Goal: Task Accomplishment & Management: Complete application form

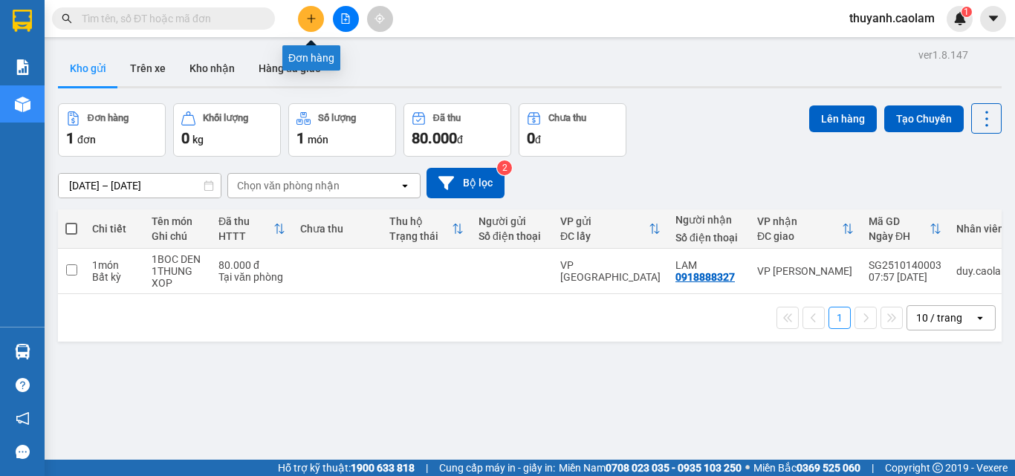
click at [312, 15] on icon "plus" at bounding box center [311, 18] width 10 height 10
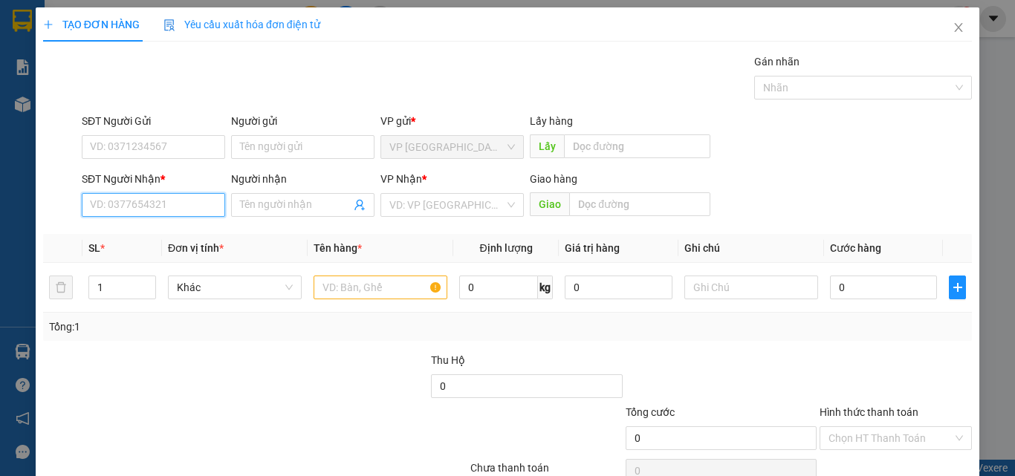
click at [185, 203] on input "SĐT Người Nhận *" at bounding box center [153, 205] width 143 height 24
click at [107, 210] on input "0908706613" at bounding box center [153, 205] width 143 height 24
type input "0918706613"
click at [368, 288] on input "text" at bounding box center [381, 288] width 134 height 24
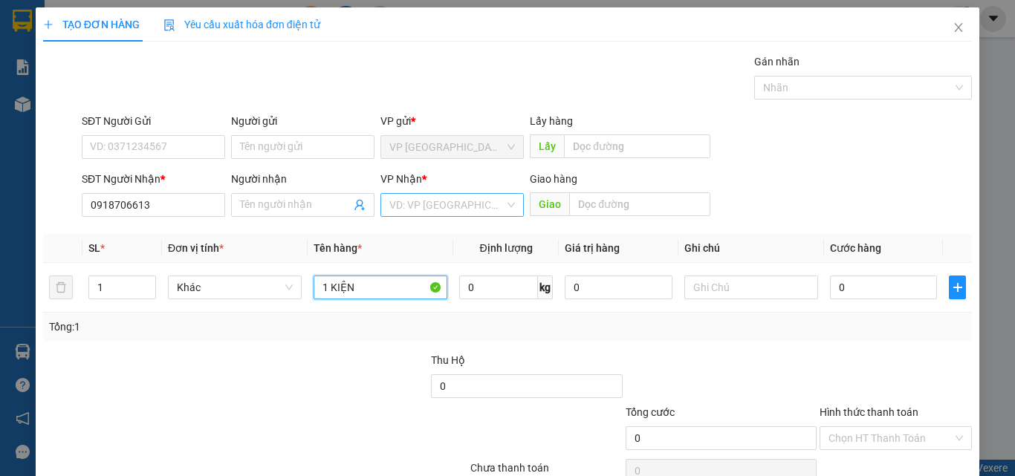
type input "1 KIỆN"
click at [489, 202] on input "search" at bounding box center [446, 205] width 115 height 22
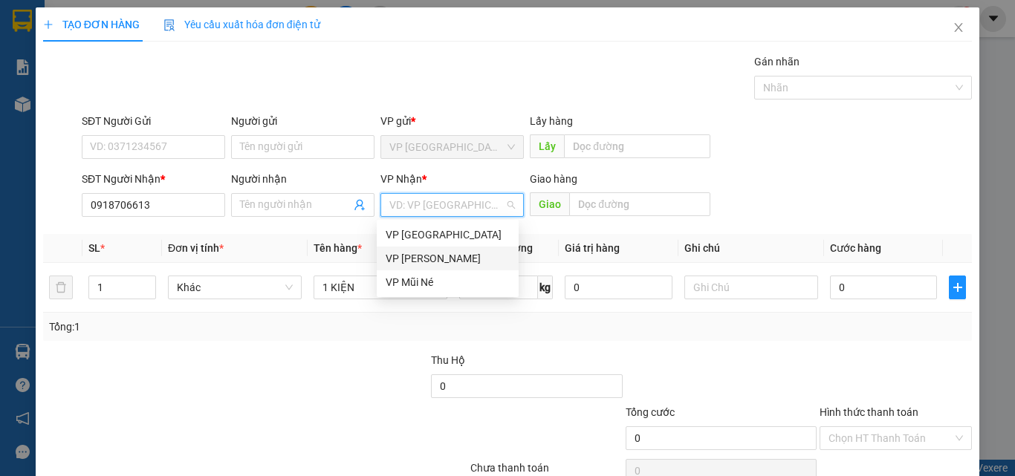
click at [469, 259] on div "VP [PERSON_NAME]" at bounding box center [448, 258] width 124 height 16
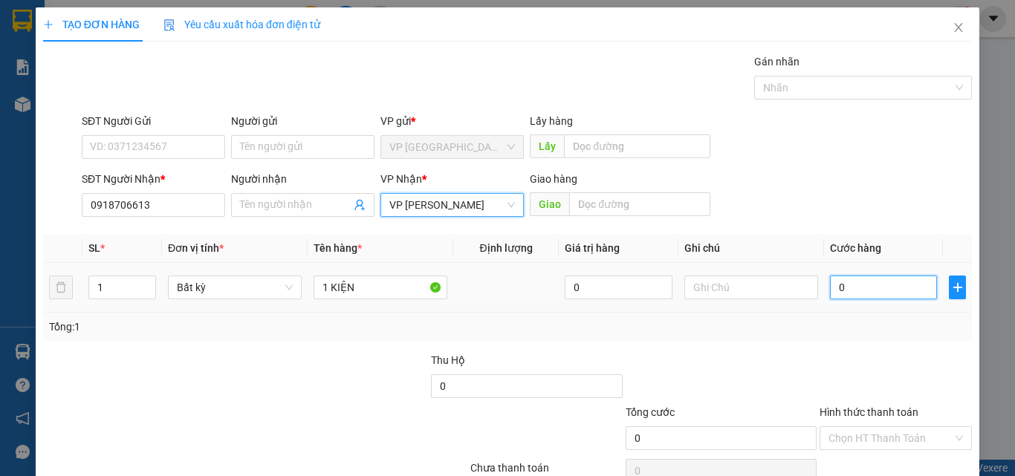
click at [841, 292] on input "0" at bounding box center [883, 288] width 107 height 24
type input "3"
type input "30"
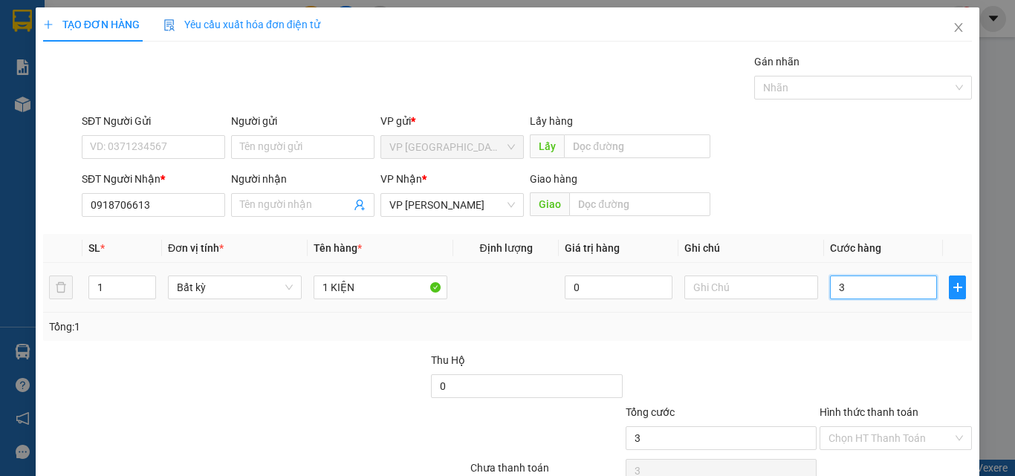
type input "30"
type input "30.000"
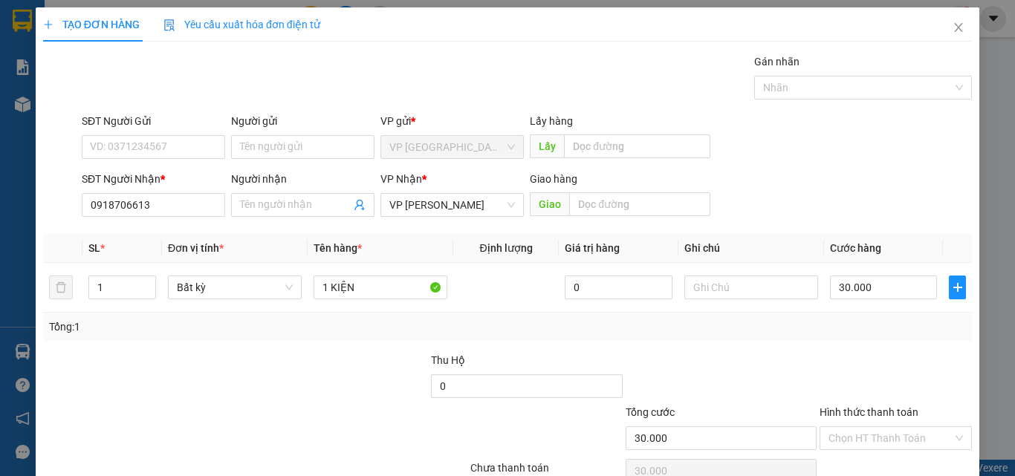
click at [716, 368] on div at bounding box center [721, 378] width 194 height 52
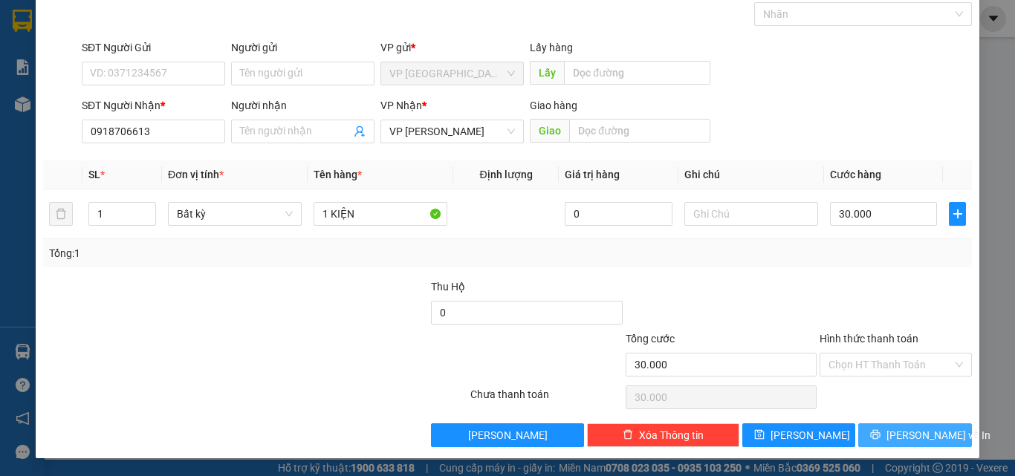
click at [896, 433] on span "[PERSON_NAME] và In" at bounding box center [939, 435] width 104 height 16
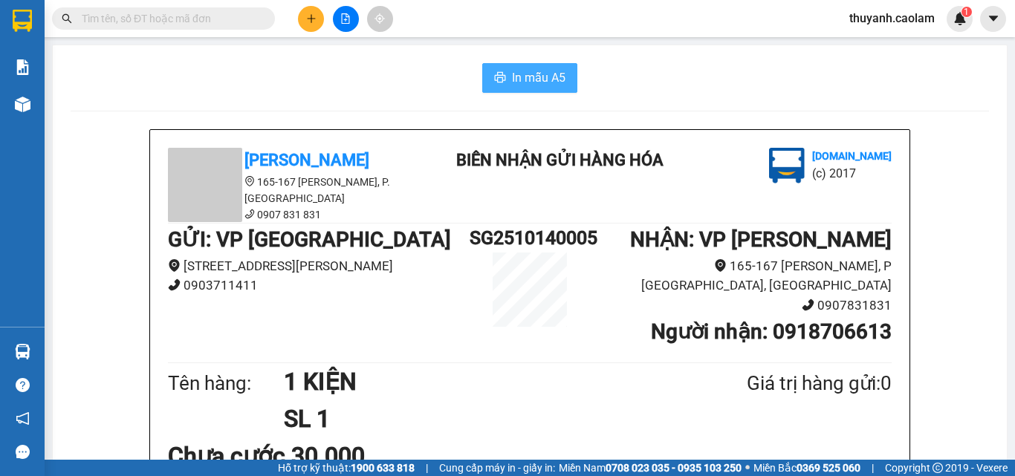
click at [528, 74] on span "In mẫu A5" at bounding box center [539, 77] width 54 height 19
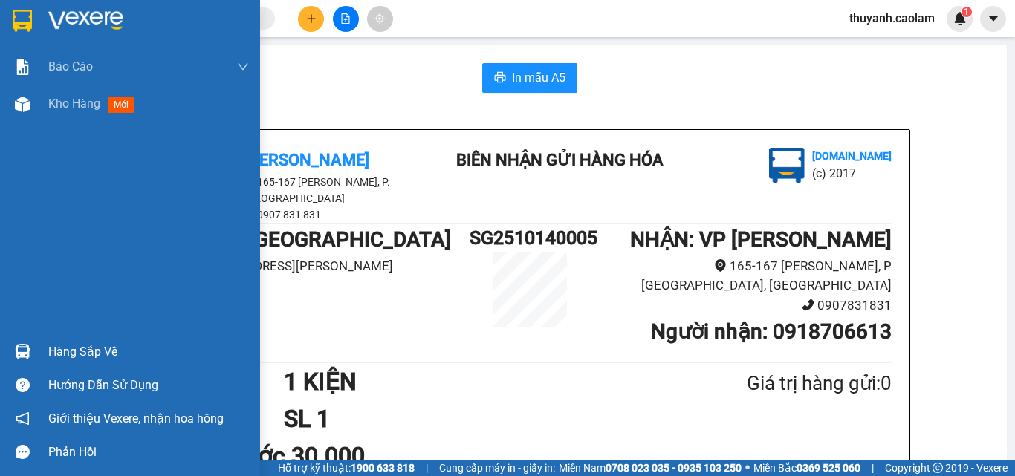
click at [52, 288] on div "Báo cáo BC Tiền NV thu được hàng ngày 2.0. Báo cáo dòng tiền (nhà xe) Báo cáo d…" at bounding box center [130, 187] width 260 height 279
click at [82, 94] on div "Kho hàng mới" at bounding box center [94, 103] width 93 height 19
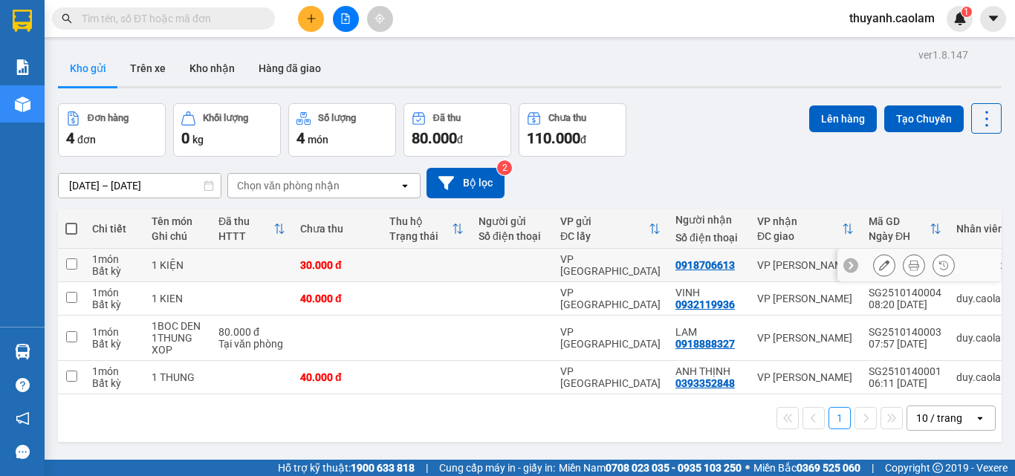
click at [879, 266] on icon at bounding box center [884, 265] width 10 height 10
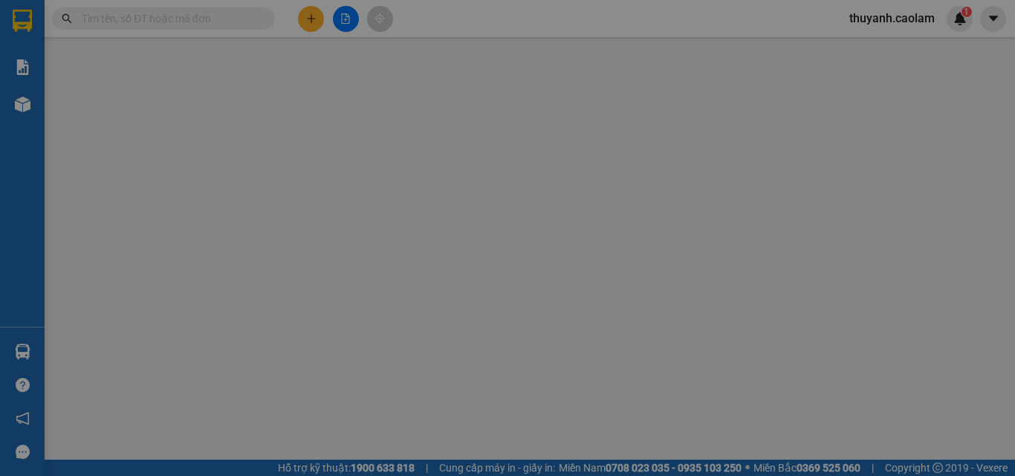
type input "0918706613"
type input "30.000"
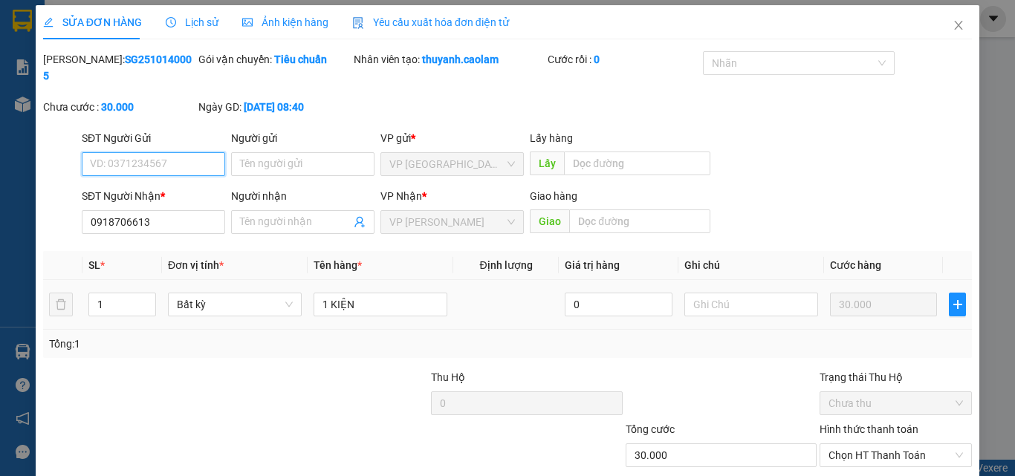
scroll to position [74, 0]
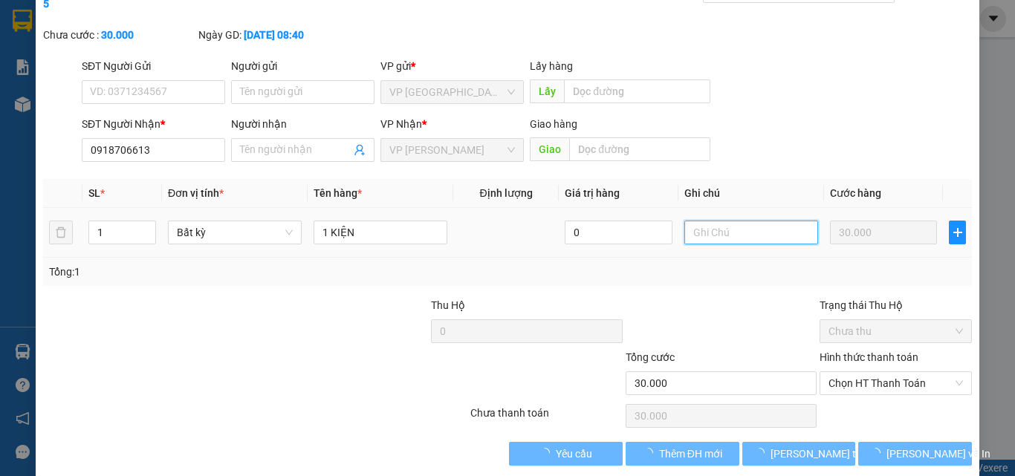
click at [733, 221] on input "text" at bounding box center [751, 233] width 134 height 24
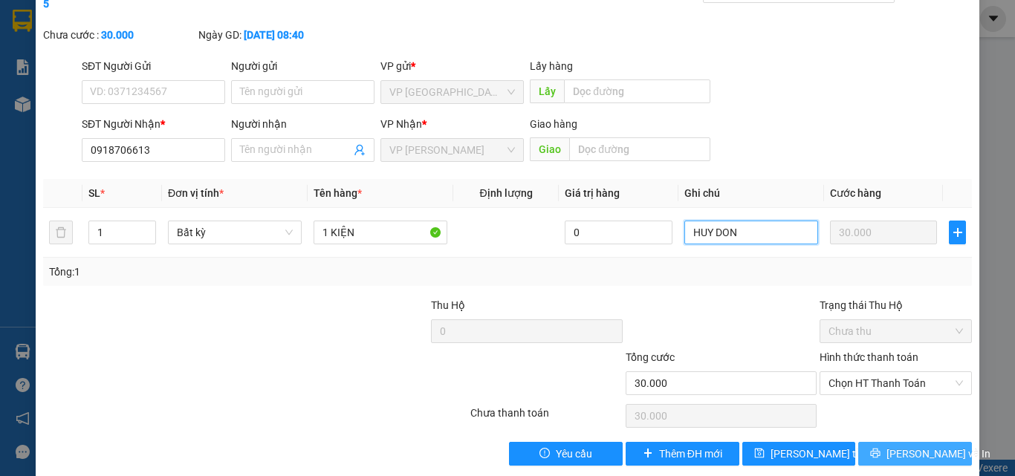
type input "HUY DON"
click at [878, 442] on button "[PERSON_NAME] và In" at bounding box center [915, 454] width 114 height 24
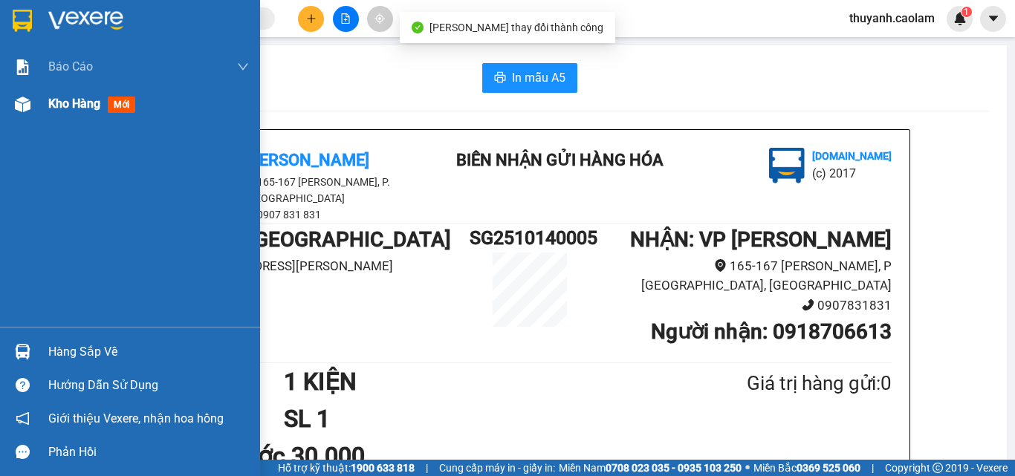
click at [30, 109] on img at bounding box center [23, 105] width 16 height 16
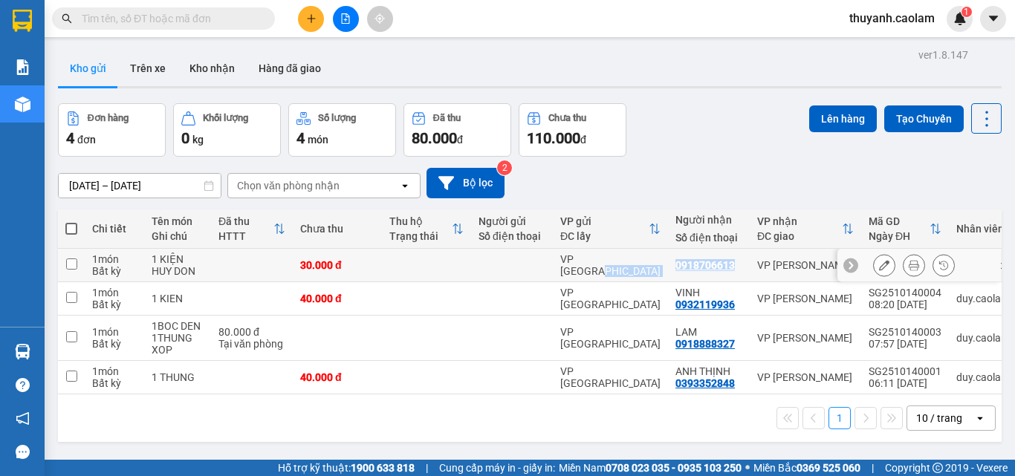
drag, startPoint x: 655, startPoint y: 259, endPoint x: 728, endPoint y: 271, distance: 73.8
click at [728, 271] on tr "1 món Bất kỳ 1 KIỆN HUY DON 30.000 đ VP [GEOGRAPHIC_DATA] 0918706613 VP [PERSON…" at bounding box center [549, 265] width 983 height 33
checkbox input "true"
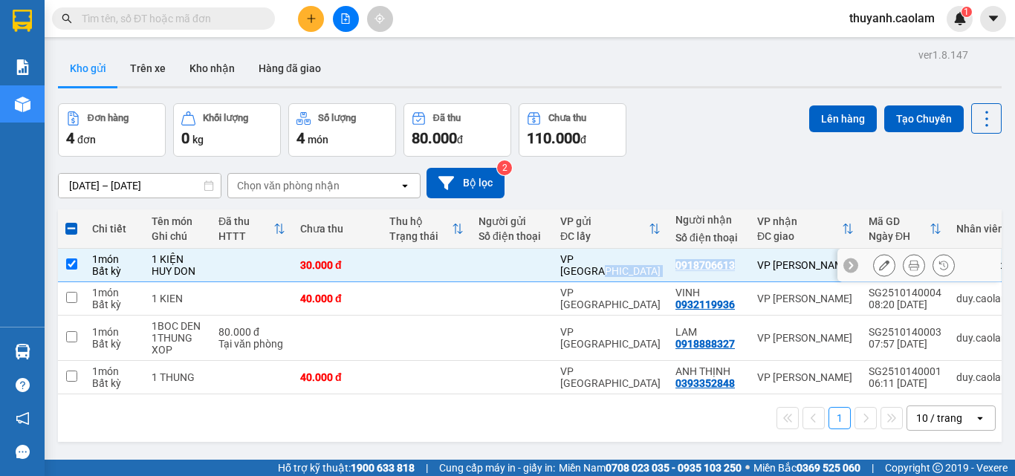
copy tr "VP [GEOGRAPHIC_DATA] 0918706613"
click at [313, 24] on button at bounding box center [311, 19] width 26 height 26
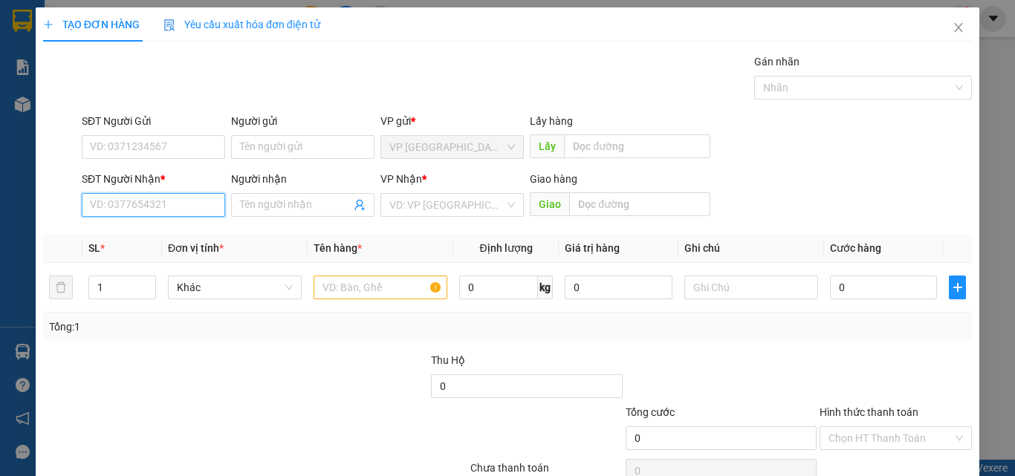
click at [213, 205] on input "SĐT Người Nhận *" at bounding box center [153, 205] width 143 height 24
paste input "0918706613"
drag, startPoint x: 115, startPoint y: 204, endPoint x: 20, endPoint y: 224, distance: 97.1
click at [20, 224] on div "TẠO ĐƠN HÀNG Yêu cầu xuất hóa đơn điện tử Transit Pickup Surcharge Ids Transit …" at bounding box center [507, 238] width 1015 height 476
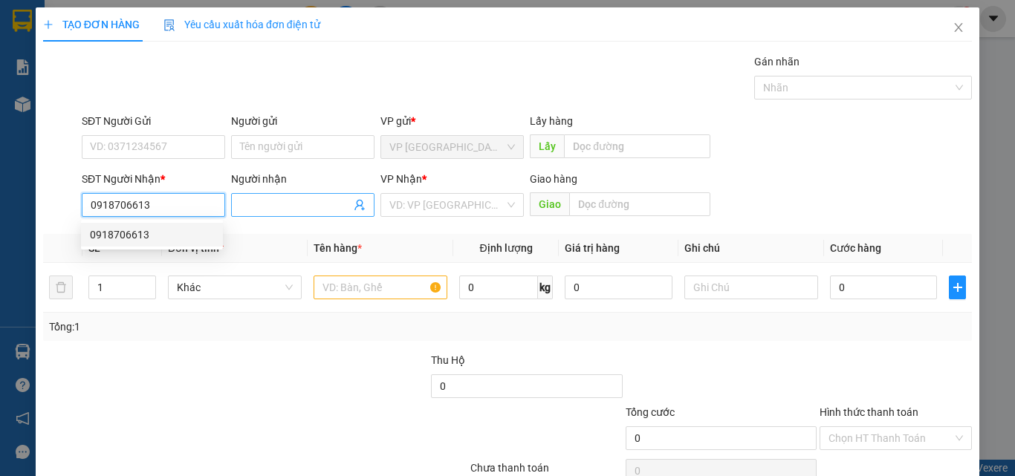
type input "0918706613"
click at [284, 201] on input "Người nhận" at bounding box center [295, 205] width 111 height 16
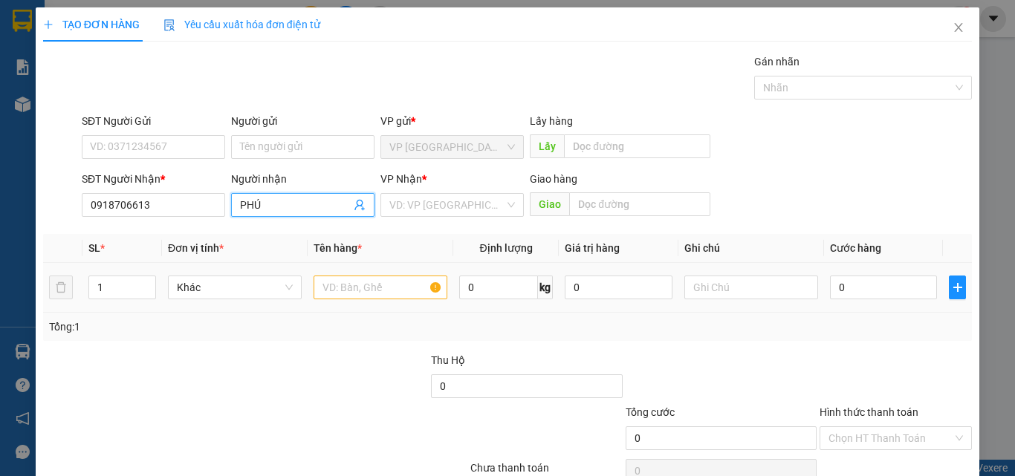
type input "PHÚ"
click at [367, 297] on input "text" at bounding box center [381, 288] width 134 height 24
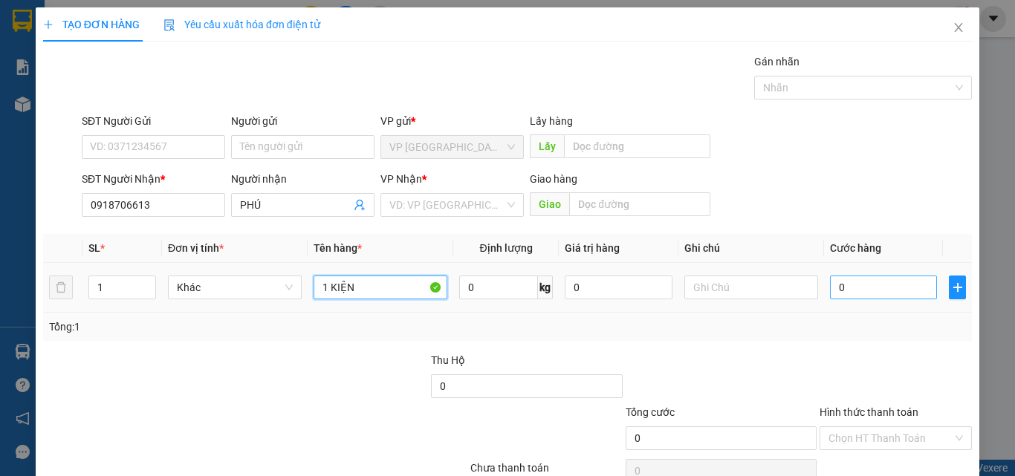
type input "1 KIỆN"
click at [872, 286] on input "0" at bounding box center [883, 288] width 107 height 24
type input "4"
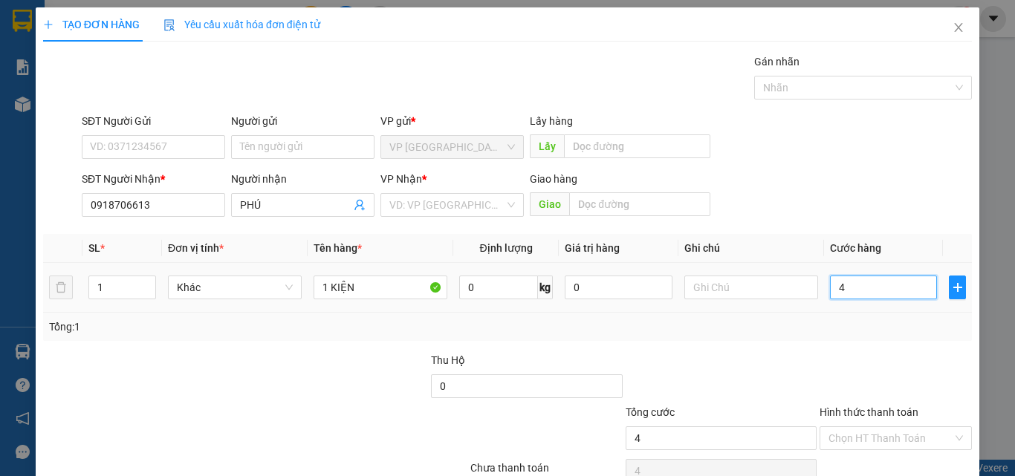
type input "40"
type input "40.000"
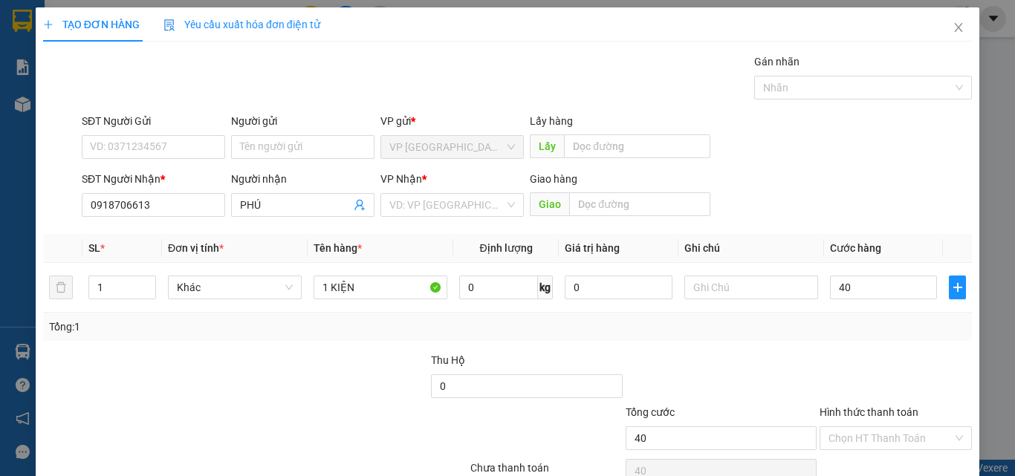
type input "40.000"
click at [832, 357] on div at bounding box center [895, 378] width 155 height 52
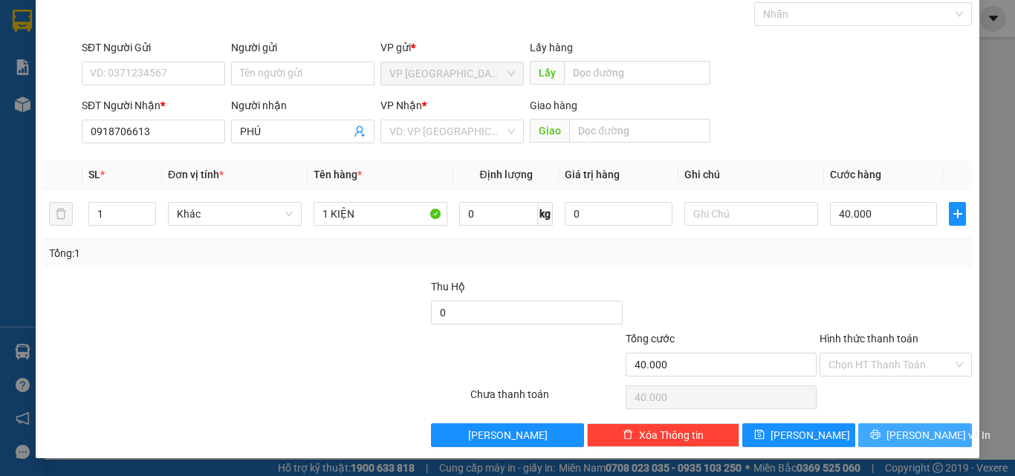
click at [881, 431] on icon "printer" at bounding box center [876, 435] width 10 height 10
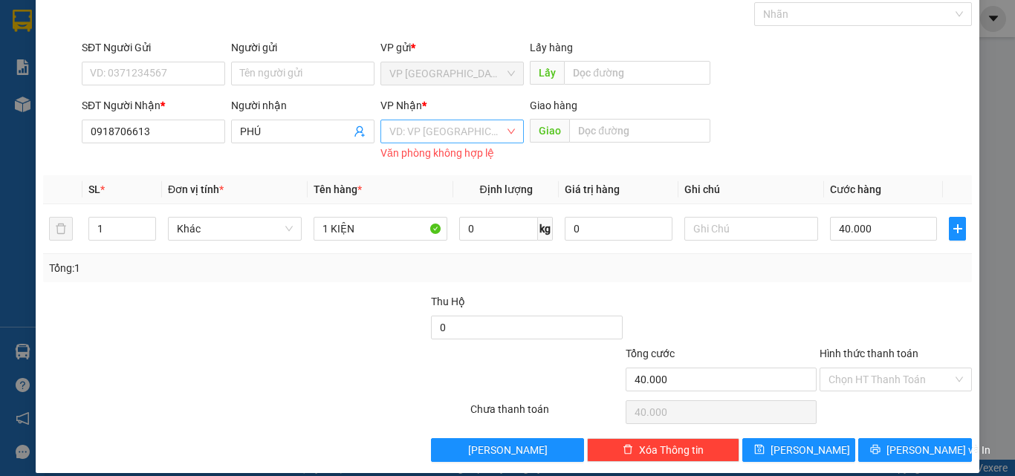
click at [487, 136] on input "search" at bounding box center [446, 131] width 115 height 22
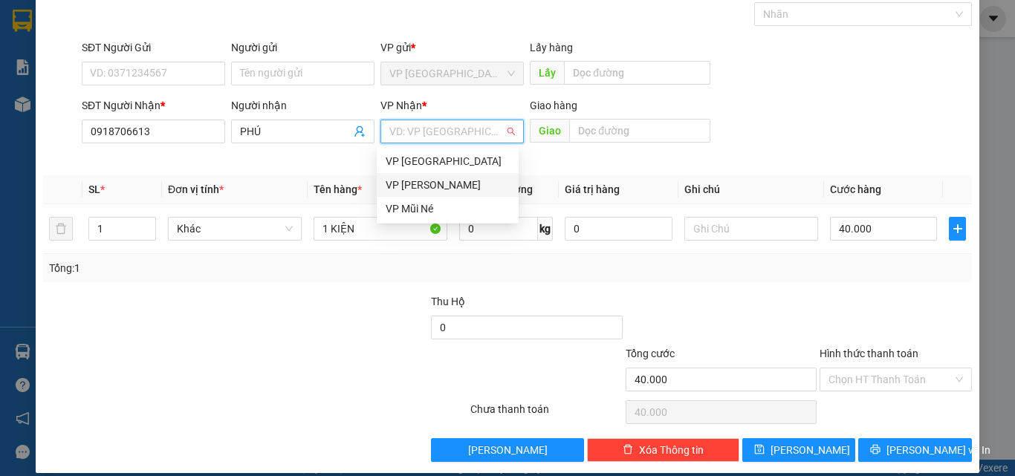
click at [456, 180] on div "VP [PERSON_NAME]" at bounding box center [448, 185] width 124 height 16
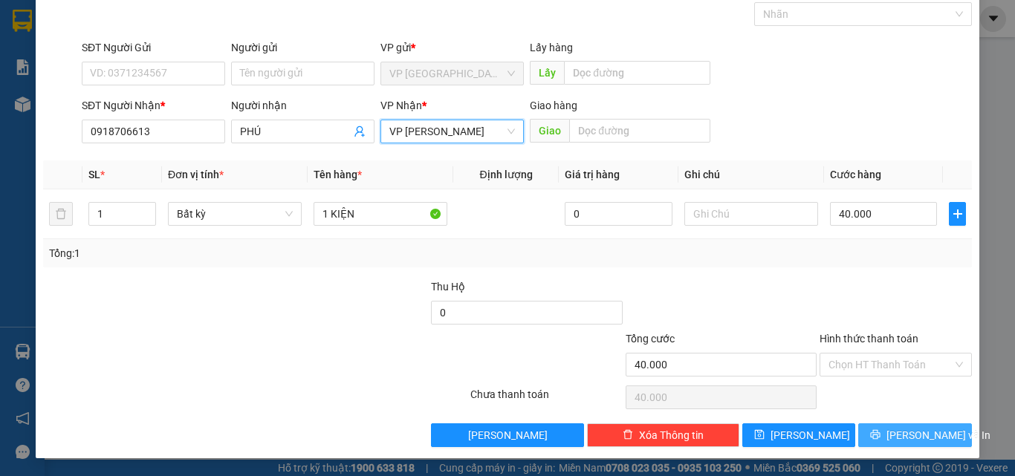
click at [881, 431] on icon "printer" at bounding box center [876, 435] width 10 height 10
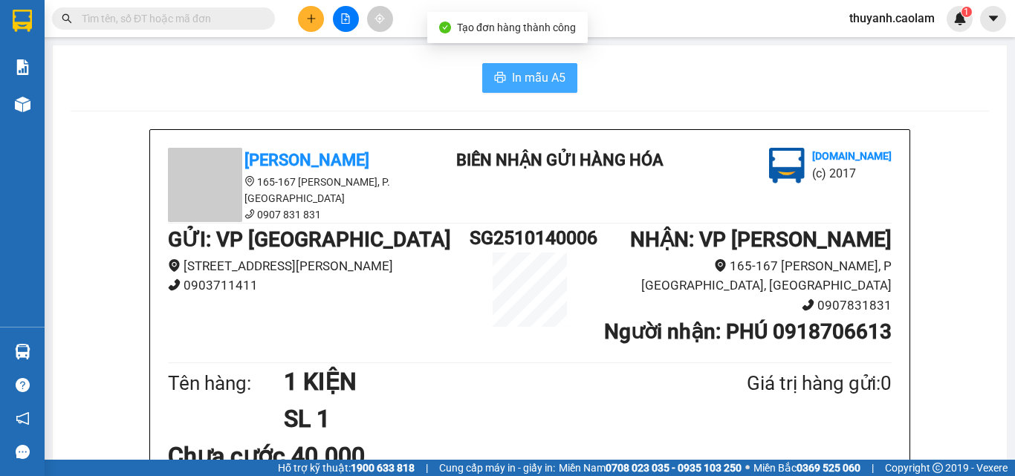
click at [501, 80] on button "In mẫu A5" at bounding box center [529, 78] width 95 height 30
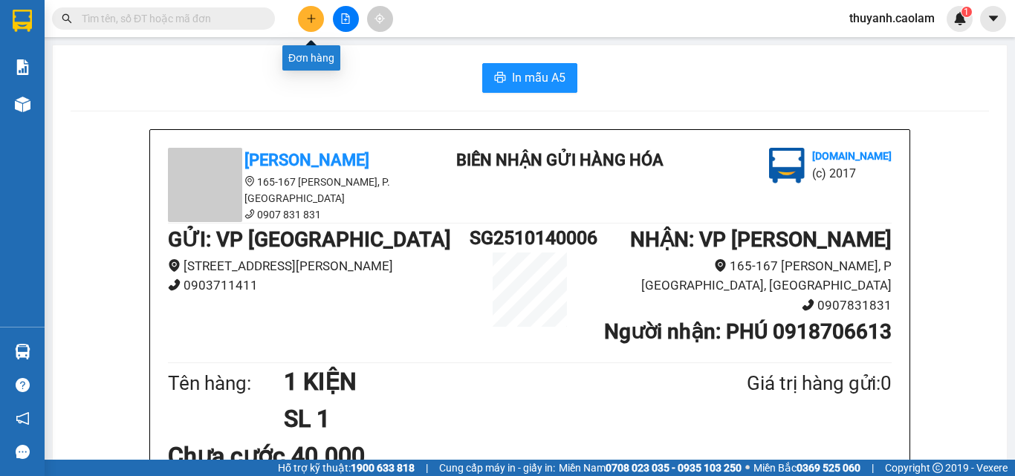
click at [308, 20] on icon "plus" at bounding box center [311, 18] width 10 height 10
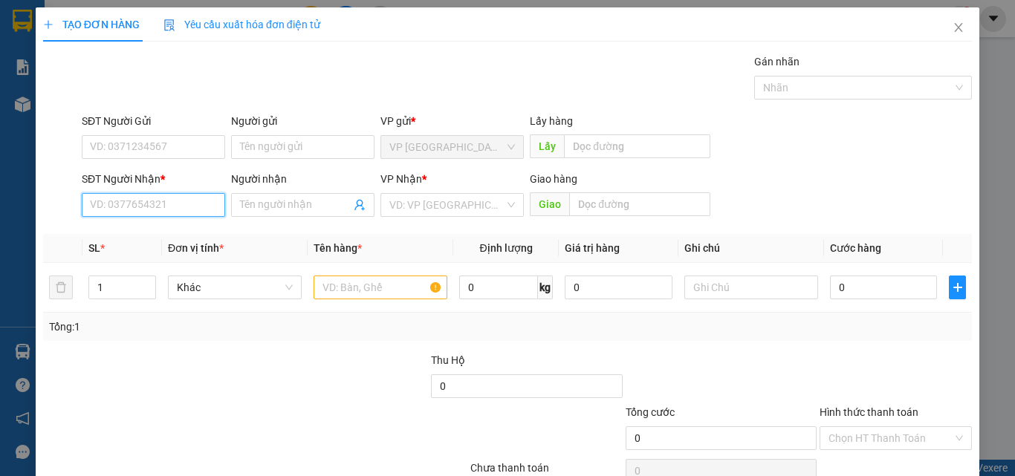
click at [167, 197] on input "SĐT Người Nhận *" at bounding box center [153, 205] width 143 height 24
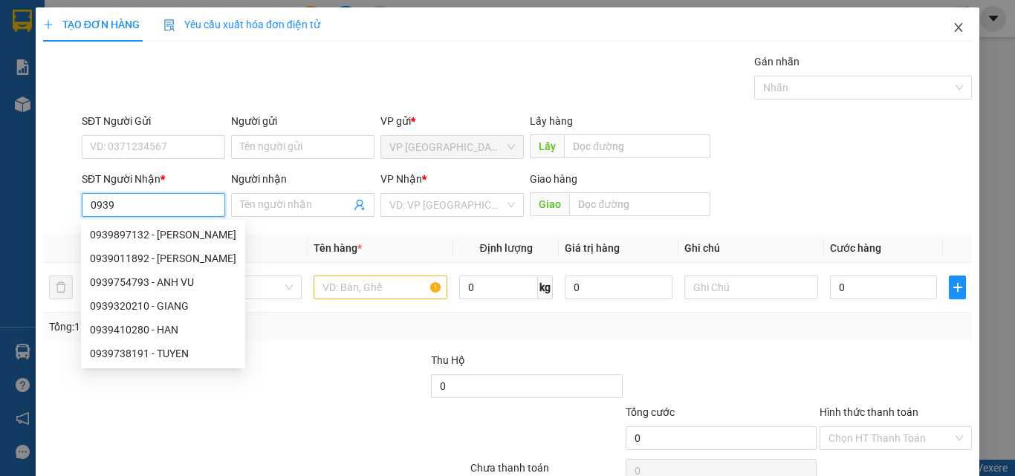
type input "0939"
click at [953, 33] on icon "close" at bounding box center [959, 28] width 12 height 12
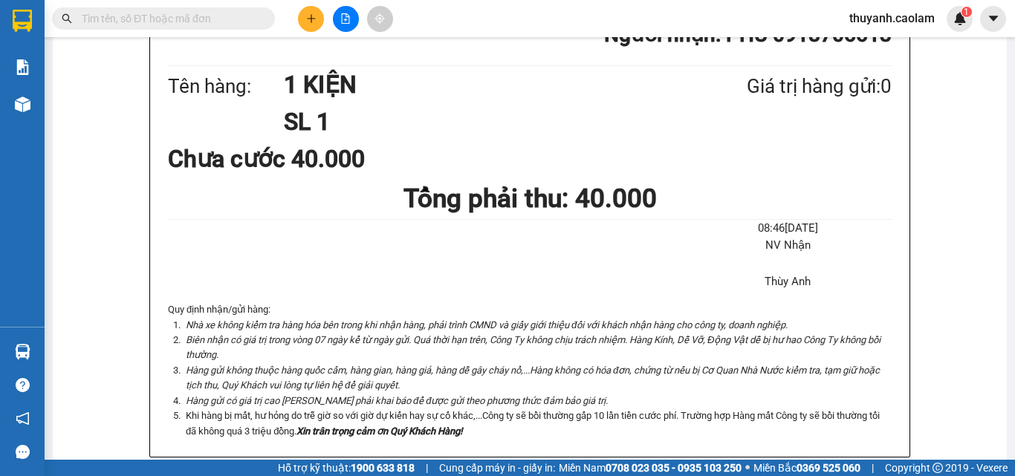
scroll to position [74, 0]
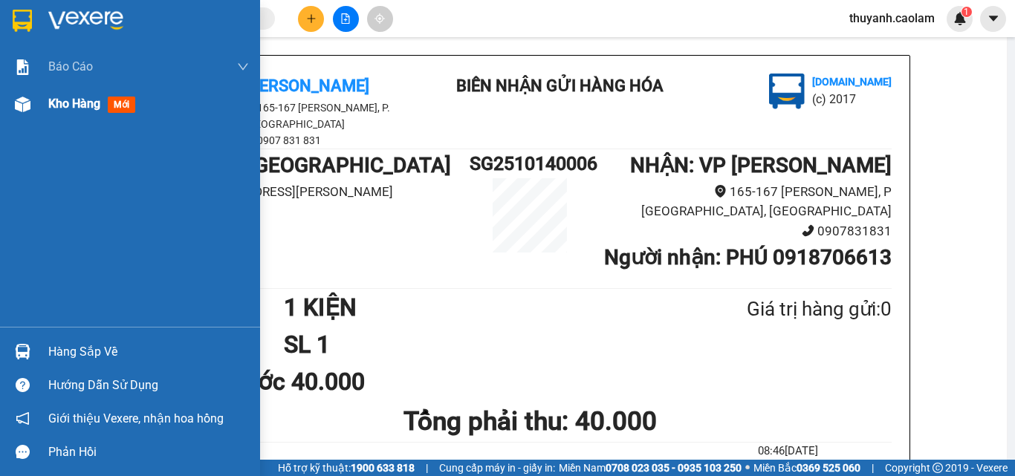
click at [37, 107] on div "Kho hàng mới" at bounding box center [130, 103] width 260 height 37
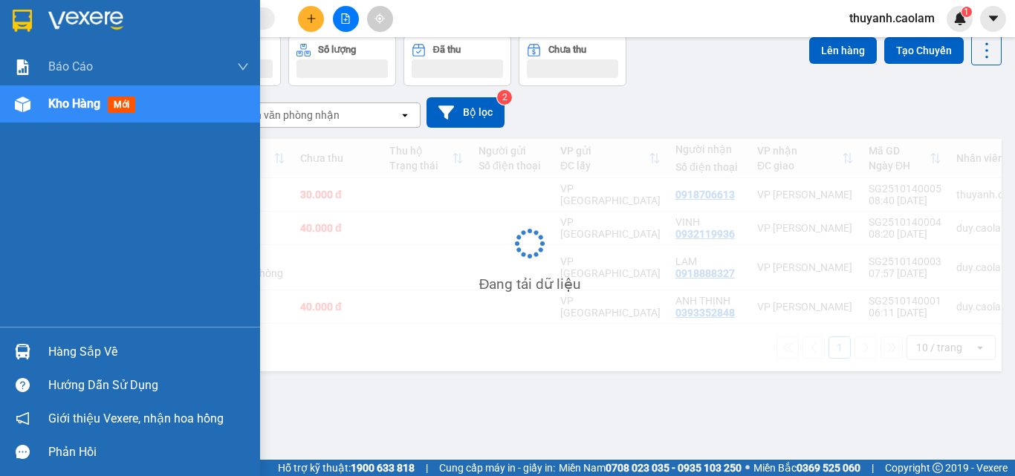
scroll to position [68, 0]
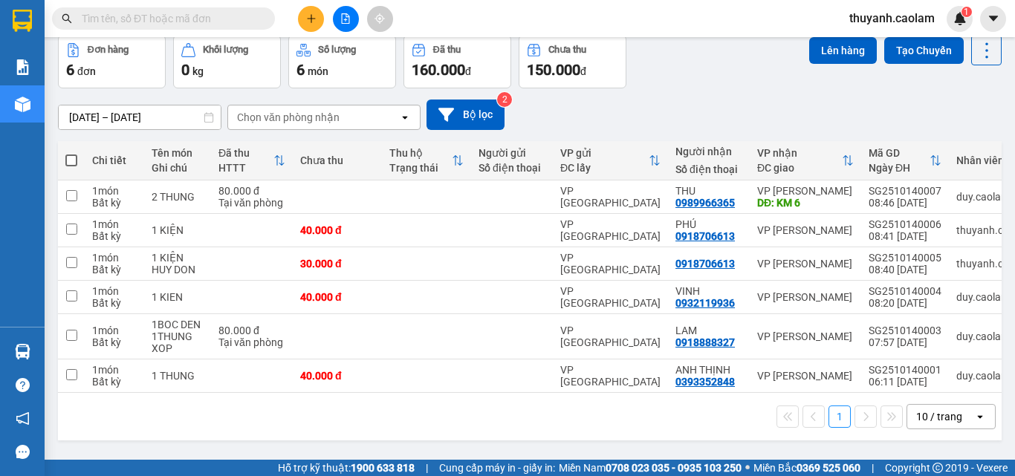
click at [714, 54] on div "Đơn hàng 6 đơn Khối lượng 0 kg Số lượng 6 món Đã thu 160.000 đ Chưa thu 150.000…" at bounding box center [530, 62] width 944 height 54
click at [239, 12] on input "text" at bounding box center [169, 18] width 175 height 16
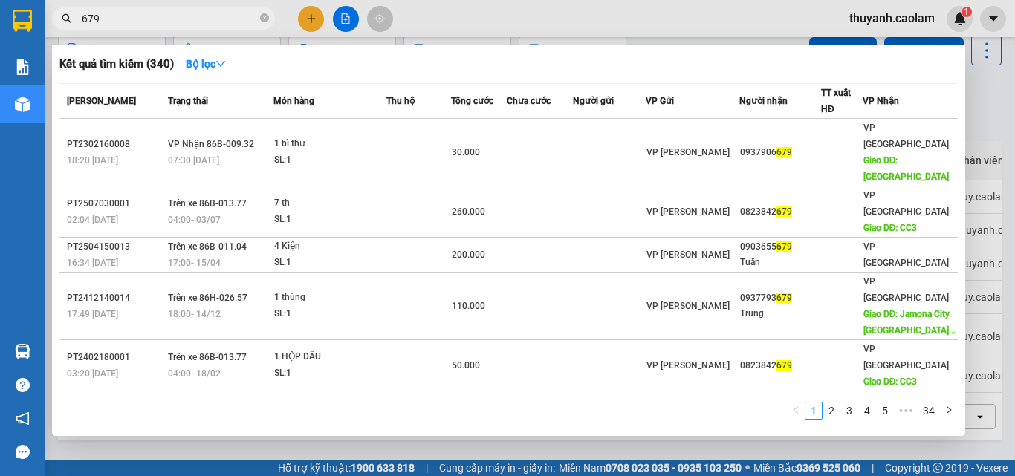
click at [81, 22] on span "679" at bounding box center [163, 18] width 223 height 22
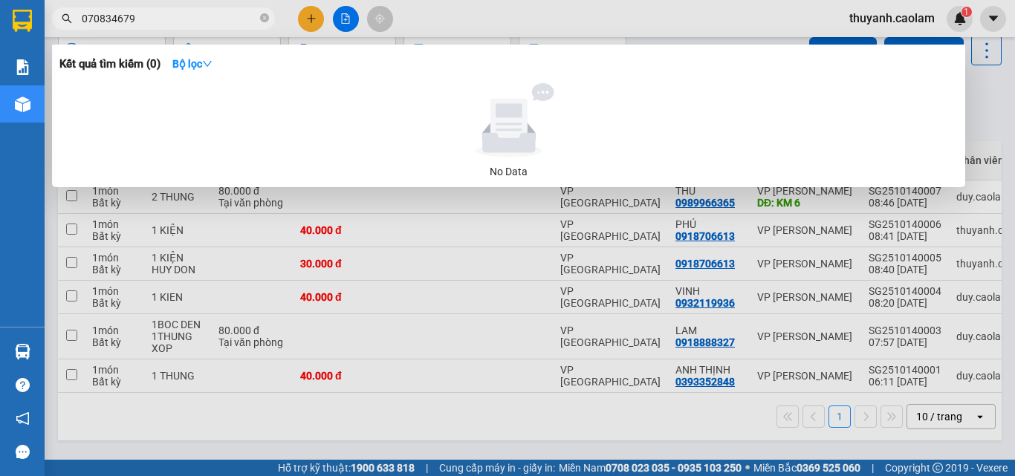
type input "0708343679"
click at [154, 16] on input "0708343679" at bounding box center [169, 18] width 175 height 16
click at [154, 17] on input "0708343679" at bounding box center [169, 18] width 175 height 16
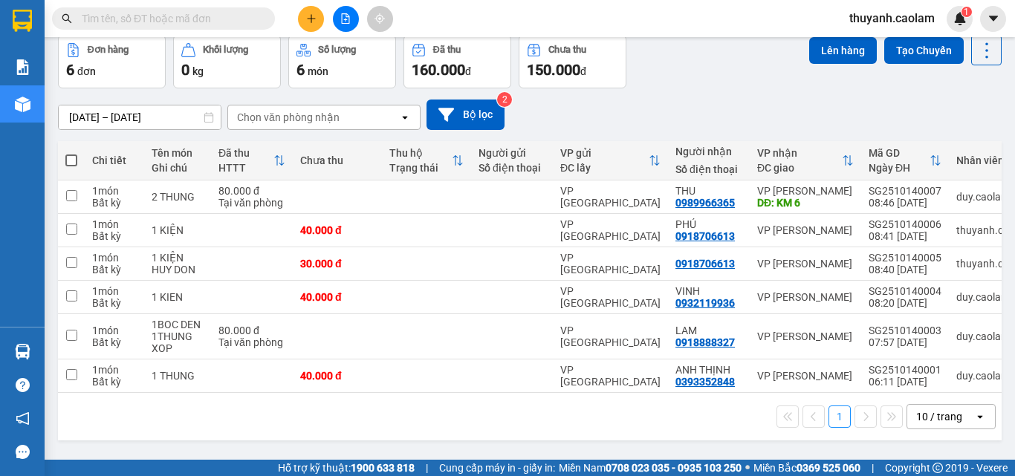
click at [255, 21] on input "text" at bounding box center [169, 18] width 175 height 16
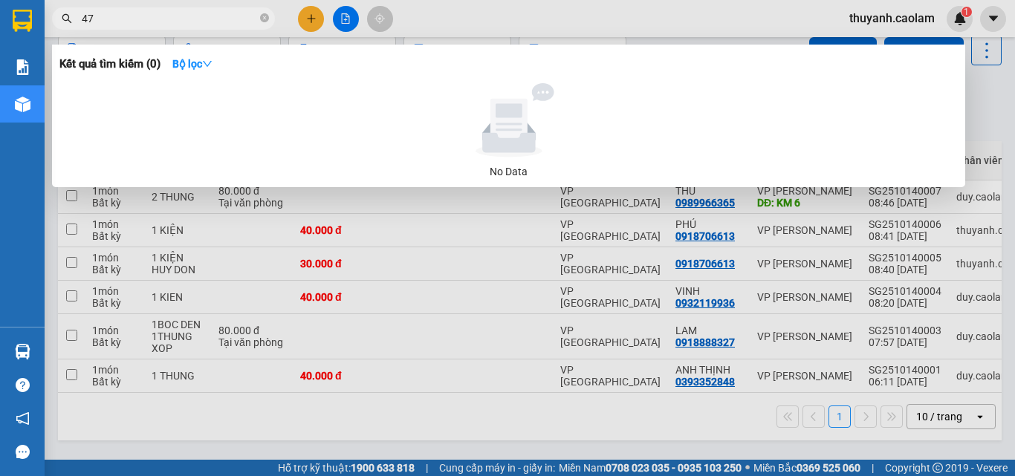
type input "476"
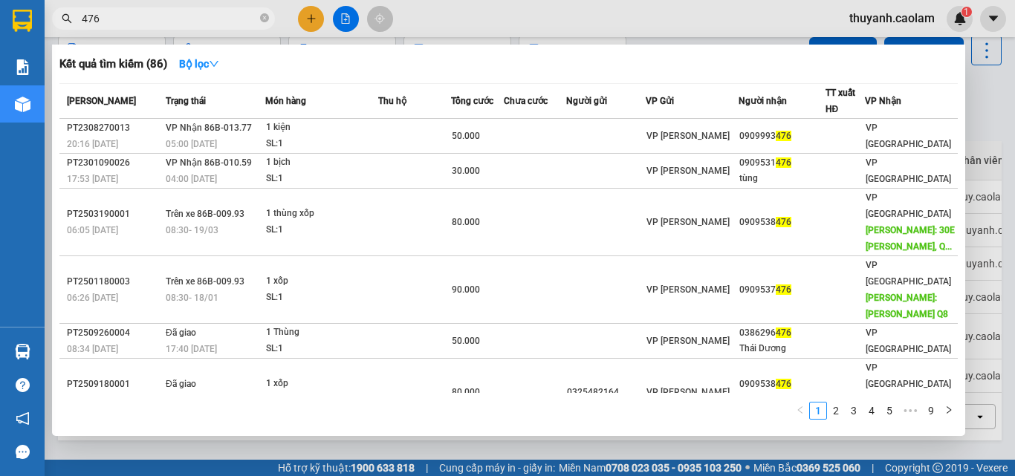
click at [256, 12] on input "476" at bounding box center [169, 18] width 175 height 16
click at [264, 19] on icon "close-circle" at bounding box center [264, 17] width 9 height 9
type input "478"
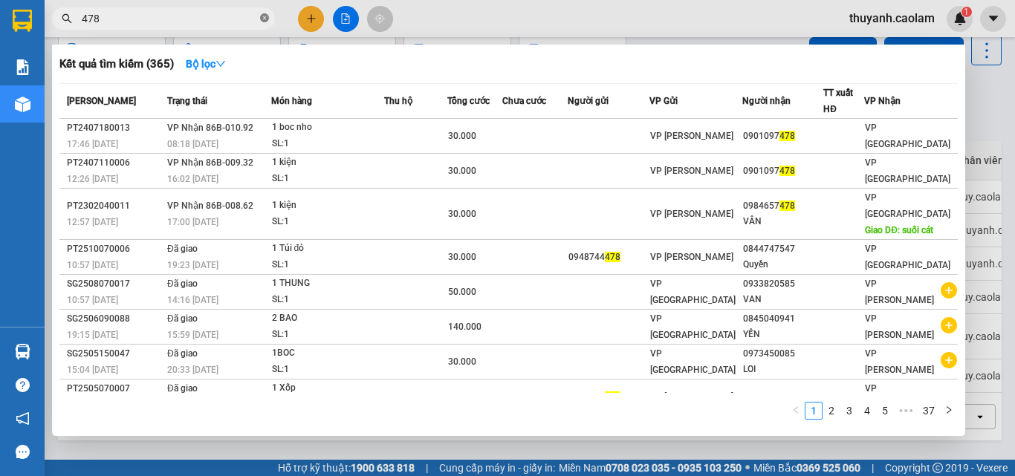
click at [262, 18] on icon "close-circle" at bounding box center [264, 17] width 9 height 9
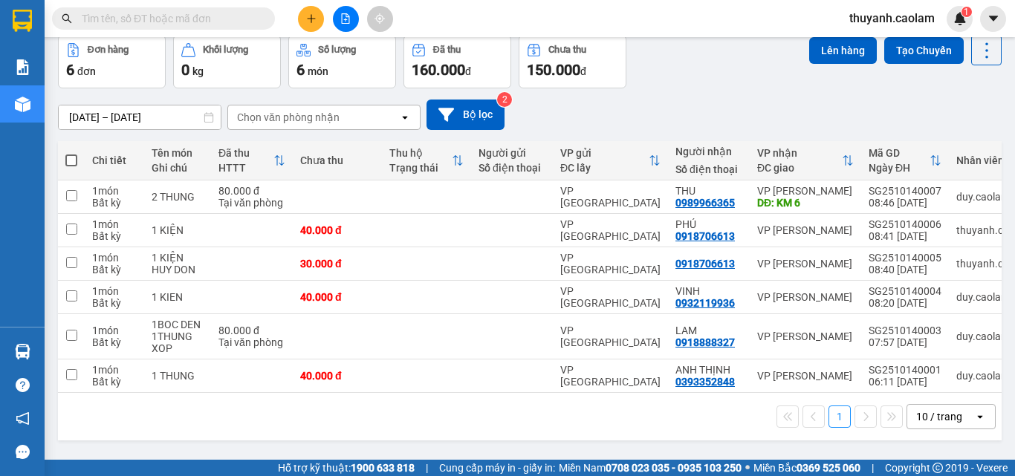
scroll to position [0, 0]
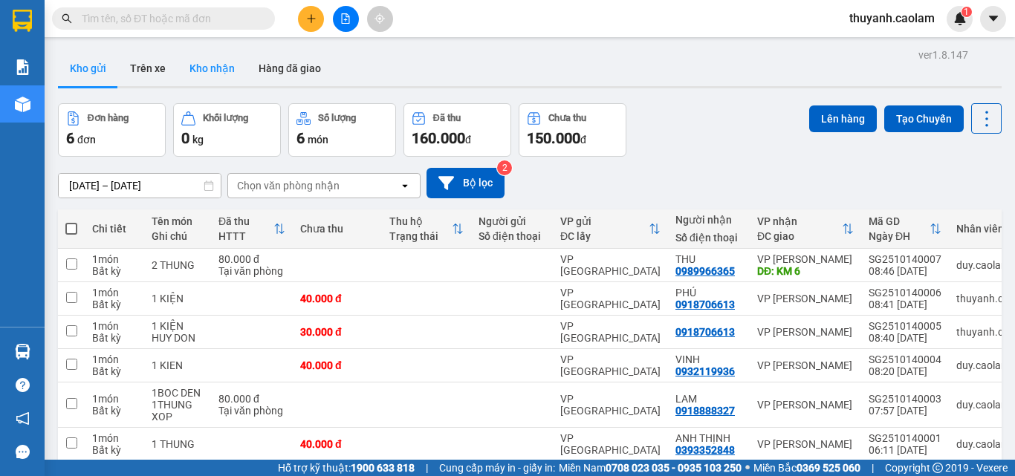
click at [230, 69] on button "Kho nhận" at bounding box center [212, 69] width 69 height 36
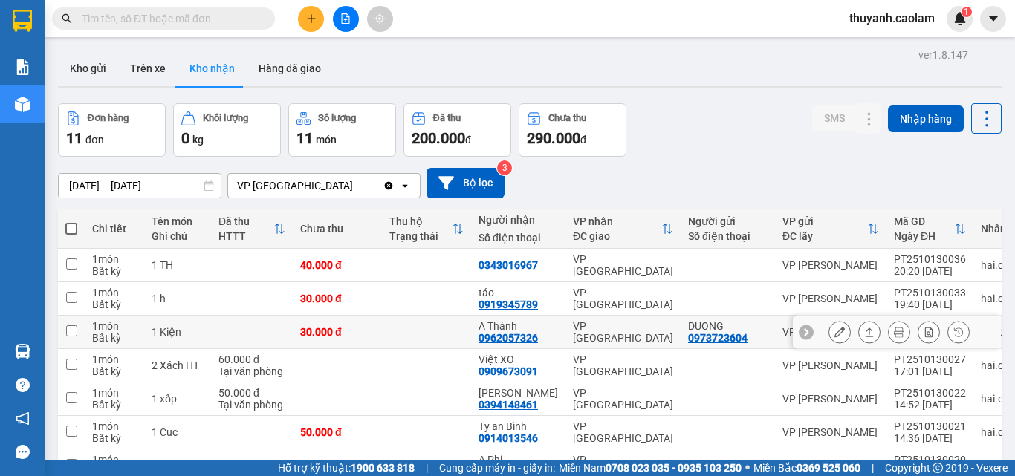
scroll to position [190, 0]
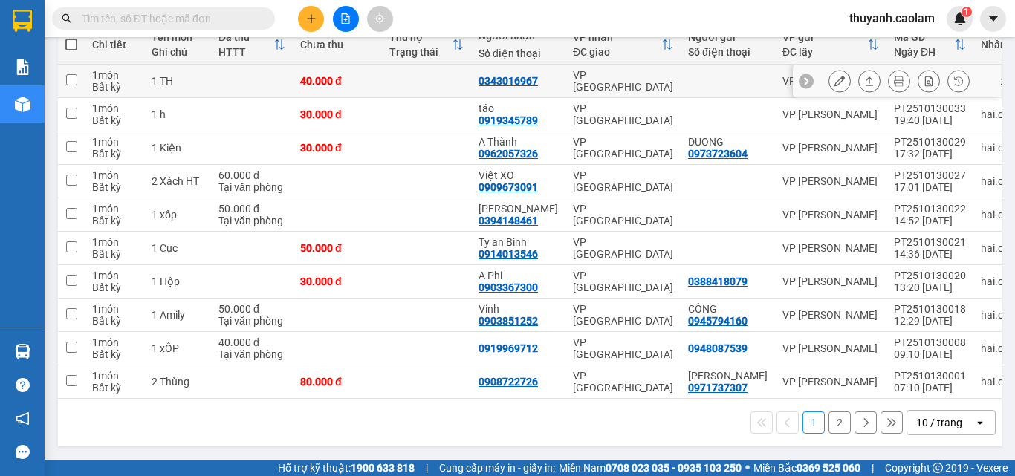
click at [835, 76] on icon at bounding box center [840, 81] width 10 height 10
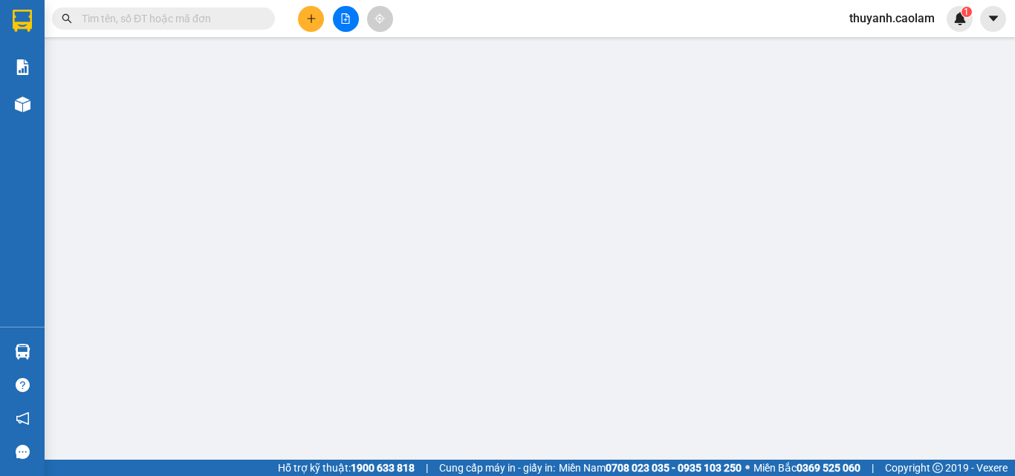
type input "0343016967"
type input "40.000"
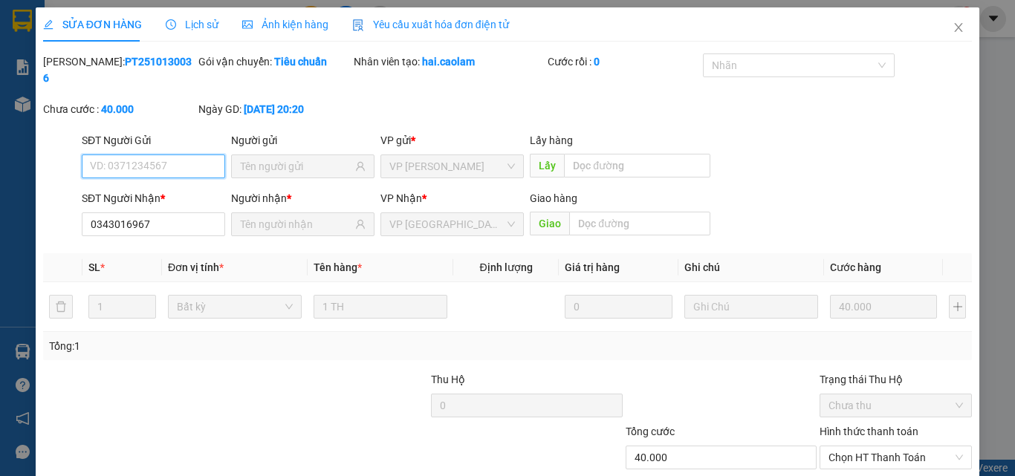
scroll to position [77, 0]
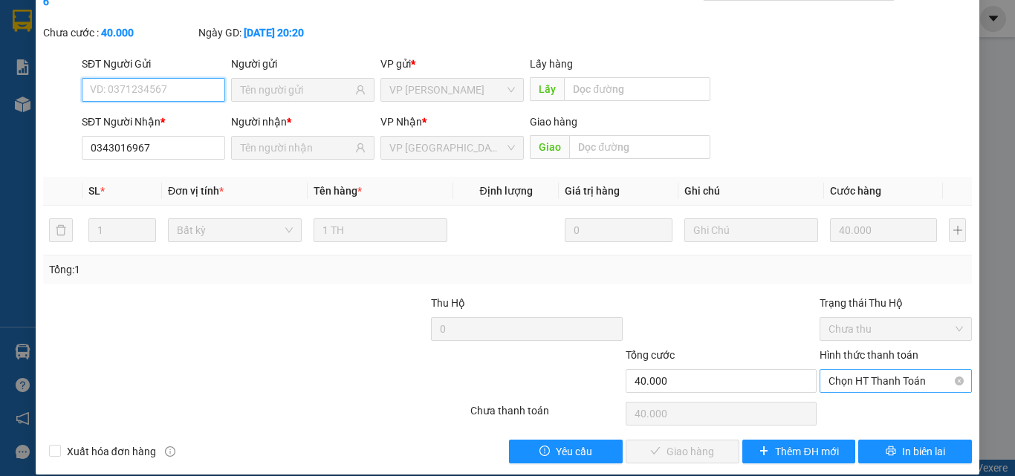
click at [879, 370] on span "Chọn HT Thanh Toán" at bounding box center [896, 381] width 135 height 22
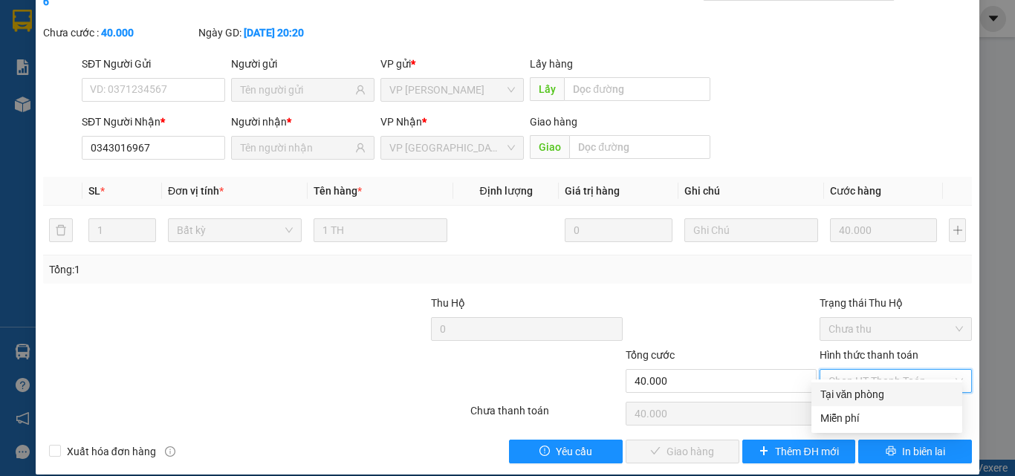
click at [885, 399] on div "Tại văn phòng" at bounding box center [887, 394] width 133 height 16
type input "0"
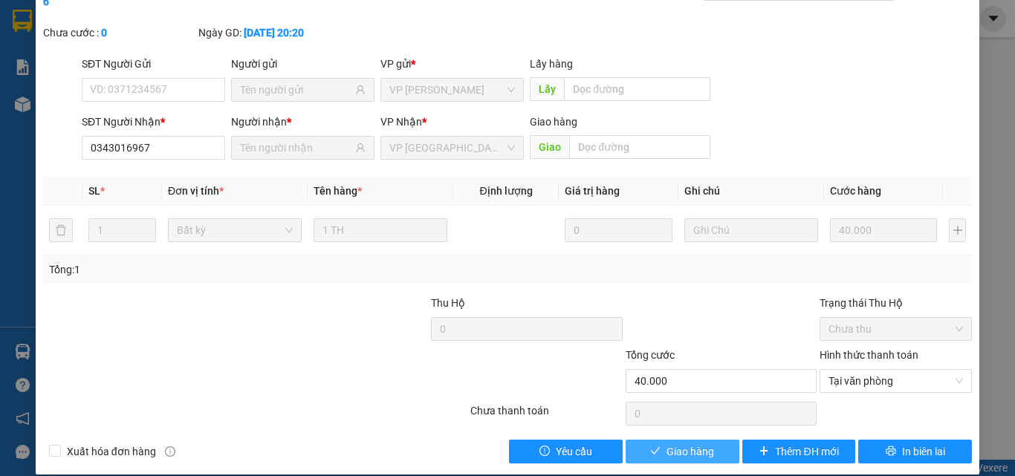
click at [709, 440] on button "Giao hàng" at bounding box center [683, 452] width 114 height 24
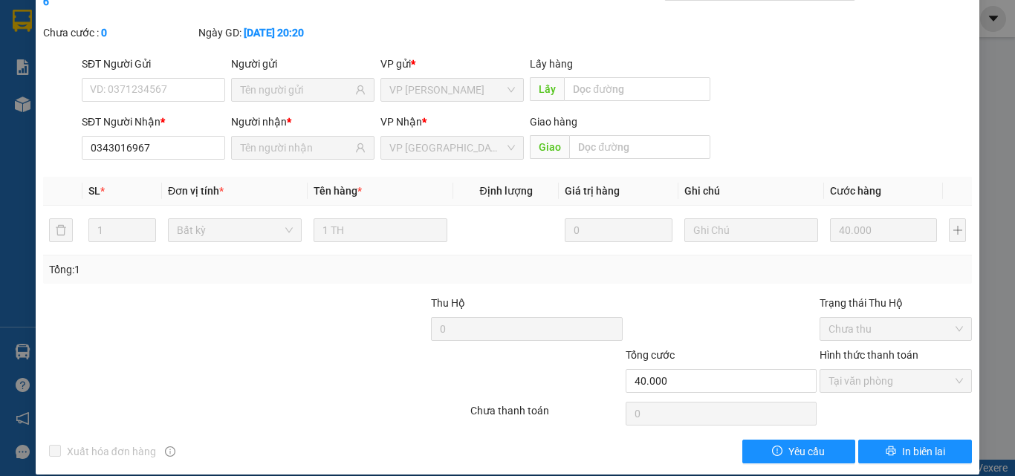
scroll to position [0, 0]
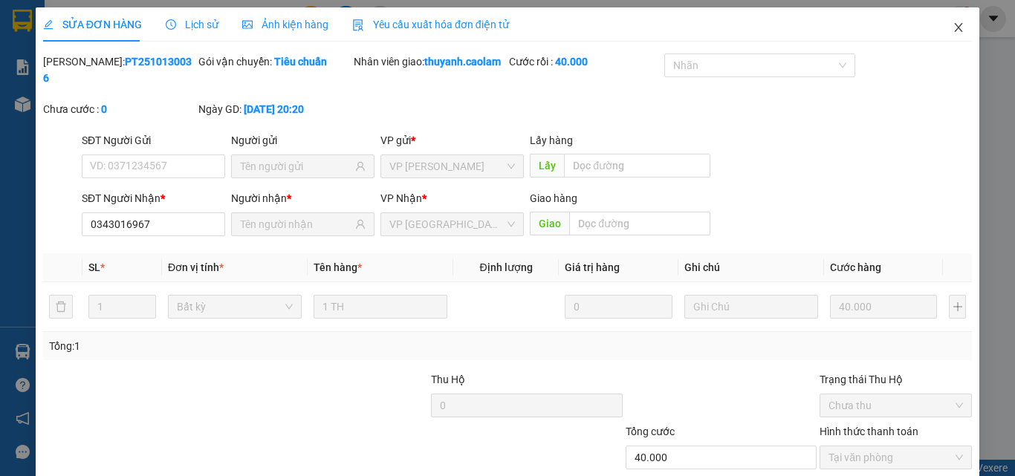
click at [953, 30] on icon "close" at bounding box center [959, 28] width 12 height 12
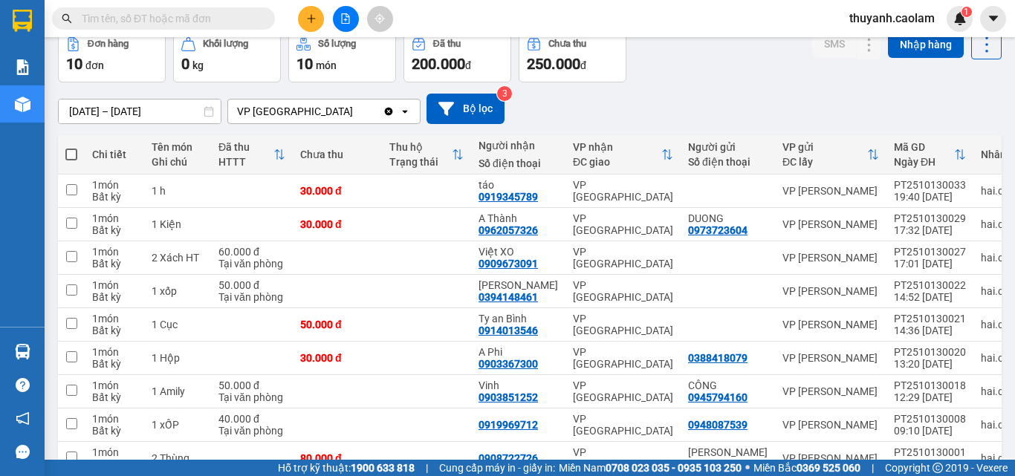
scroll to position [190, 0]
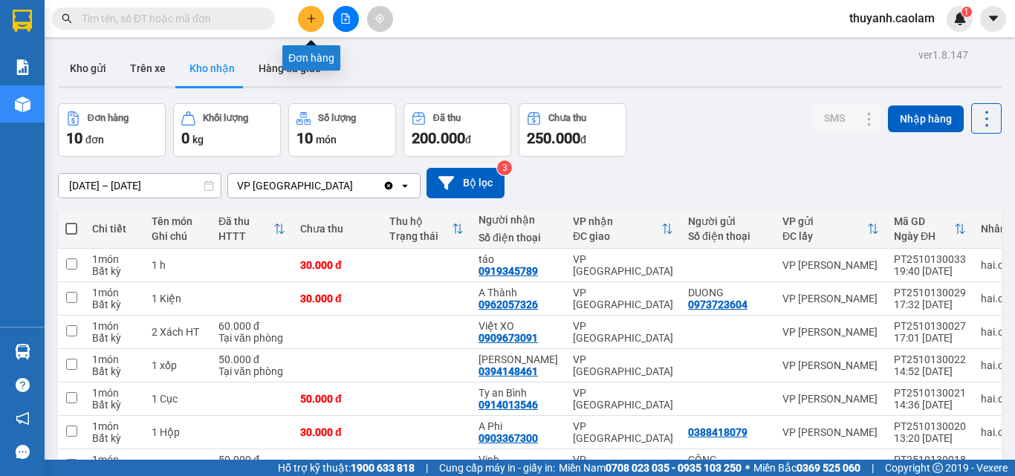
click at [314, 15] on icon "plus" at bounding box center [311, 18] width 10 height 10
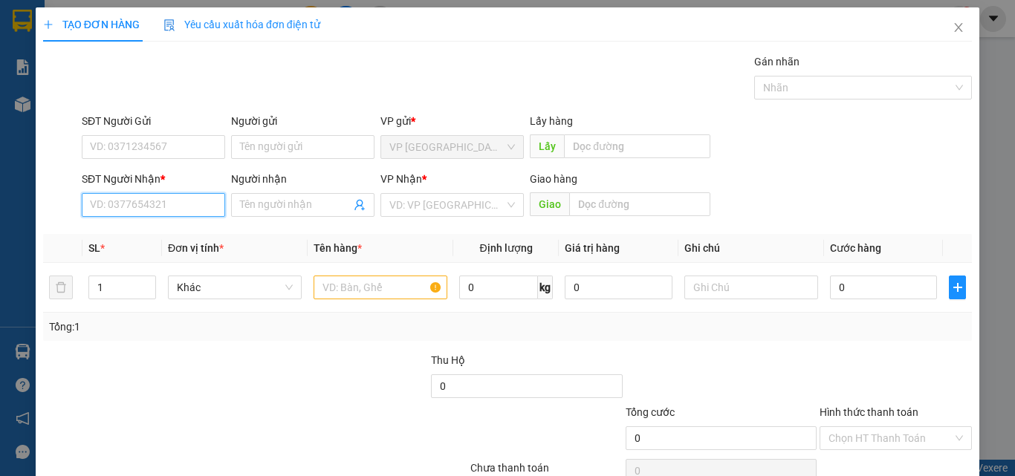
click at [180, 207] on input "SĐT Người Nhận *" at bounding box center [153, 205] width 143 height 24
type input "0943232661"
click at [187, 228] on div "0943232661 - MAN" at bounding box center [152, 235] width 124 height 16
type input "MAN"
type input "0943232661"
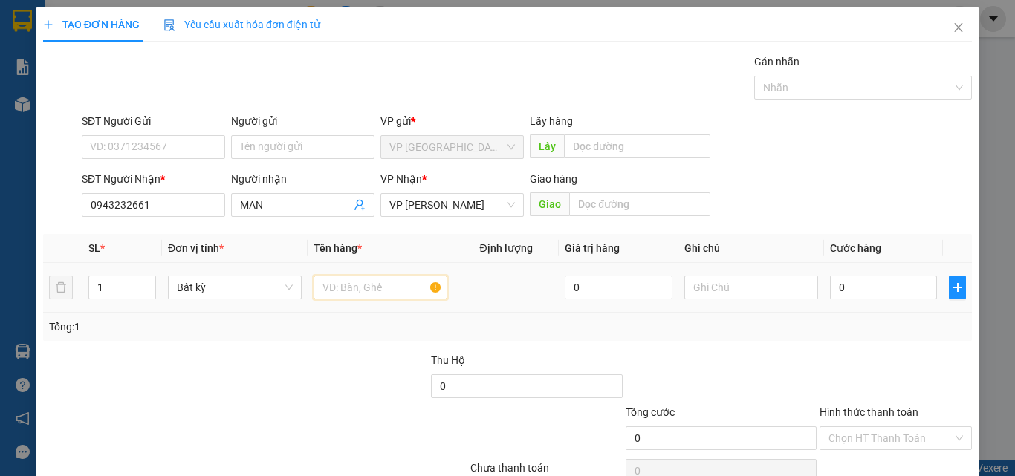
click at [357, 291] on input "text" at bounding box center [381, 288] width 134 height 24
type input "1 THÙNG ĐEN"
click at [870, 287] on input "0" at bounding box center [883, 288] width 107 height 24
type input "3"
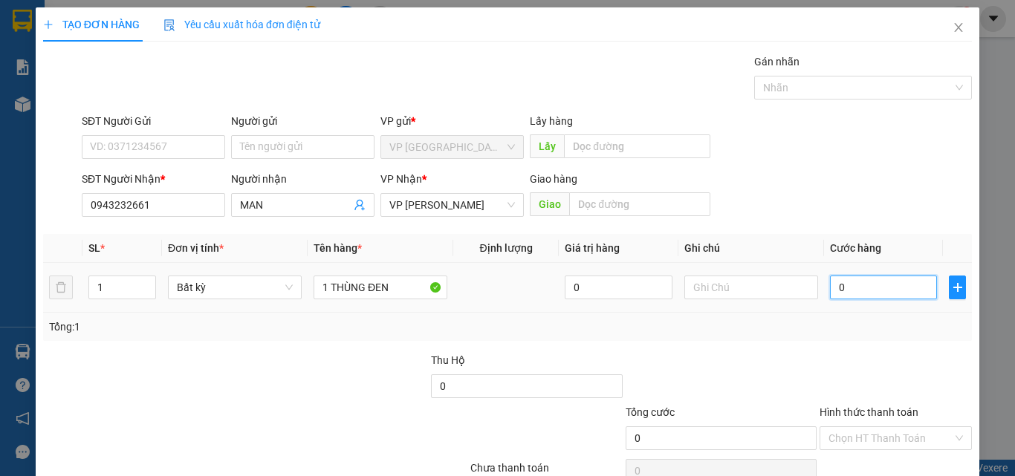
type input "3"
type input "30"
type input "30.000"
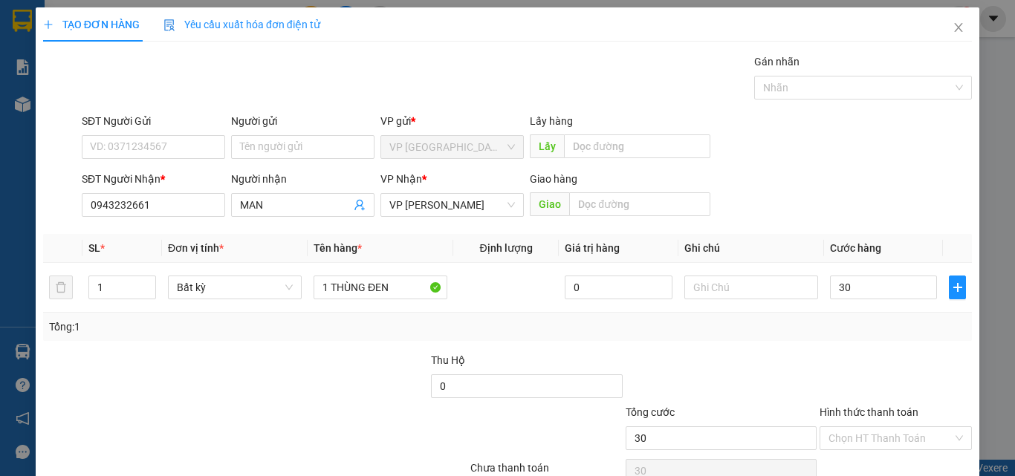
type input "30.000"
click at [861, 372] on div at bounding box center [895, 378] width 155 height 52
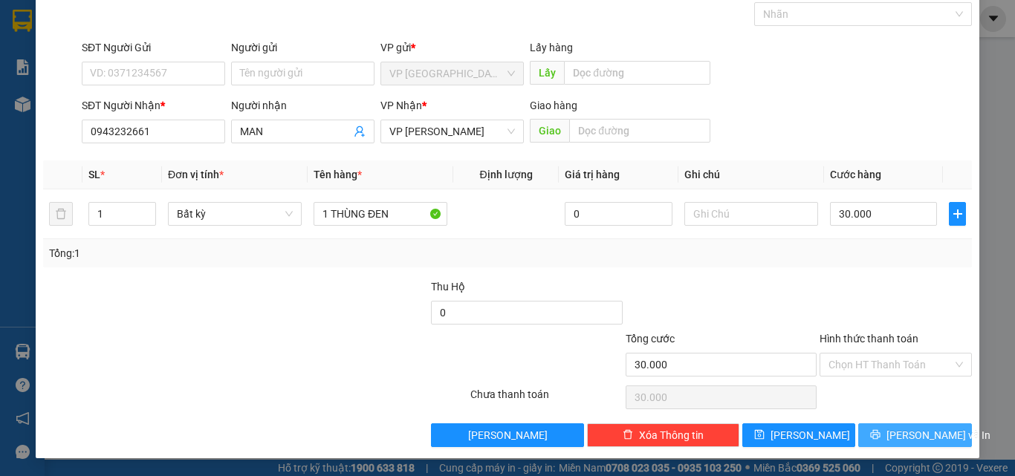
click at [890, 437] on button "[PERSON_NAME] và In" at bounding box center [915, 436] width 114 height 24
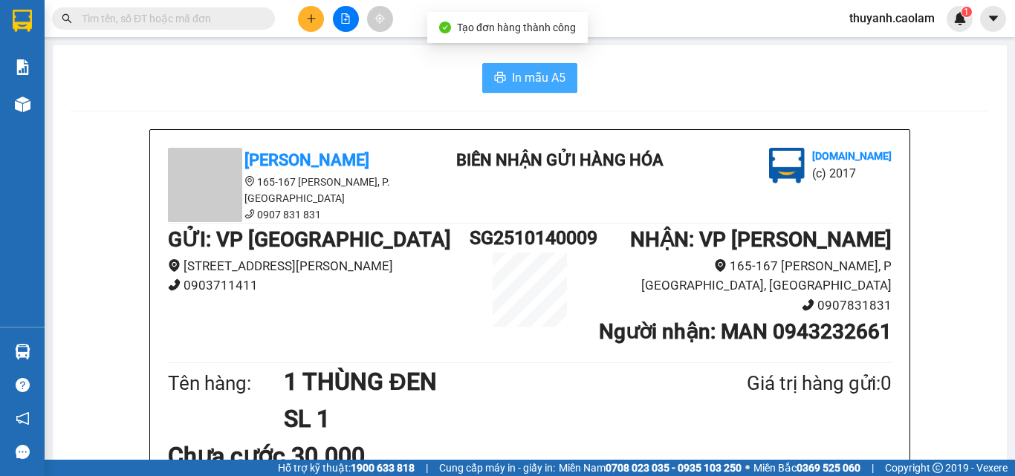
click at [556, 73] on span "In mẫu A5" at bounding box center [539, 77] width 54 height 19
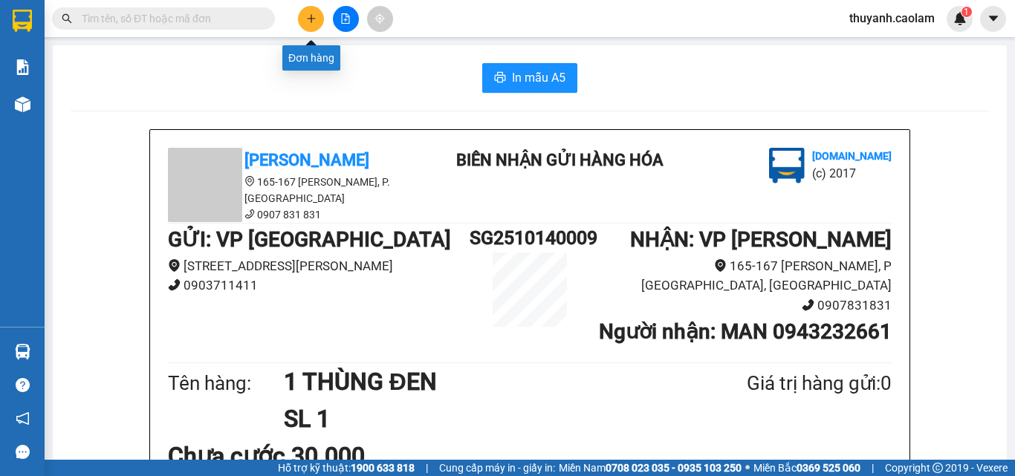
click at [306, 27] on button at bounding box center [311, 19] width 26 height 26
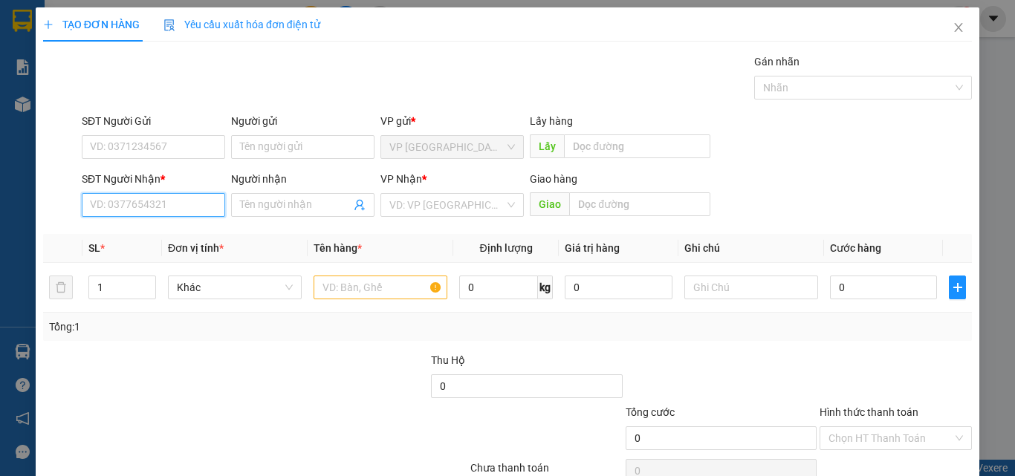
click at [169, 209] on input "SĐT Người Nhận *" at bounding box center [153, 205] width 143 height 24
type input "0918080717"
click at [178, 233] on div "0918080717 - CHỊ THẮM" at bounding box center [152, 235] width 124 height 16
type input "CHỊ THẮM"
type input "KM 28"
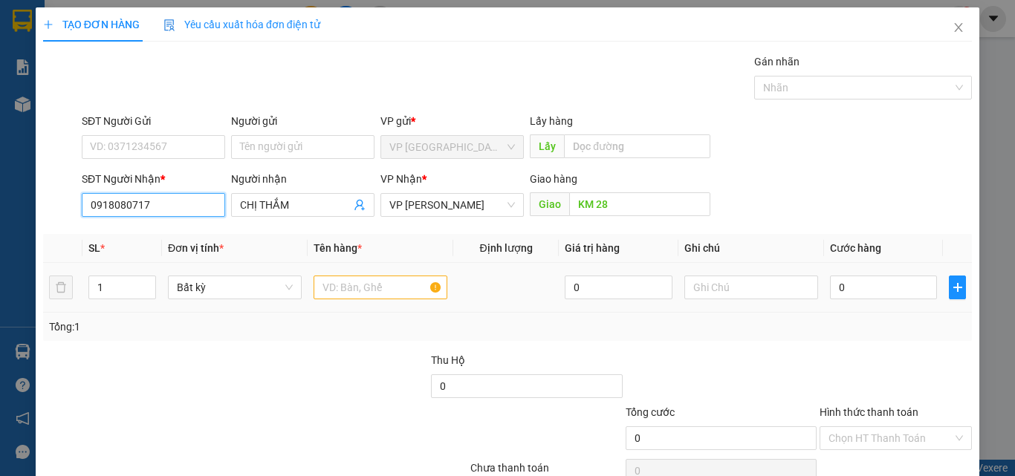
type input "0918080717"
click at [398, 286] on input "text" at bounding box center [381, 288] width 134 height 24
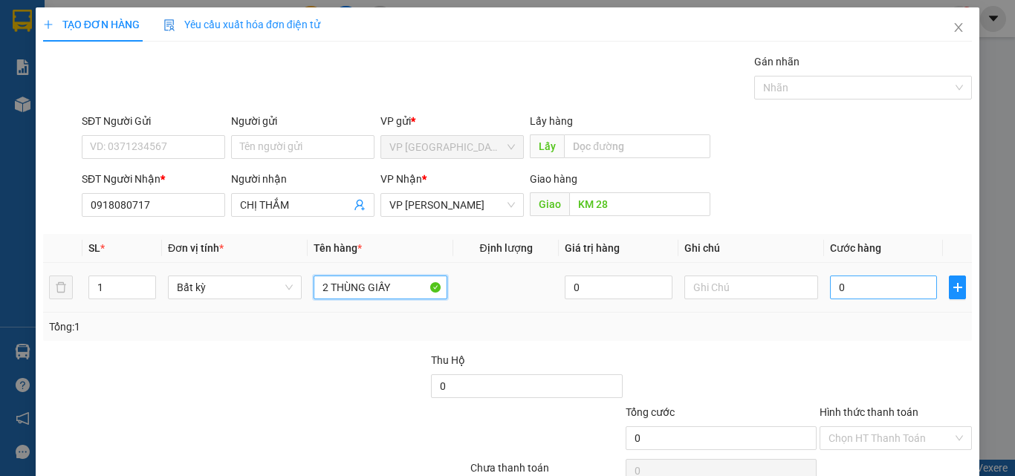
type input "2 THÙNG GIẤY"
click at [876, 296] on input "0" at bounding box center [883, 288] width 107 height 24
type input "8"
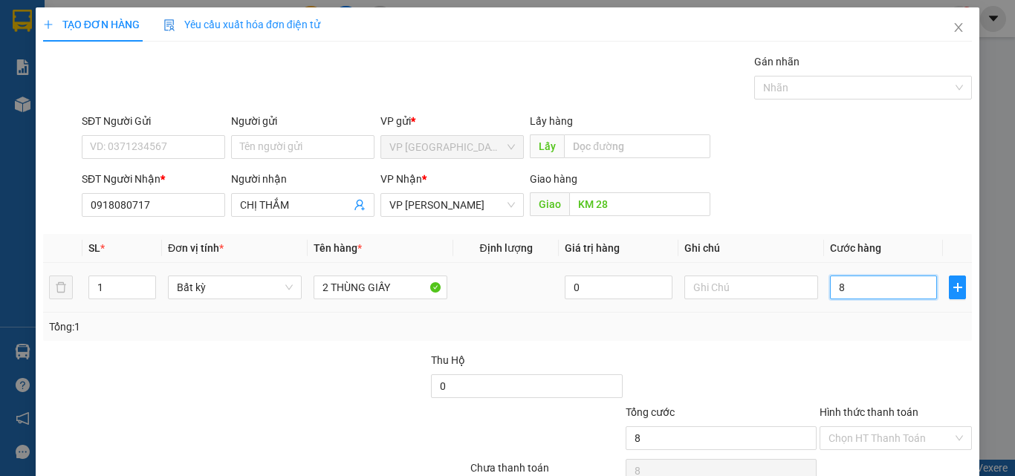
type input "80"
type input "80.000"
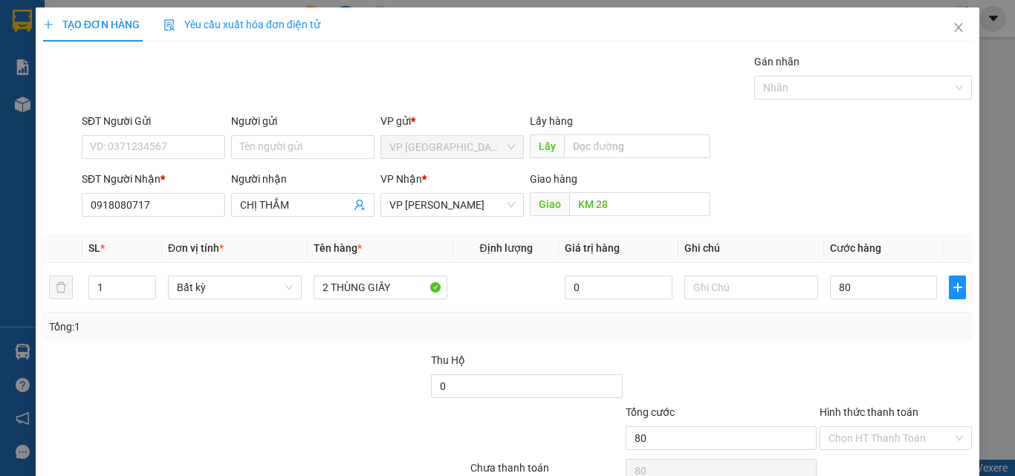
type input "80.000"
drag, startPoint x: 837, startPoint y: 337, endPoint x: 842, endPoint y: 359, distance: 22.2
click at [837, 338] on div "Tổng: 1" at bounding box center [507, 327] width 929 height 28
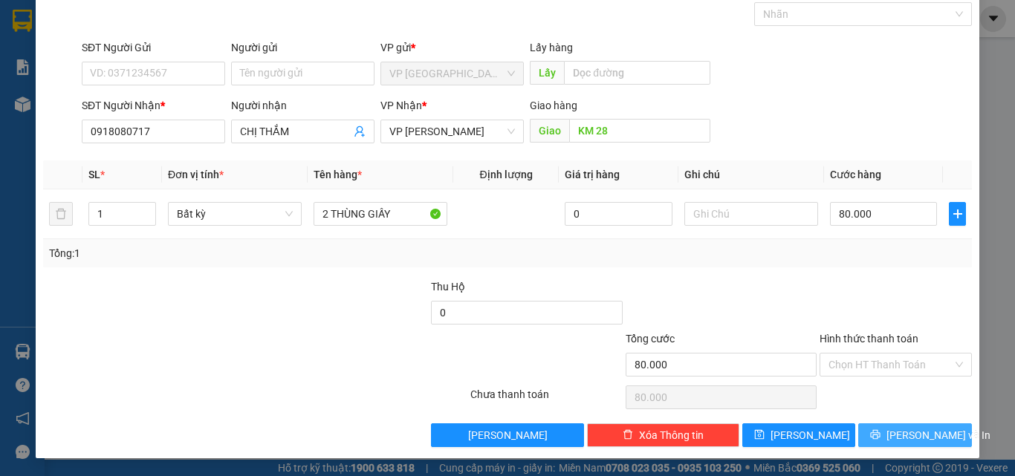
click at [919, 427] on span "[PERSON_NAME] và In" at bounding box center [939, 435] width 104 height 16
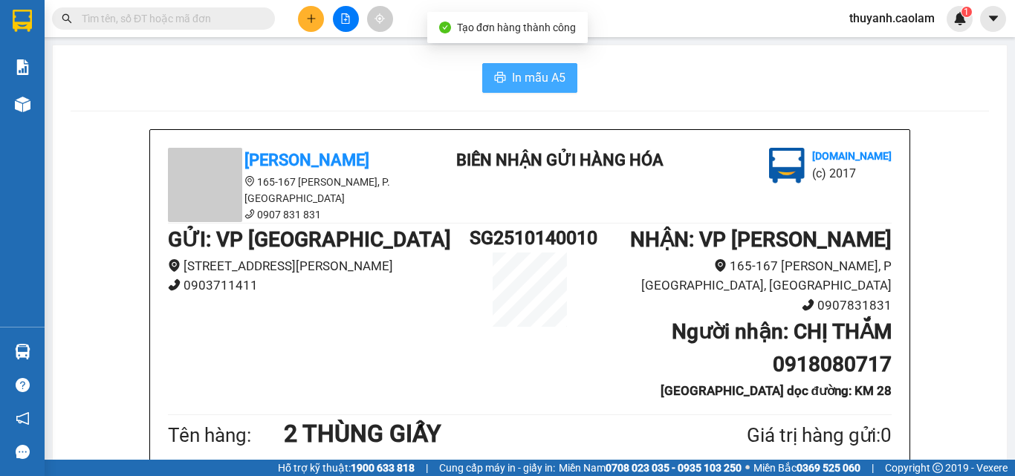
click at [515, 71] on span "In mẫu A5" at bounding box center [539, 77] width 54 height 19
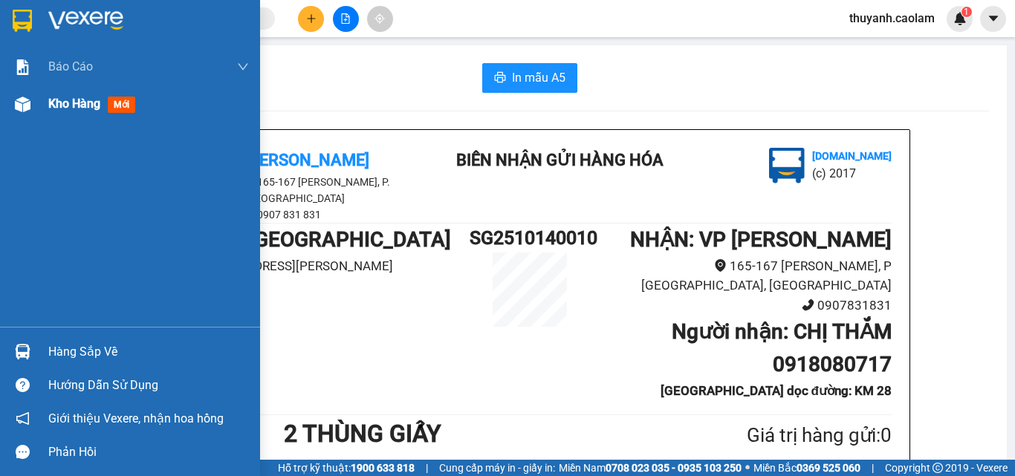
click at [26, 106] on img at bounding box center [23, 105] width 16 height 16
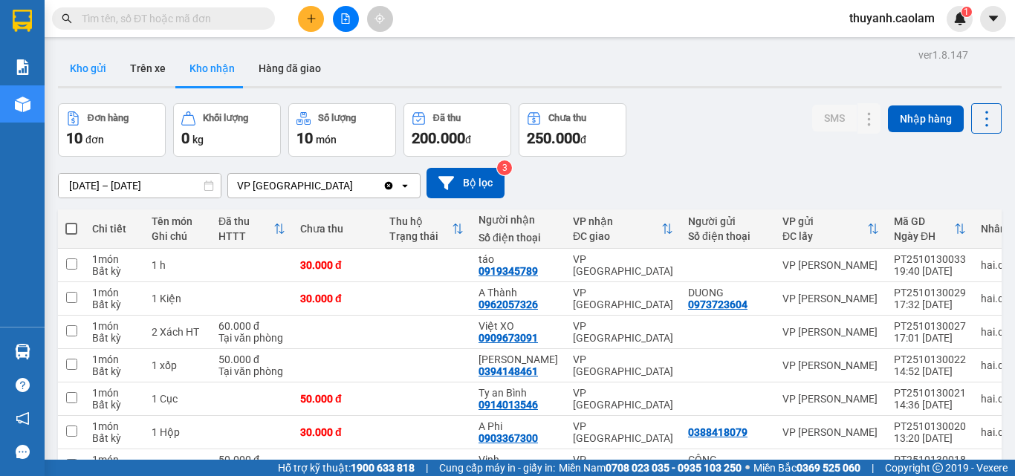
click at [112, 58] on button "Kho gửi" at bounding box center [88, 69] width 60 height 36
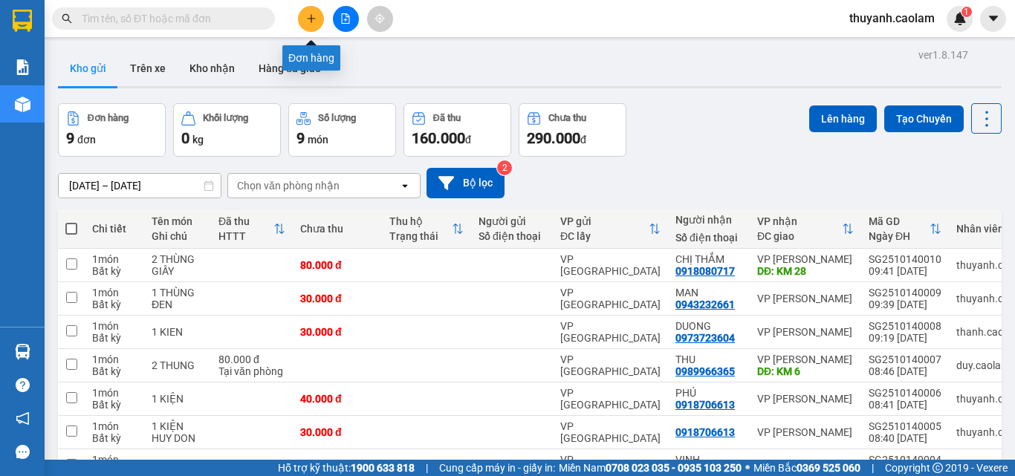
click at [314, 15] on icon "plus" at bounding box center [311, 18] width 10 height 10
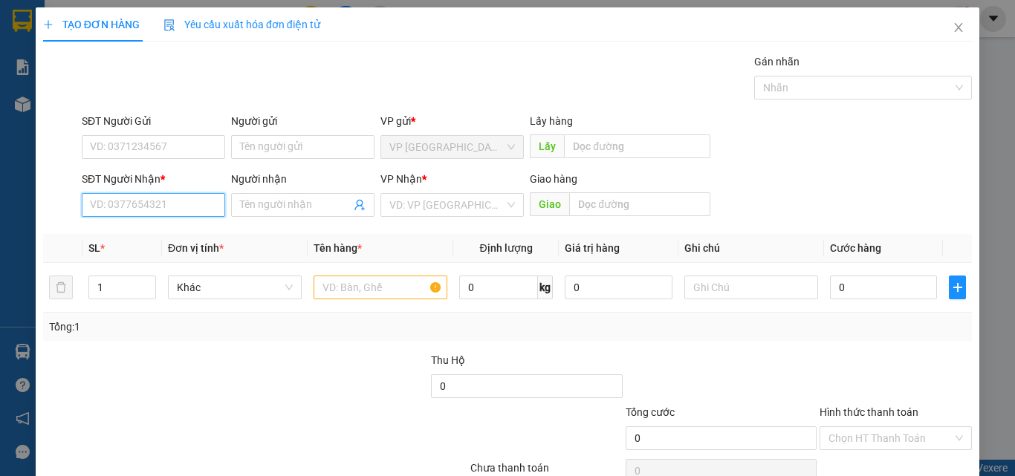
click at [146, 208] on input "SĐT Người Nhận *" at bounding box center [153, 205] width 143 height 24
click at [151, 233] on div "0963103534 - CHI VY" at bounding box center [152, 235] width 124 height 16
type input "0963103534"
type input "CHI VY"
type input "0963103534"
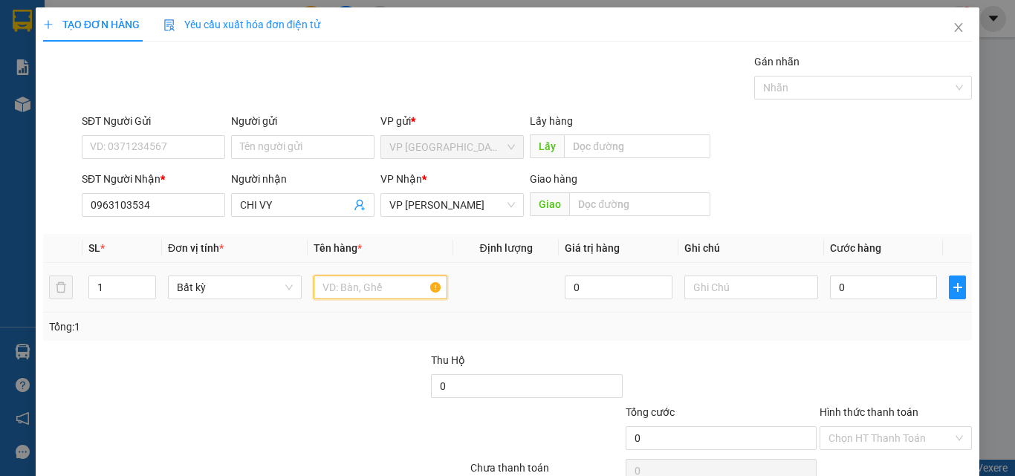
click at [375, 293] on input "text" at bounding box center [381, 288] width 134 height 24
type input "1 CUC ĐEN"
type input "3"
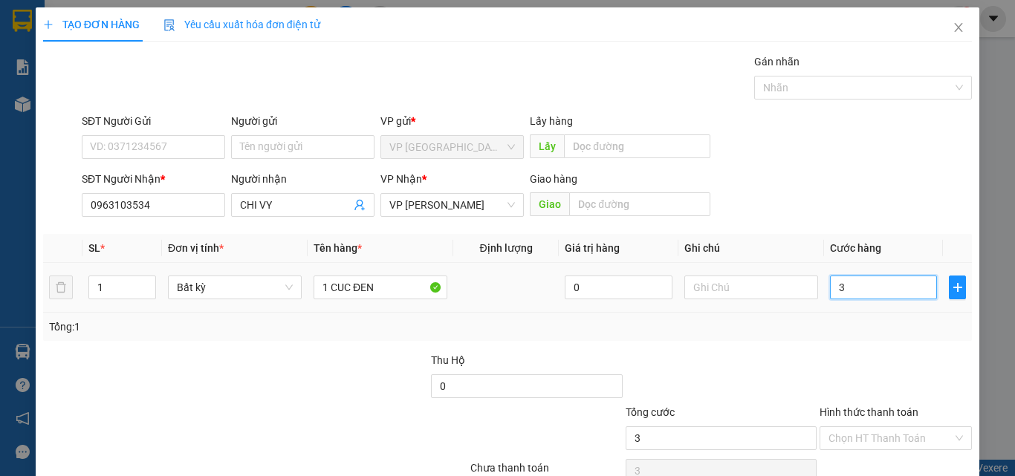
type input "30"
type input "30.000"
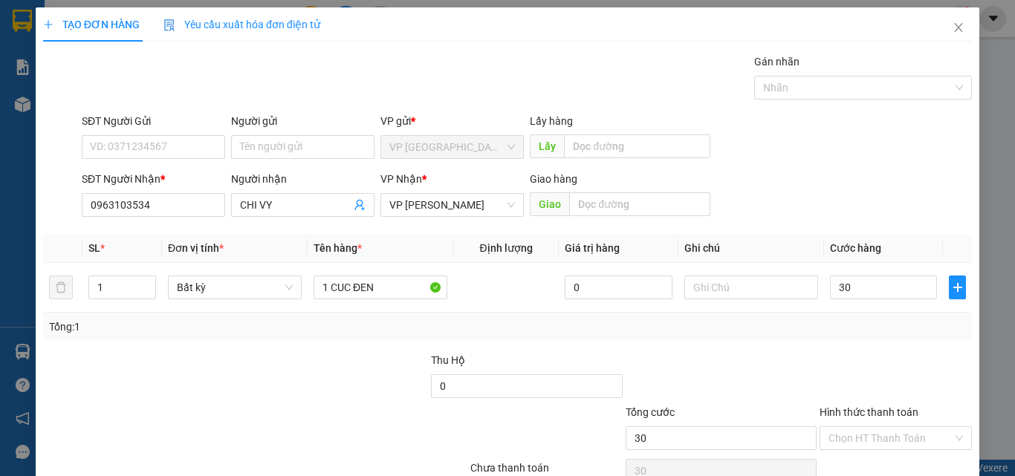
type input "30.000"
click at [688, 347] on div "Transit Pickup Surcharge Ids Transit Deliver Surcharge Ids Transit Deliver Surc…" at bounding box center [507, 287] width 929 height 467
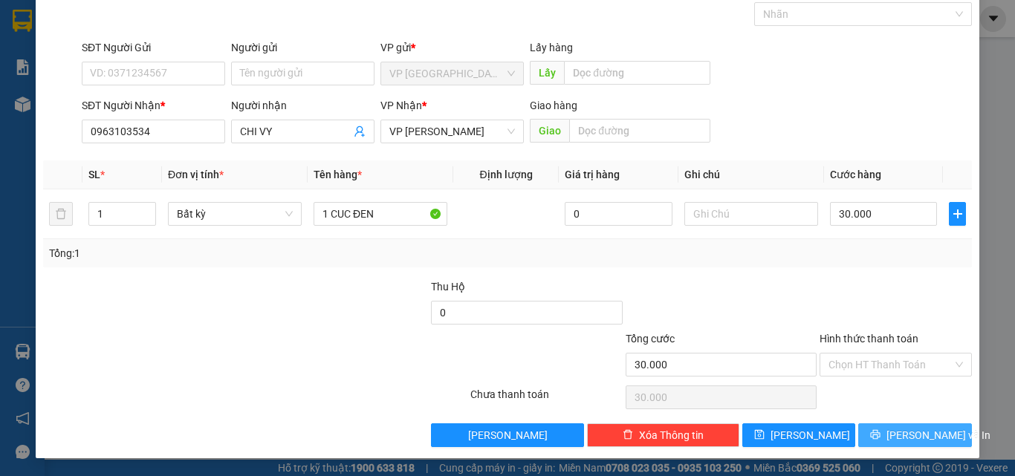
click at [887, 431] on button "[PERSON_NAME] và In" at bounding box center [915, 436] width 114 height 24
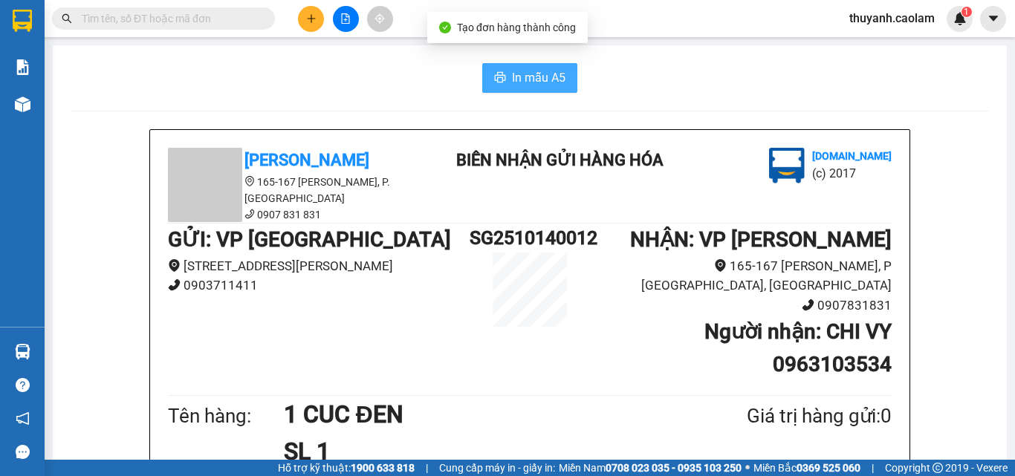
click at [538, 85] on span "In mẫu A5" at bounding box center [539, 77] width 54 height 19
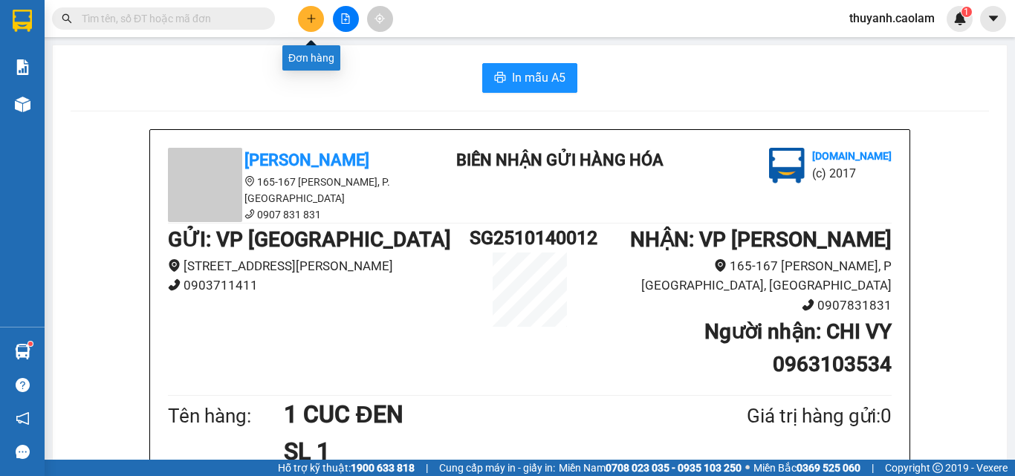
click at [305, 22] on button at bounding box center [311, 19] width 26 height 26
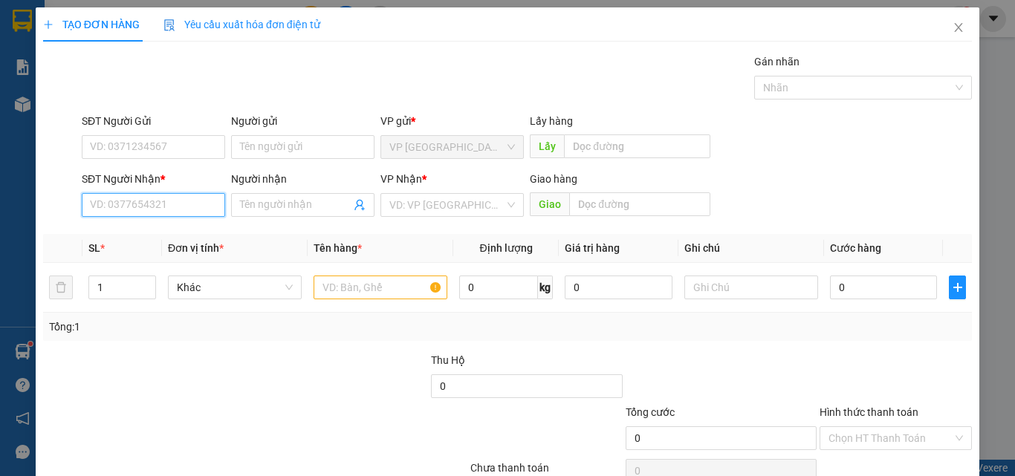
click at [164, 210] on input "SĐT Người Nhận *" at bounding box center [153, 205] width 143 height 24
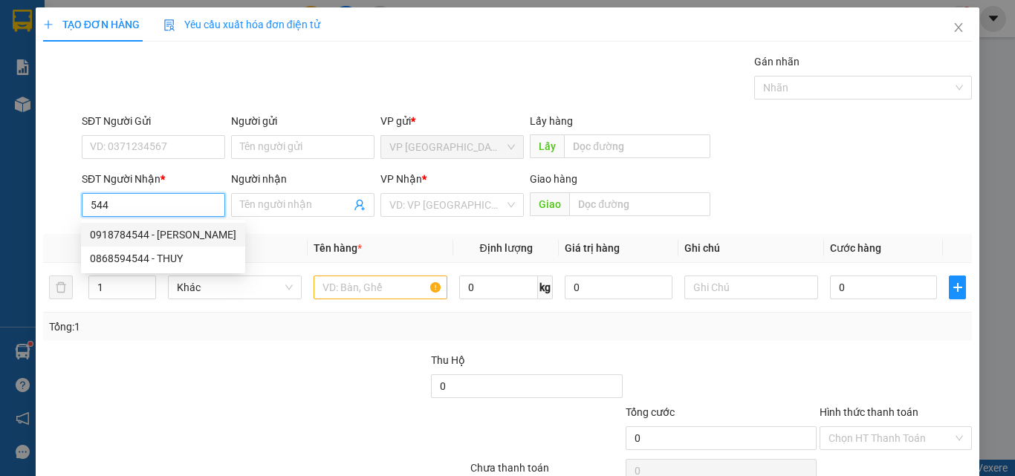
click at [89, 210] on input "544" at bounding box center [153, 205] width 143 height 24
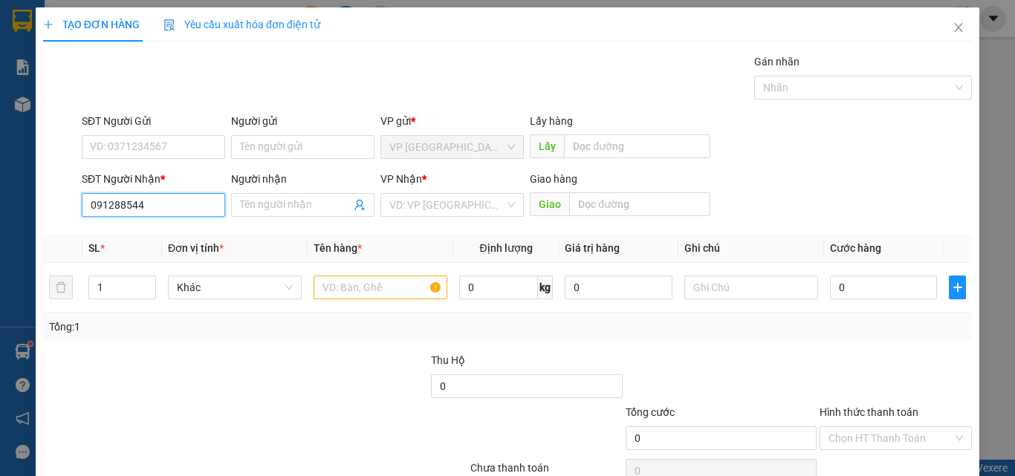
type input "0912880544"
click at [177, 229] on div "0912880544 - PHONG" at bounding box center [152, 235] width 124 height 16
type input "PHONG"
type input "0912880544"
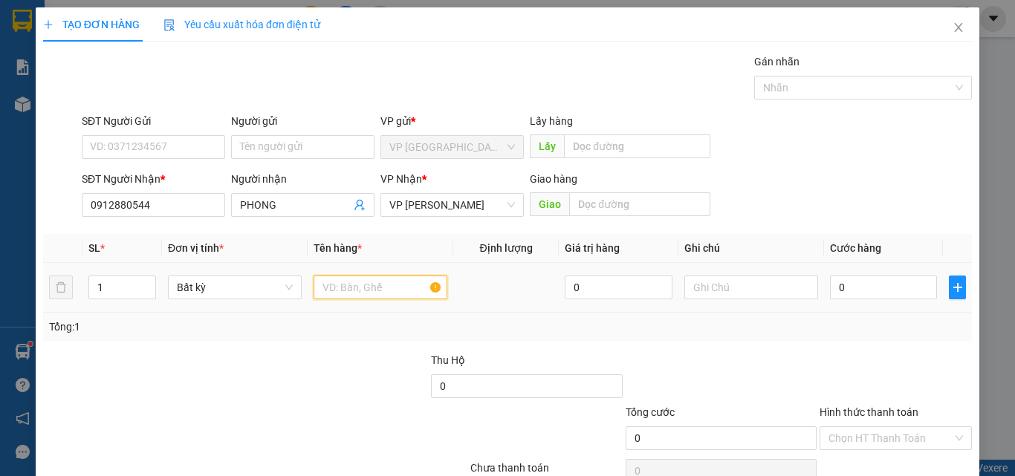
click at [377, 286] on input "text" at bounding box center [381, 288] width 134 height 24
type input "1 KIỆN"
click at [839, 292] on input "0" at bounding box center [883, 288] width 107 height 24
type input "3"
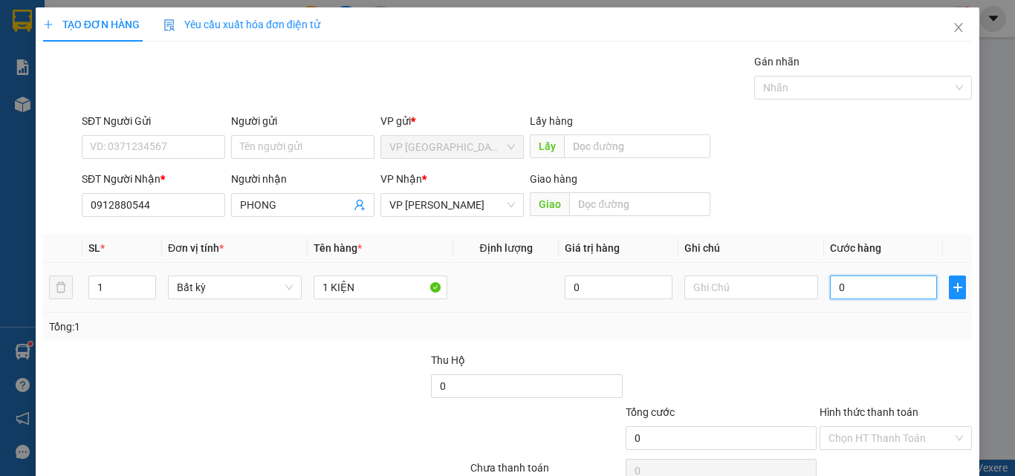
type input "3"
type input "30"
click at [852, 226] on div "Transit Pickup Surcharge Ids Transit Deliver Surcharge Ids Transit Deliver Surc…" at bounding box center [507, 287] width 929 height 467
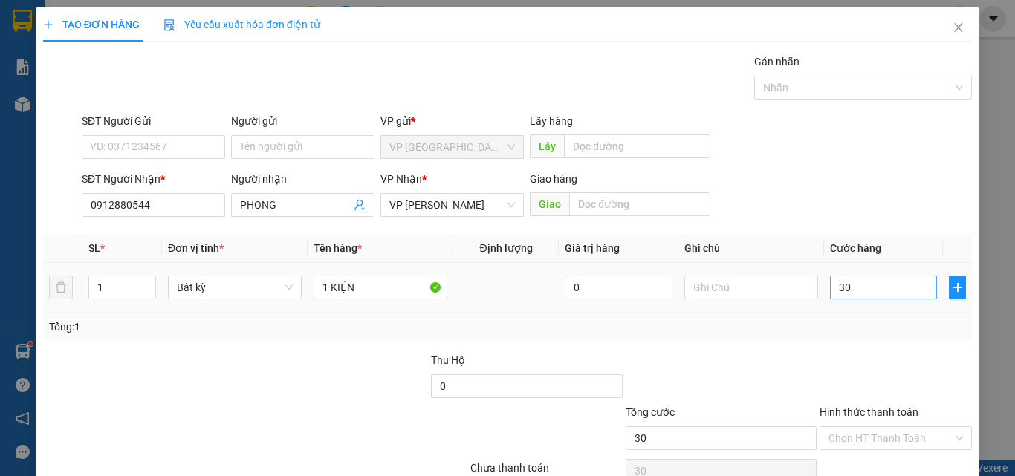
type input "30.000"
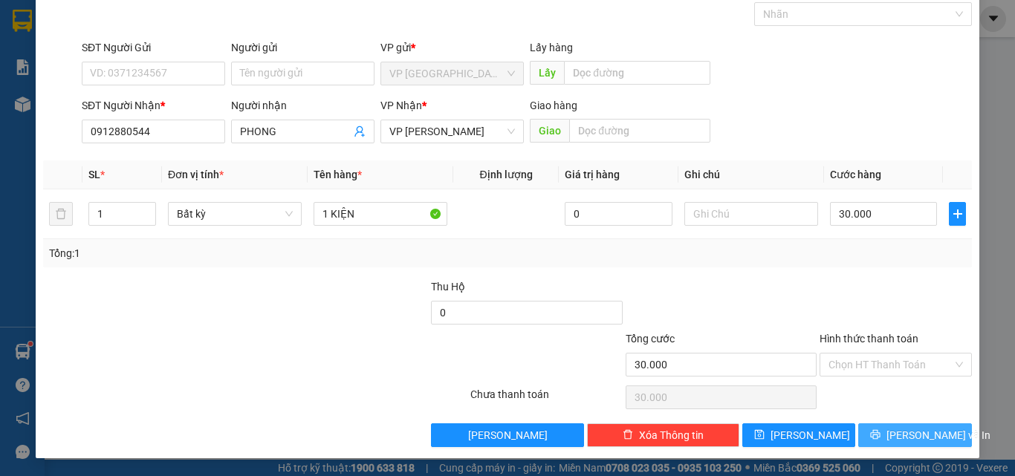
click at [884, 429] on button "[PERSON_NAME] và In" at bounding box center [915, 436] width 114 height 24
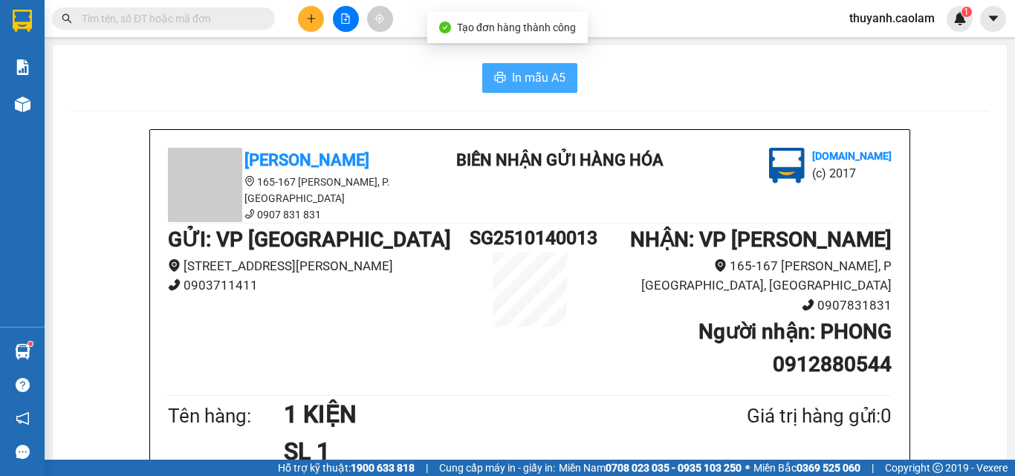
click at [520, 78] on span "In mẫu A5" at bounding box center [539, 77] width 54 height 19
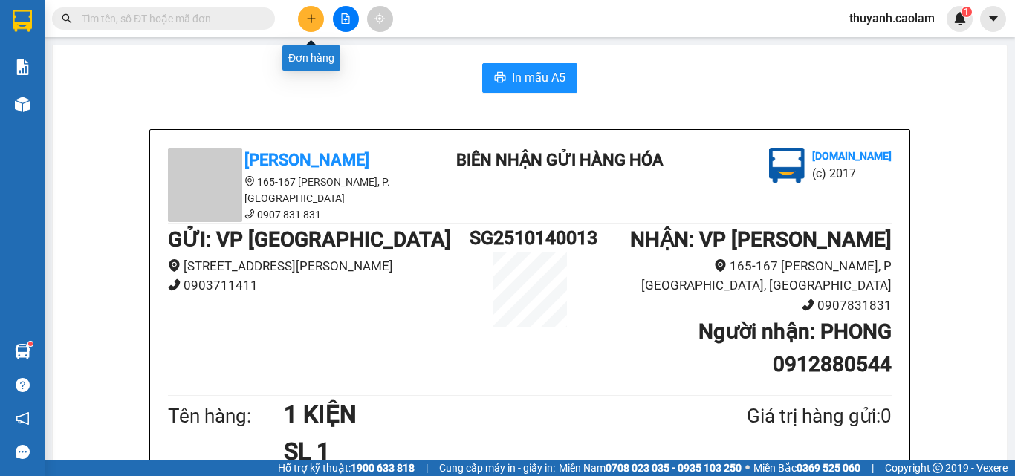
click at [314, 25] on button at bounding box center [311, 19] width 26 height 26
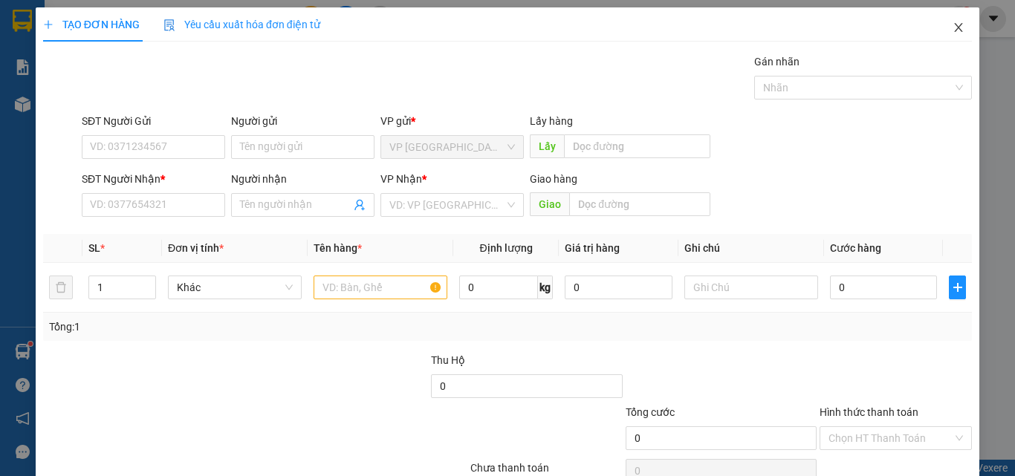
drag, startPoint x: 946, startPoint y: 26, endPoint x: 858, endPoint y: 35, distance: 88.2
click at [953, 27] on icon "close" at bounding box center [959, 28] width 12 height 12
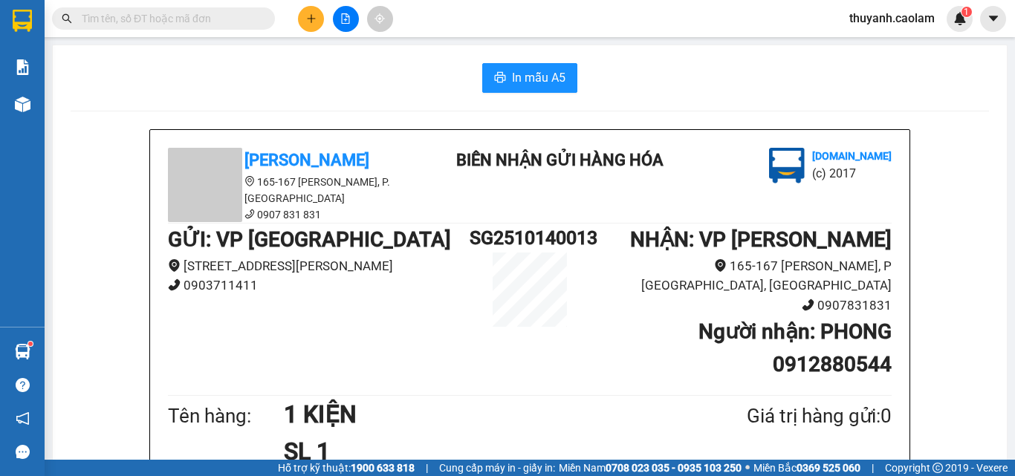
click at [326, 22] on div at bounding box center [345, 19] width 111 height 26
click at [314, 24] on button at bounding box center [311, 19] width 26 height 26
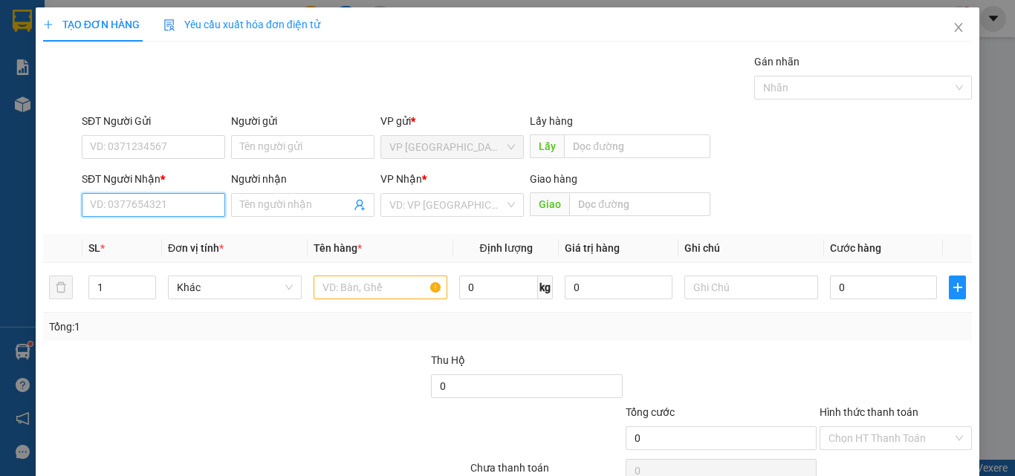
click at [123, 199] on input "SĐT Người Nhận *" at bounding box center [153, 205] width 143 height 24
click at [203, 231] on div "0909582212 - Tú" at bounding box center [152, 235] width 124 height 16
type input "0909582212"
type input "Tú"
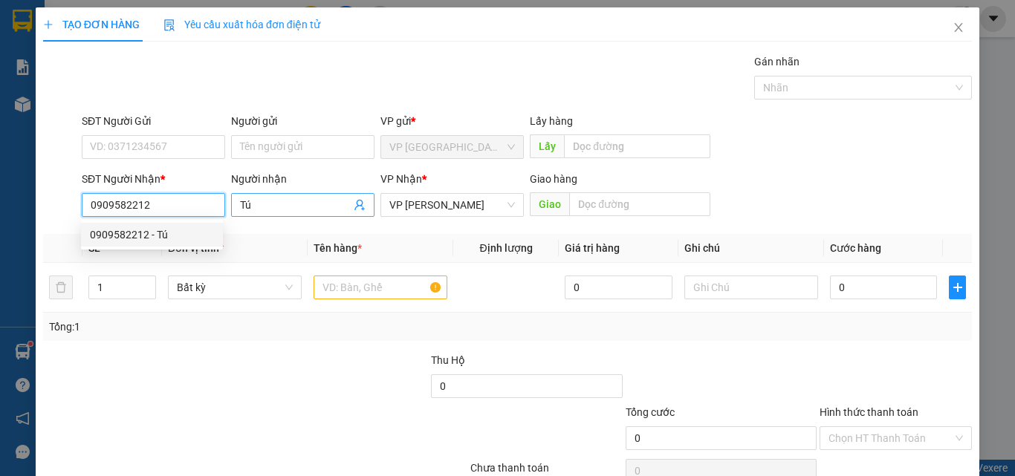
type input "0909582212"
click at [293, 204] on input "Tú" at bounding box center [295, 205] width 111 height 16
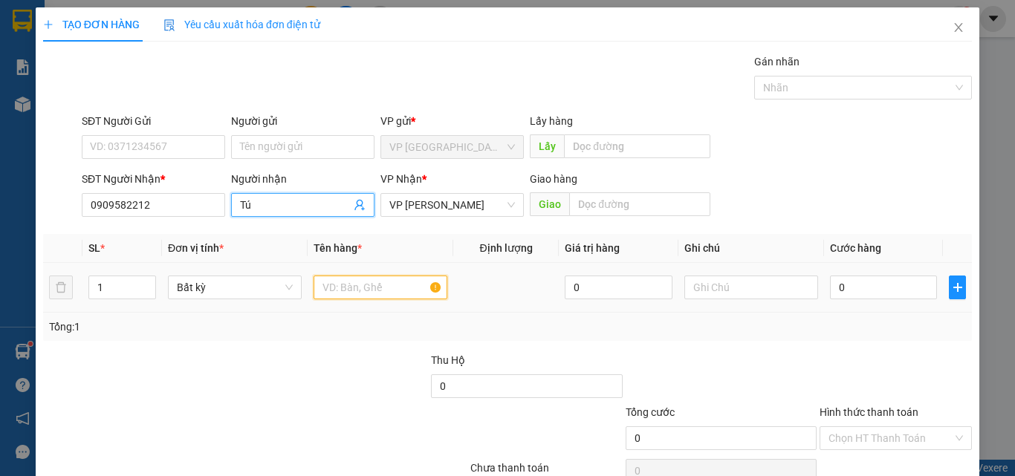
click at [342, 291] on input "text" at bounding box center [381, 288] width 134 height 24
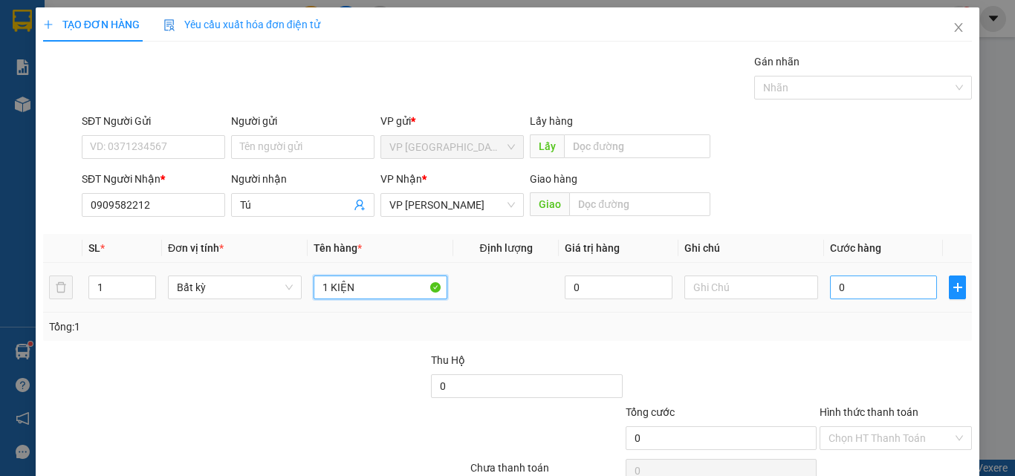
type input "1 KIỆN"
click at [845, 294] on input "0" at bounding box center [883, 288] width 107 height 24
type input "3"
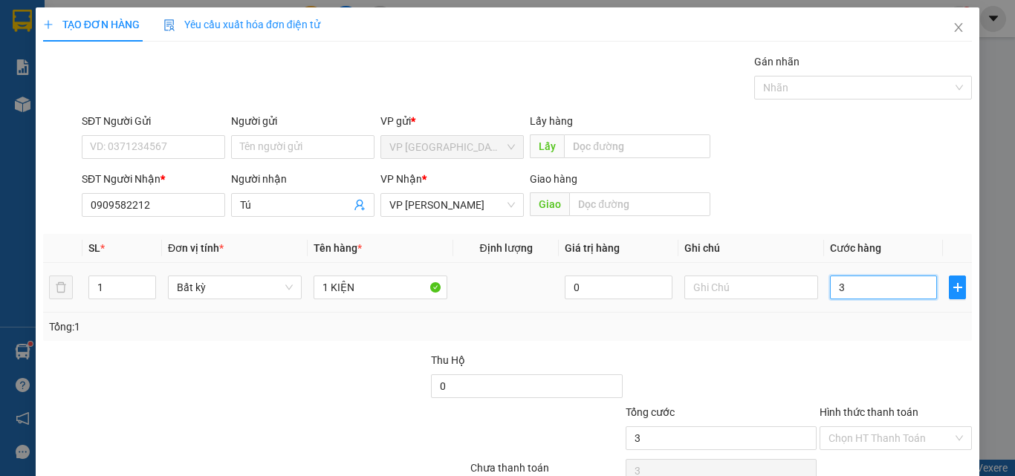
type input "30"
type input "30.000"
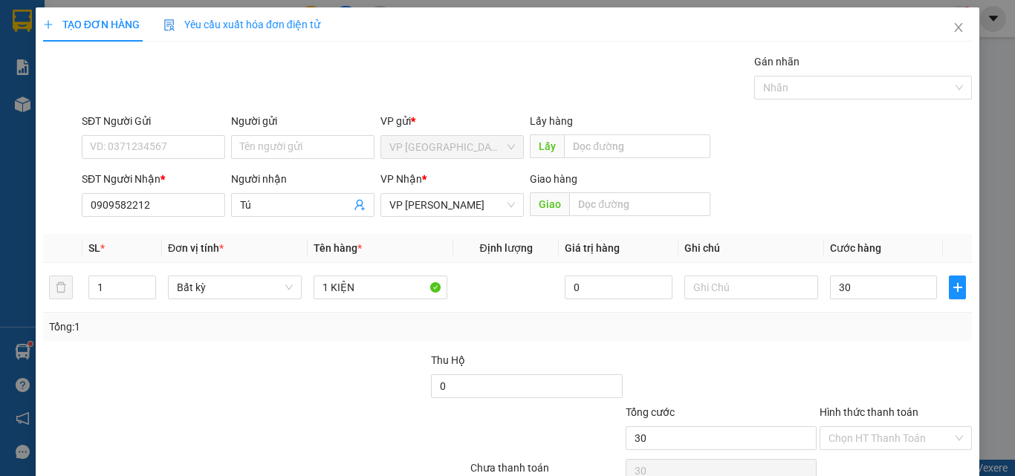
type input "30.000"
click at [823, 336] on div "Tổng: 1" at bounding box center [507, 327] width 929 height 28
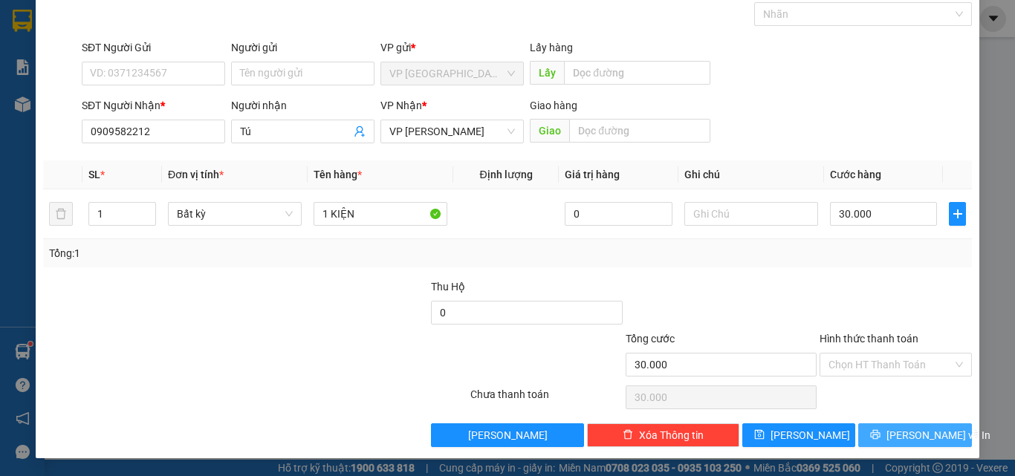
click at [897, 436] on span "[PERSON_NAME] và In" at bounding box center [939, 435] width 104 height 16
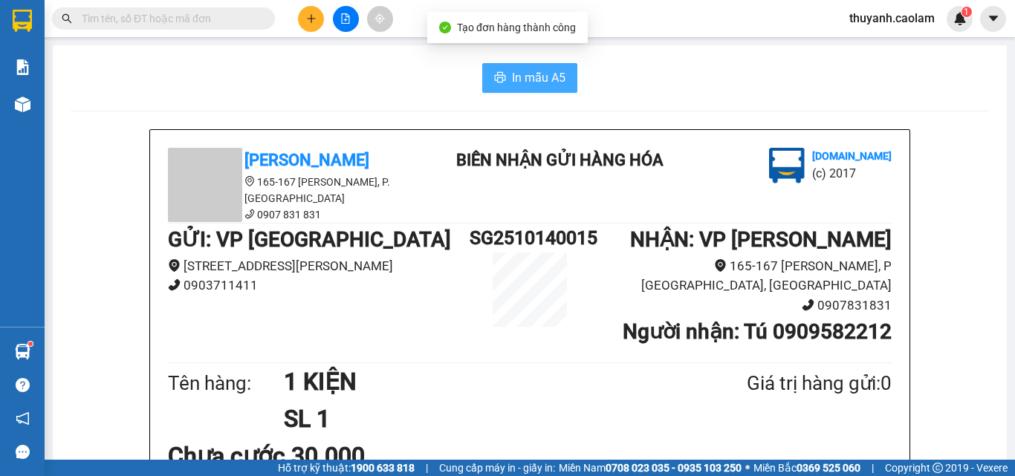
click at [545, 75] on span "In mẫu A5" at bounding box center [539, 77] width 54 height 19
click at [181, 17] on input "text" at bounding box center [169, 18] width 175 height 16
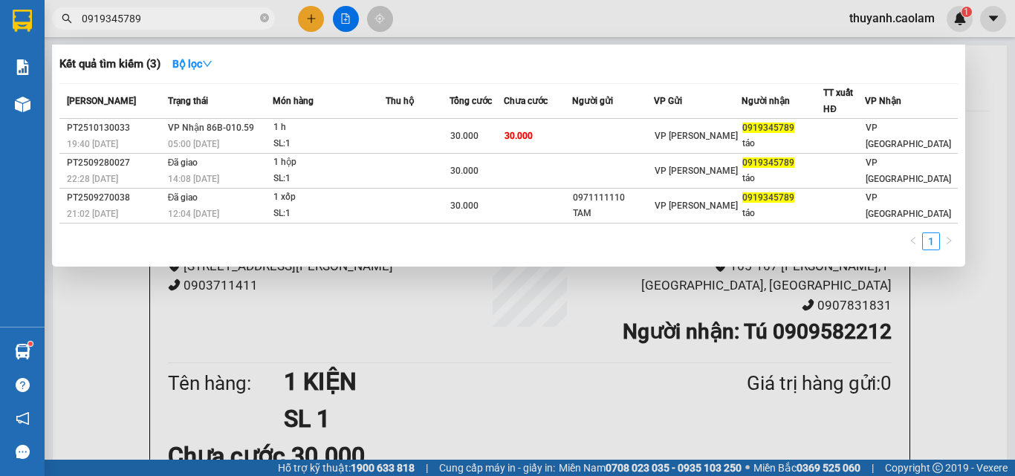
type input "0919345789"
click at [310, 23] on div at bounding box center [507, 238] width 1015 height 476
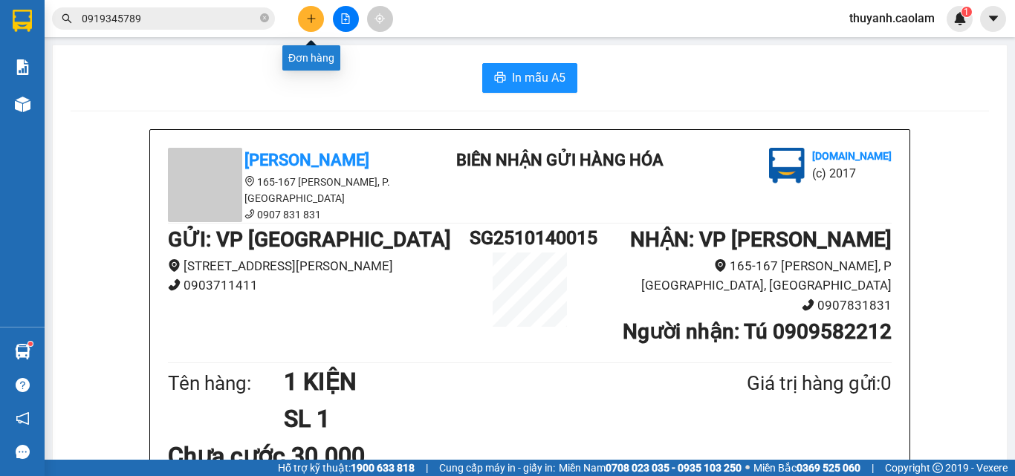
click at [313, 23] on icon "plus" at bounding box center [311, 18] width 10 height 10
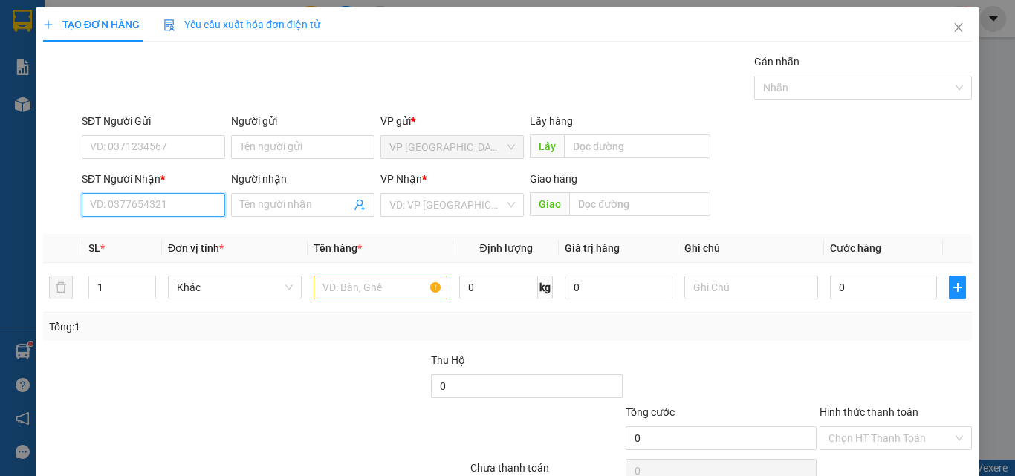
click at [187, 204] on input "SĐT Người Nhận *" at bounding box center [153, 205] width 143 height 24
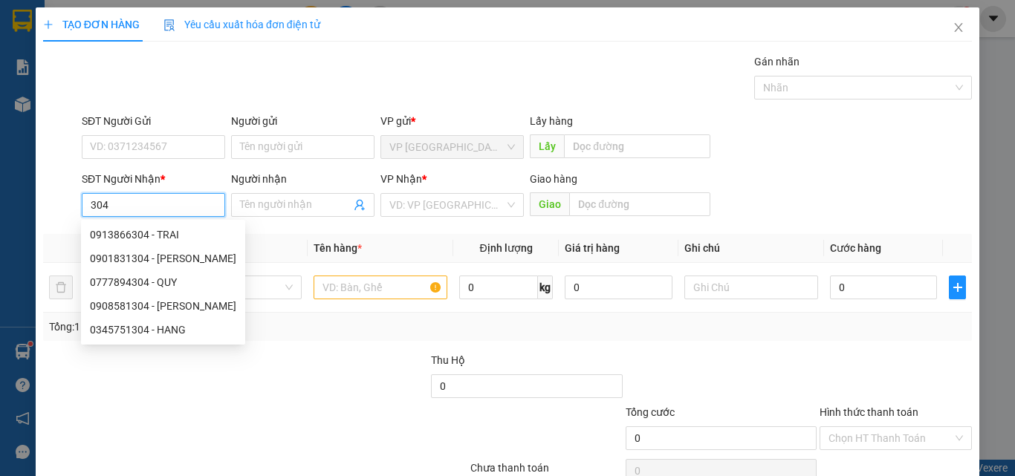
click at [187, 205] on input "304" at bounding box center [153, 205] width 143 height 24
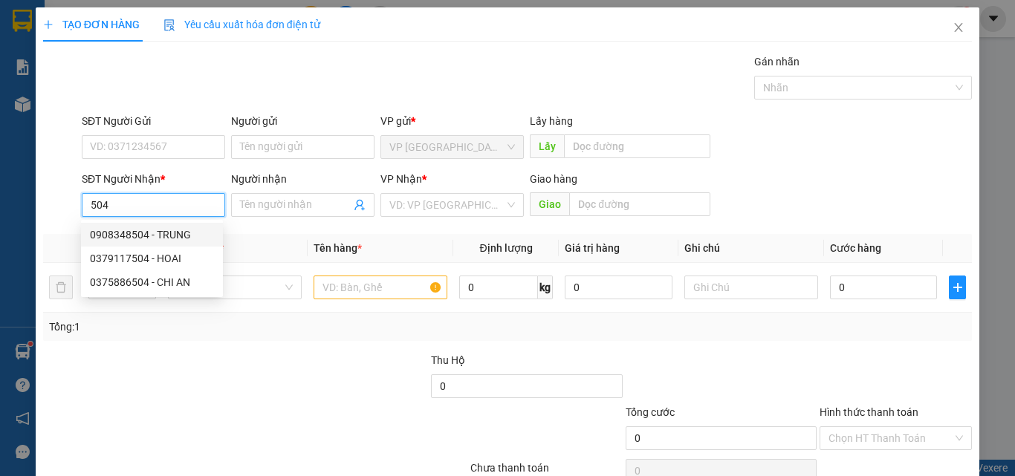
click at [176, 202] on input "504" at bounding box center [153, 205] width 143 height 24
click at [183, 214] on input "3504" at bounding box center [153, 205] width 143 height 24
click at [172, 231] on div "0973723604 - DUONG" at bounding box center [152, 235] width 124 height 16
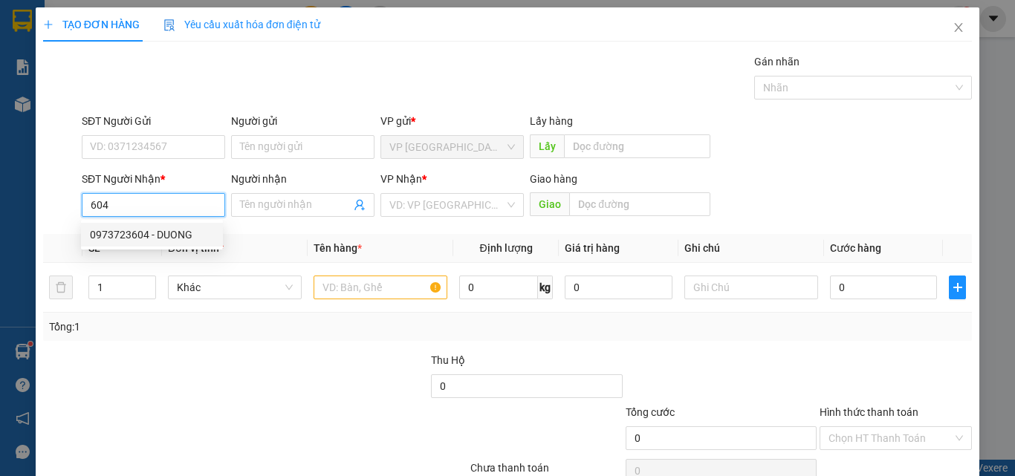
type input "0973723604"
type input "DUONG"
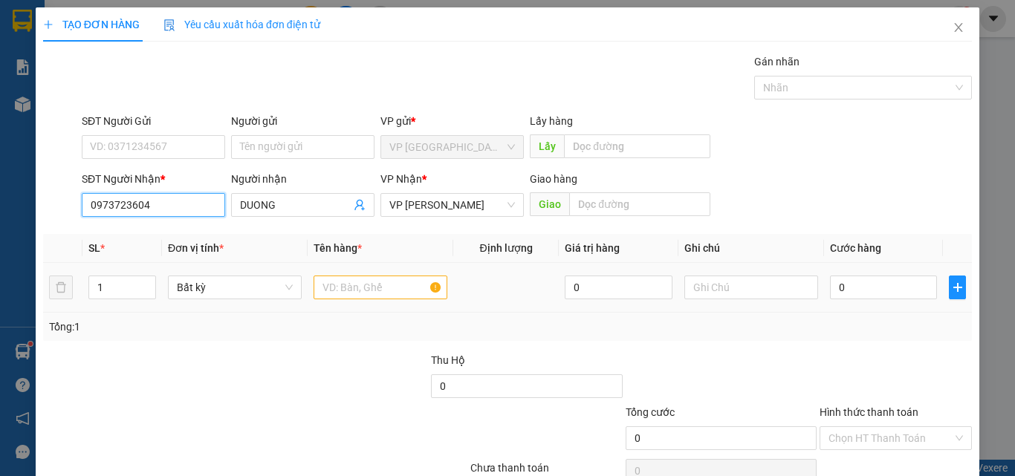
type input "0973723604"
click at [382, 285] on input "text" at bounding box center [381, 288] width 134 height 24
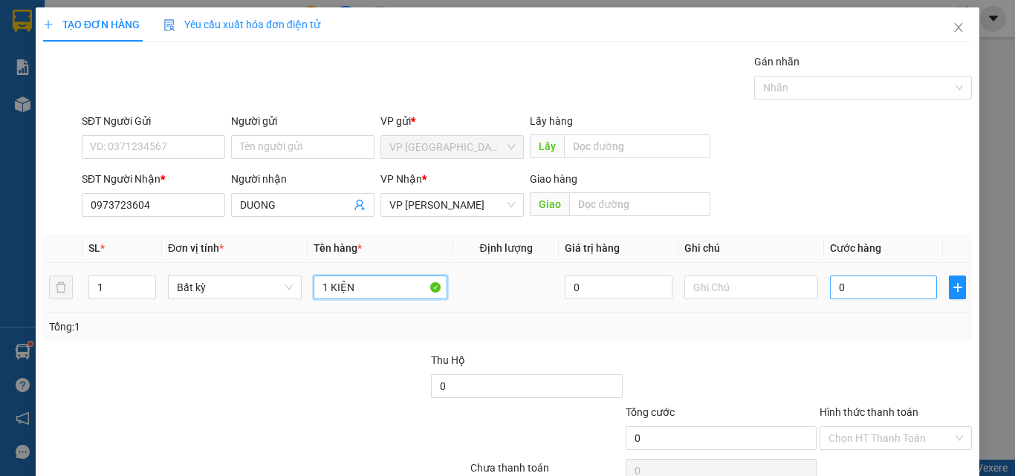
type input "1 KIỆN"
click at [850, 282] on input "0" at bounding box center [883, 288] width 107 height 24
type input "4"
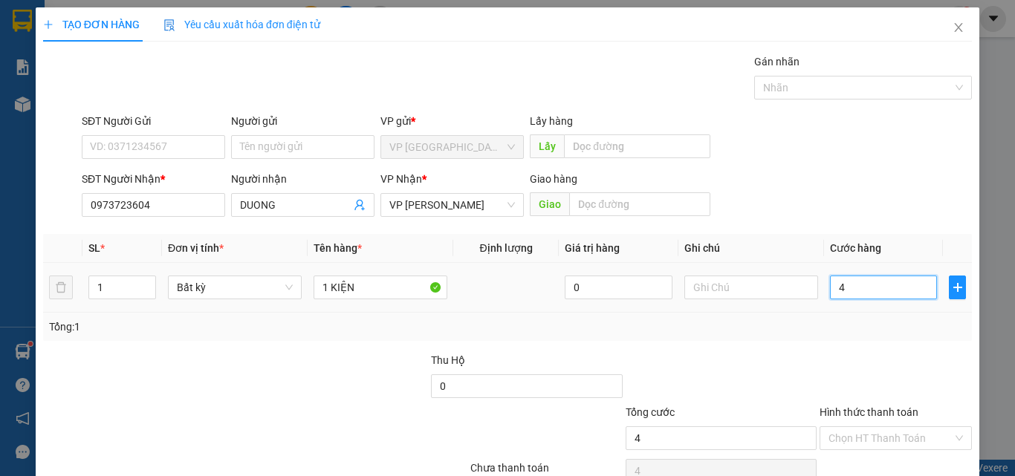
type input "40"
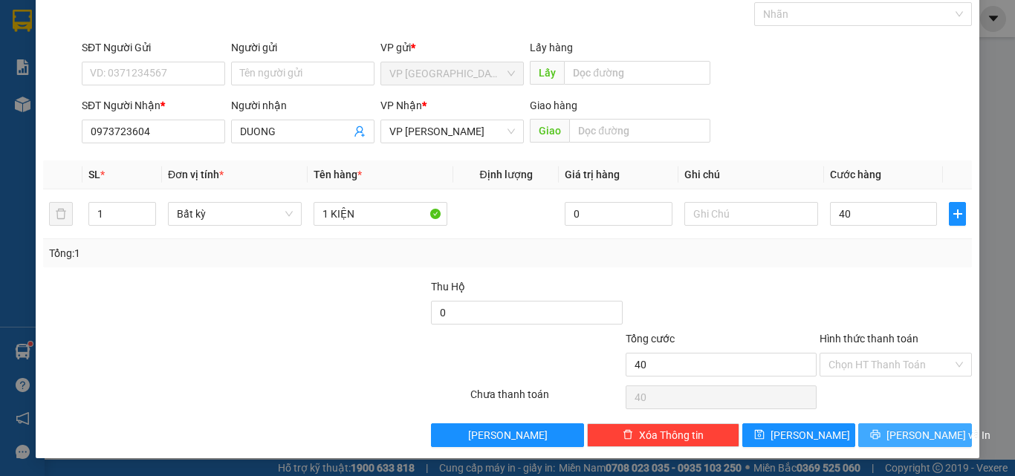
click at [881, 436] on icon "printer" at bounding box center [875, 435] width 10 height 10
type input "40.000"
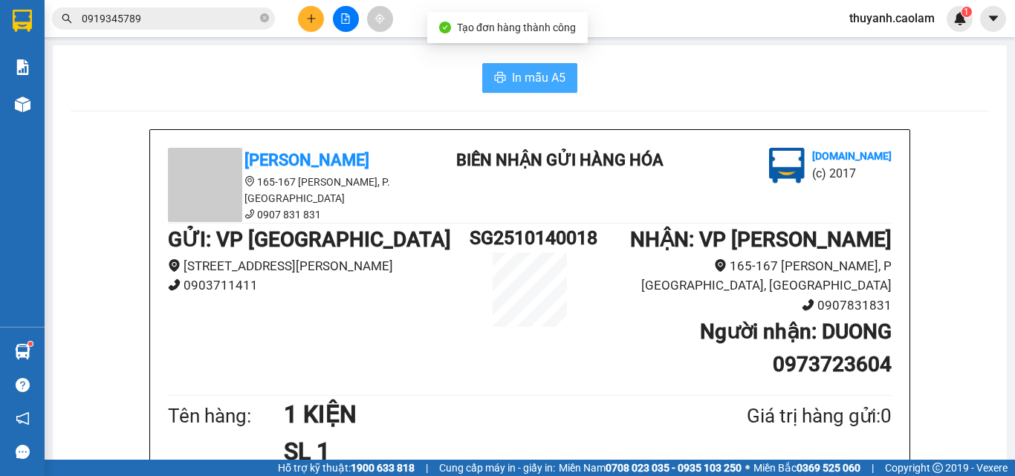
click at [519, 77] on span "In mẫu A5" at bounding box center [539, 77] width 54 height 19
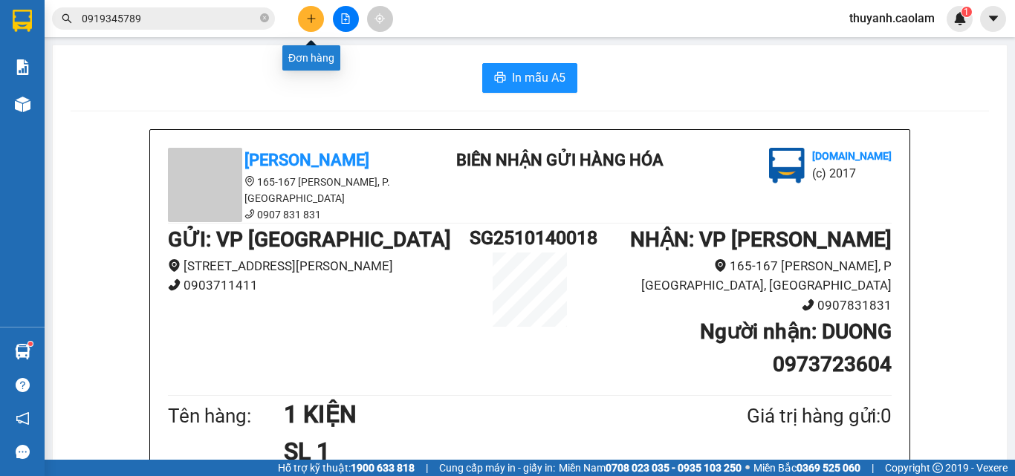
click at [304, 19] on button at bounding box center [311, 19] width 26 height 26
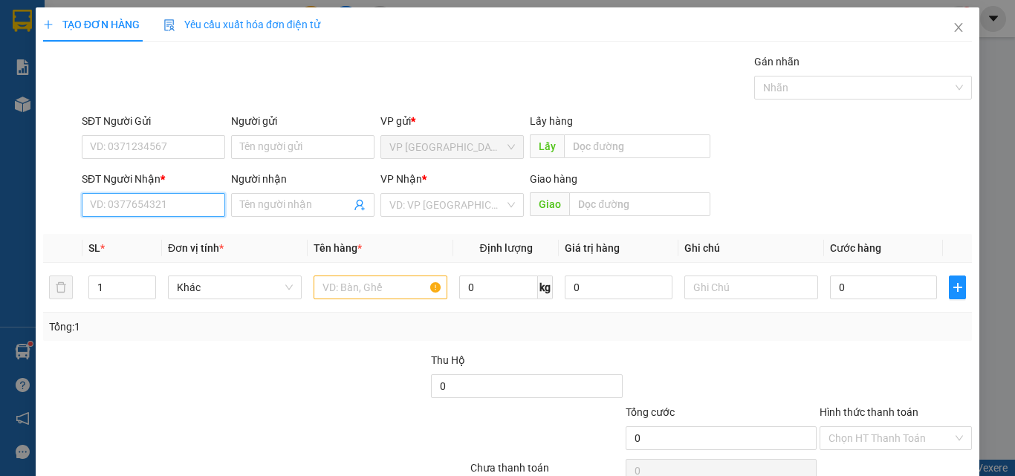
click at [163, 203] on input "SĐT Người Nhận *" at bounding box center [153, 205] width 143 height 24
type input "0787789738"
click at [282, 219] on div "Người nhận Tên người nhận" at bounding box center [302, 197] width 143 height 52
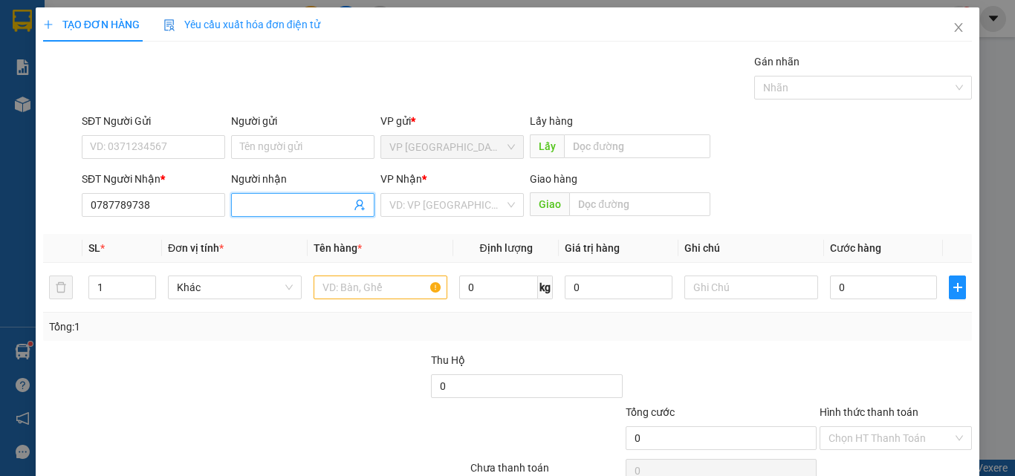
click at [285, 213] on input "Người nhận" at bounding box center [295, 205] width 111 height 16
type input "NY"
click at [401, 208] on input "search" at bounding box center [446, 205] width 115 height 22
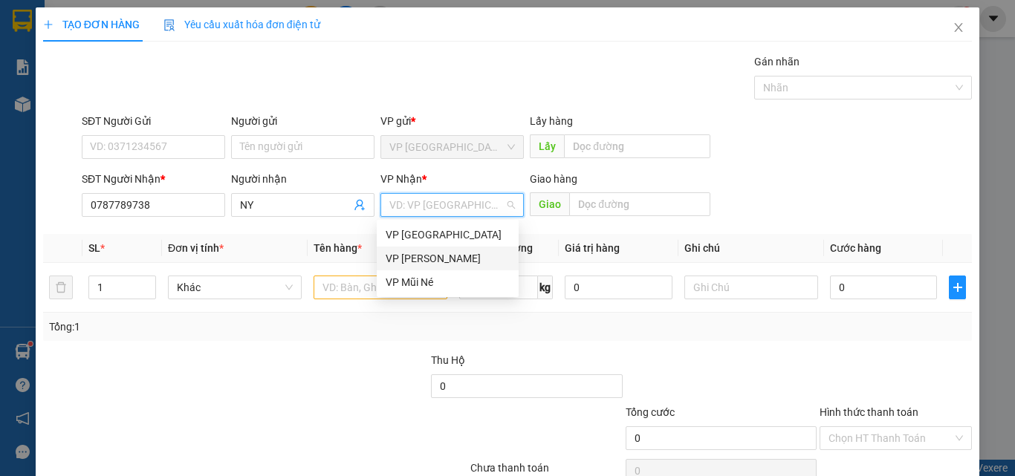
click at [405, 262] on div "VP [PERSON_NAME]" at bounding box center [448, 258] width 124 height 16
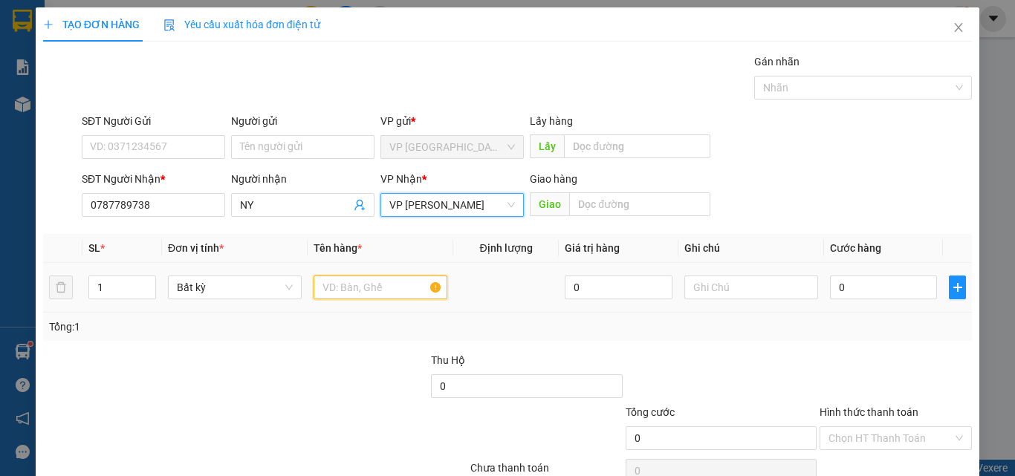
click at [374, 295] on input "text" at bounding box center [381, 288] width 134 height 24
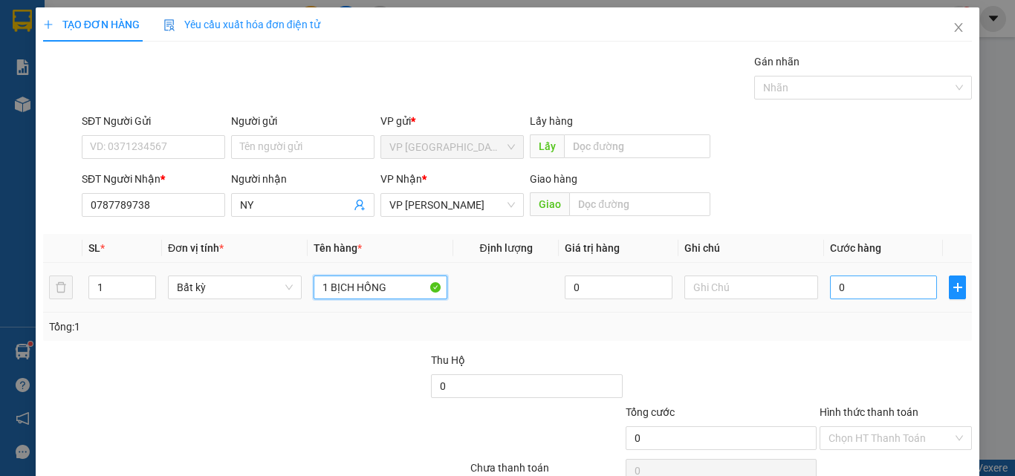
type input "1 BỊCH HỒNG"
click at [882, 281] on input "0" at bounding box center [883, 288] width 107 height 24
type input "3"
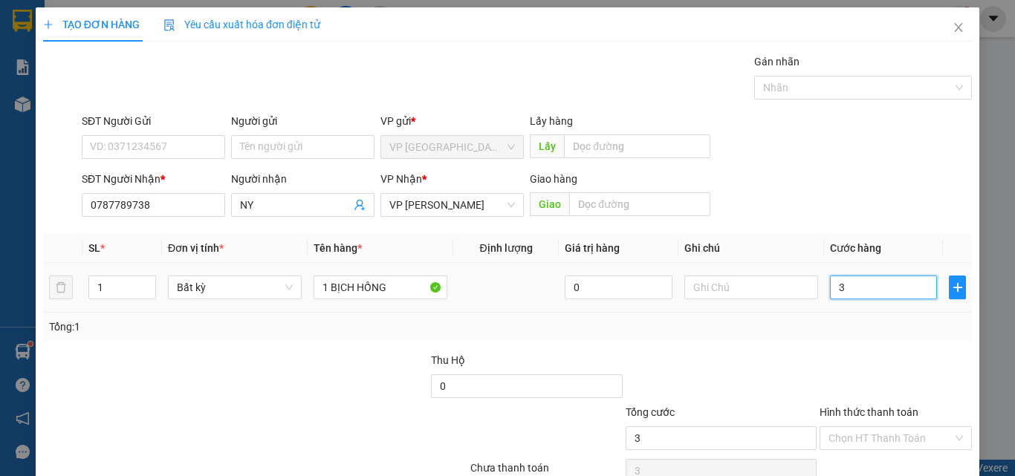
type input "30"
type input "30.000"
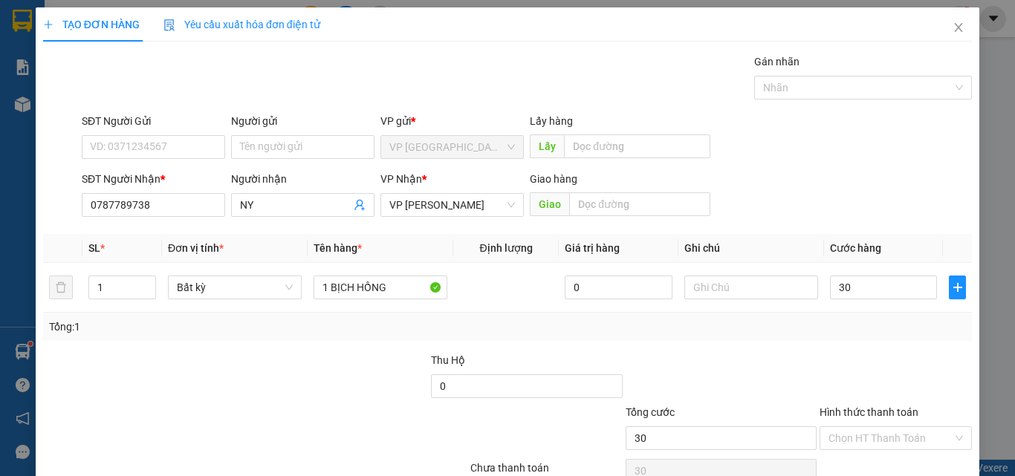
type input "30.000"
click at [849, 393] on div at bounding box center [895, 378] width 155 height 52
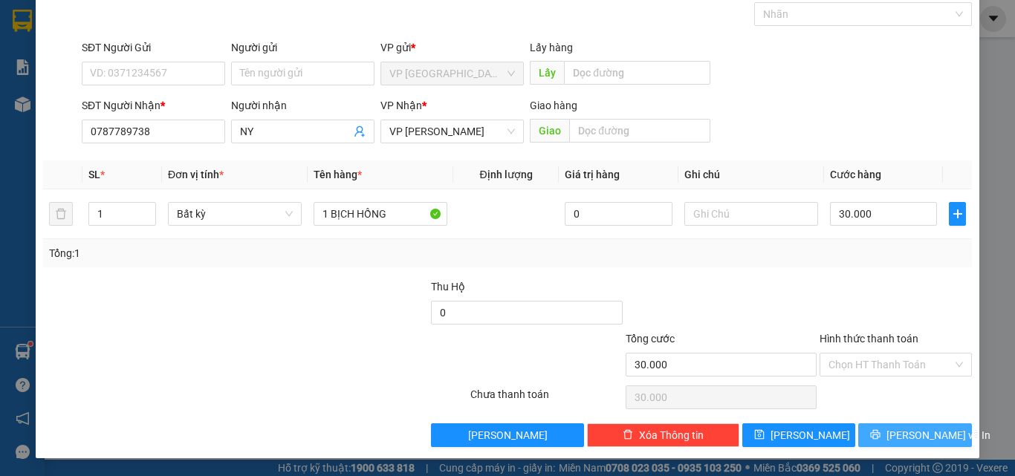
click at [878, 435] on icon "printer" at bounding box center [875, 435] width 10 height 10
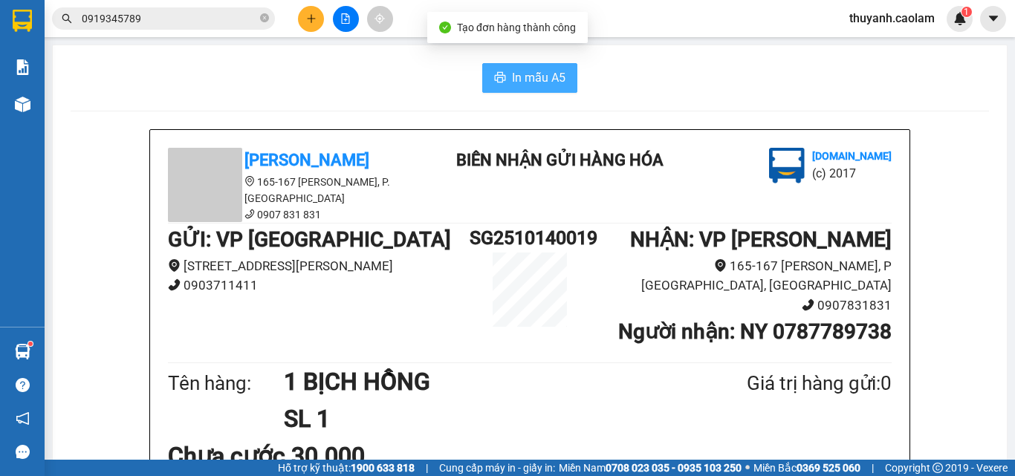
click at [485, 77] on button "In mẫu A5" at bounding box center [529, 78] width 95 height 30
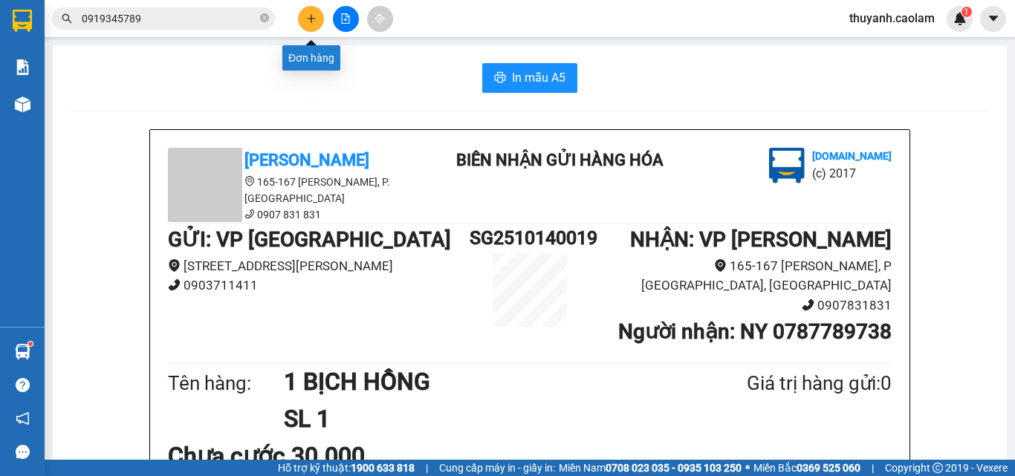
click at [315, 16] on icon "plus" at bounding box center [311, 18] width 10 height 10
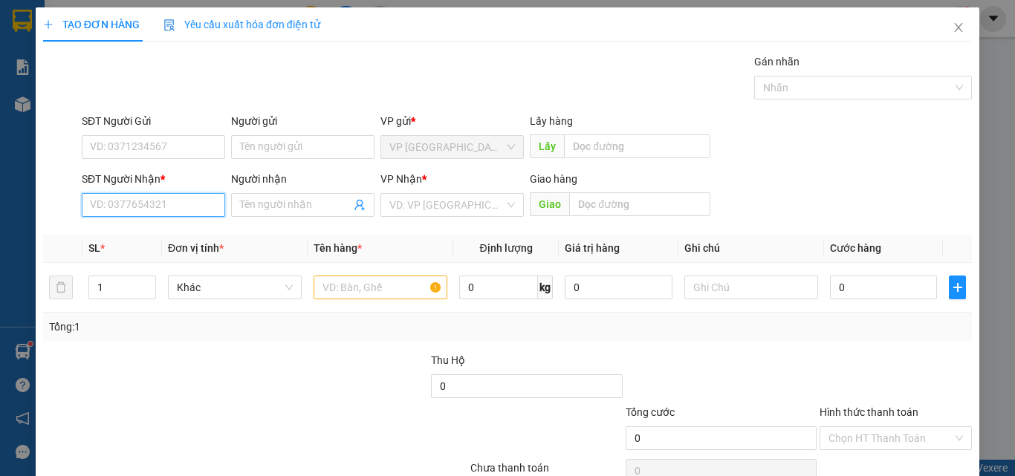
click at [167, 216] on input "SĐT Người Nhận *" at bounding box center [153, 205] width 143 height 24
type input "0937288384"
click at [163, 233] on div "0937288384 - BẢO" at bounding box center [152, 235] width 124 height 16
type input "BẢO"
type input "0937288384"
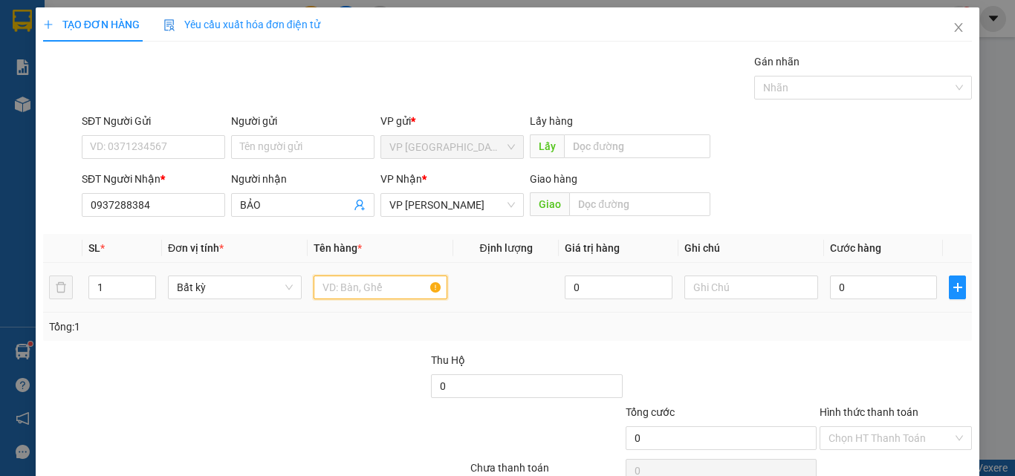
click at [346, 292] on input "text" at bounding box center [381, 288] width 134 height 24
type input "1 THÙNG"
click at [859, 289] on input "0" at bounding box center [883, 288] width 107 height 24
type input "4"
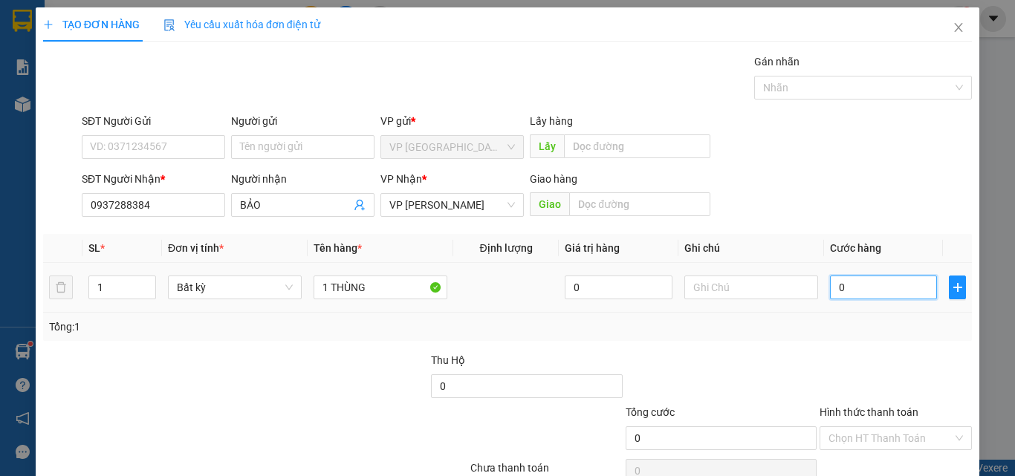
type input "4"
type input "40"
type input "40.000"
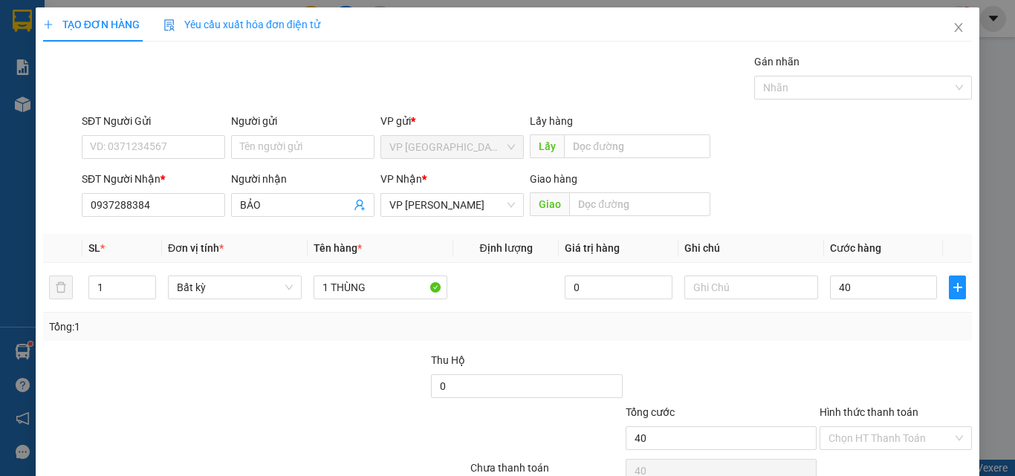
type input "40.000"
click at [774, 343] on div "Transit Pickup Surcharge Ids Transit Deliver Surcharge Ids Transit Deliver Surc…" at bounding box center [507, 287] width 929 height 467
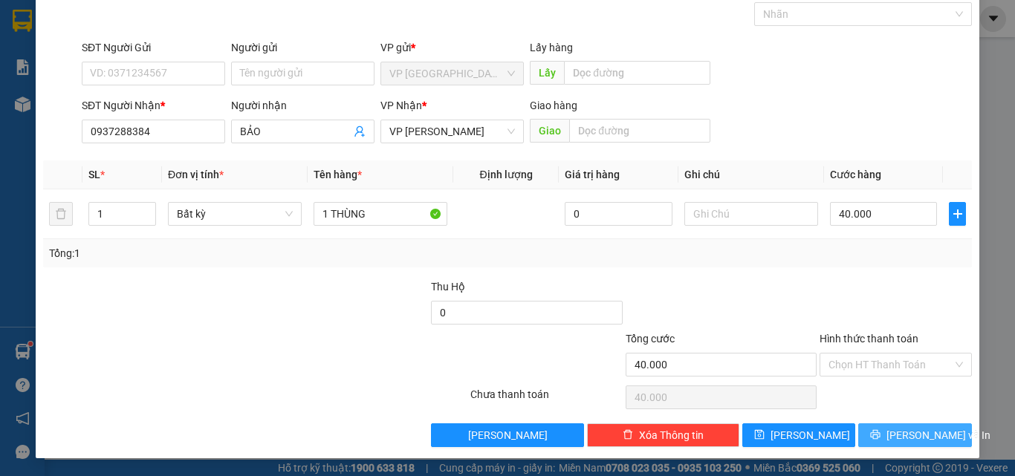
click at [899, 436] on span "[PERSON_NAME] và In" at bounding box center [939, 435] width 104 height 16
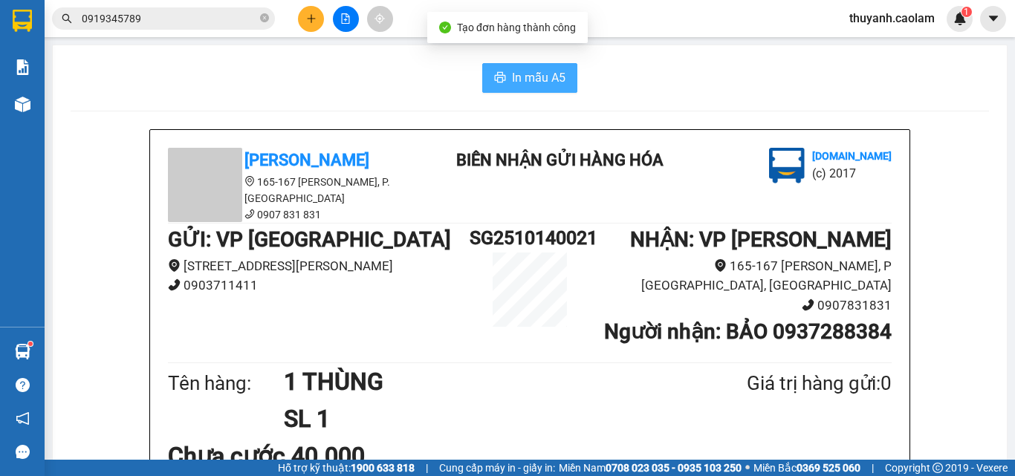
click at [528, 74] on span "In mẫu A5" at bounding box center [539, 77] width 54 height 19
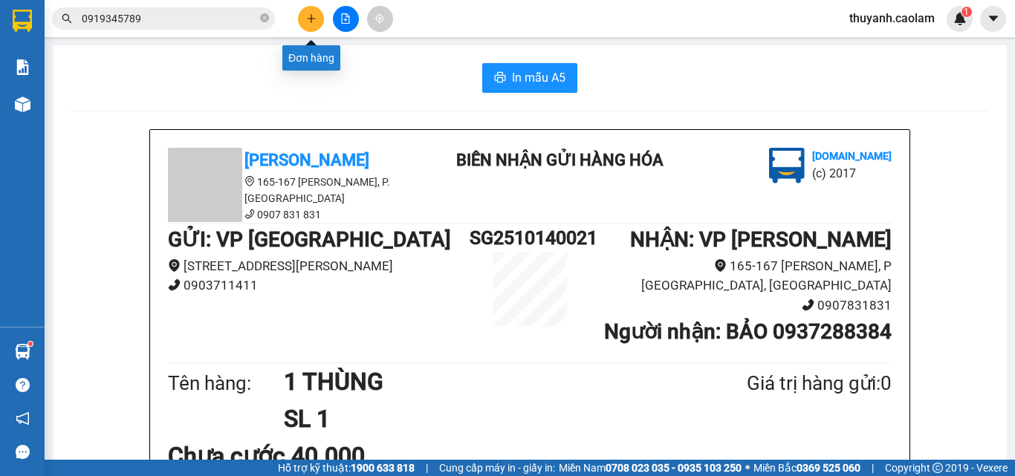
click at [317, 19] on button at bounding box center [311, 19] width 26 height 26
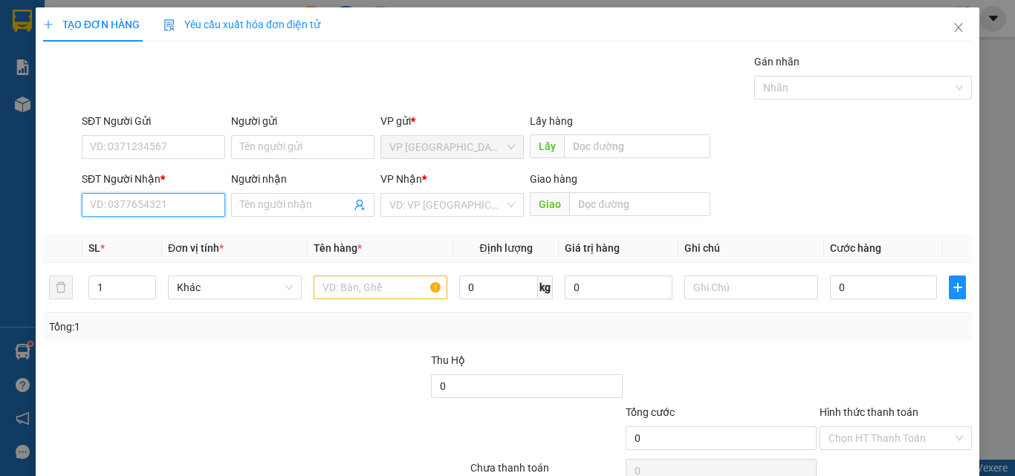
click at [169, 200] on input "SĐT Người Nhận *" at bounding box center [153, 205] width 143 height 24
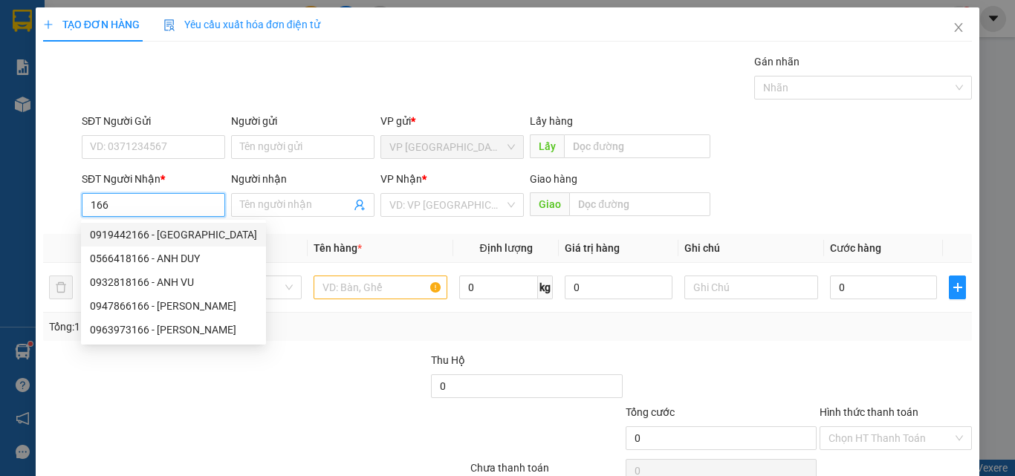
click at [169, 227] on div "0919442166 - HÀ" at bounding box center [173, 235] width 167 height 16
type input "0919442166"
type input "HÀ"
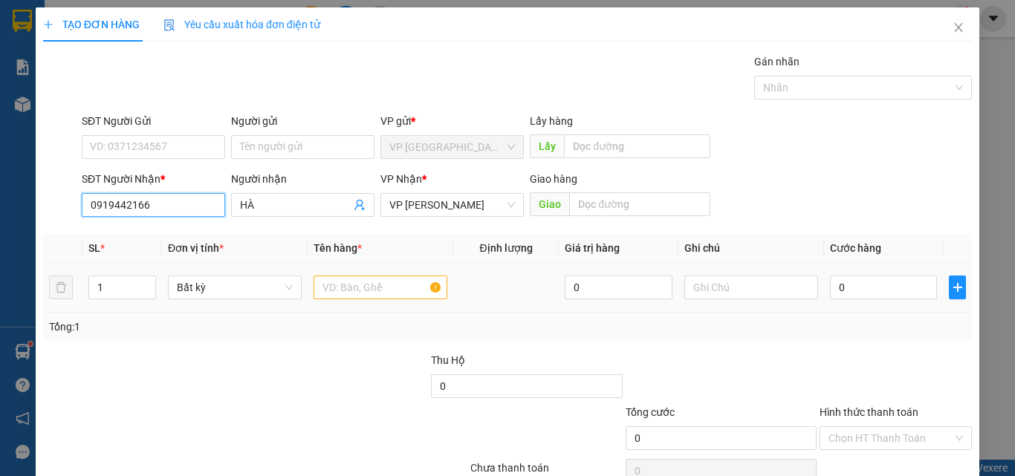
type input "0919442166"
click at [340, 279] on input "text" at bounding box center [381, 288] width 134 height 24
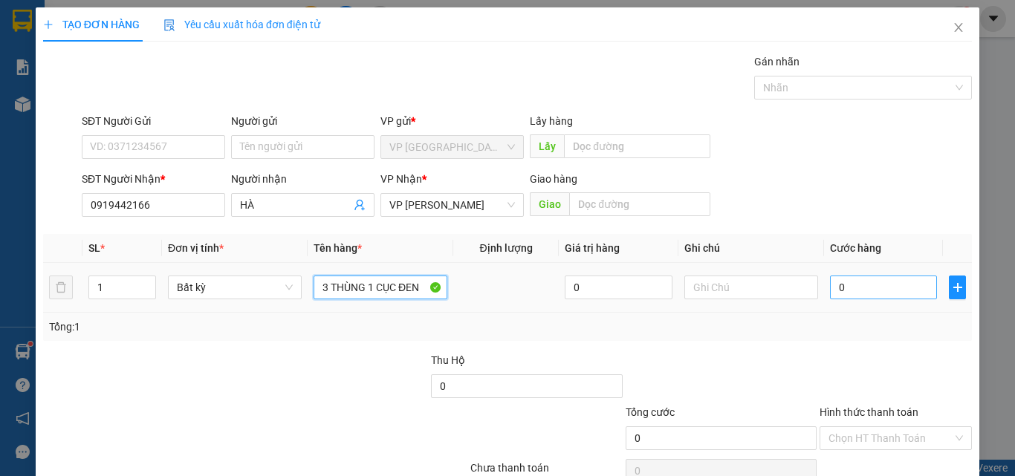
type input "3 THÙNG 1 CỤC ĐEN"
click at [902, 292] on input "0" at bounding box center [883, 288] width 107 height 24
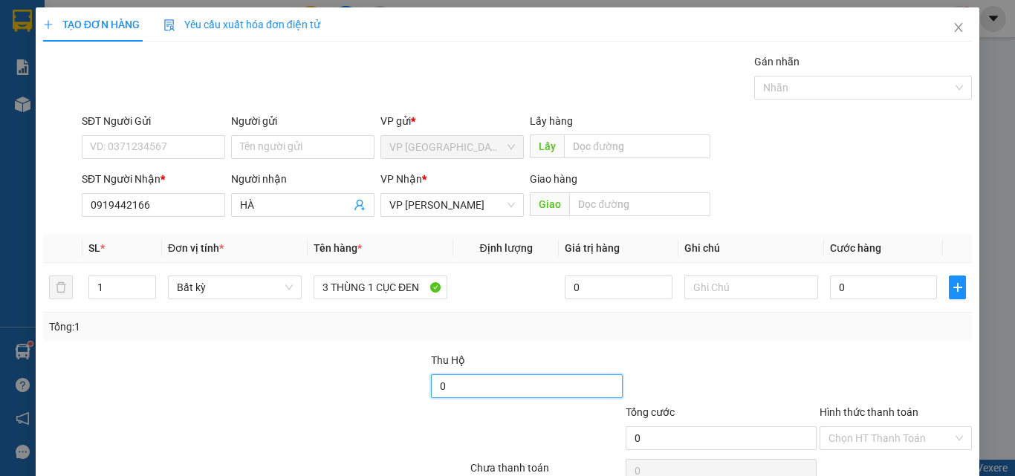
click at [563, 384] on input "0" at bounding box center [526, 387] width 191 height 24
type input "3.160.000"
click at [636, 319] on div "Tổng: 1" at bounding box center [507, 327] width 917 height 16
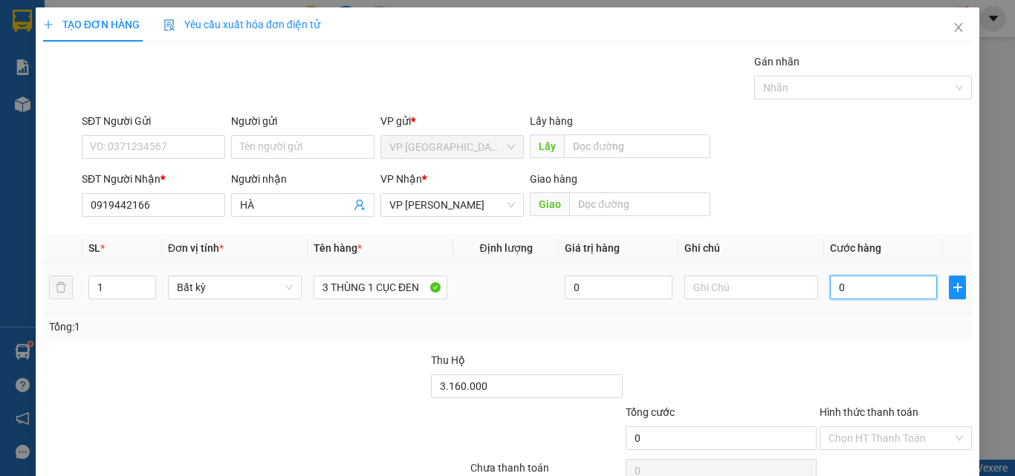
click at [878, 279] on input "0" at bounding box center [883, 288] width 107 height 24
type input "2"
type input "20"
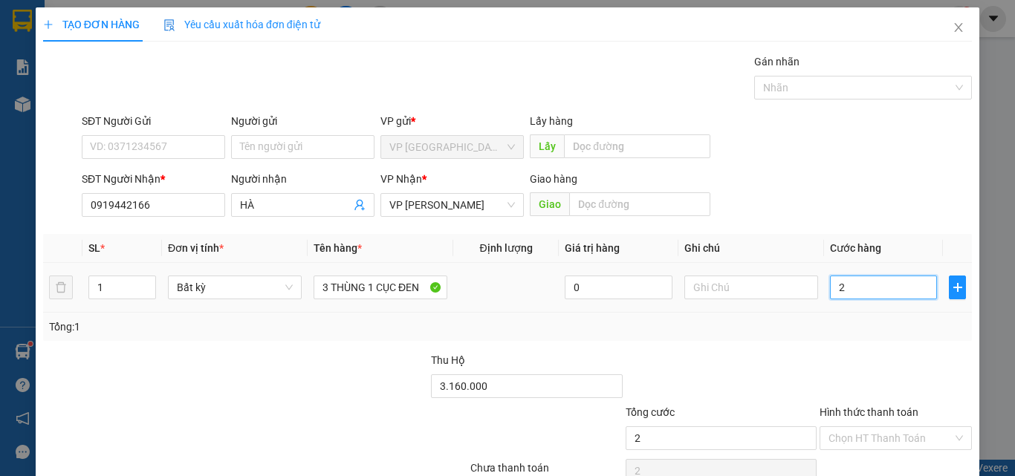
type input "20"
type input "200"
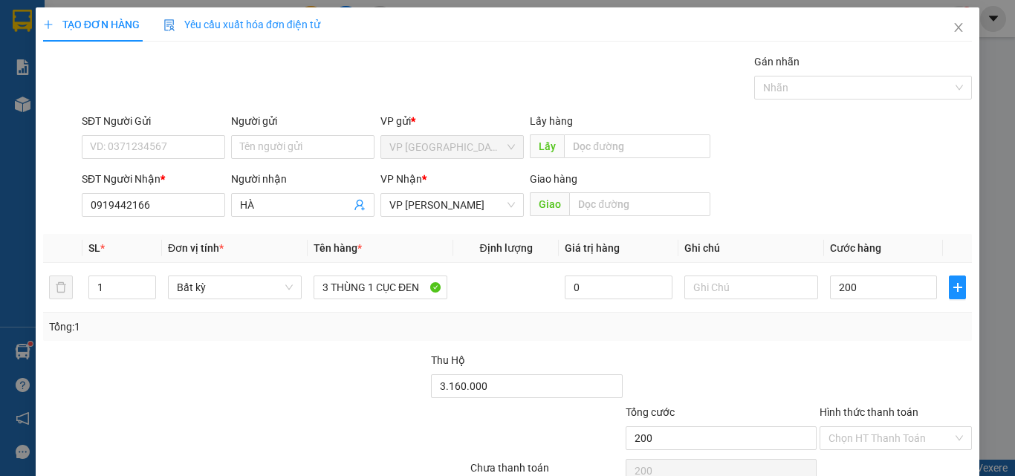
type input "200.000"
click at [864, 176] on div "SĐT Người Nhận * 0919442166 Người nhận HÀ VP Nhận * VP Phan Thiết Giao hàng Giao" at bounding box center [527, 197] width 896 height 52
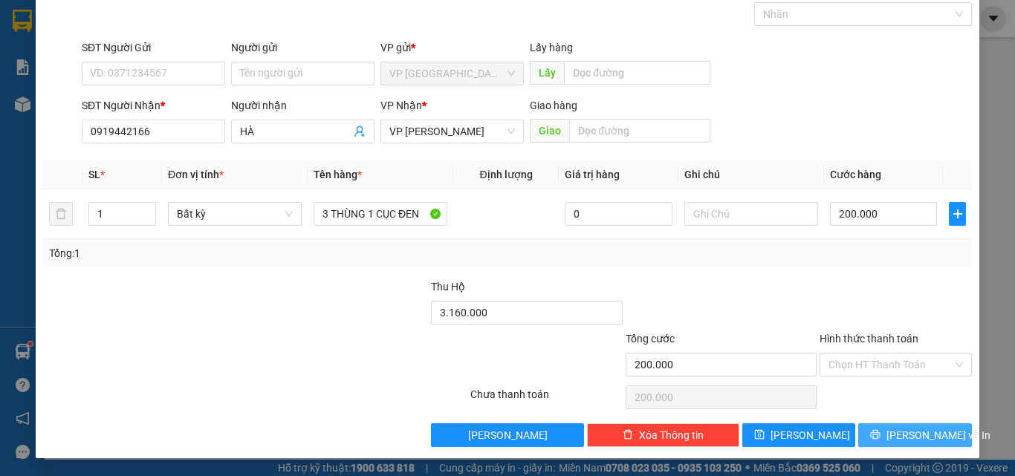
click at [898, 433] on span "[PERSON_NAME] và In" at bounding box center [939, 435] width 104 height 16
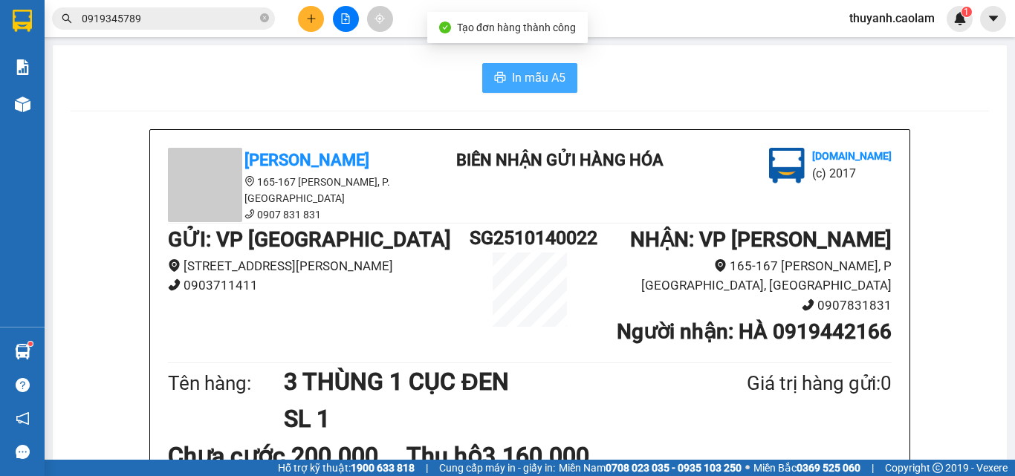
click at [540, 71] on span "In mẫu A5" at bounding box center [539, 77] width 54 height 19
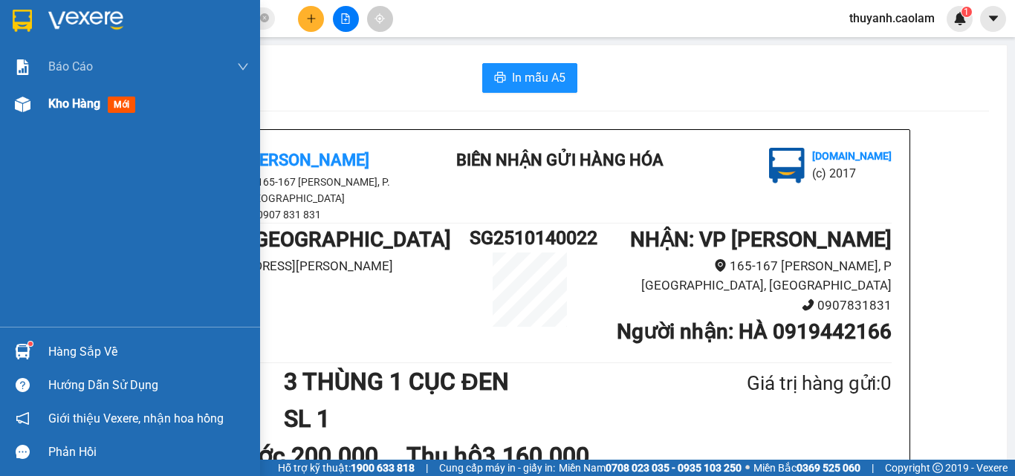
click at [77, 104] on span "Kho hàng" at bounding box center [74, 104] width 52 height 14
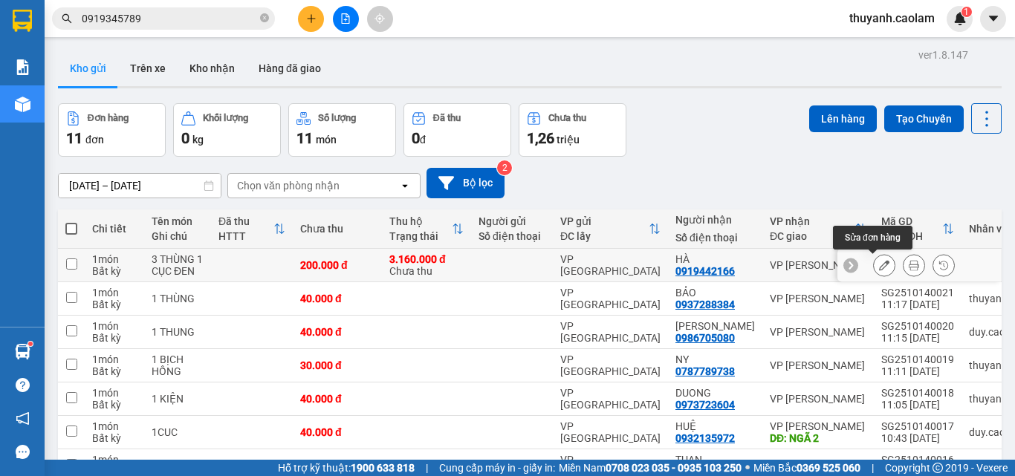
click at [879, 262] on icon at bounding box center [884, 265] width 10 height 10
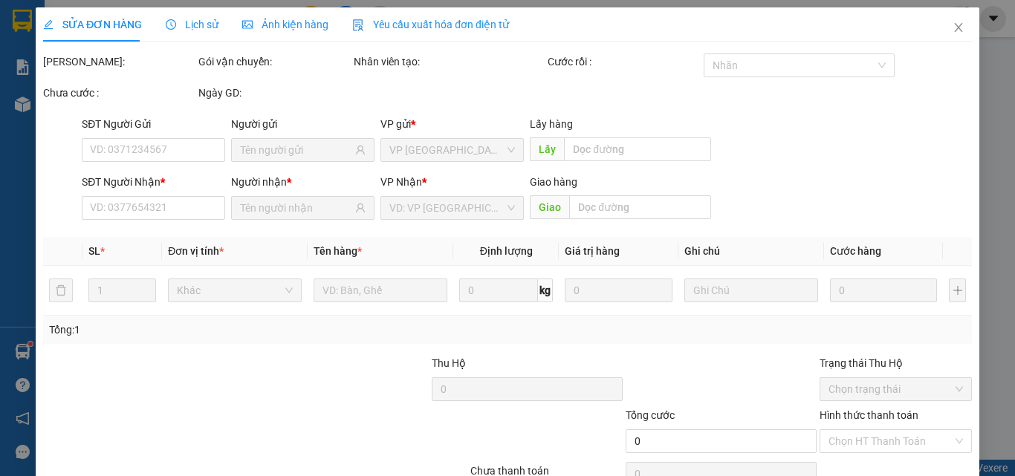
type input "0919442166"
type input "3.160.000"
type input "200.000"
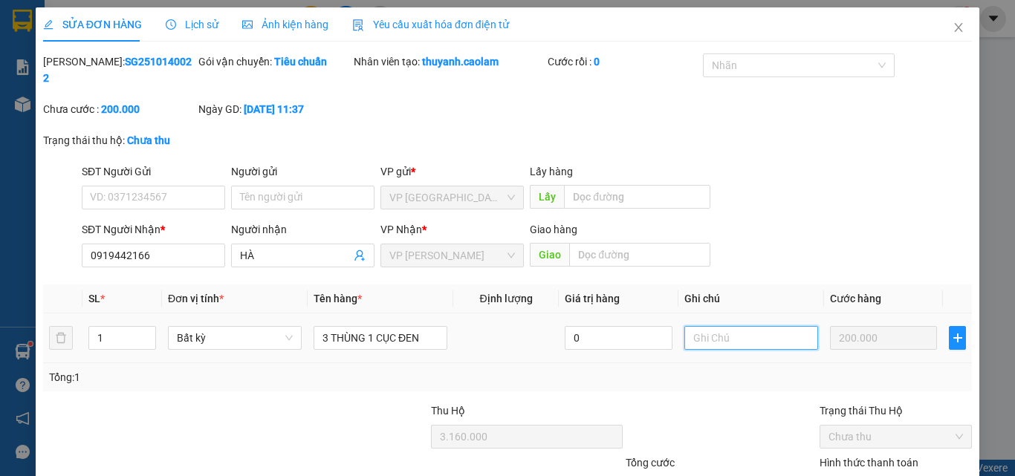
click at [708, 326] on input "text" at bounding box center [751, 338] width 134 height 24
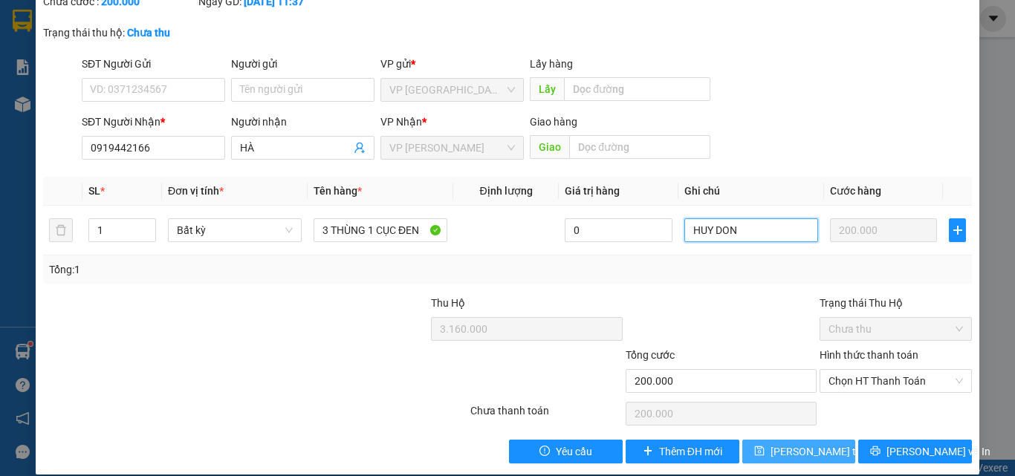
type input "HUY DON"
click at [812, 444] on span "[PERSON_NAME] thay đổi" at bounding box center [830, 452] width 119 height 16
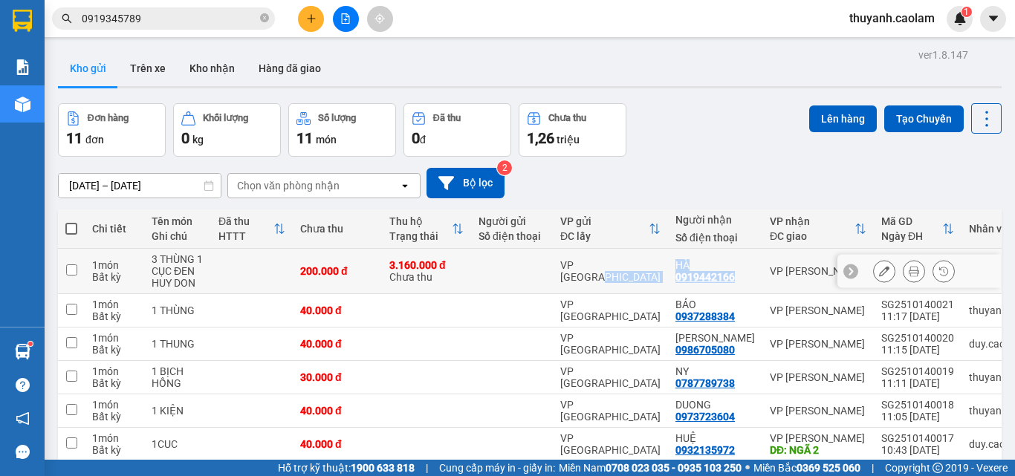
drag, startPoint x: 651, startPoint y: 281, endPoint x: 732, endPoint y: 277, distance: 81.1
click at [732, 277] on tr "1 món Bất kỳ 3 THÙNG 1 CỤC ĐEN HUY DON 200.000 đ 3.160.000 đ Chưa thu VP Sài Gò…" at bounding box center [556, 271] width 996 height 45
checkbox input "true"
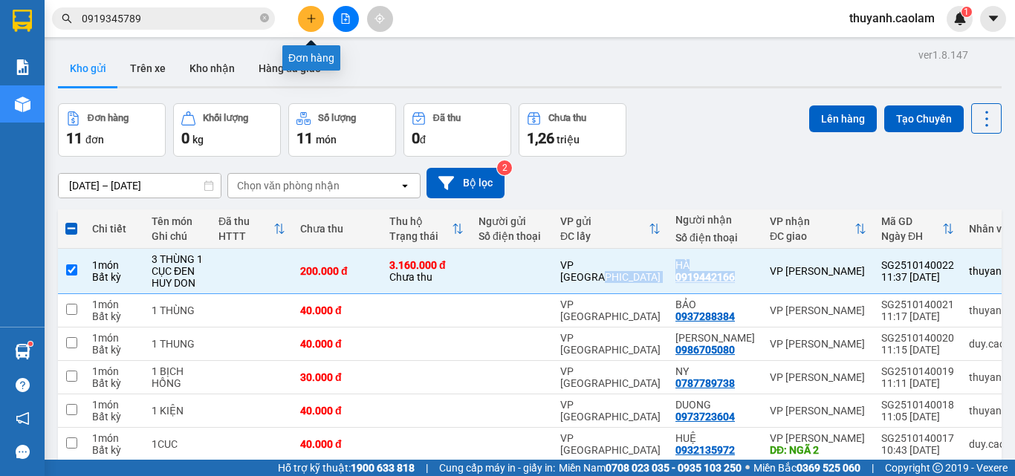
click at [311, 15] on icon "plus" at bounding box center [311, 18] width 10 height 10
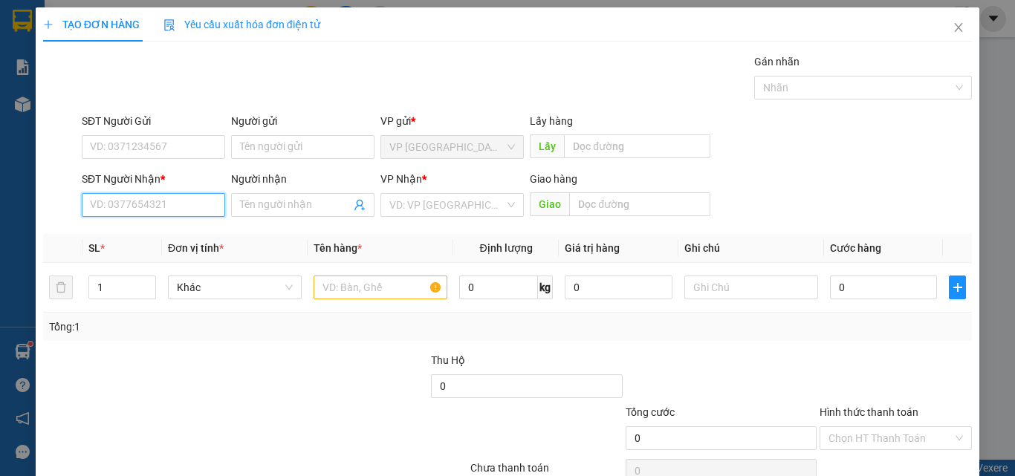
click at [186, 209] on input "SĐT Người Nhận *" at bounding box center [153, 205] width 143 height 24
paste input "0918706613"
click at [143, 201] on input "0918706613" at bounding box center [153, 205] width 143 height 24
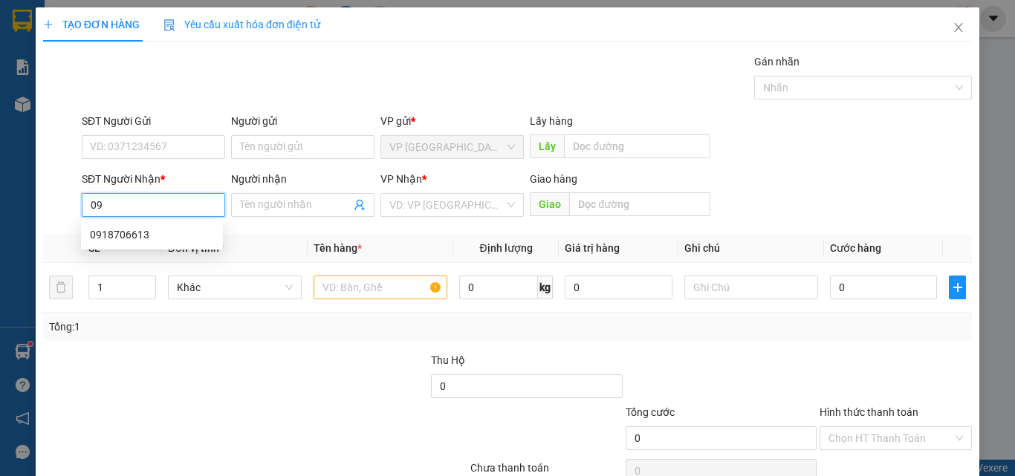
type input "0"
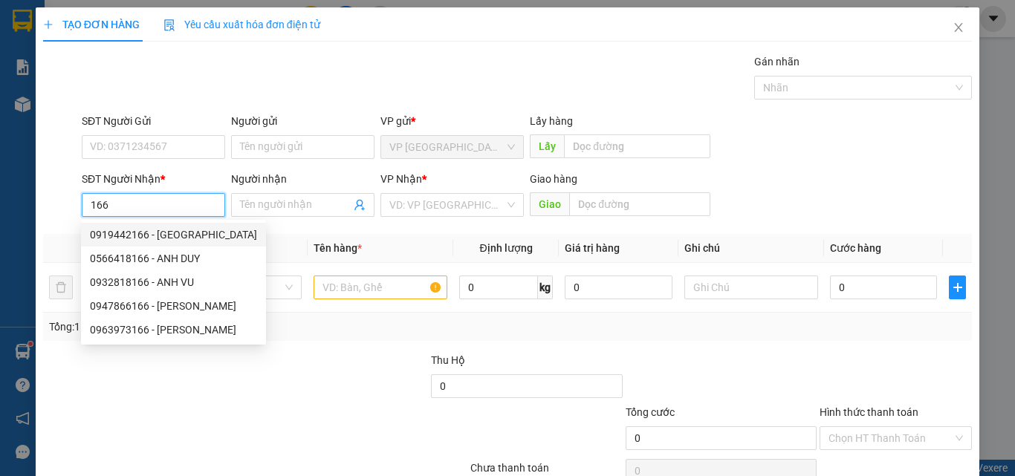
click at [147, 230] on div "0919442166 - HÀ" at bounding box center [173, 235] width 167 height 16
type input "0919442166"
type input "HÀ"
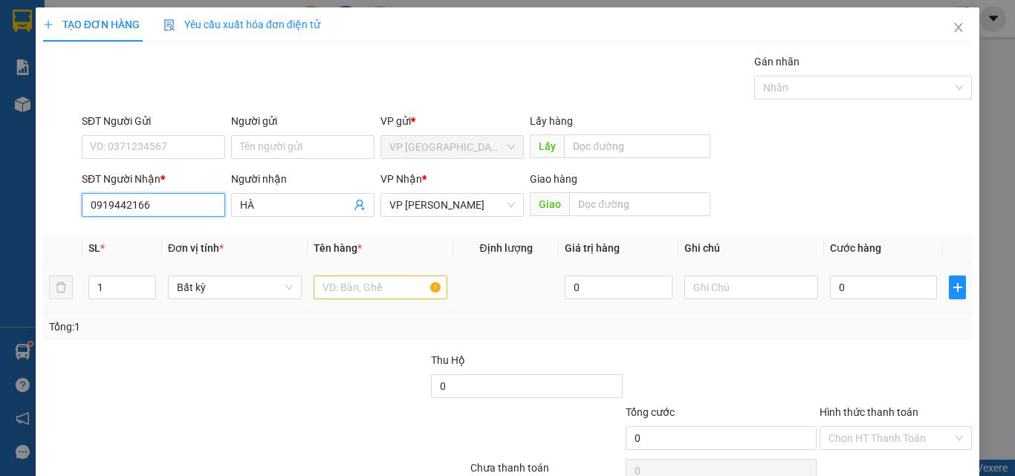
type input "0919442166"
click at [360, 289] on input "text" at bounding box center [381, 288] width 134 height 24
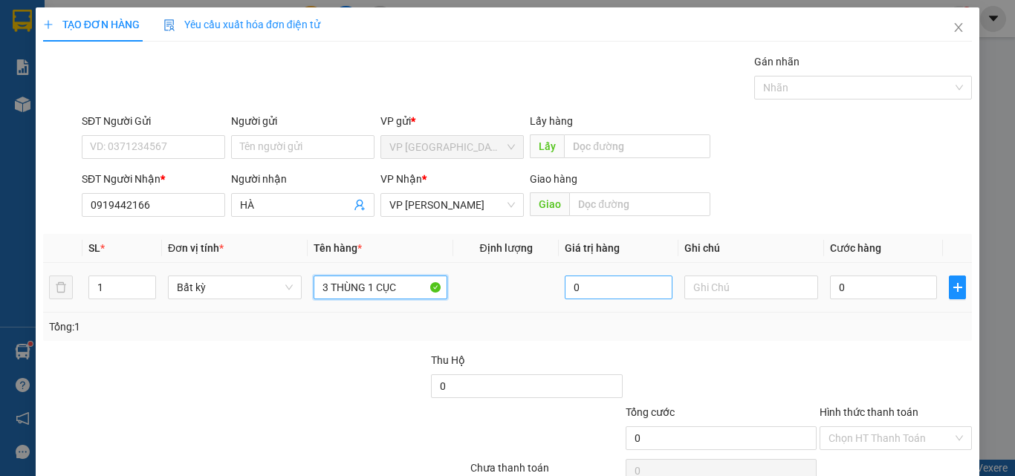
type input "3 THÙNG 1 CỤC"
click at [629, 291] on input "0" at bounding box center [618, 288] width 107 height 24
click at [745, 290] on input "text" at bounding box center [751, 288] width 134 height 24
click at [845, 286] on input "0" at bounding box center [883, 288] width 107 height 24
type input "2"
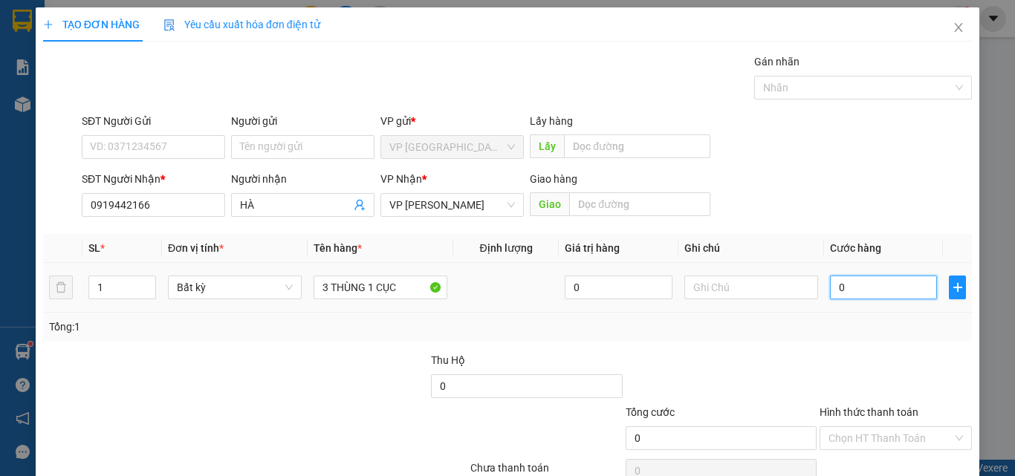
type input "2"
type input "20"
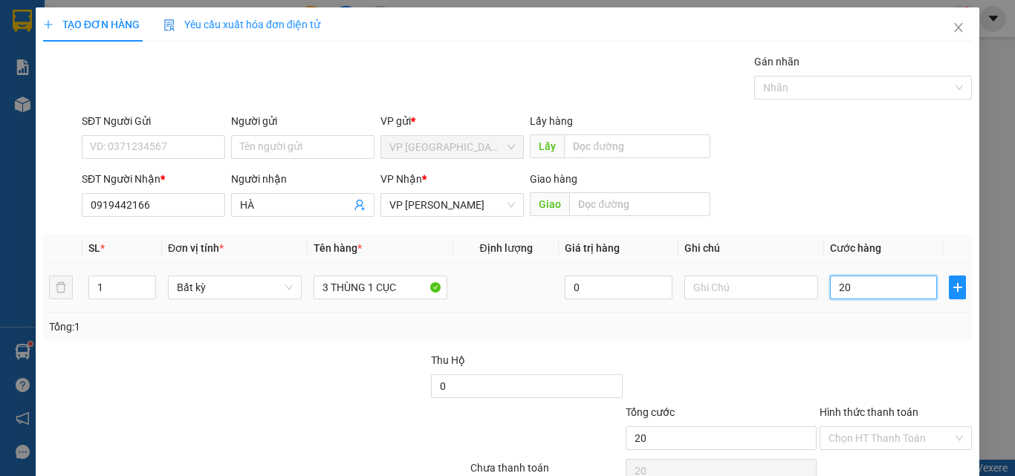
type input "200"
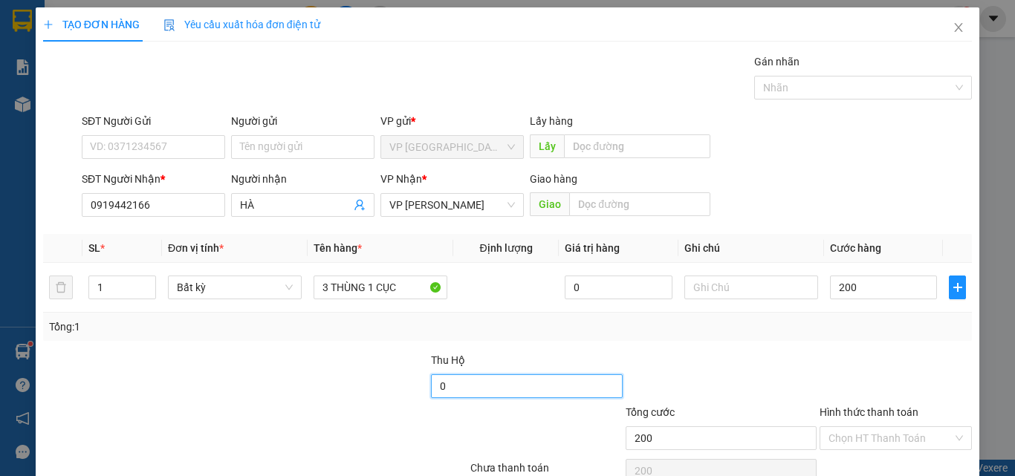
type input "200.000"
click at [557, 389] on input "0" at bounding box center [526, 387] width 191 height 24
type input "31.600.000"
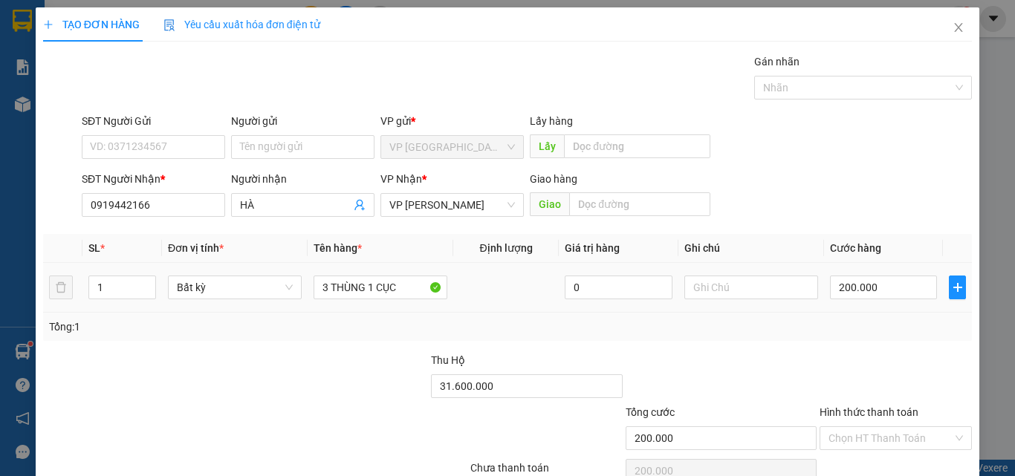
click at [628, 302] on td "0" at bounding box center [618, 288] width 119 height 50
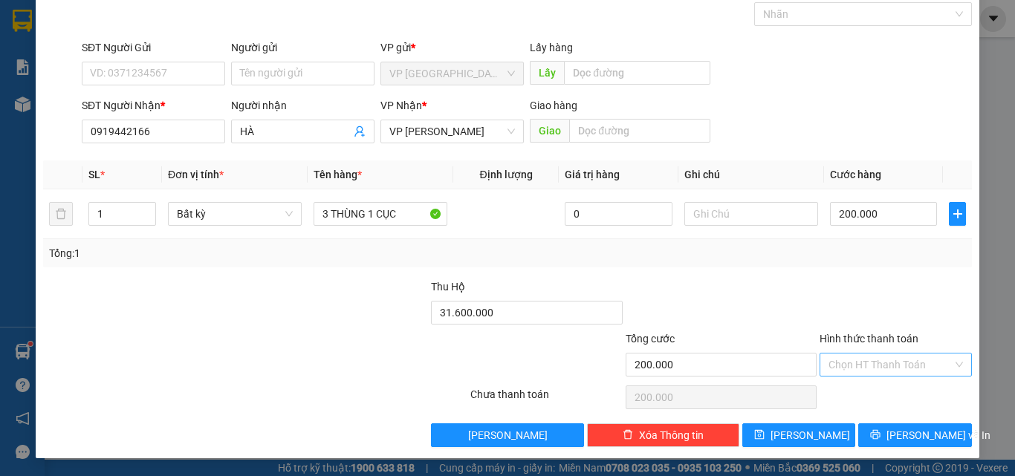
click at [896, 363] on input "Hình thức thanh toán" at bounding box center [891, 365] width 124 height 22
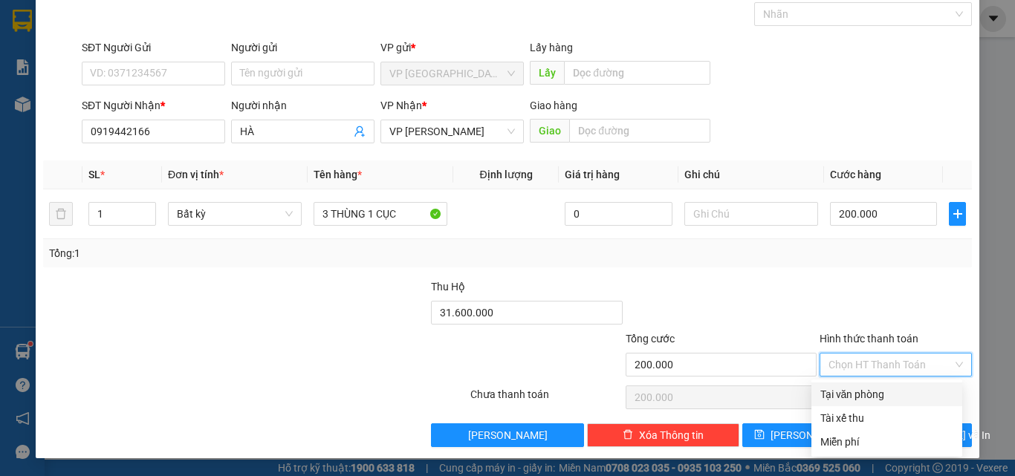
click at [866, 406] on div "Tại văn phòng" at bounding box center [887, 395] width 151 height 24
type input "0"
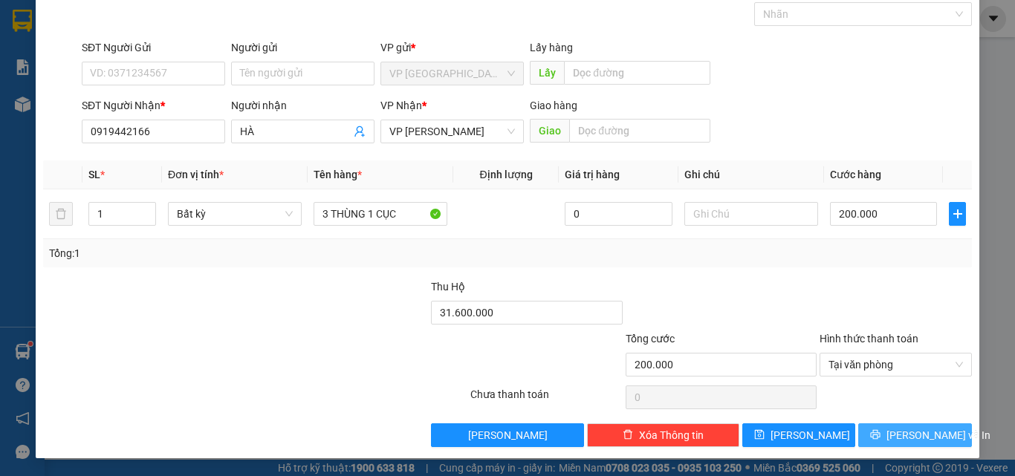
click at [881, 433] on icon "printer" at bounding box center [876, 435] width 10 height 10
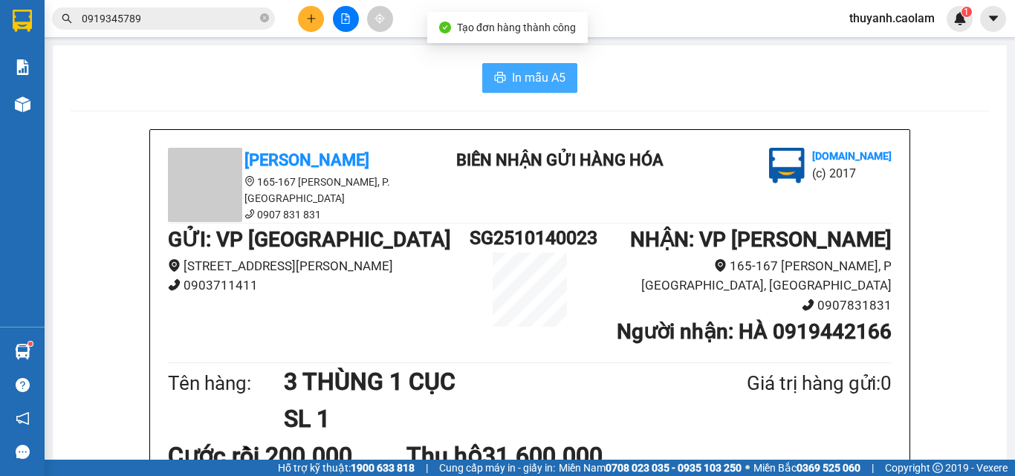
click at [545, 85] on span "In mẫu A5" at bounding box center [539, 77] width 54 height 19
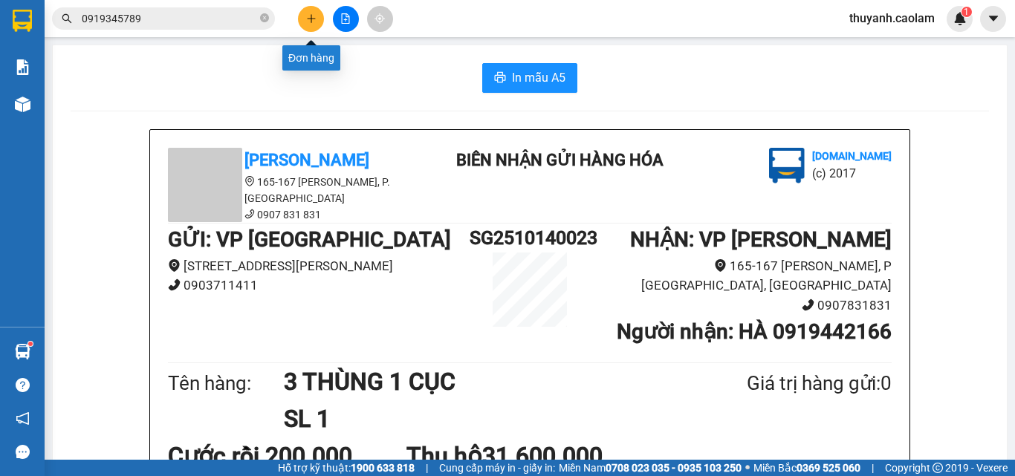
click at [317, 18] on button at bounding box center [311, 19] width 26 height 26
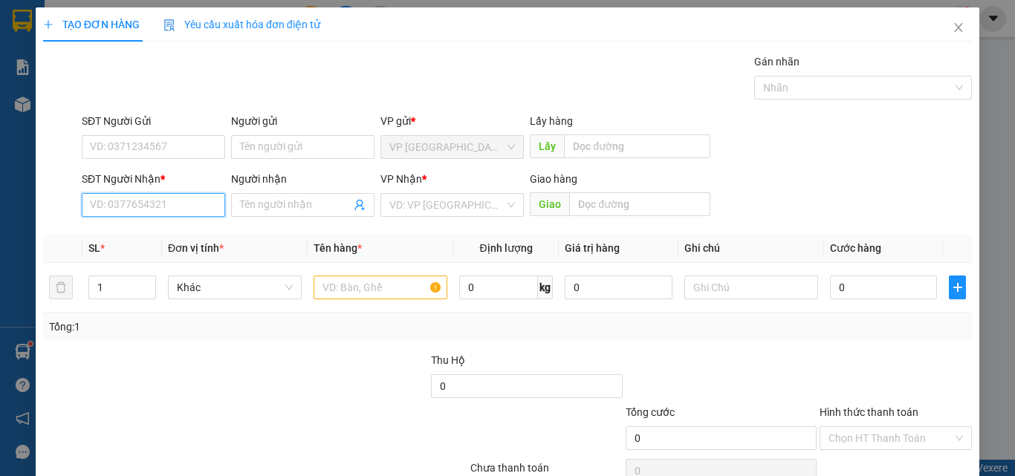
click at [143, 194] on input "SĐT Người Nhận *" at bounding box center [153, 205] width 143 height 24
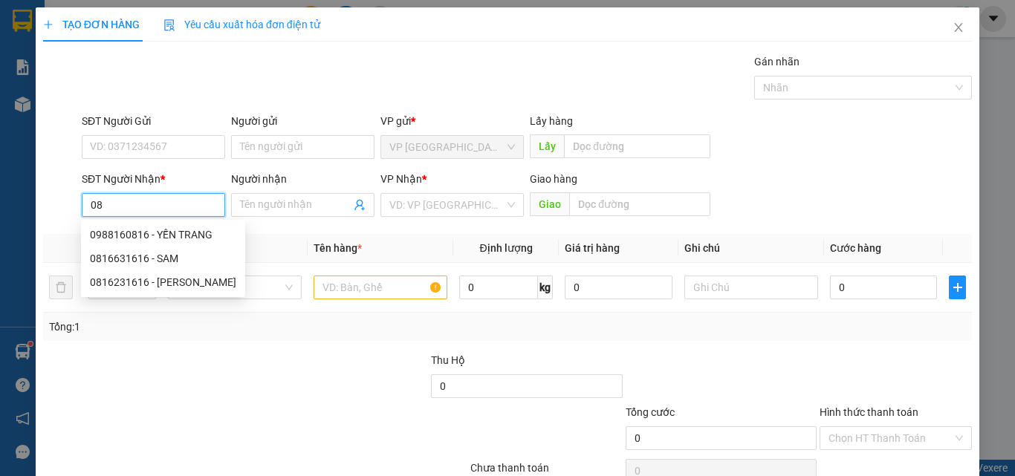
type input "0"
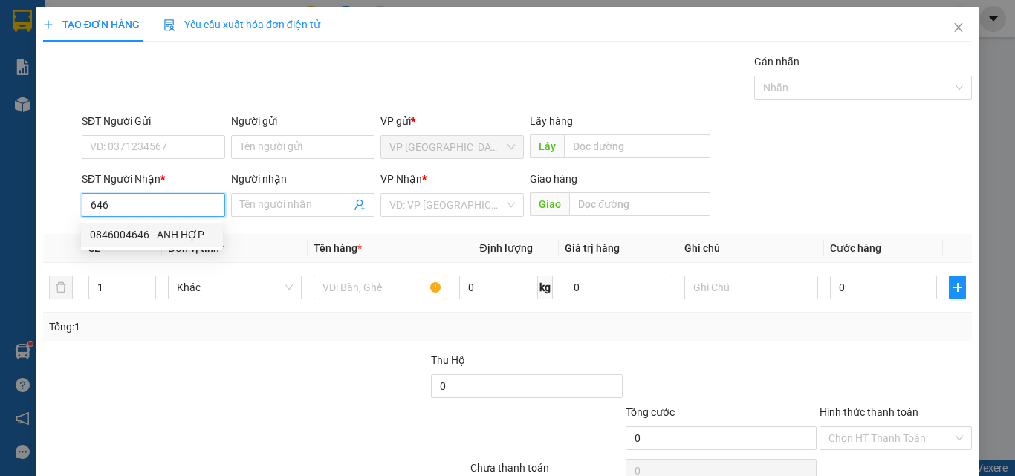
click at [140, 238] on div "0846004646 - ANH HỢP" at bounding box center [152, 235] width 124 height 16
type input "0846004646"
type input "ANH HỢP"
type input "KM 26"
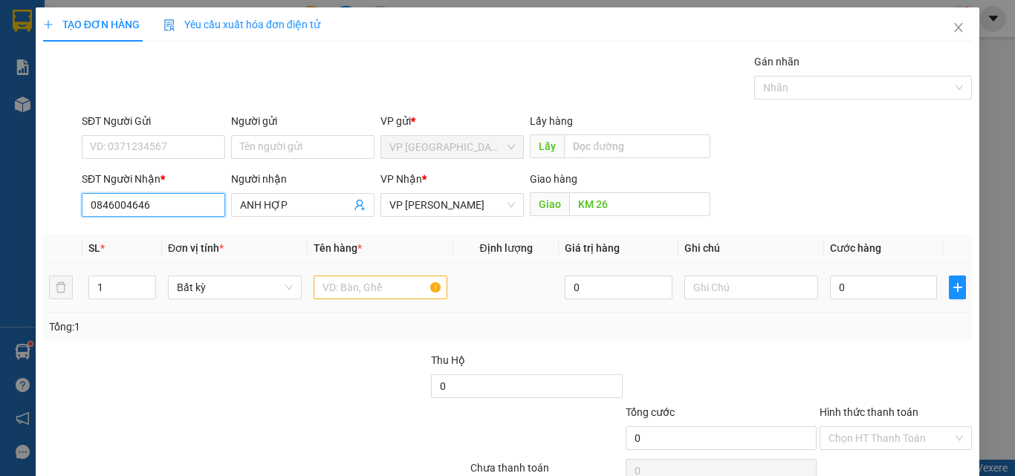
type input "0846004646"
click at [338, 282] on input "text" at bounding box center [381, 288] width 134 height 24
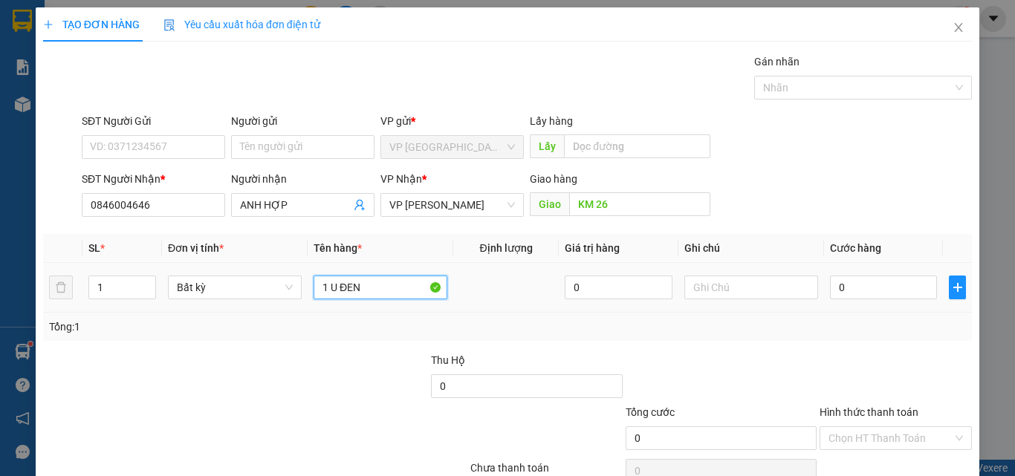
type input "1 U ĐEN"
type input "3"
type input "30"
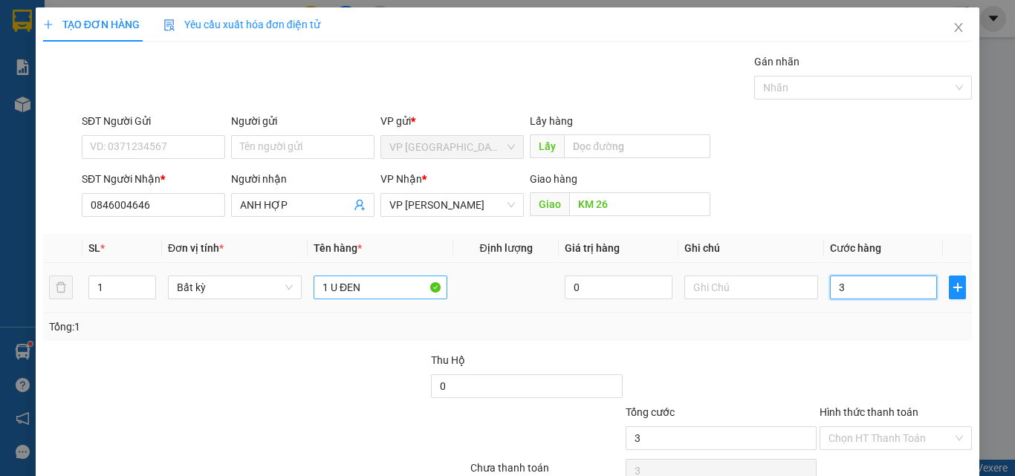
type input "30"
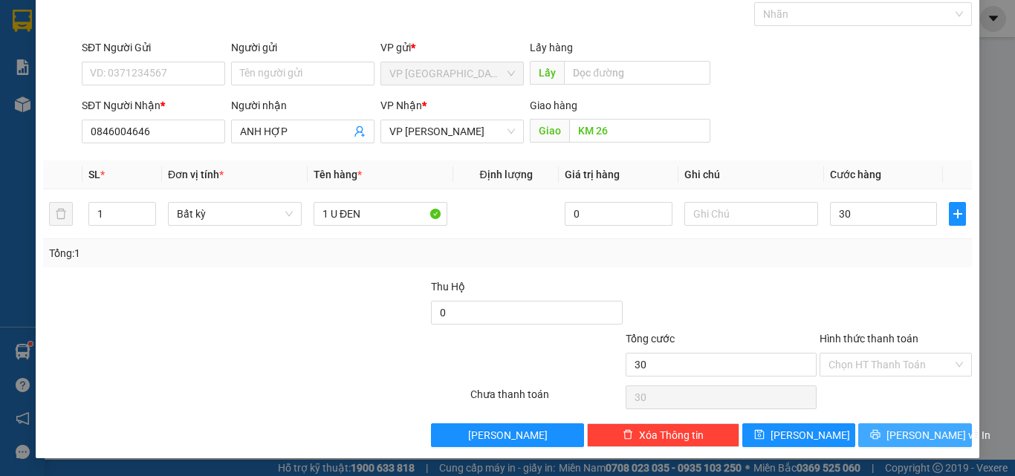
type input "30.000"
click at [877, 433] on icon "printer" at bounding box center [875, 435] width 10 height 10
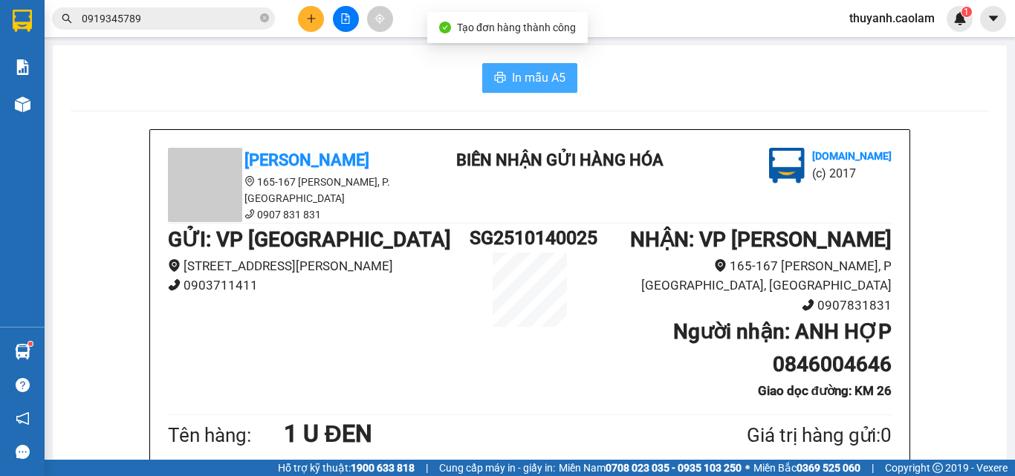
click at [543, 83] on span "In mẫu A5" at bounding box center [539, 77] width 54 height 19
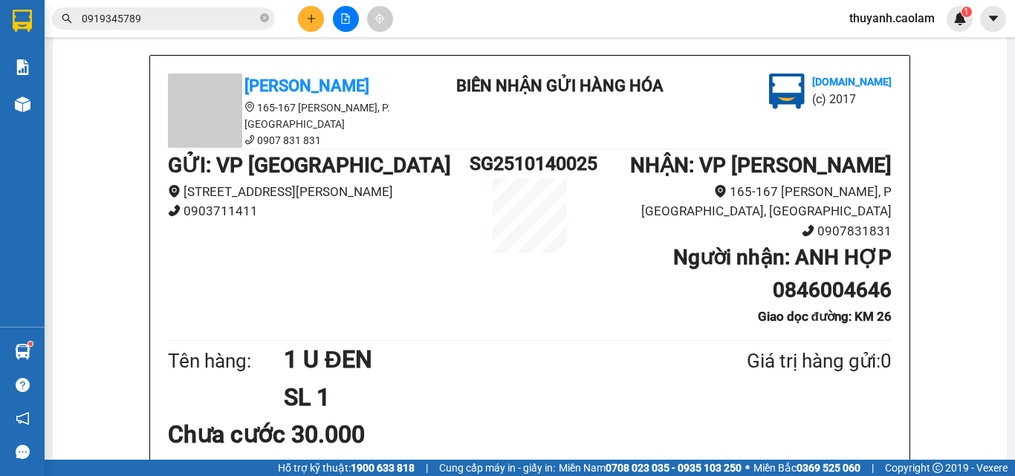
click at [243, 19] on input "0919345789" at bounding box center [169, 18] width 175 height 16
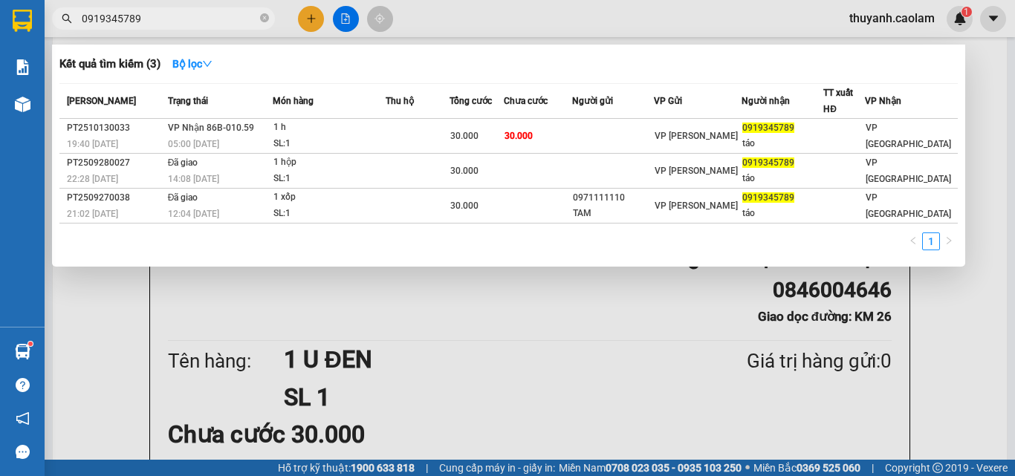
click at [243, 19] on input "0919345789" at bounding box center [169, 18] width 175 height 16
click at [308, 24] on div at bounding box center [507, 238] width 1015 height 476
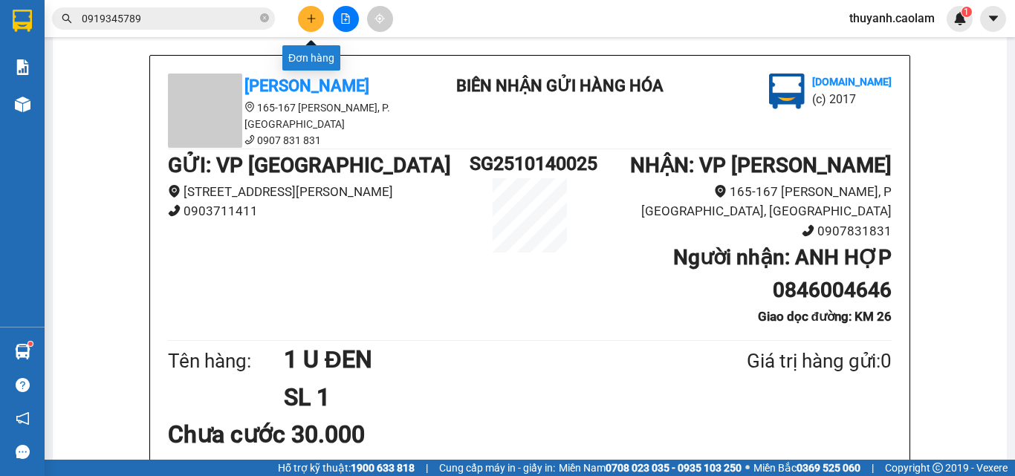
click at [309, 24] on button at bounding box center [311, 19] width 26 height 26
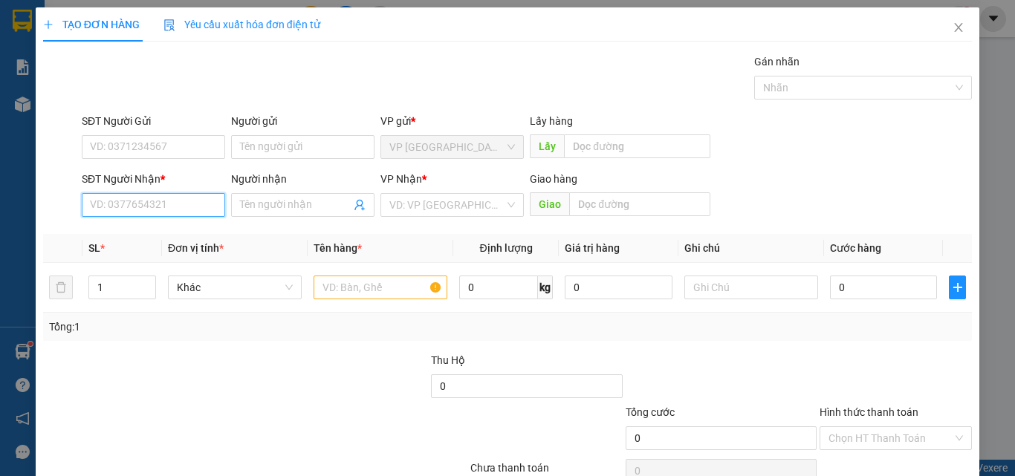
click at [194, 215] on input "SĐT Người Nhận *" at bounding box center [153, 205] width 143 height 24
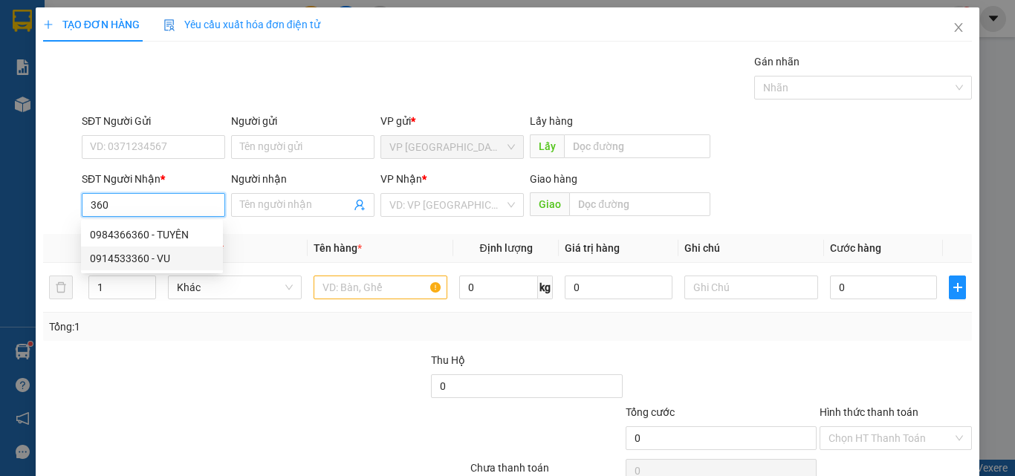
click at [166, 263] on div "0914533360 - VU" at bounding box center [152, 258] width 124 height 16
type input "0914533360"
type input "VU"
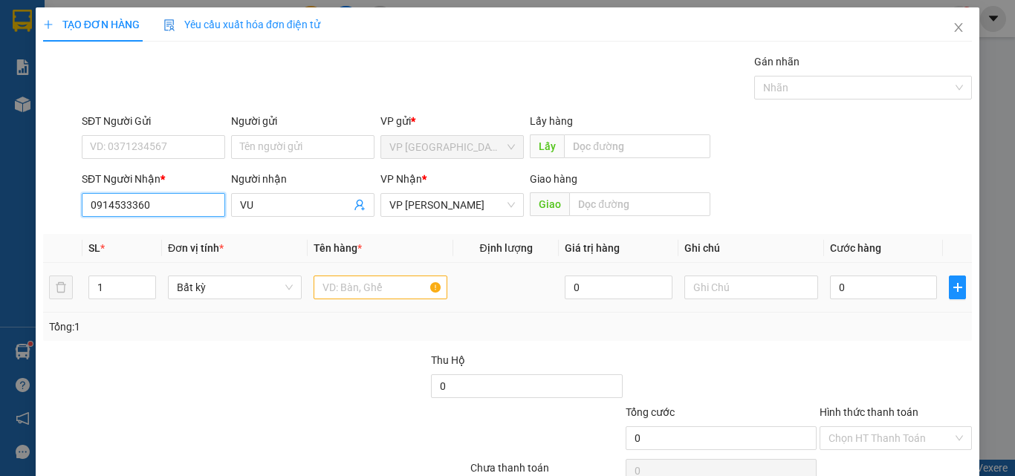
type input "0914533360"
click at [378, 288] on input "text" at bounding box center [381, 288] width 134 height 24
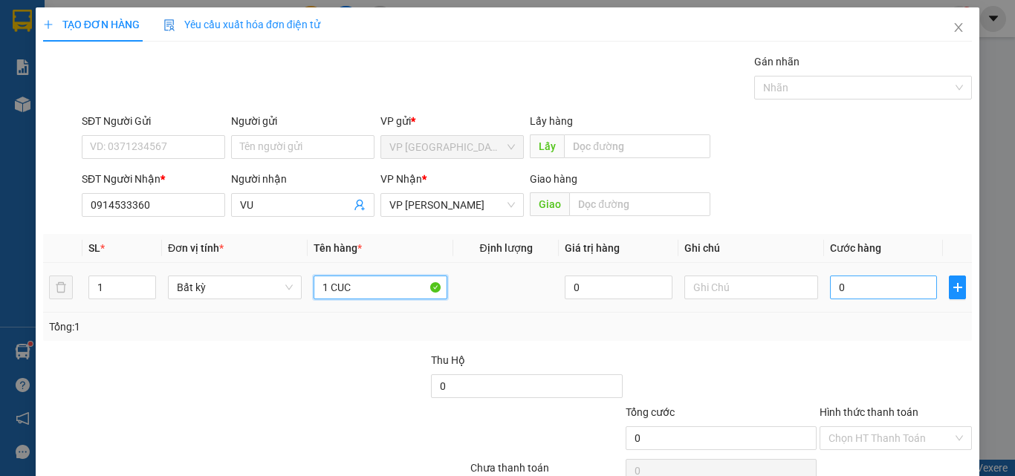
type input "1 CUC"
click at [839, 280] on input "0" at bounding box center [883, 288] width 107 height 24
type input "3"
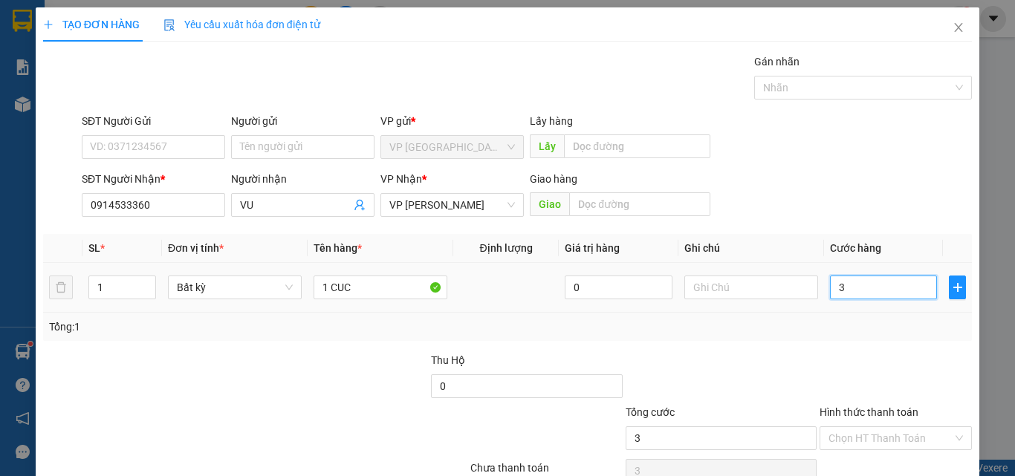
type input "30"
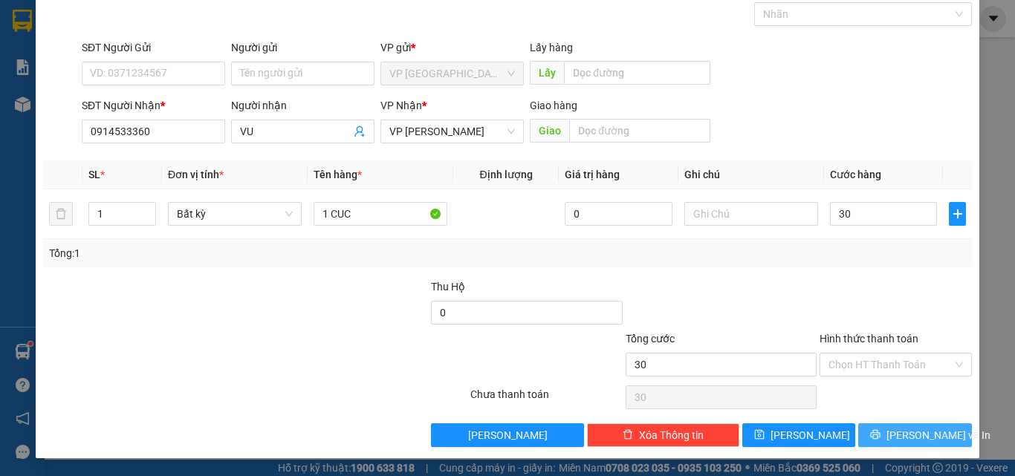
type input "30.000"
click at [881, 433] on icon "printer" at bounding box center [876, 435] width 10 height 10
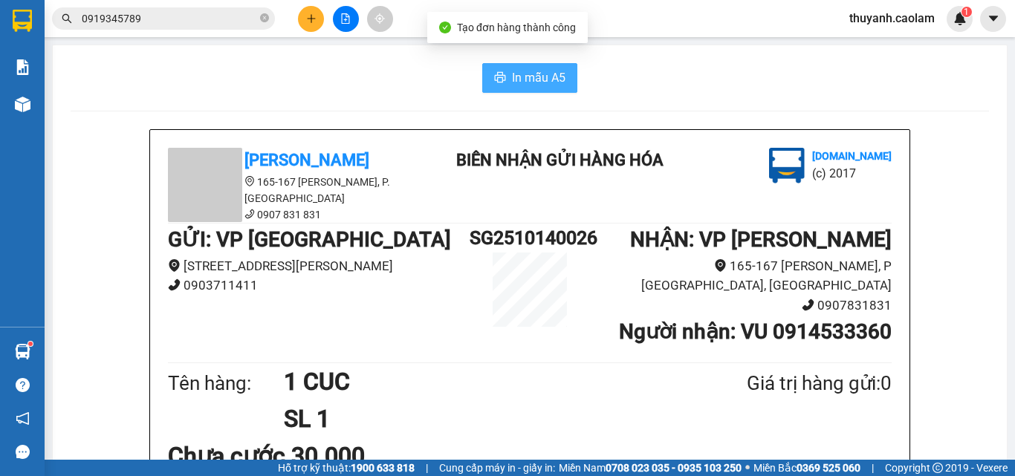
click at [504, 82] on button "In mẫu A5" at bounding box center [529, 78] width 95 height 30
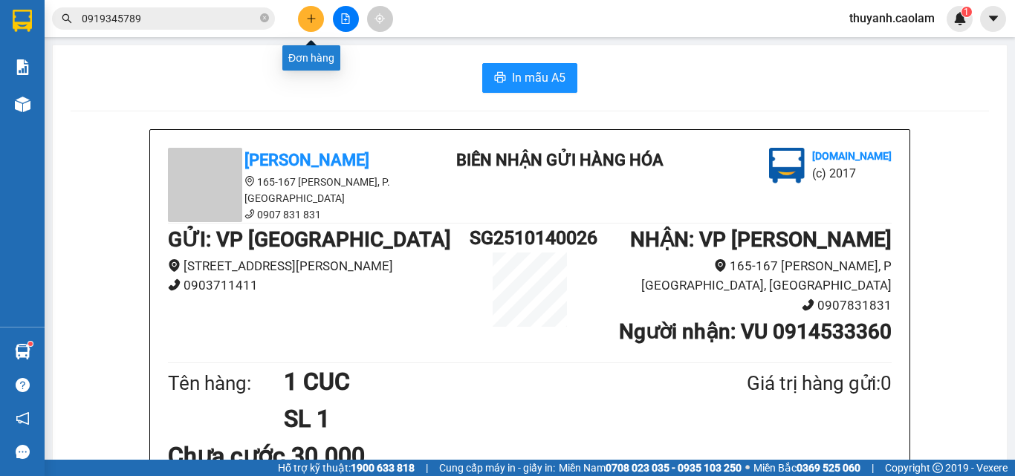
click at [314, 13] on button at bounding box center [311, 19] width 26 height 26
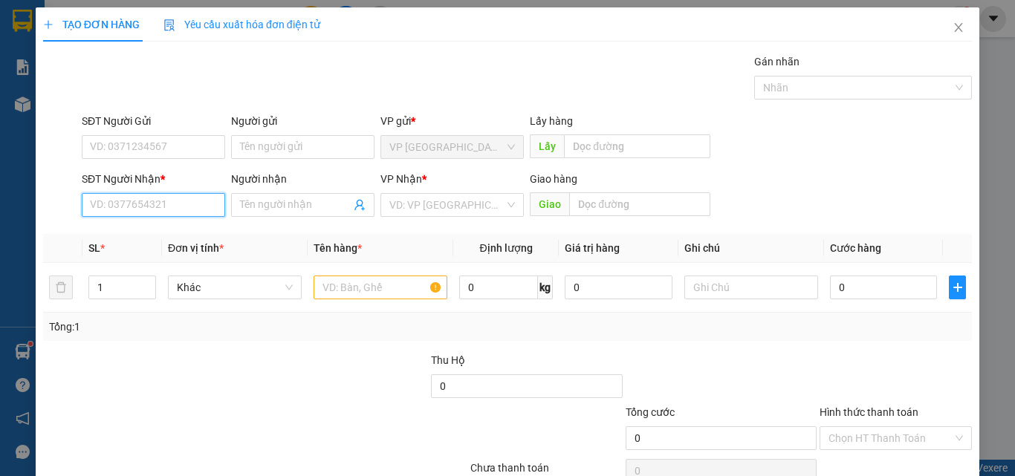
click at [183, 215] on input "SĐT Người Nhận *" at bounding box center [153, 205] width 143 height 24
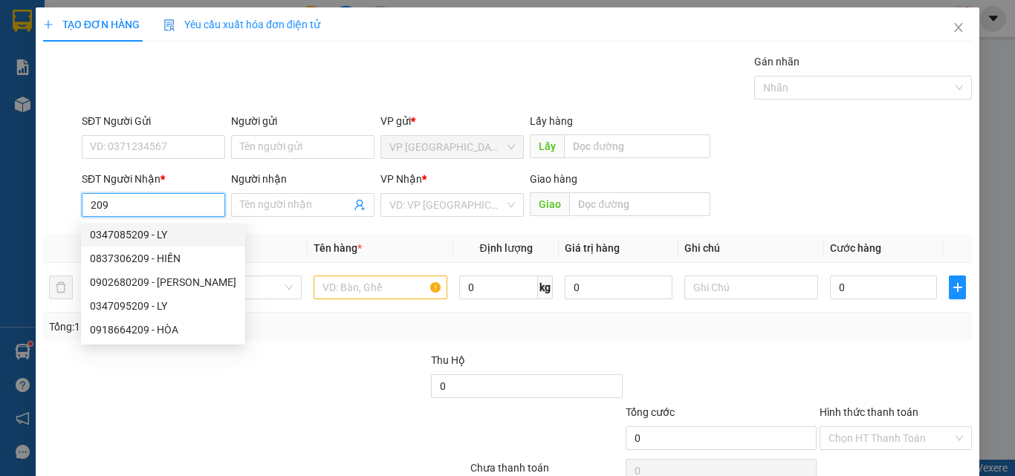
click at [89, 201] on input "209" at bounding box center [153, 205] width 143 height 24
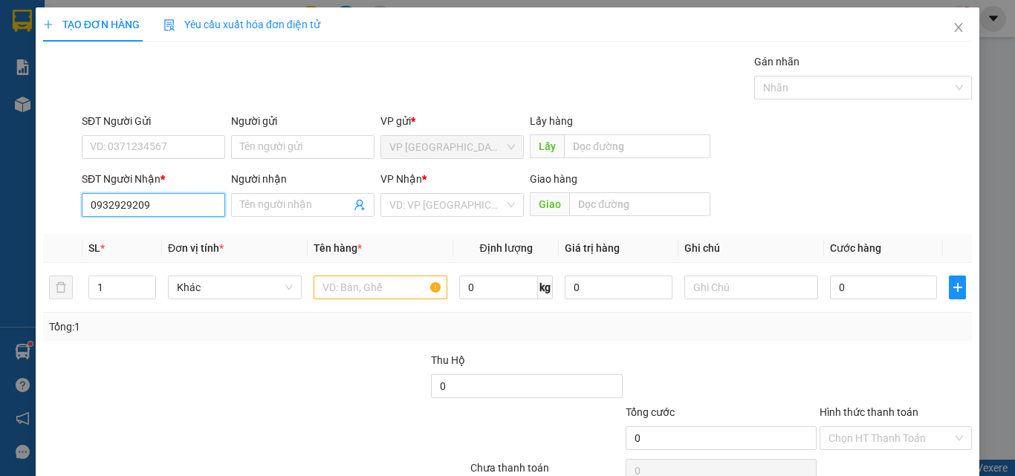
click at [191, 205] on input "0932929209" at bounding box center [153, 205] width 143 height 24
type input "0932929209"
click at [300, 205] on input "Người nhận" at bounding box center [295, 205] width 111 height 16
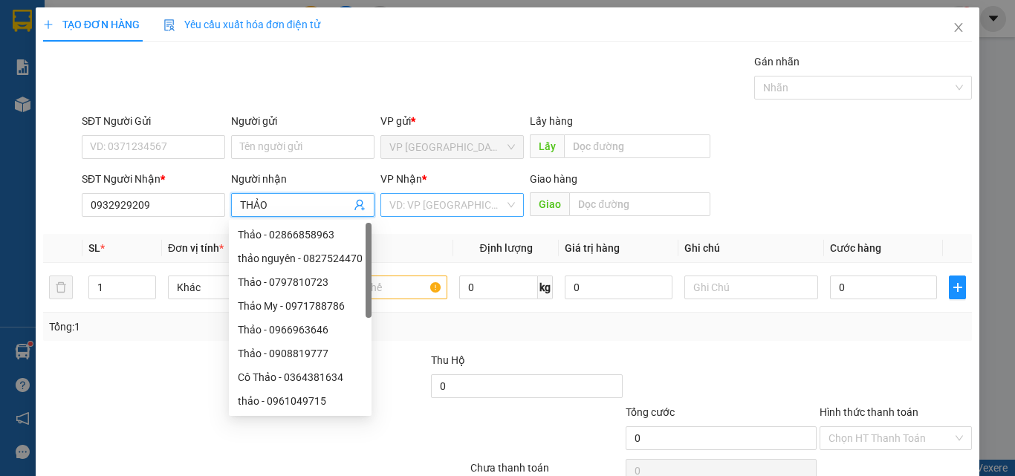
type input "THẢO"
click at [494, 204] on input "search" at bounding box center [446, 205] width 115 height 22
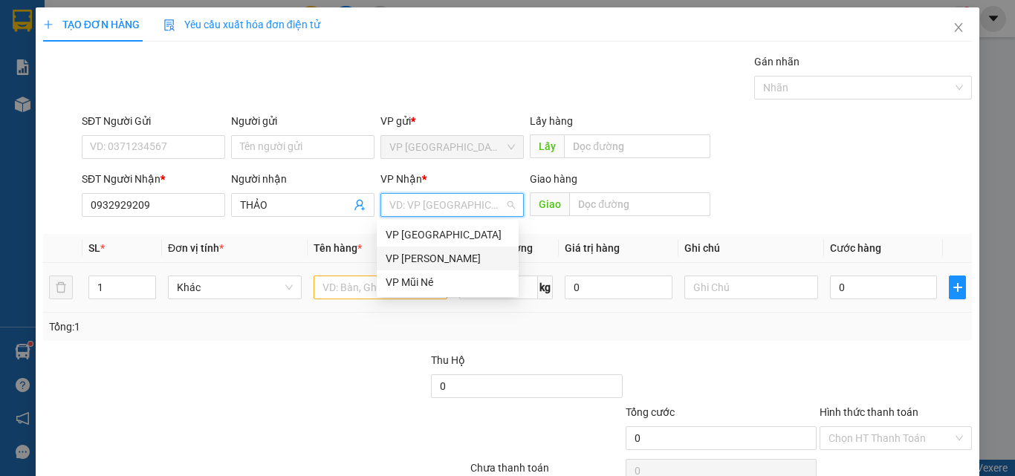
drag, startPoint x: 452, startPoint y: 253, endPoint x: 435, endPoint y: 268, distance: 22.7
click at [451, 254] on div "VP [PERSON_NAME]" at bounding box center [448, 258] width 124 height 16
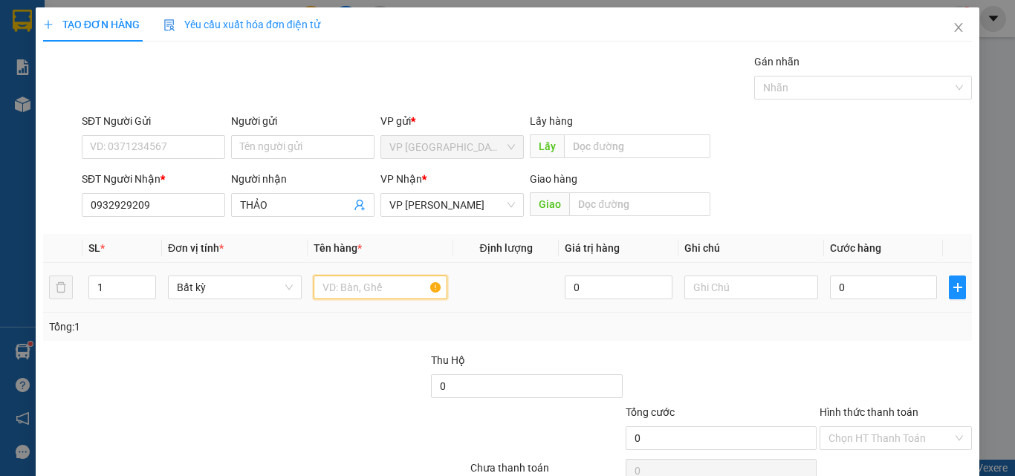
click at [359, 287] on input "text" at bounding box center [381, 288] width 134 height 24
type input "1 THÙNG"
click at [848, 282] on input "0" at bounding box center [883, 288] width 107 height 24
type input "2"
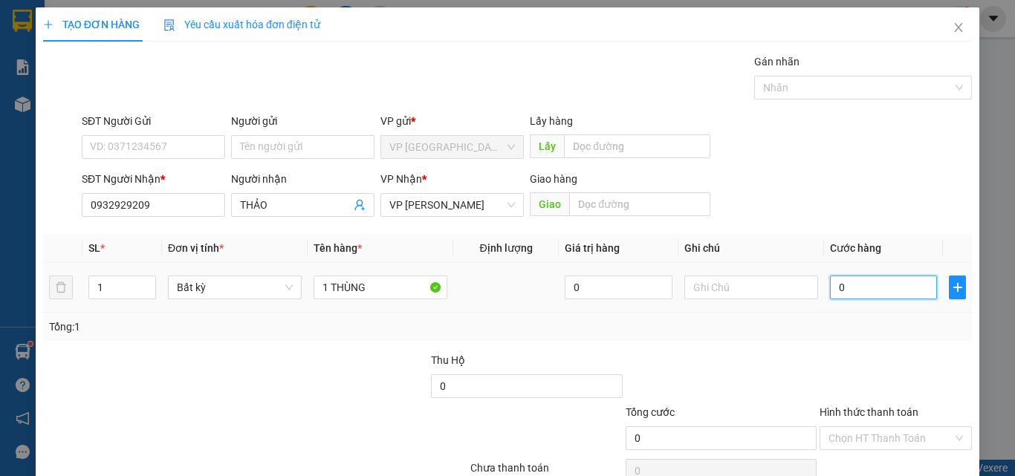
type input "2"
type input "20"
click at [848, 282] on input "20" at bounding box center [883, 288] width 107 height 24
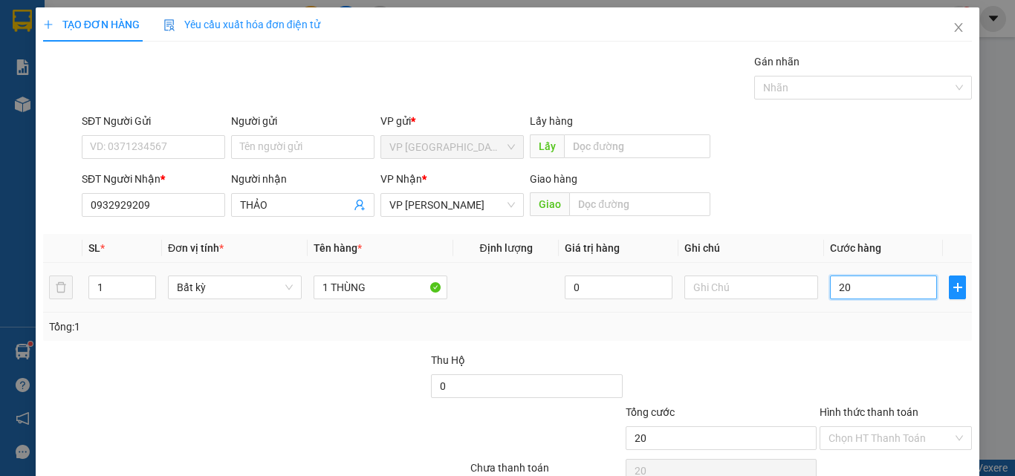
click at [848, 282] on input "20" at bounding box center [883, 288] width 107 height 24
type input "3"
type input "30"
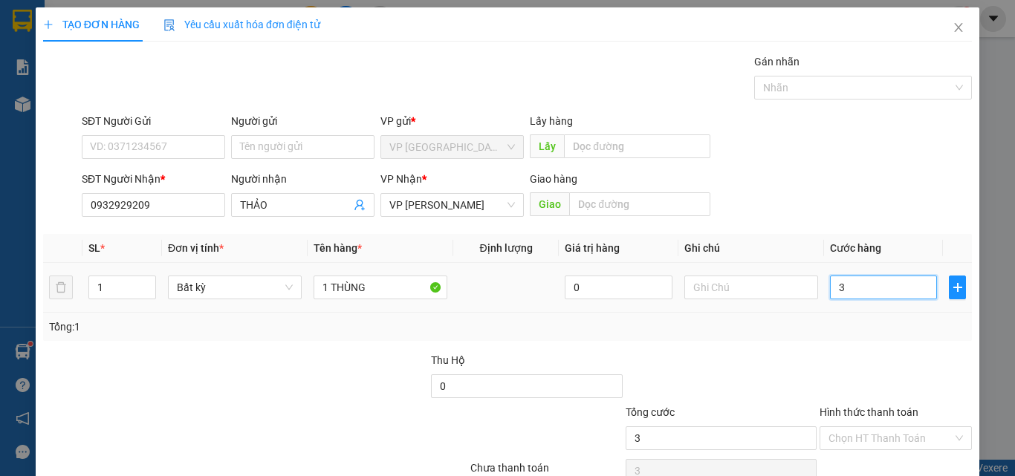
type input "30"
type input "30.000"
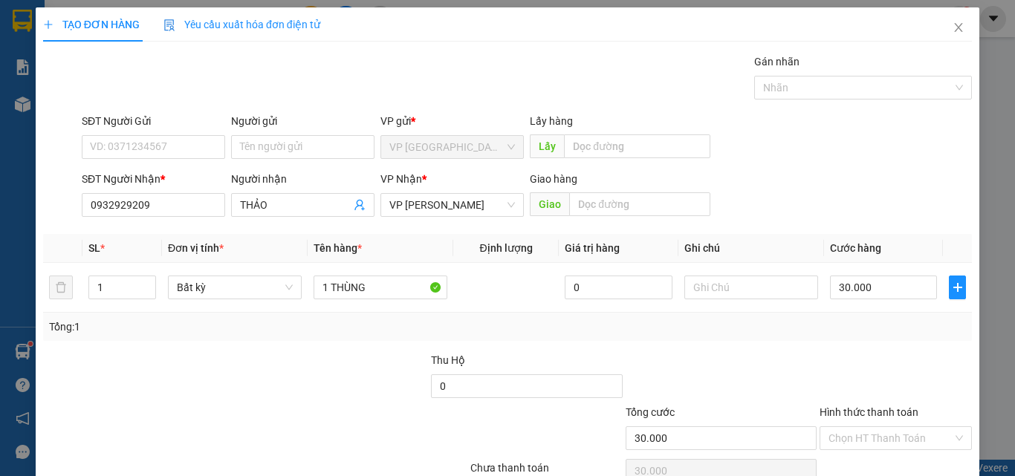
click at [854, 338] on div "Tổng: 1" at bounding box center [507, 327] width 929 height 28
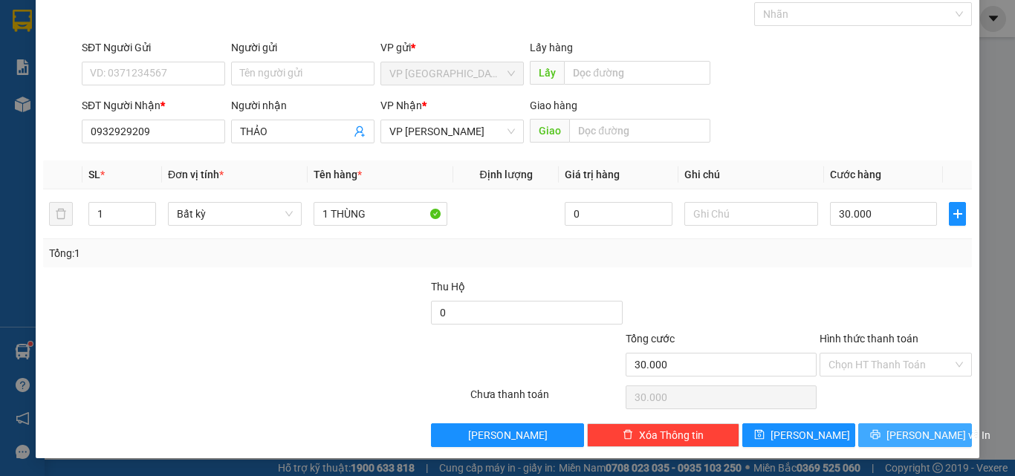
click at [881, 433] on icon "printer" at bounding box center [875, 435] width 10 height 10
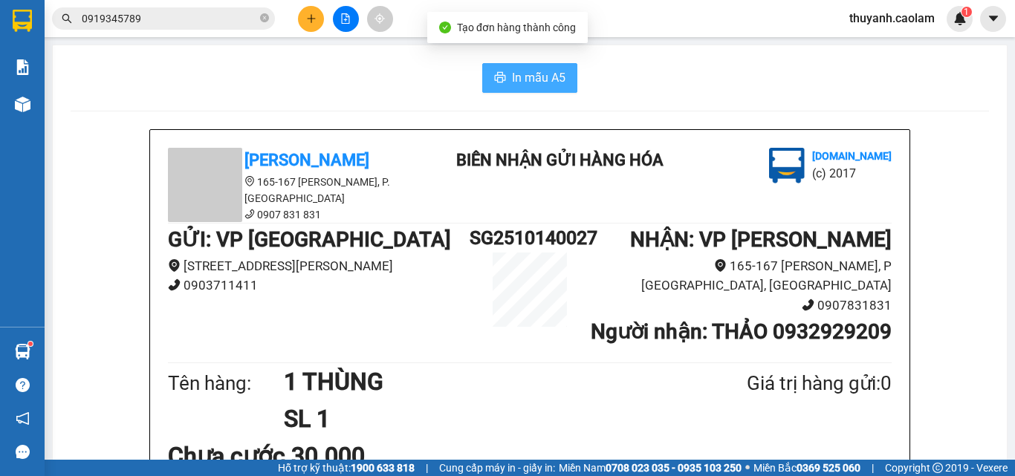
click at [547, 74] on span "In mẫu A5" at bounding box center [539, 77] width 54 height 19
click at [556, 87] on span "In mẫu A5" at bounding box center [539, 77] width 54 height 19
click at [317, 27] on button at bounding box center [311, 19] width 26 height 26
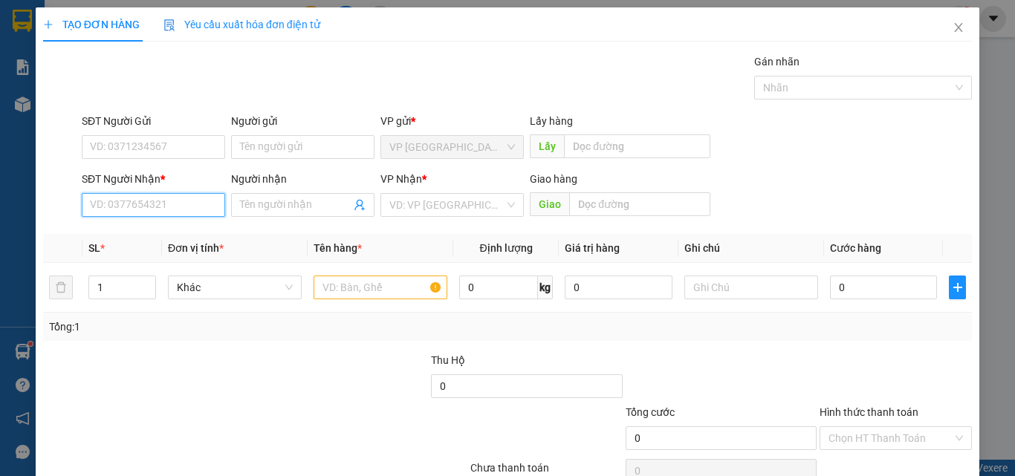
click at [171, 207] on input "SĐT Người Nhận *" at bounding box center [153, 205] width 143 height 24
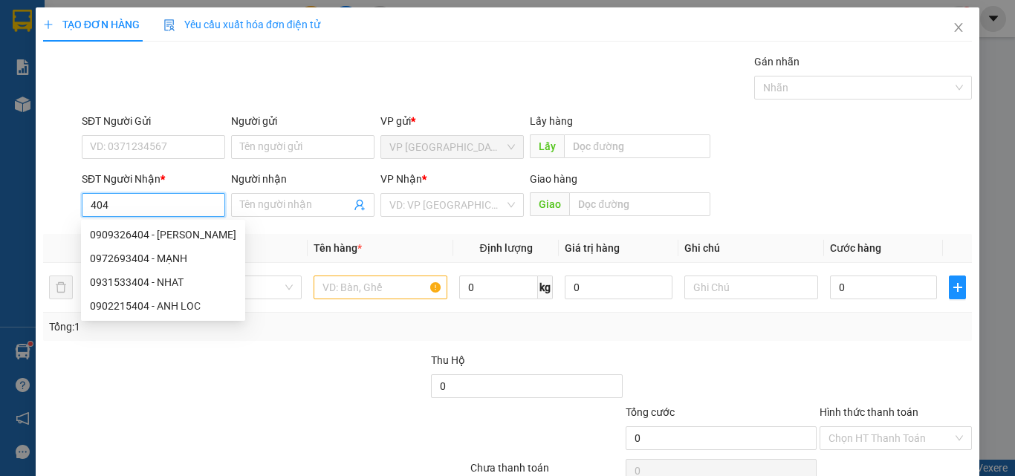
click at [190, 209] on input "404" at bounding box center [153, 205] width 143 height 24
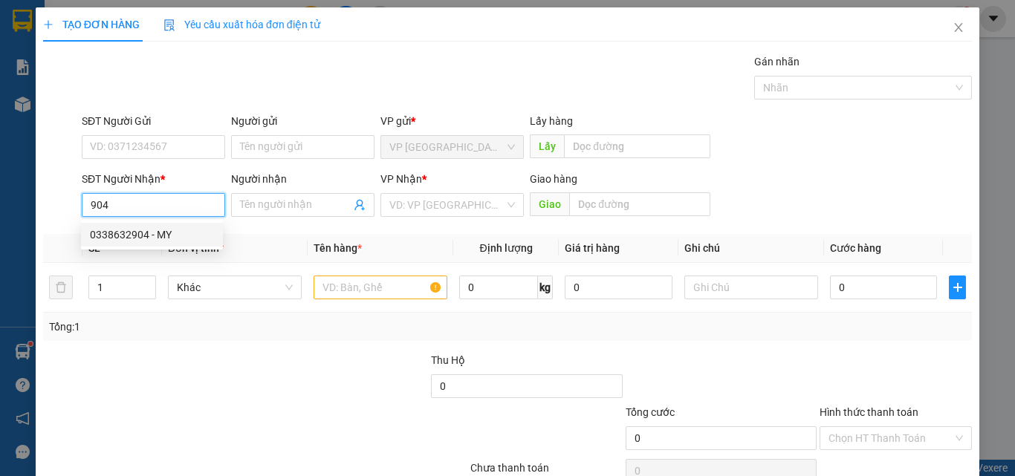
click at [163, 203] on input "904" at bounding box center [153, 205] width 143 height 24
drag, startPoint x: 168, startPoint y: 334, endPoint x: 162, endPoint y: 280, distance: 54.6
click at [168, 334] on div "Tổng: 1" at bounding box center [221, 327] width 344 height 16
click at [178, 207] on input "904" at bounding box center [153, 205] width 143 height 24
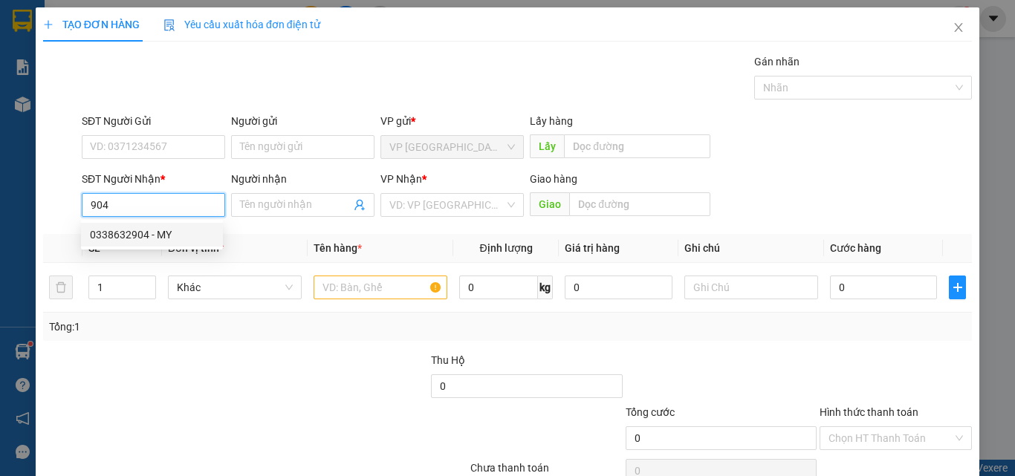
click at [178, 207] on input "904" at bounding box center [153, 205] width 143 height 24
type input "9"
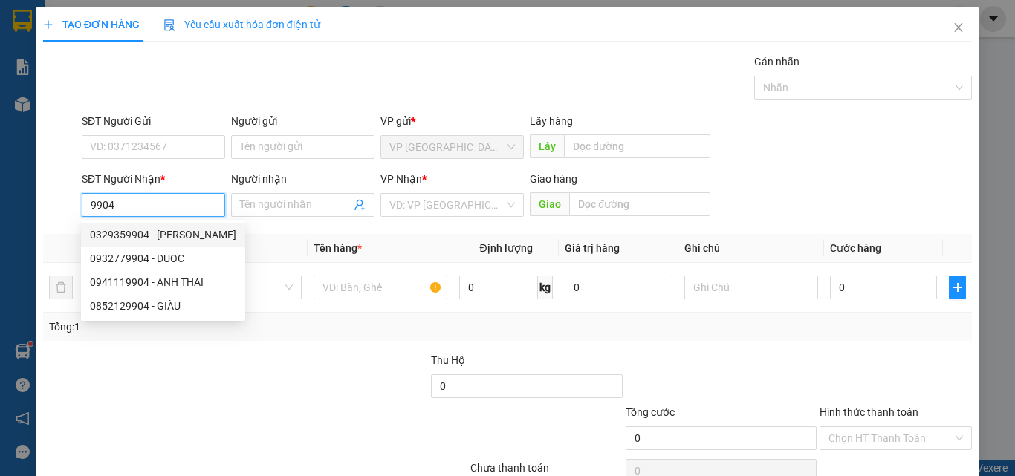
click at [184, 234] on div "0329359904 - ANH THẮNG" at bounding box center [163, 235] width 146 height 16
type input "0329359904"
type input "ANH THẮNG"
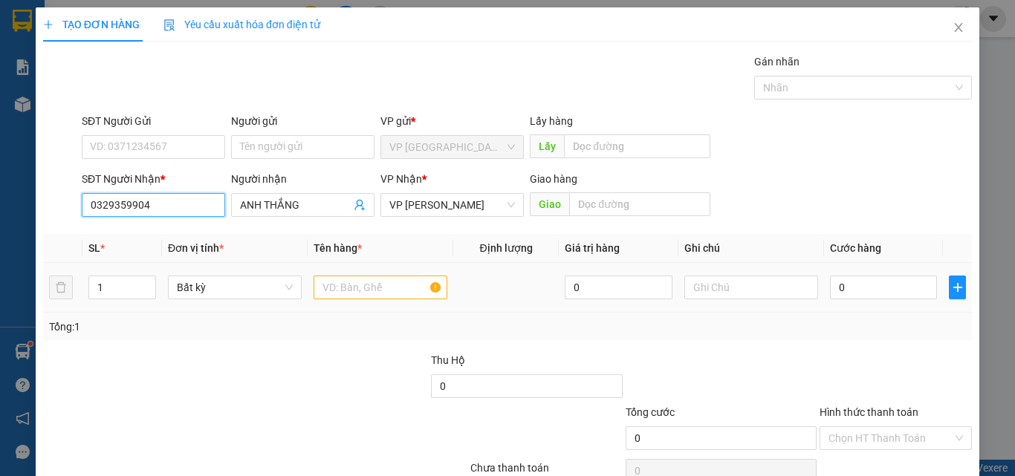
type input "0329359904"
click at [338, 291] on input "text" at bounding box center [381, 288] width 134 height 24
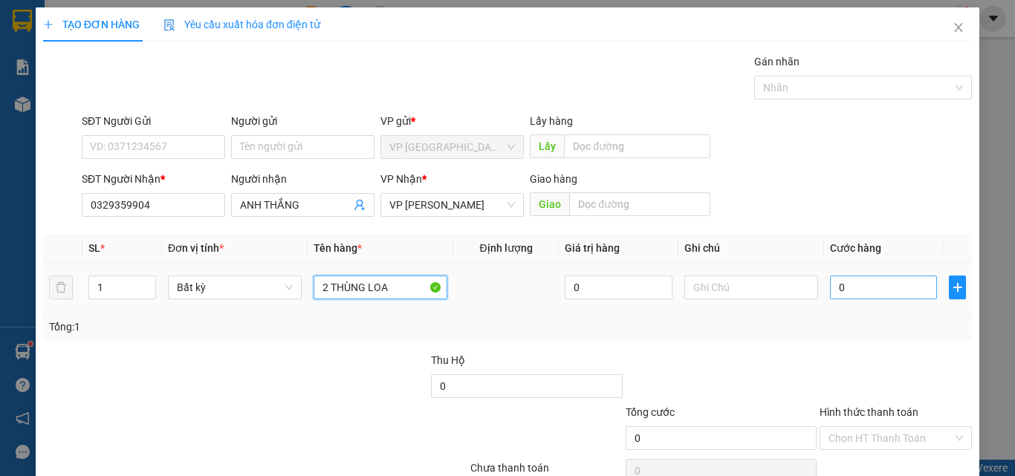
type input "2 THÙNG LOA"
click at [855, 287] on input "0" at bounding box center [883, 288] width 107 height 24
type input "2"
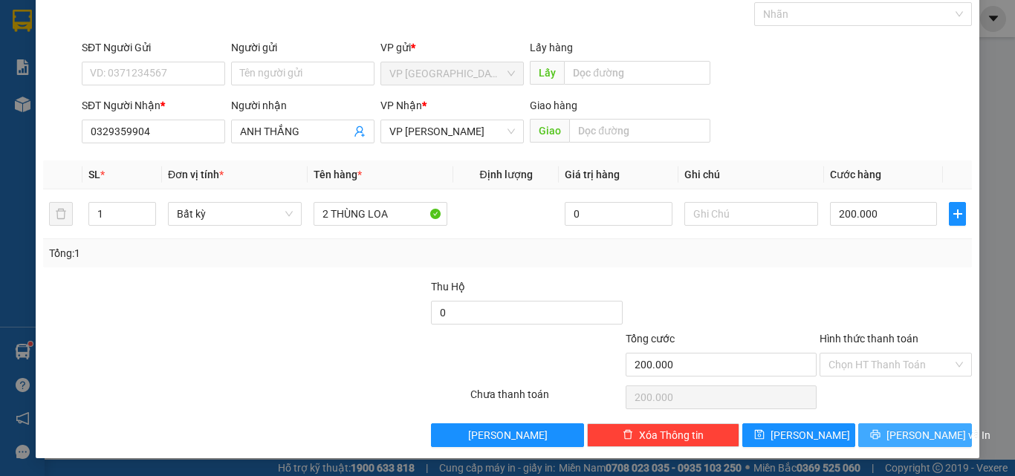
click at [873, 436] on button "[PERSON_NAME] và In" at bounding box center [915, 436] width 114 height 24
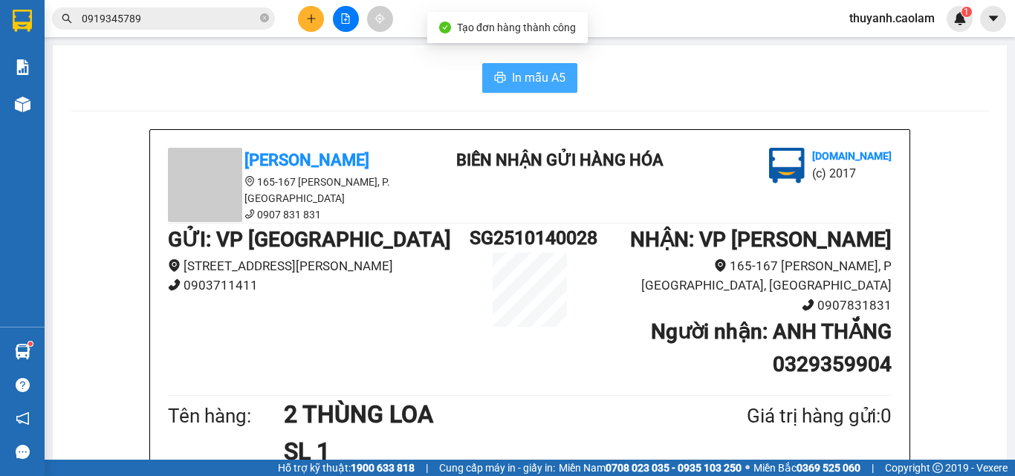
click at [551, 71] on span "In mẫu A5" at bounding box center [539, 77] width 54 height 19
click at [320, 22] on button at bounding box center [311, 19] width 26 height 26
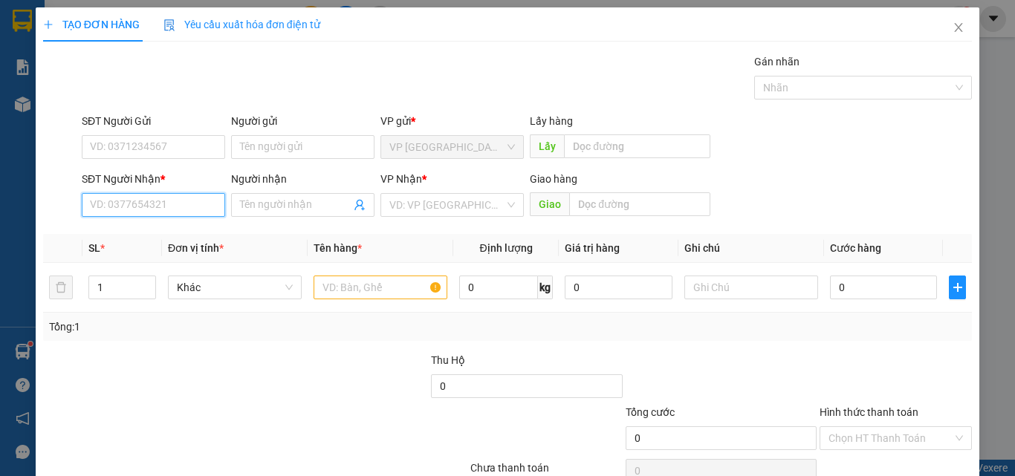
click at [196, 208] on input "SĐT Người Nhận *" at bounding box center [153, 205] width 143 height 24
click at [276, 202] on input "Người nhận" at bounding box center [295, 205] width 111 height 16
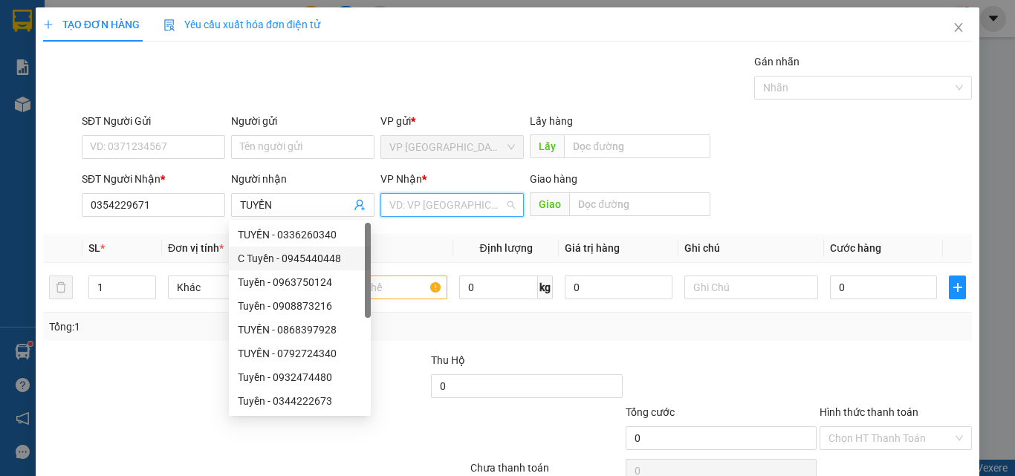
click at [478, 202] on input "search" at bounding box center [446, 205] width 115 height 22
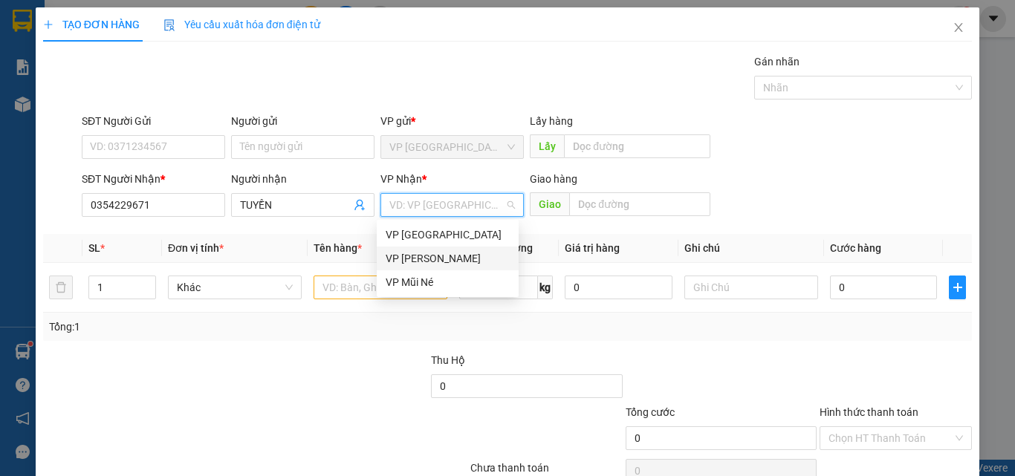
click at [469, 256] on div "VP [PERSON_NAME]" at bounding box center [448, 258] width 124 height 16
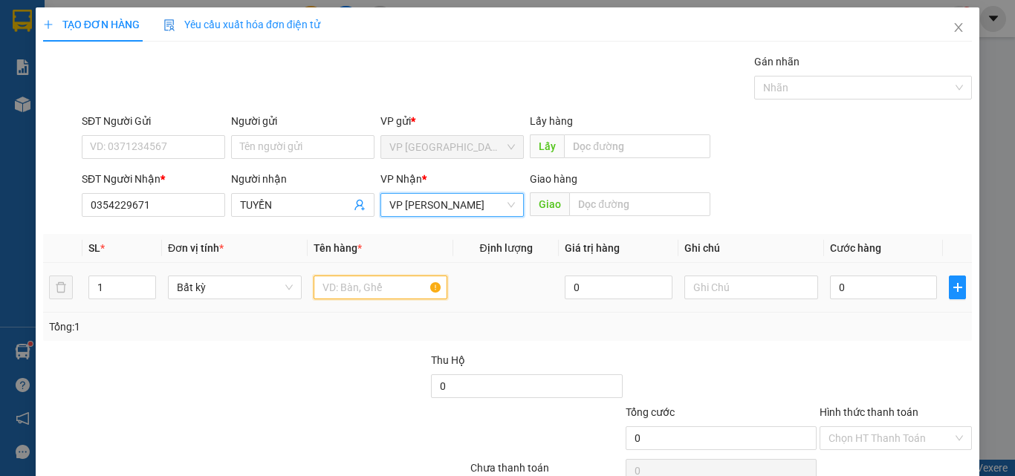
click at [393, 288] on input "text" at bounding box center [381, 288] width 134 height 24
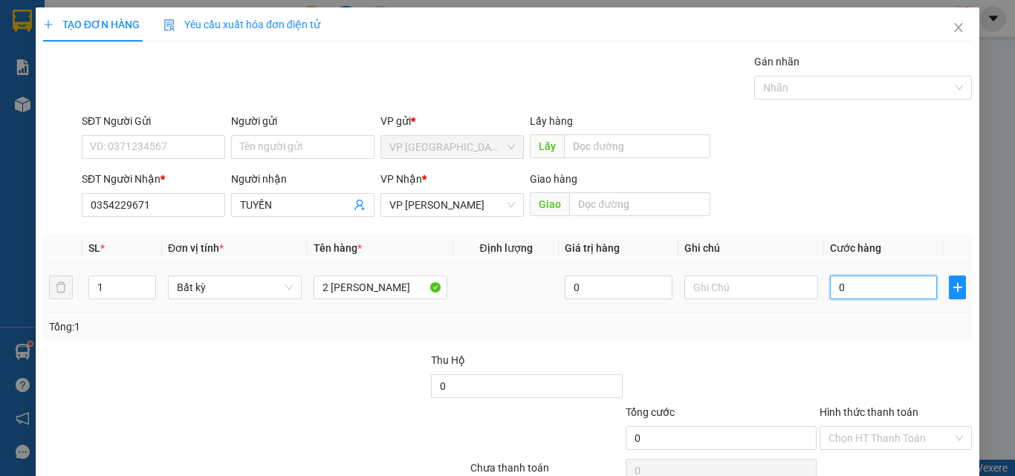
click at [858, 283] on input "0" at bounding box center [883, 288] width 107 height 24
click at [844, 340] on div "Tổng: 1" at bounding box center [507, 327] width 929 height 28
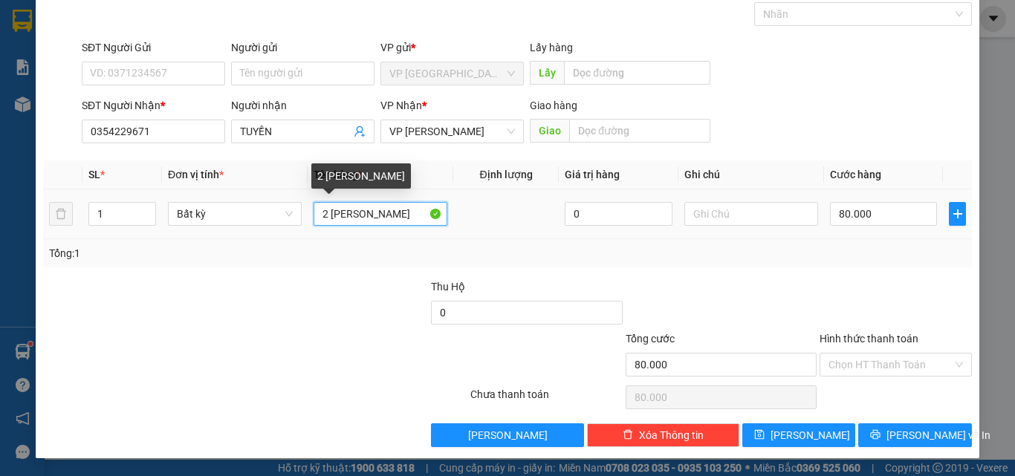
drag, startPoint x: 376, startPoint y: 215, endPoint x: 329, endPoint y: 219, distance: 47.8
click at [329, 219] on input "2 THÙNG SƠN" at bounding box center [381, 214] width 134 height 24
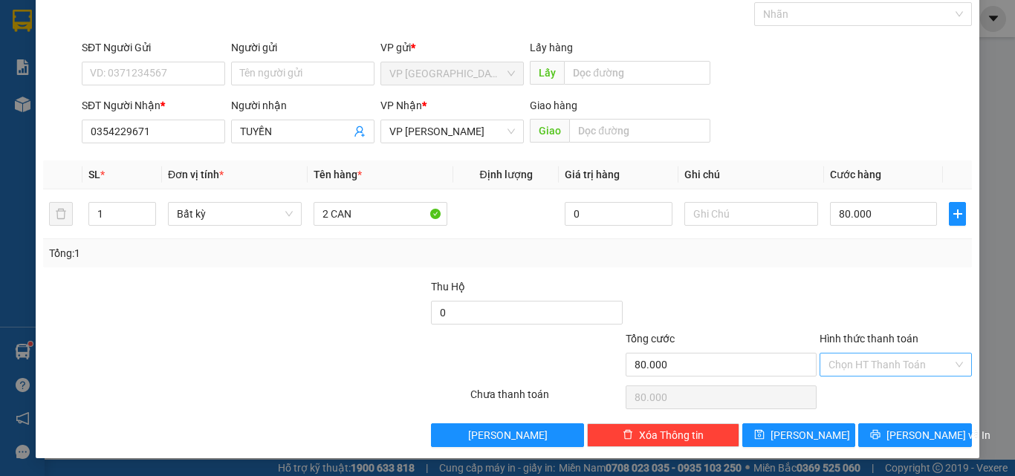
click at [884, 369] on input "Hình thức thanh toán" at bounding box center [891, 365] width 124 height 22
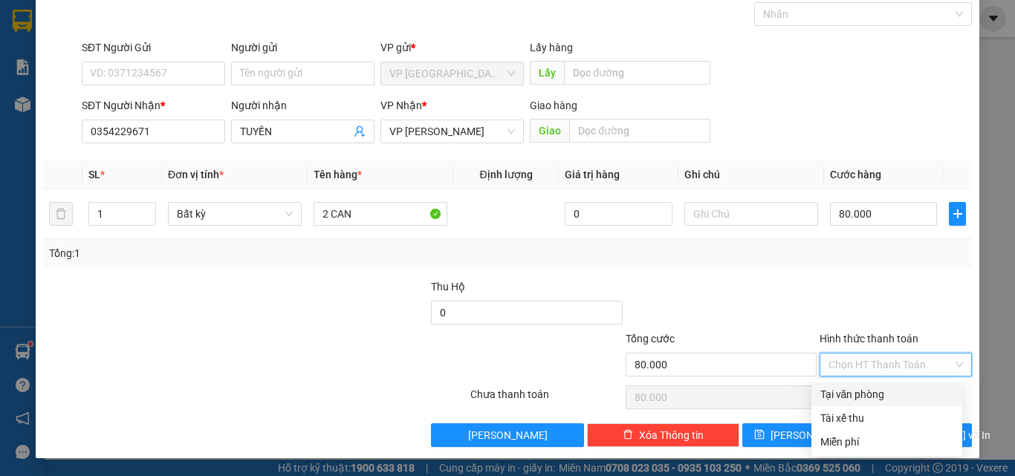
click at [872, 394] on div "Tại văn phòng" at bounding box center [887, 394] width 133 height 16
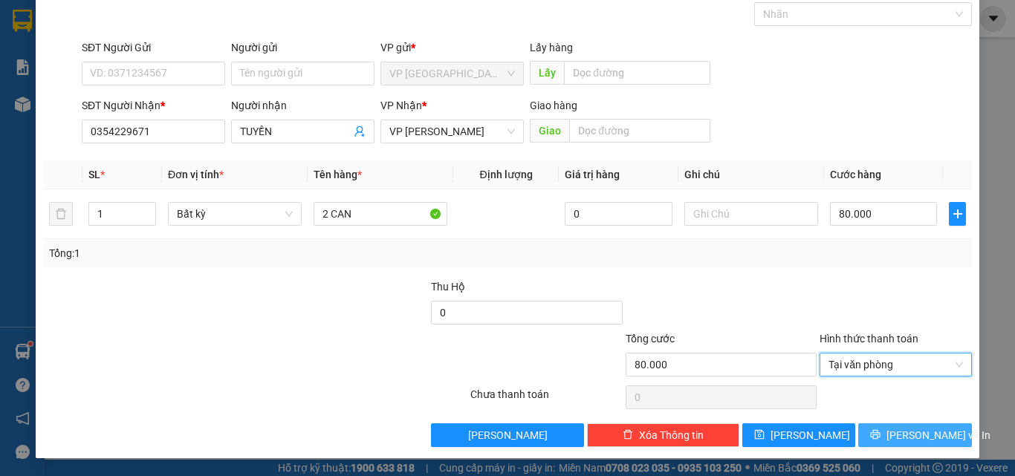
click at [878, 431] on icon "printer" at bounding box center [875, 435] width 10 height 10
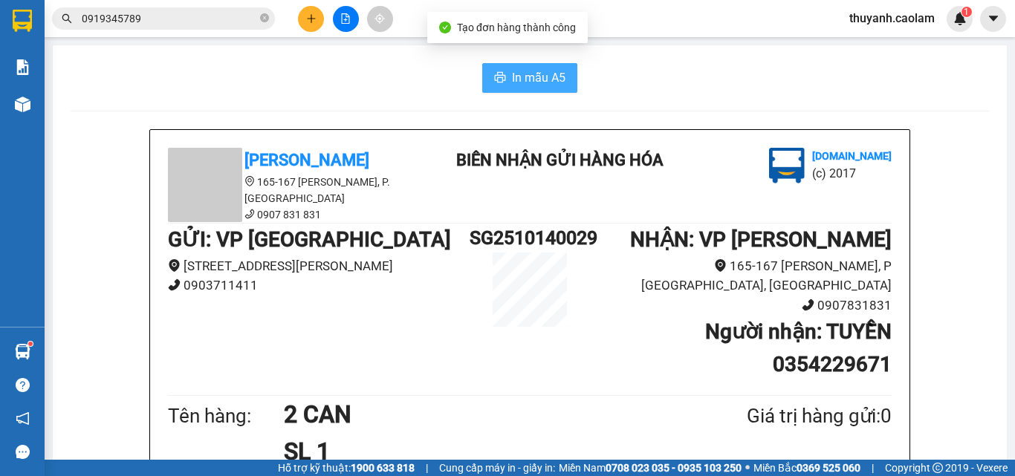
click at [498, 80] on icon "printer" at bounding box center [500, 77] width 12 height 12
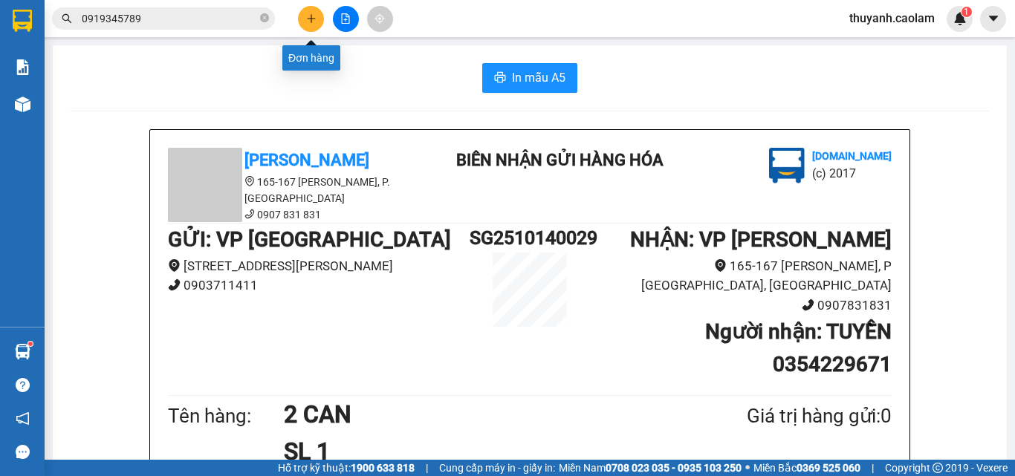
click at [310, 19] on icon "plus" at bounding box center [311, 18] width 8 height 1
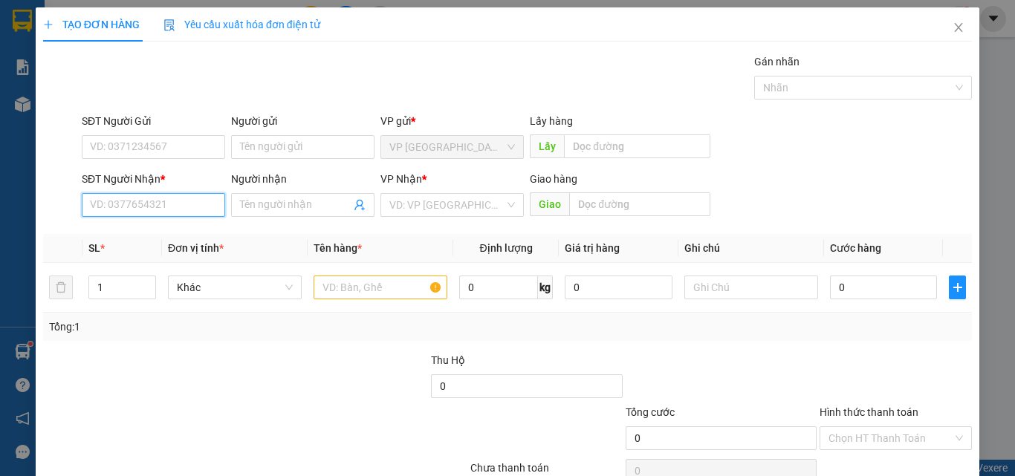
click at [166, 210] on input "SĐT Người Nhận *" at bounding box center [153, 205] width 143 height 24
click at [286, 207] on input "Người nhận" at bounding box center [295, 205] width 111 height 16
click at [123, 213] on input "0913812789" at bounding box center [153, 205] width 143 height 24
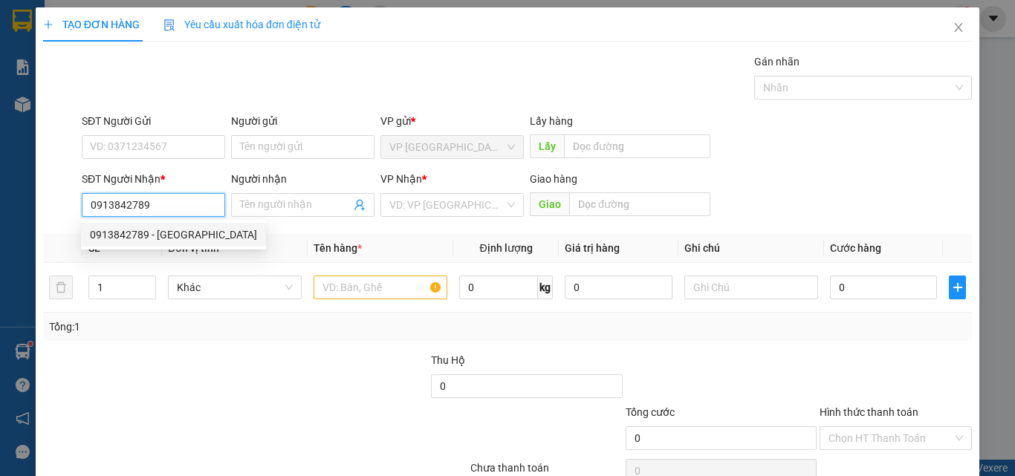
click at [176, 243] on div "0913842789 - Hà" at bounding box center [173, 235] width 185 height 24
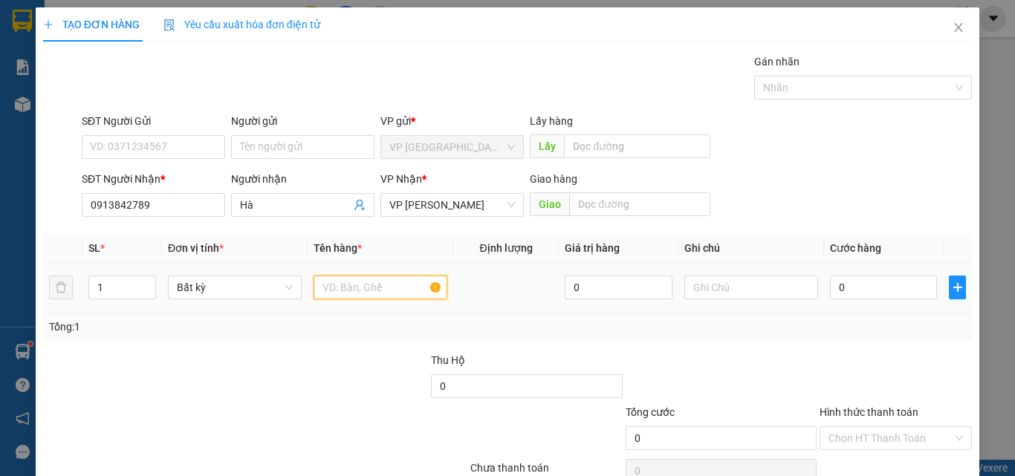
drag, startPoint x: 355, startPoint y: 294, endPoint x: 340, endPoint y: 280, distance: 20.5
click at [340, 293] on input "text" at bounding box center [381, 288] width 134 height 24
click at [877, 287] on input "0" at bounding box center [883, 288] width 107 height 24
drag, startPoint x: 833, startPoint y: 343, endPoint x: 841, endPoint y: 362, distance: 20.7
click at [833, 343] on div "Transit Pickup Surcharge Ids Transit Deliver Surcharge Ids Transit Deliver Surc…" at bounding box center [507, 287] width 929 height 467
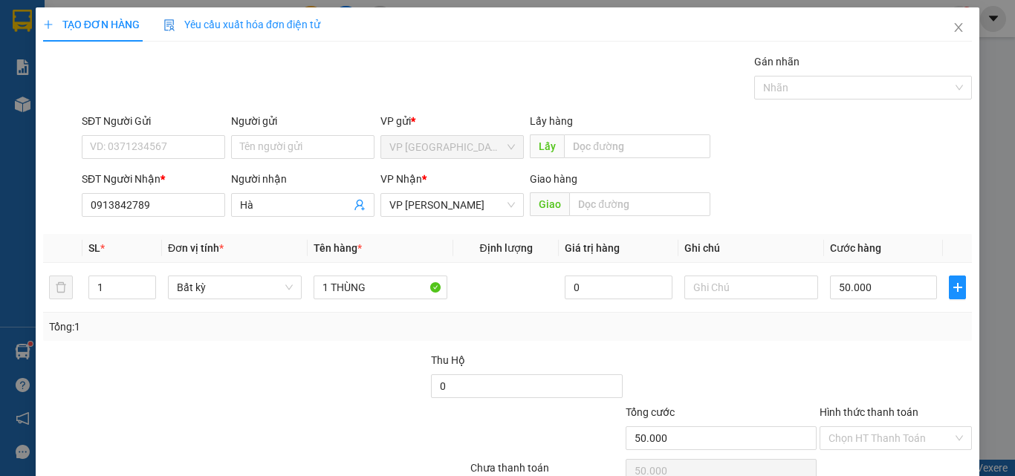
scroll to position [74, 0]
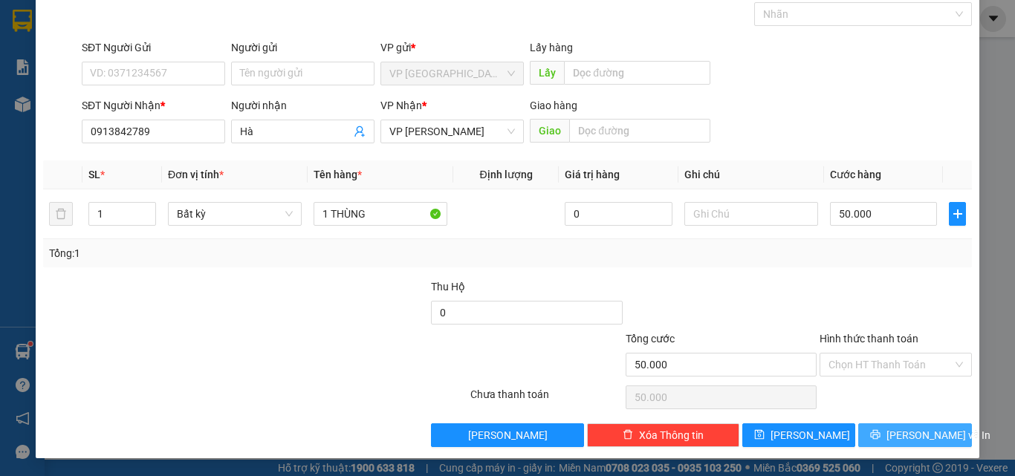
click at [897, 438] on span "[PERSON_NAME] và In" at bounding box center [939, 435] width 104 height 16
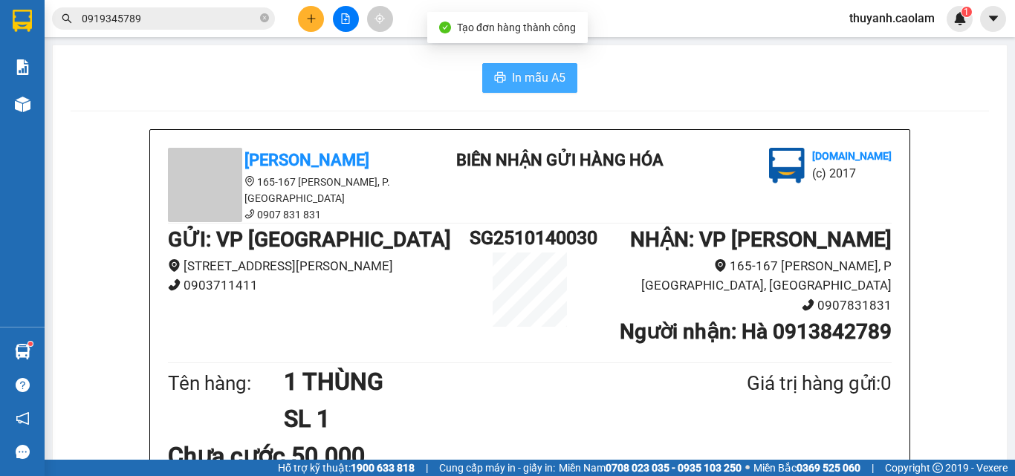
click at [544, 85] on span "In mẫu A5" at bounding box center [539, 77] width 54 height 19
click at [314, 19] on icon "plus" at bounding box center [311, 18] width 8 height 1
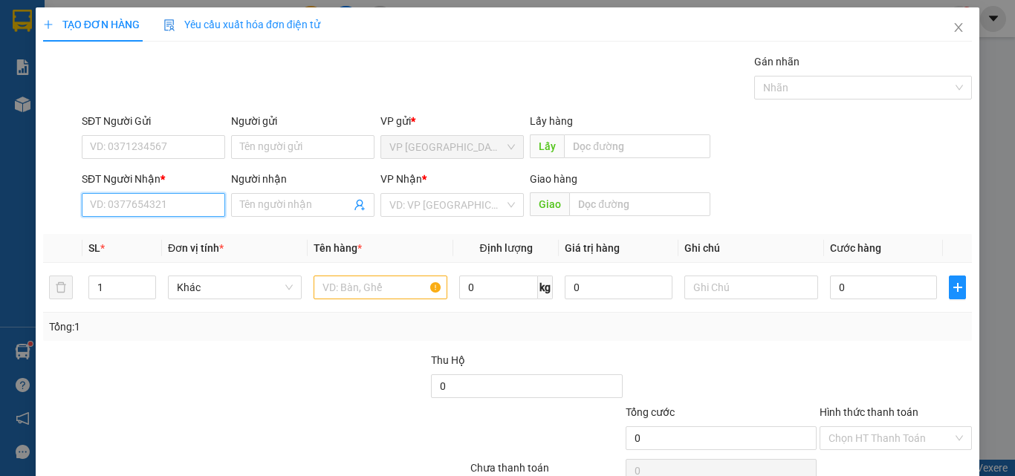
click at [189, 203] on input "SĐT Người Nhận *" at bounding box center [153, 205] width 143 height 24
click at [189, 236] on div "0933993185 - PHAT" at bounding box center [152, 235] width 124 height 16
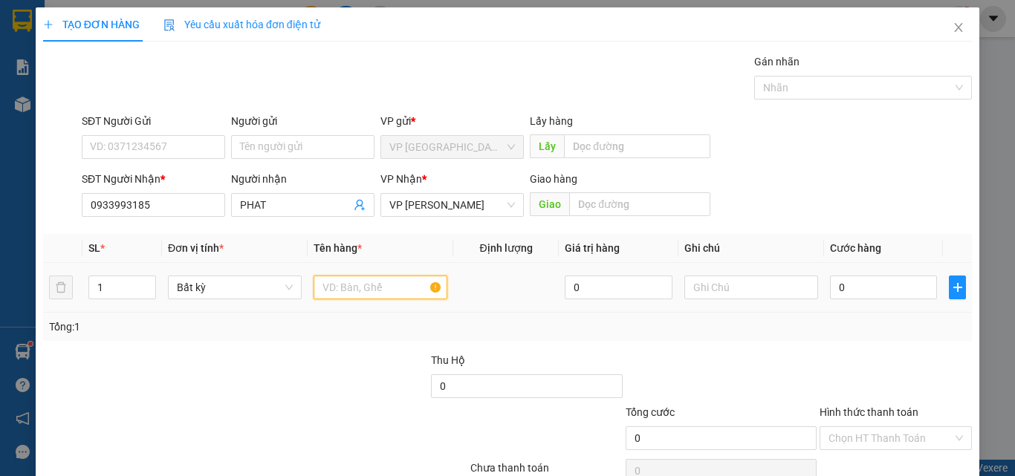
click at [376, 289] on input "text" at bounding box center [381, 288] width 134 height 24
click at [893, 295] on input "0" at bounding box center [883, 288] width 107 height 24
click at [839, 346] on div "Transit Pickup Surcharge Ids Transit Deliver Surcharge Ids Transit Deliver Surc…" at bounding box center [507, 287] width 929 height 467
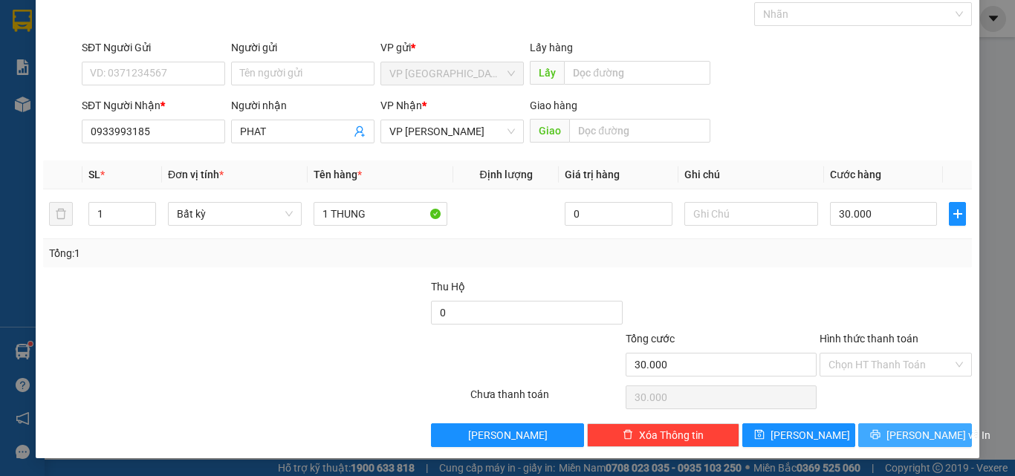
click at [897, 438] on span "[PERSON_NAME] và In" at bounding box center [939, 435] width 104 height 16
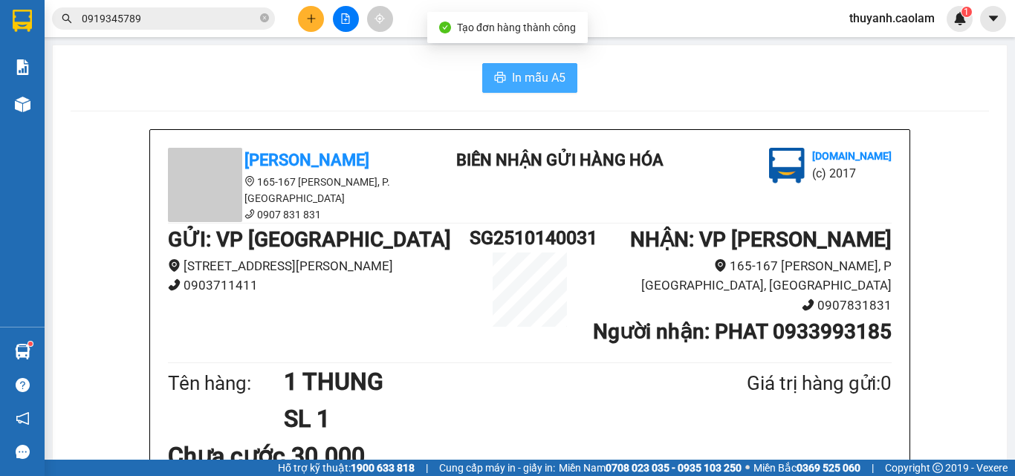
click at [551, 82] on span "In mẫu A5" at bounding box center [539, 77] width 54 height 19
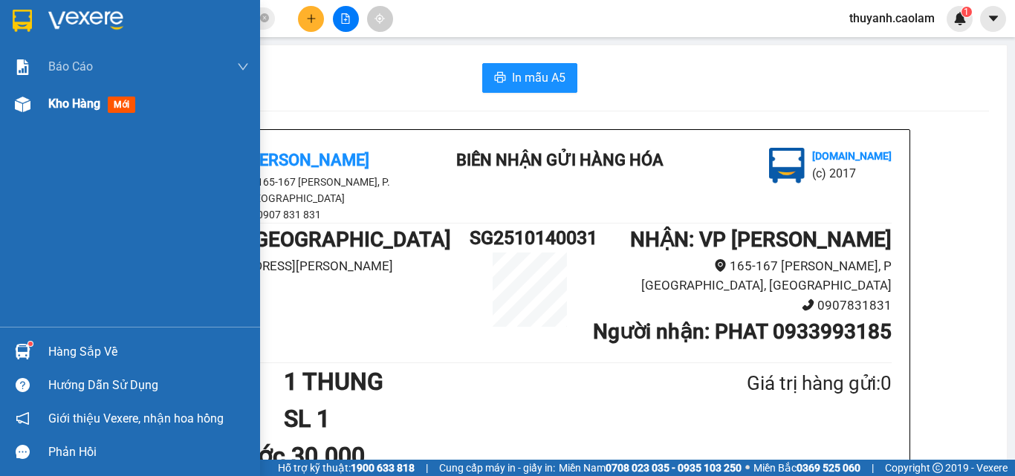
click at [30, 110] on img at bounding box center [23, 105] width 16 height 16
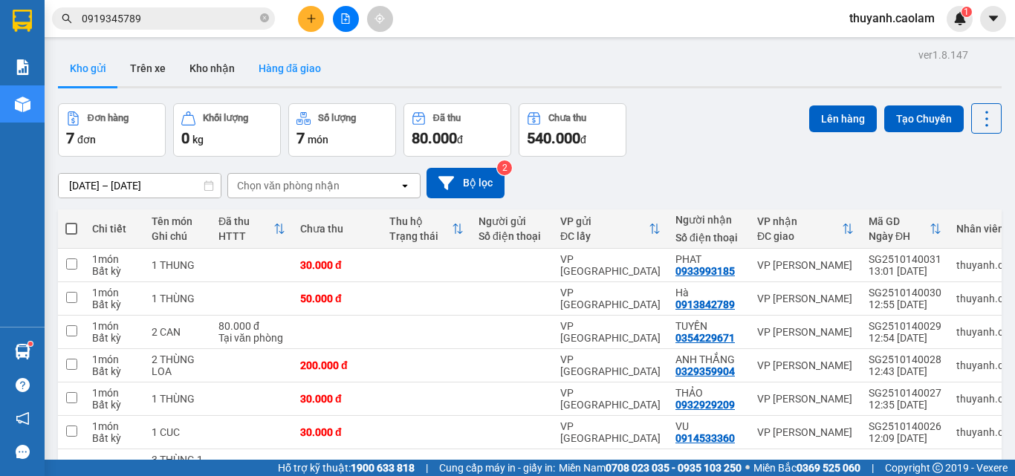
click at [223, 73] on button "Kho nhận" at bounding box center [212, 69] width 69 height 36
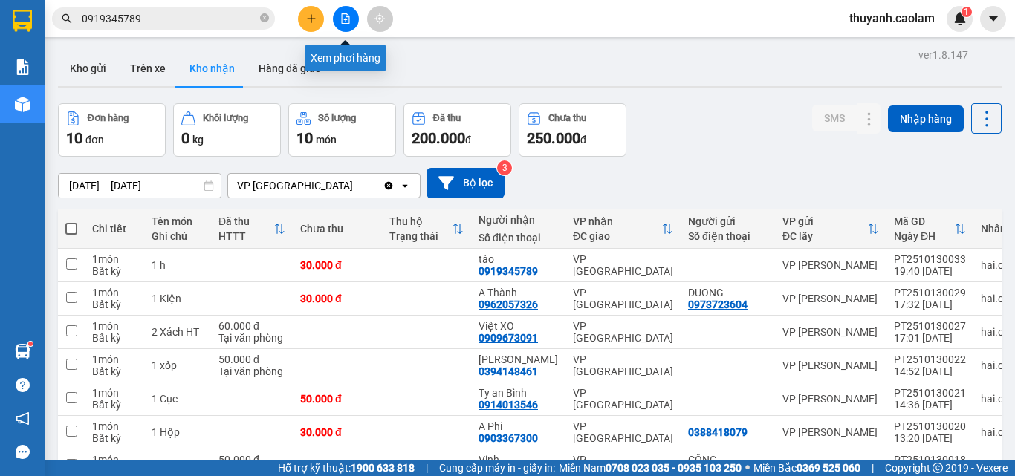
click at [346, 20] on icon "file-add" at bounding box center [346, 18] width 8 height 10
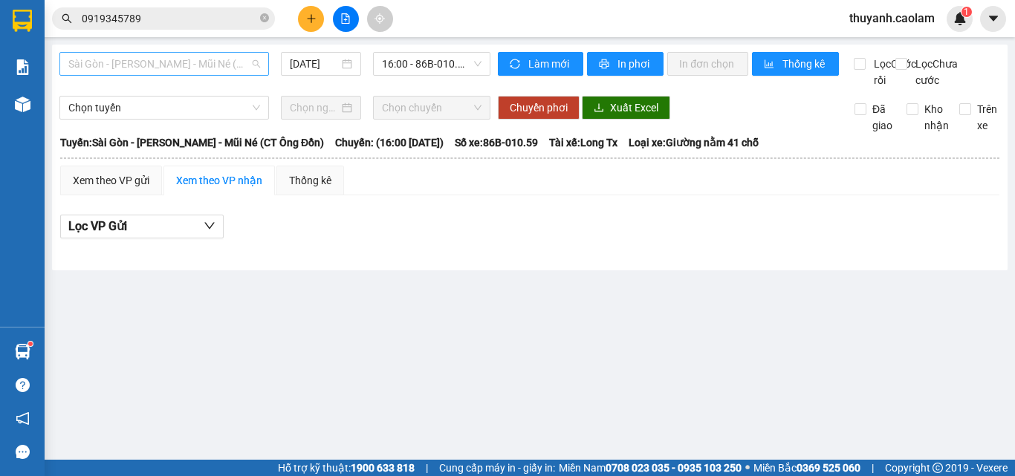
click at [246, 62] on span "Sài Gòn - Phan Thiết - Mũi Né (CT Ông Đồn)" at bounding box center [164, 64] width 192 height 22
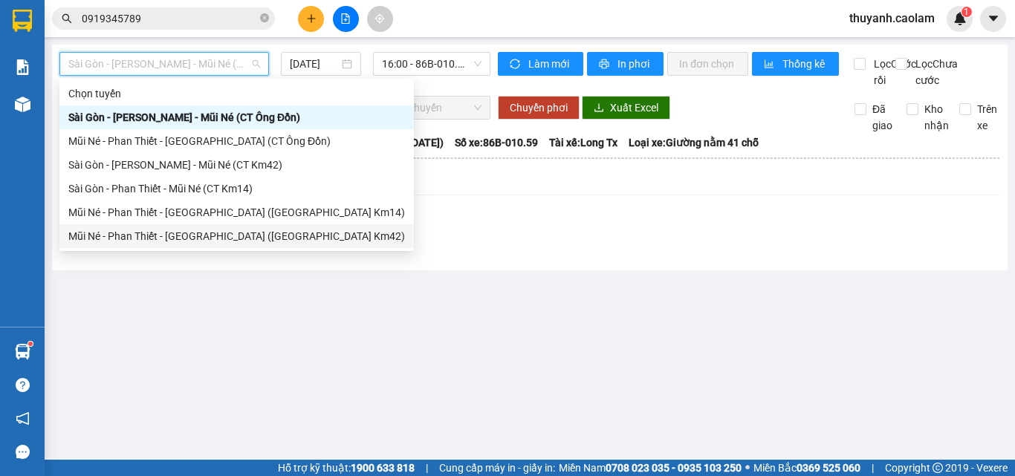
click at [144, 233] on div "Mũi Né - Phan Thiết - Sài Gòn (CT Km42)" at bounding box center [236, 236] width 337 height 16
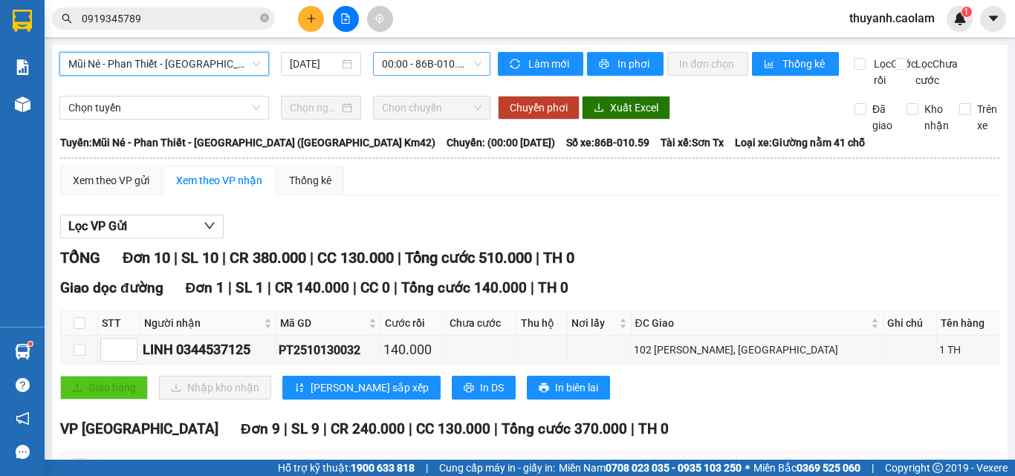
click at [421, 63] on span "00:00 - 86B-010.59" at bounding box center [432, 64] width 100 height 22
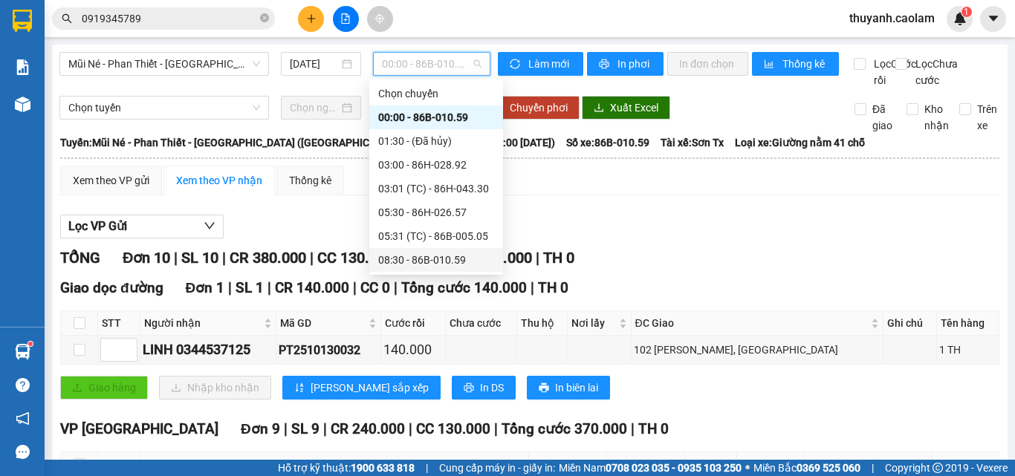
click at [428, 256] on div "08:30 - 86B-010.59" at bounding box center [436, 260] width 116 height 16
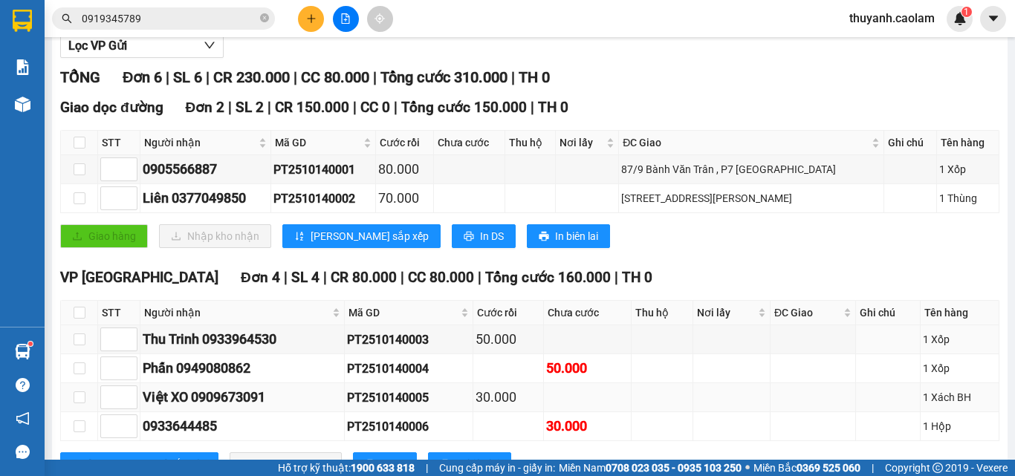
scroll to position [255, 0]
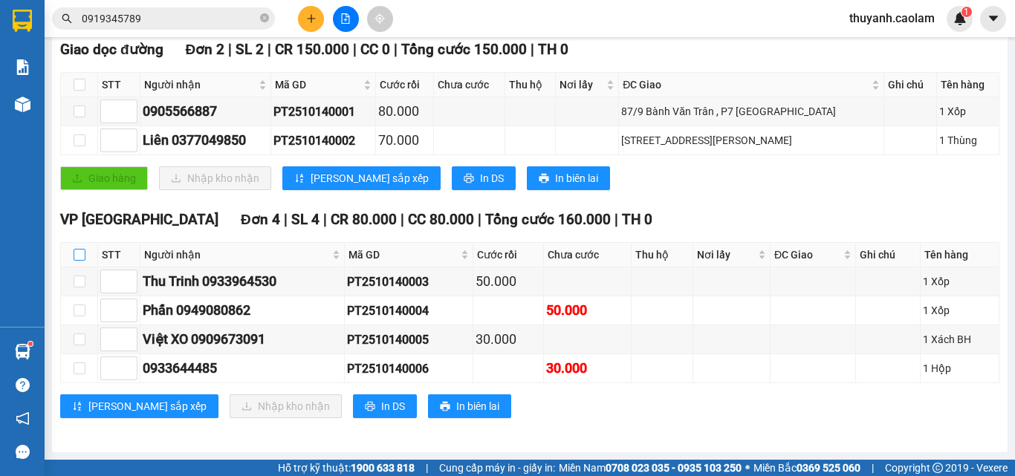
click at [82, 259] on input "checkbox" at bounding box center [80, 255] width 12 height 12
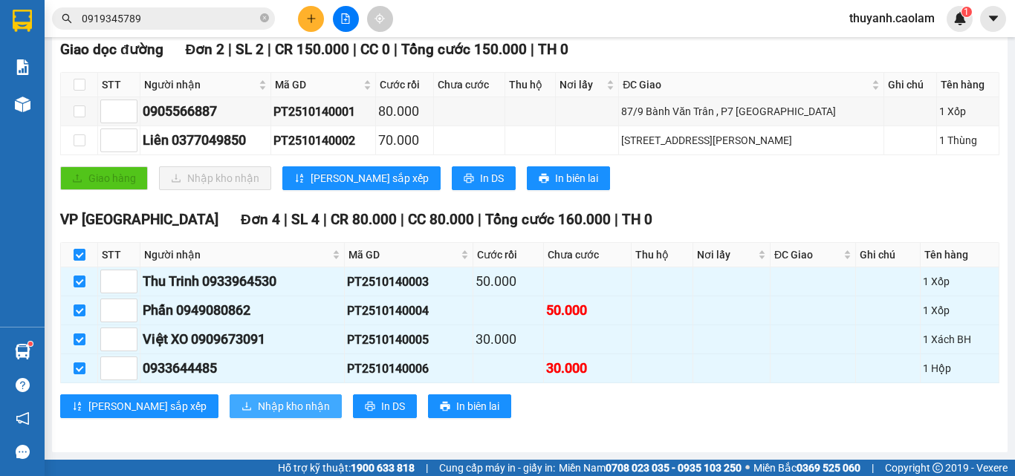
click at [258, 408] on span "Nhập kho nhận" at bounding box center [294, 406] width 72 height 16
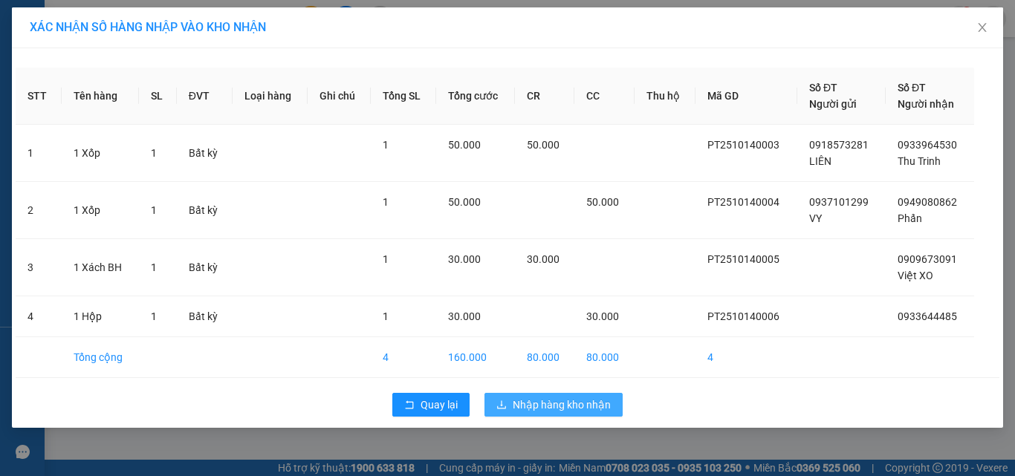
click at [509, 409] on button "Nhập hàng kho nhận" at bounding box center [554, 405] width 138 height 24
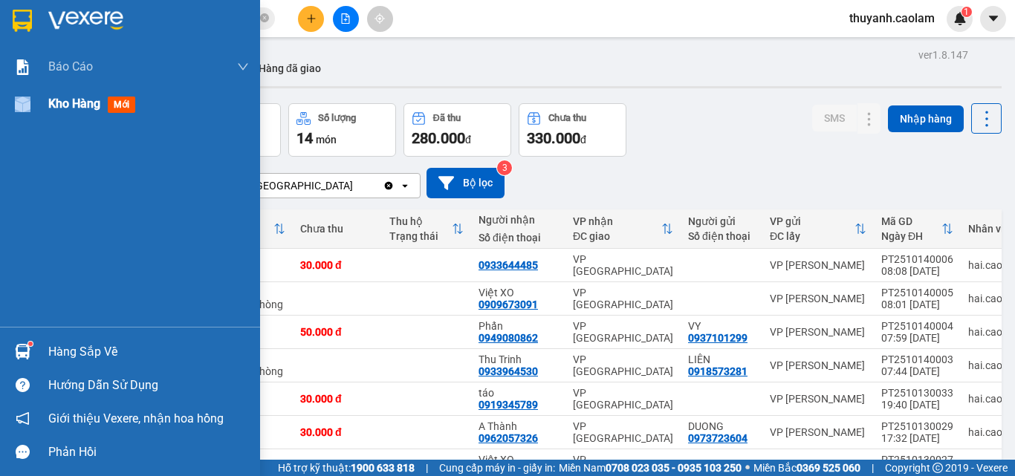
click at [38, 111] on div "Kho hàng mới" at bounding box center [130, 103] width 260 height 37
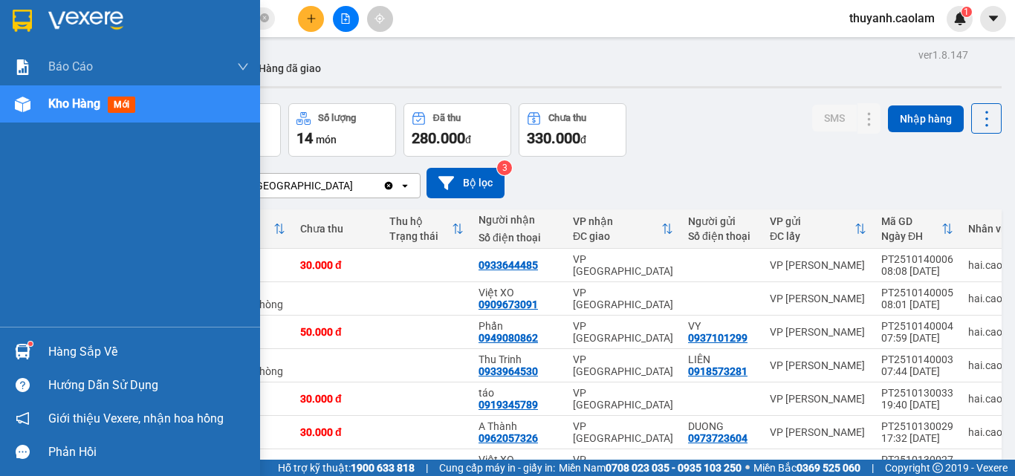
click at [90, 105] on span "Kho hàng" at bounding box center [74, 104] width 52 height 14
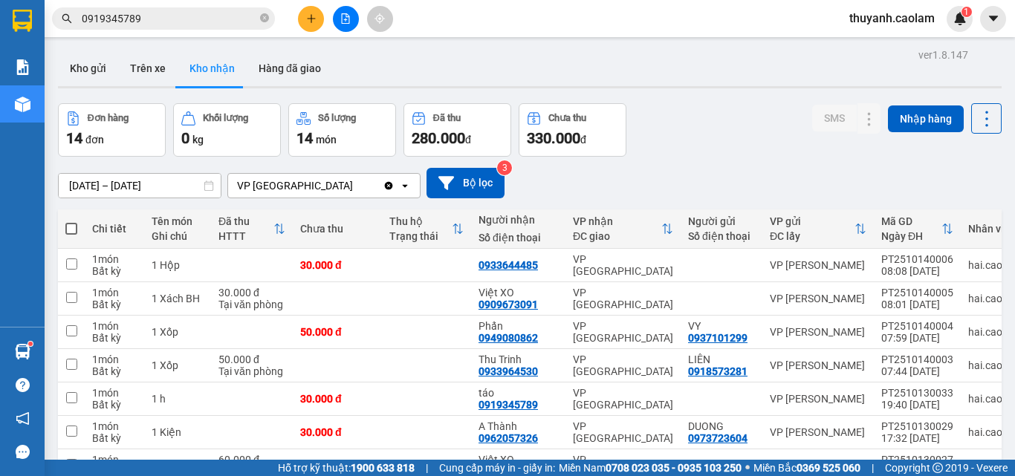
scroll to position [190, 0]
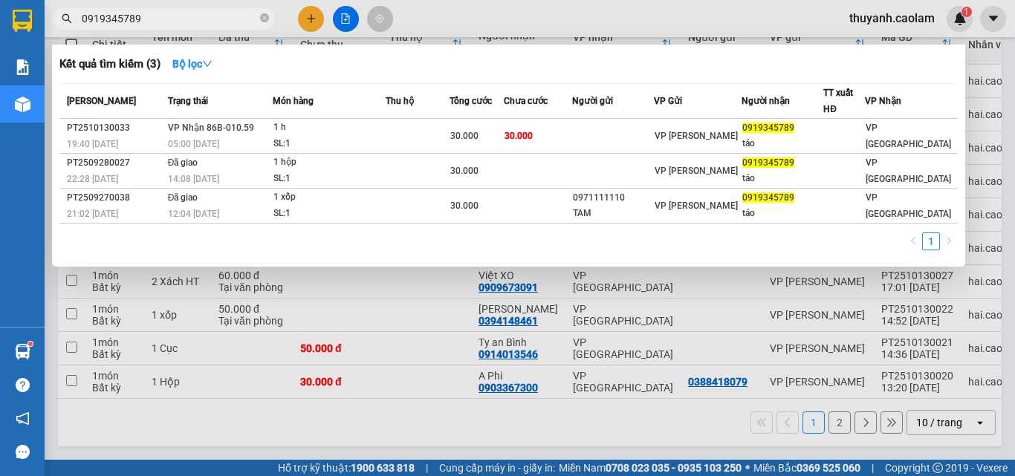
click at [114, 20] on input "0919345789" at bounding box center [169, 18] width 175 height 16
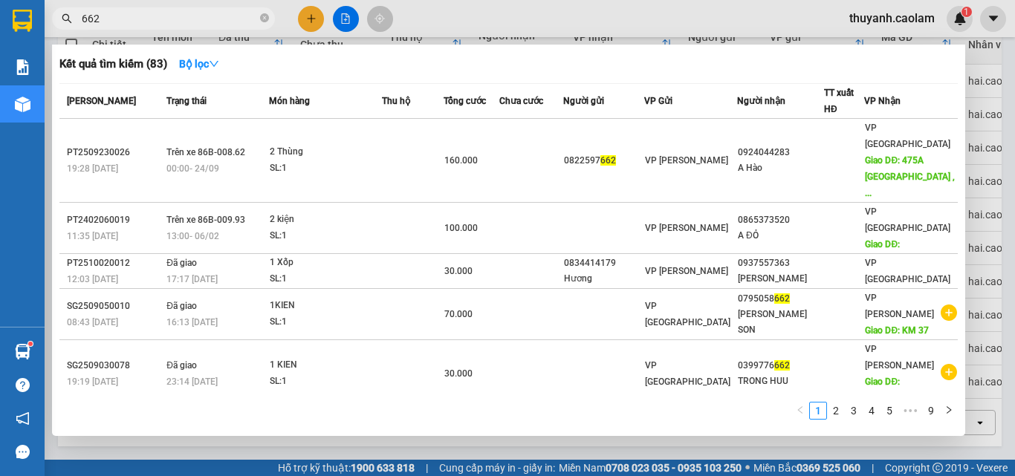
click at [236, 15] on input "662" at bounding box center [169, 18] width 175 height 16
click at [236, 14] on input "662" at bounding box center [169, 18] width 175 height 16
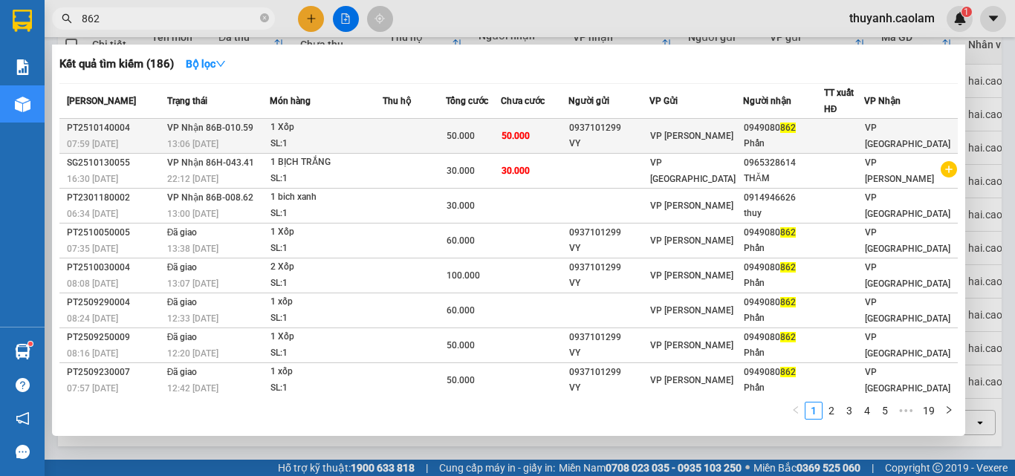
click at [785, 135] on div "0949080 862" at bounding box center [784, 128] width 80 height 16
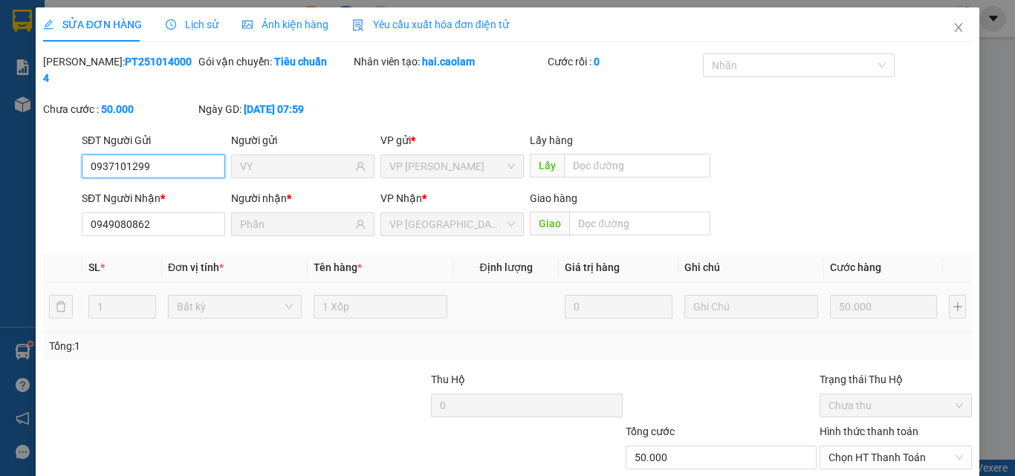
scroll to position [77, 0]
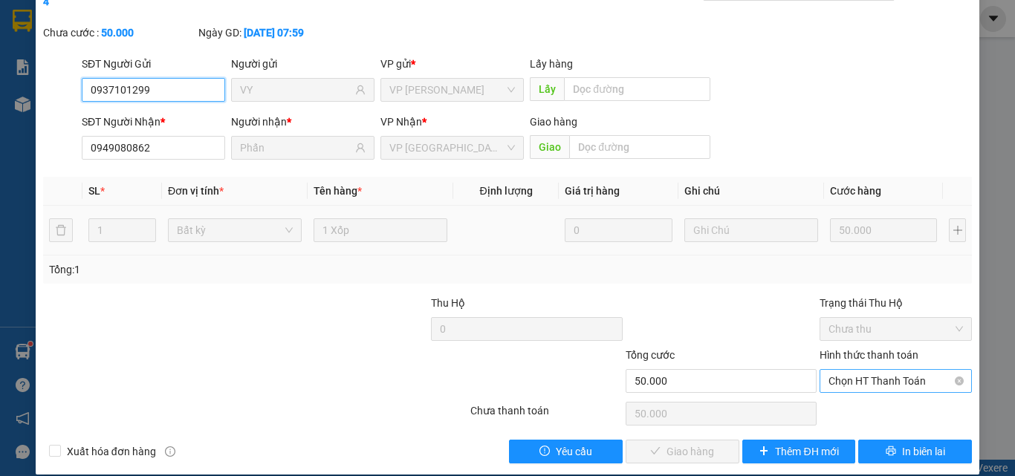
click at [862, 370] on span "Chọn HT Thanh Toán" at bounding box center [896, 381] width 135 height 22
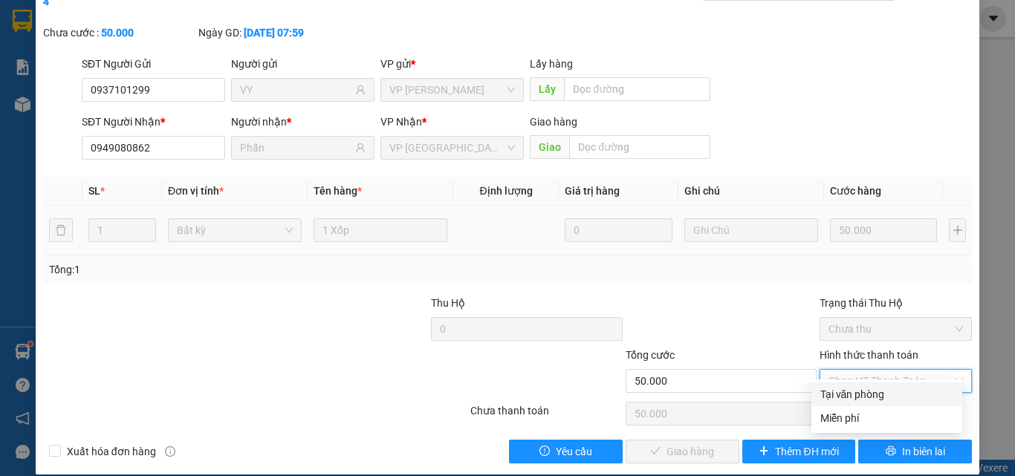
click at [866, 397] on div "Tại văn phòng" at bounding box center [887, 394] width 133 height 16
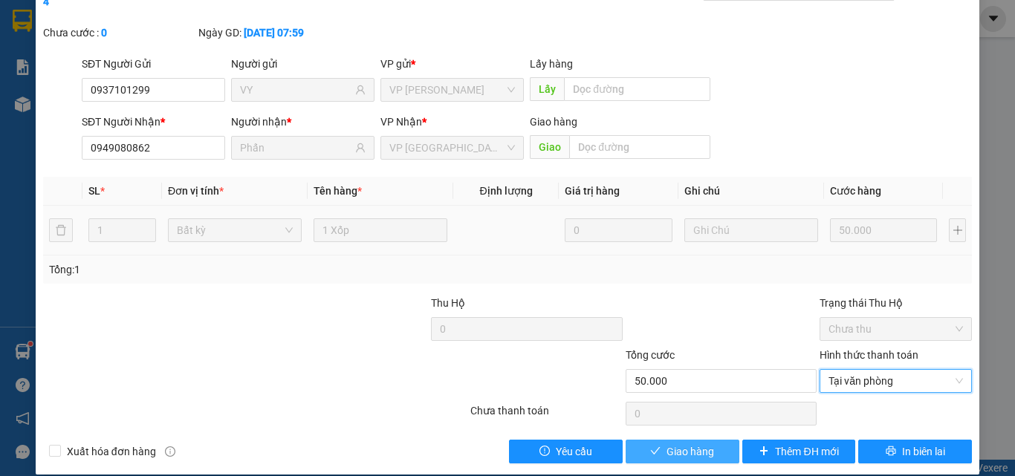
click at [697, 444] on span "Giao hàng" at bounding box center [691, 452] width 48 height 16
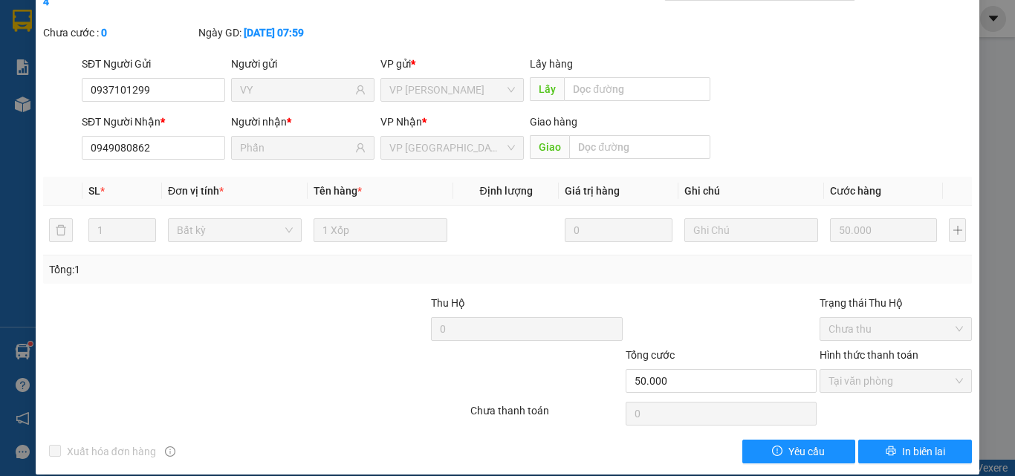
scroll to position [2, 0]
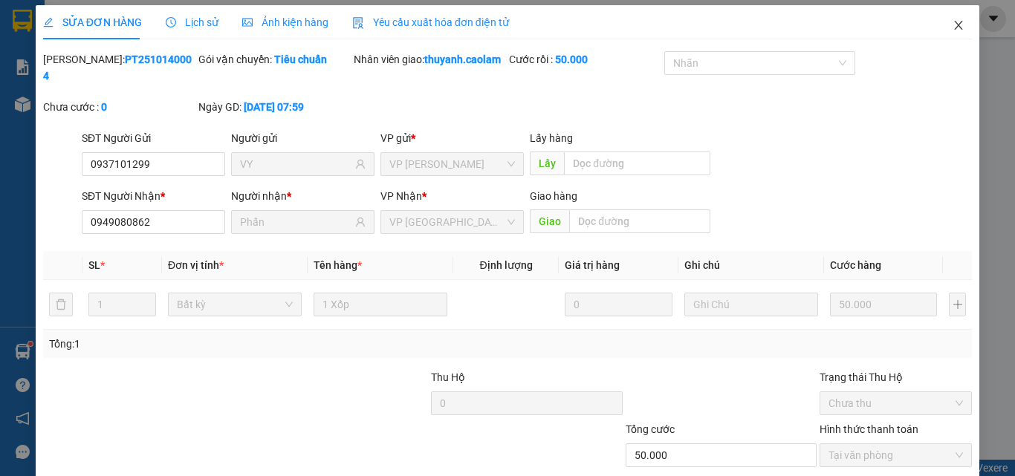
click at [953, 27] on icon "close" at bounding box center [959, 25] width 12 height 12
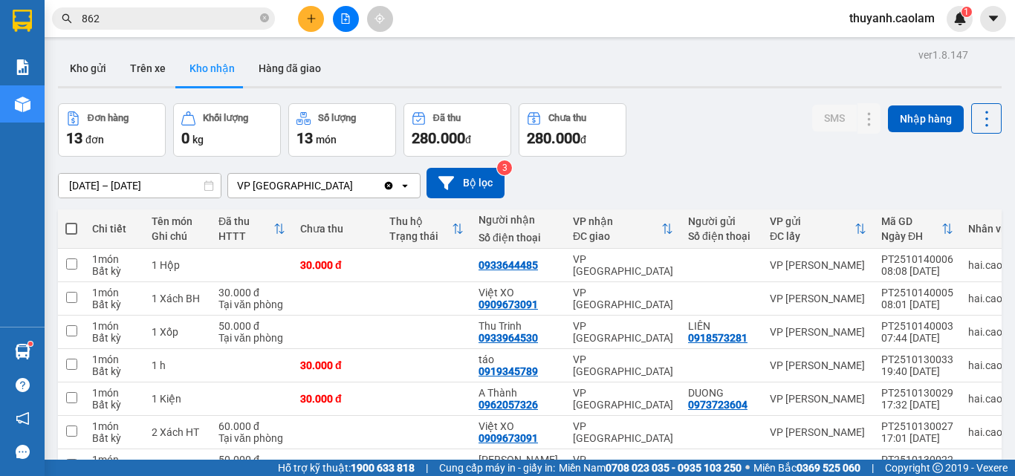
click at [315, 15] on icon "plus" at bounding box center [311, 18] width 10 height 10
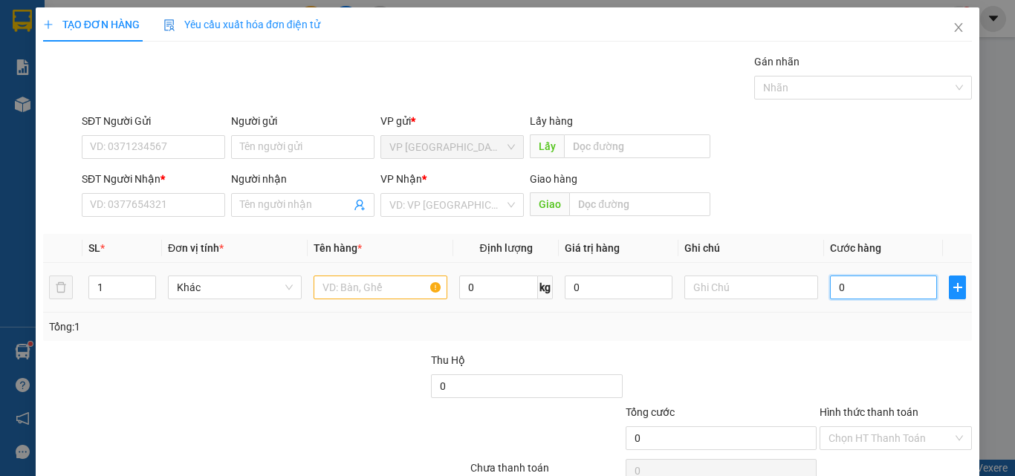
click at [861, 299] on input "0" at bounding box center [883, 288] width 107 height 24
drag, startPoint x: 771, startPoint y: 172, endPoint x: 755, endPoint y: 184, distance: 19.6
click at [768, 175] on div "SĐT Người Nhận * VD: 0377654321 Người nhận Tên người nhận VP Nhận * VD: VP Sài …" at bounding box center [527, 197] width 896 height 52
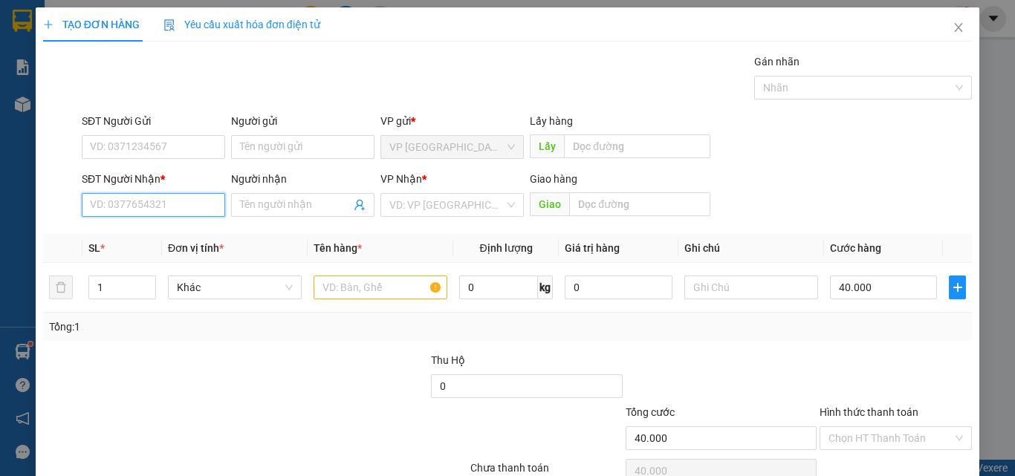
click at [190, 207] on input "SĐT Người Nhận *" at bounding box center [153, 205] width 143 height 24
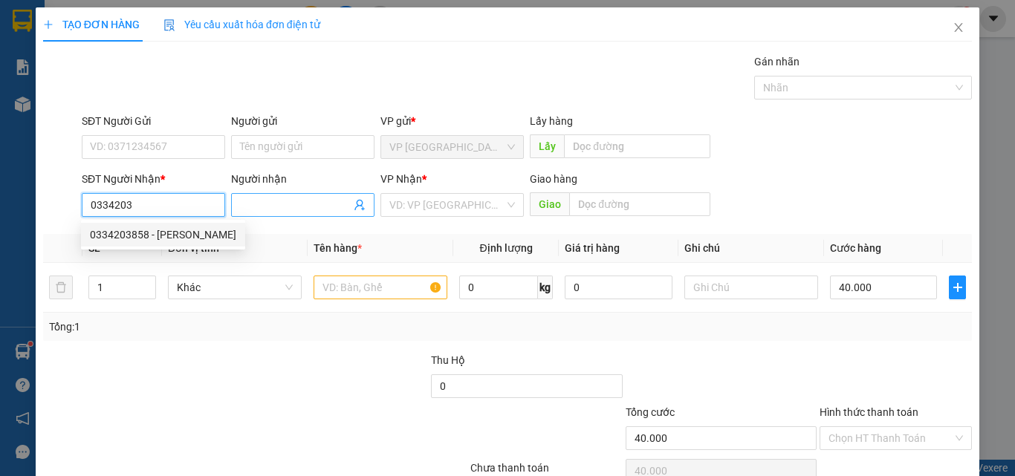
drag, startPoint x: 190, startPoint y: 236, endPoint x: 228, endPoint y: 207, distance: 47.9
click at [191, 234] on div "0334203858 - KIM THANH" at bounding box center [163, 235] width 146 height 16
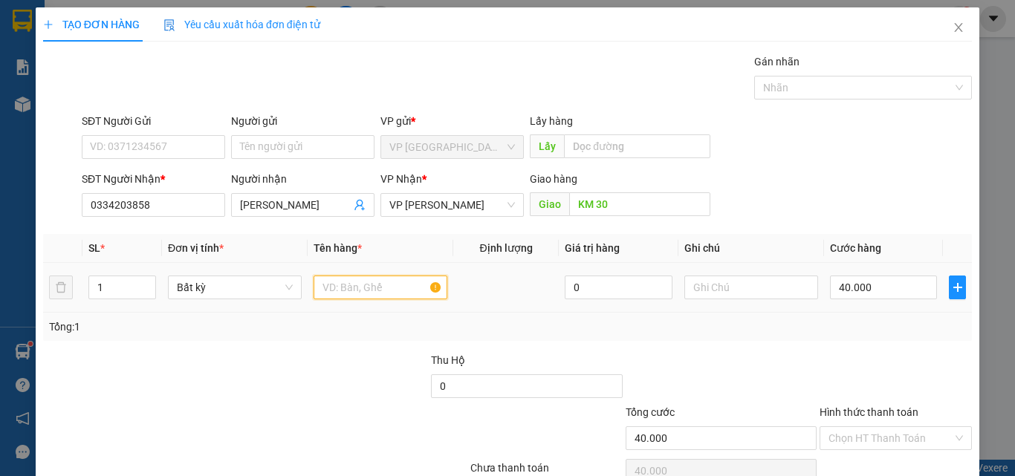
click at [357, 294] on input "text" at bounding box center [381, 288] width 134 height 24
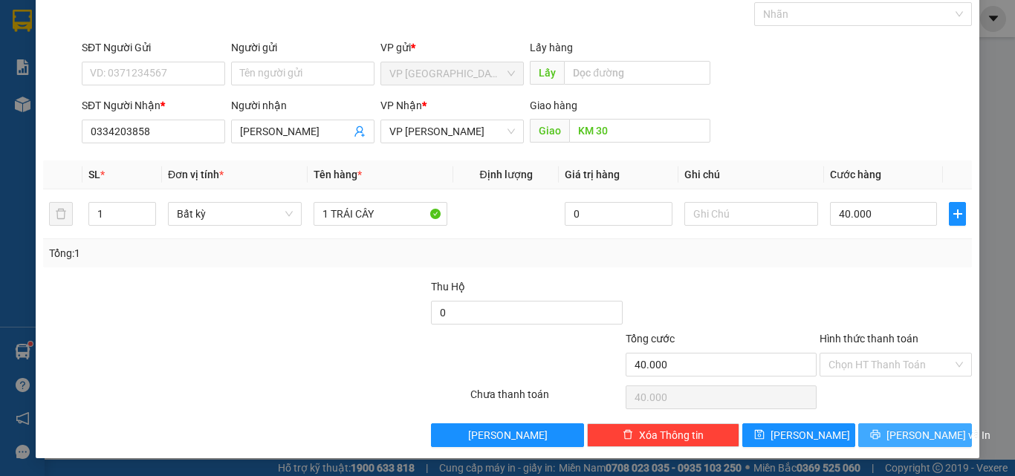
click at [878, 430] on icon "printer" at bounding box center [875, 435] width 10 height 10
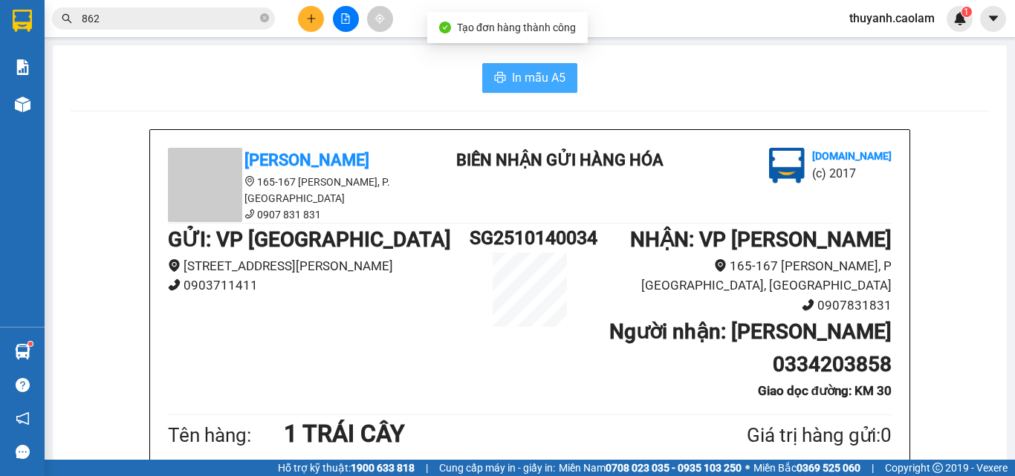
click at [512, 80] on span "In mẫu A5" at bounding box center [539, 77] width 54 height 19
click at [305, 0] on html "Kết quả tìm kiếm ( 186 ) Bộ lọc Mã ĐH Trạng thái Món hàng Thu hộ Tổng cước Chưa…" at bounding box center [507, 238] width 1015 height 476
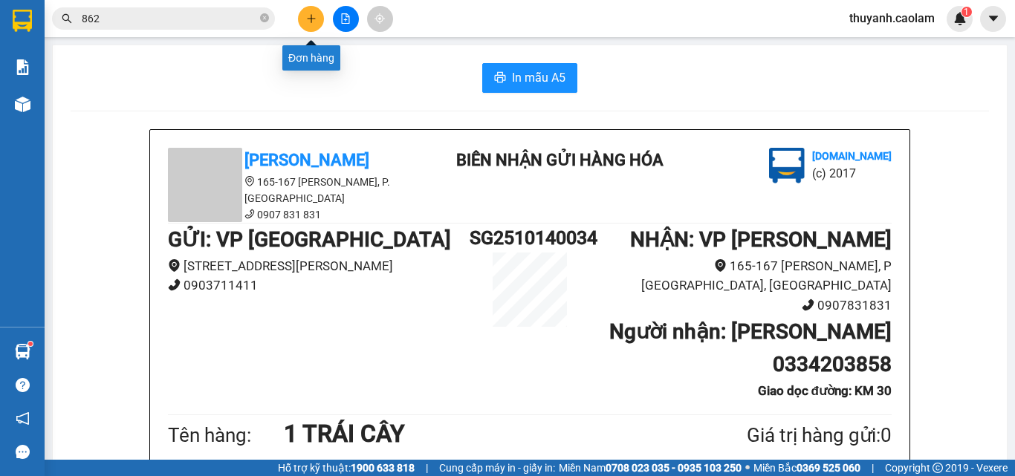
click at [301, 17] on button at bounding box center [311, 19] width 26 height 26
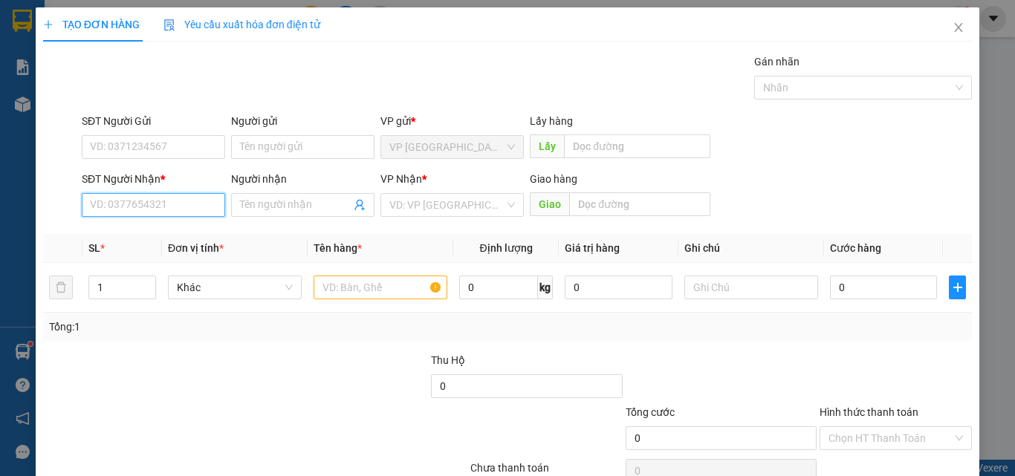
click at [177, 213] on input "SĐT Người Nhận *" at bounding box center [153, 205] width 143 height 24
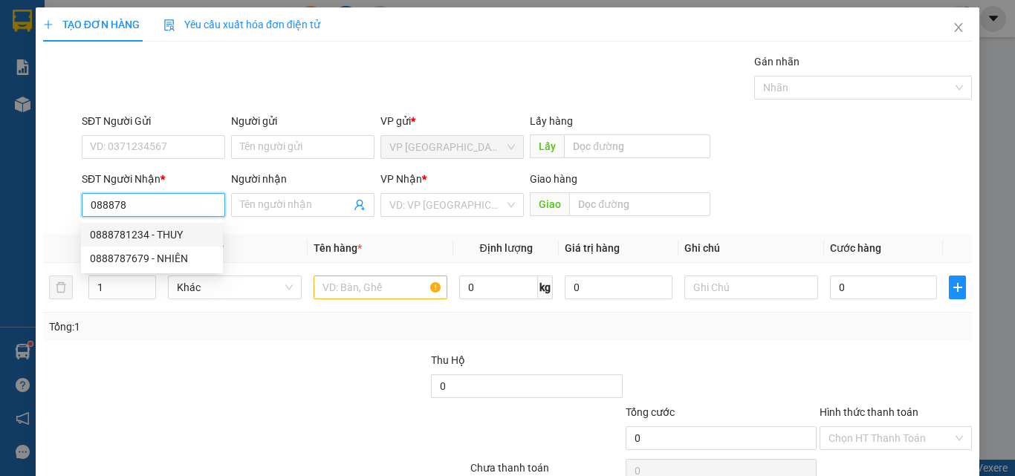
click at [164, 235] on div "0888781234 - THUY" at bounding box center [152, 235] width 124 height 16
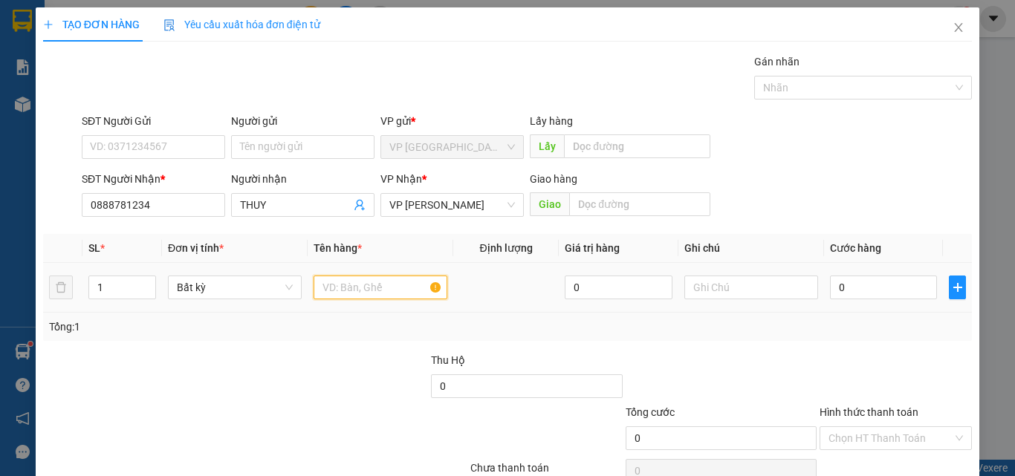
click at [340, 287] on input "text" at bounding box center [381, 288] width 134 height 24
click at [851, 282] on input "0" at bounding box center [883, 288] width 107 height 24
click at [863, 293] on input "30" at bounding box center [883, 288] width 107 height 24
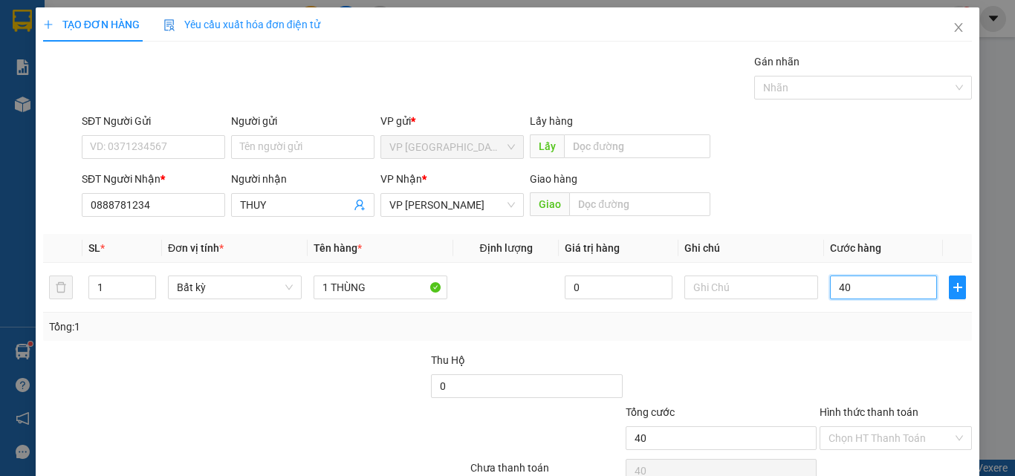
scroll to position [74, 0]
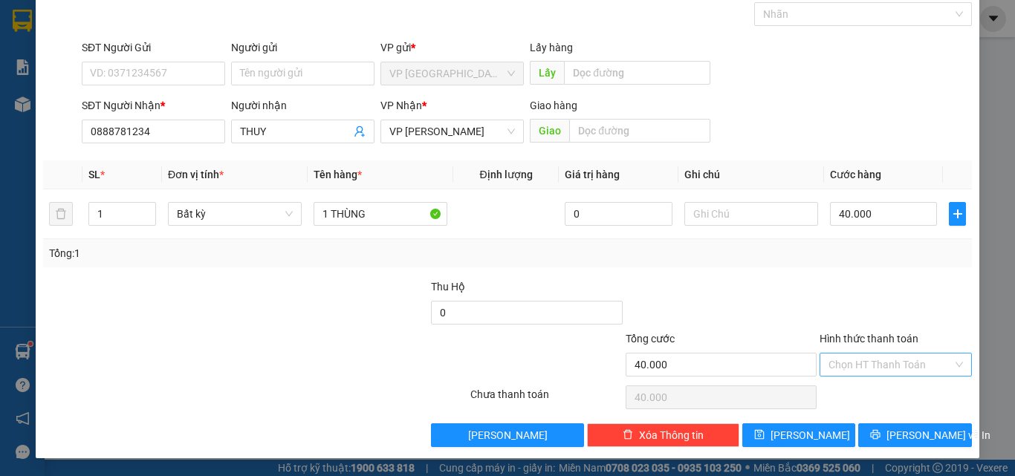
click at [859, 366] on input "Hình thức thanh toán" at bounding box center [891, 365] width 124 height 22
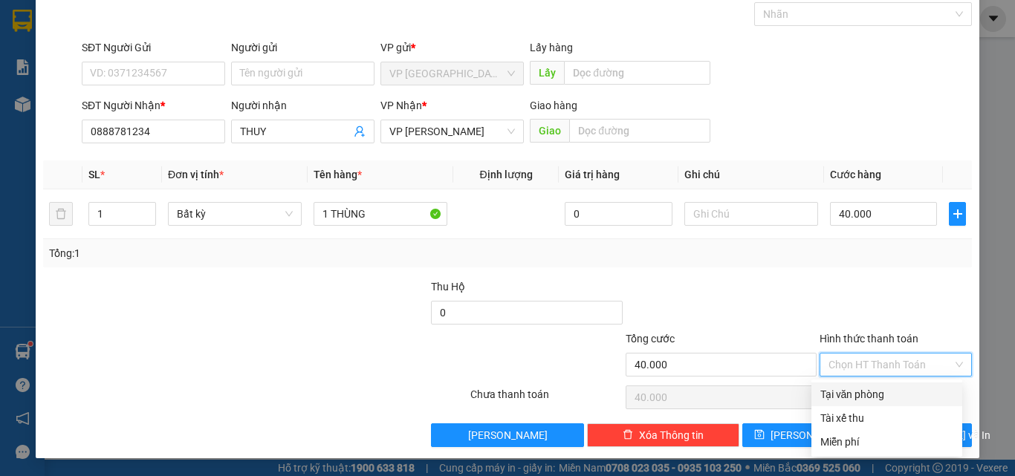
click at [854, 256] on div "Tổng: 1" at bounding box center [507, 253] width 917 height 16
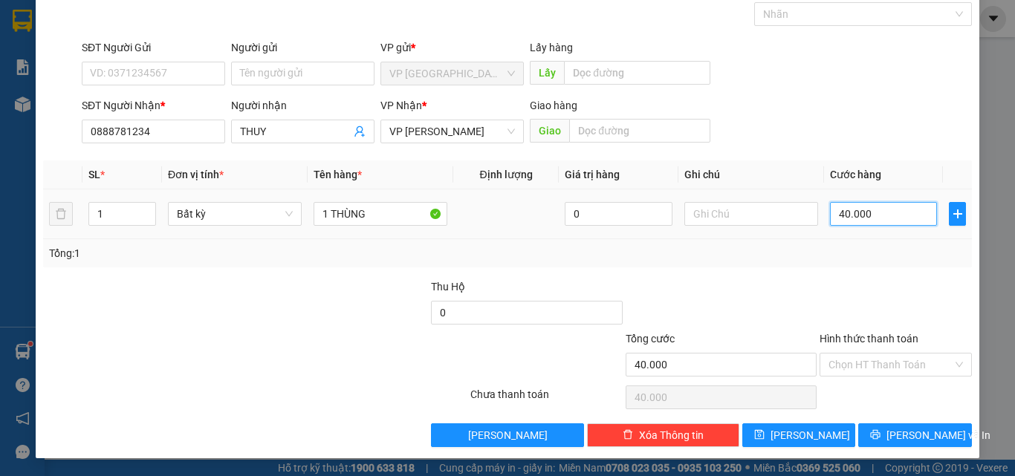
click at [859, 213] on input "40.000" at bounding box center [883, 214] width 107 height 24
click at [870, 271] on div "Transit Pickup Surcharge Ids Transit Deliver Surcharge Ids Transit Deliver Surc…" at bounding box center [507, 213] width 929 height 467
drag, startPoint x: 886, startPoint y: 433, endPoint x: 870, endPoint y: 302, distance: 131.7
click at [870, 302] on div "Transit Pickup Surcharge Ids Transit Deliver Surcharge Ids Transit Deliver Surc…" at bounding box center [507, 213] width 929 height 467
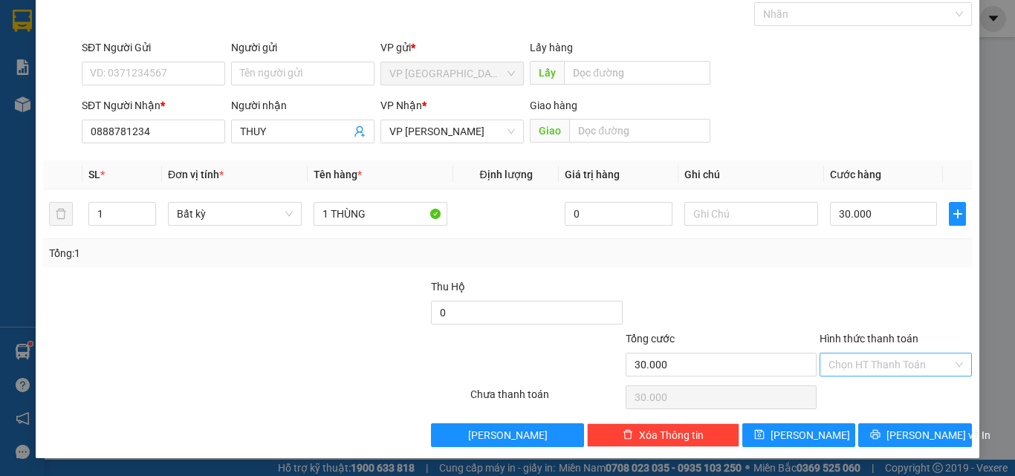
click at [873, 363] on input "Hình thức thanh toán" at bounding box center [891, 365] width 124 height 22
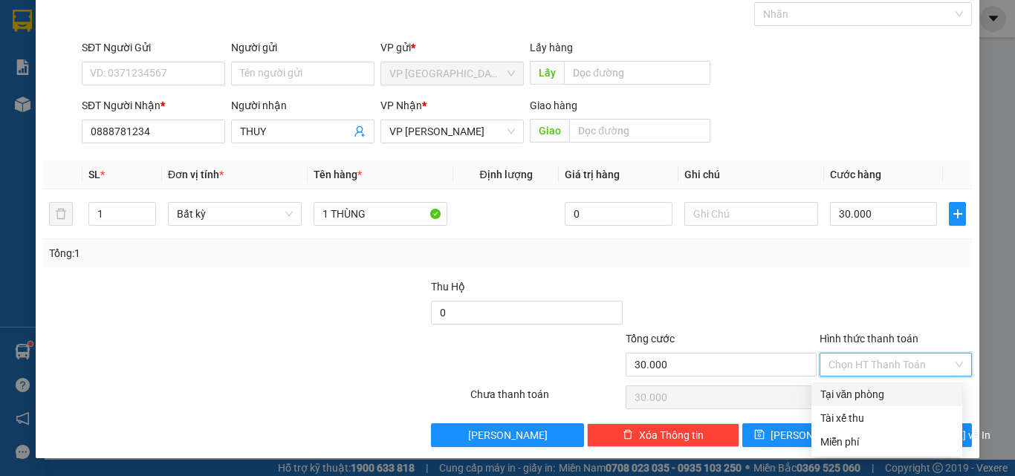
click at [857, 398] on div "Tại văn phòng" at bounding box center [887, 394] width 133 height 16
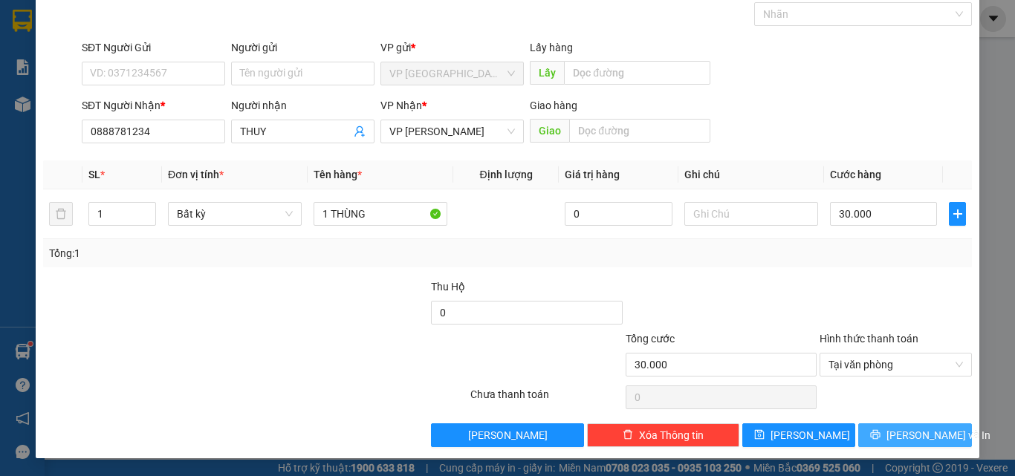
click at [872, 430] on button "[PERSON_NAME] và In" at bounding box center [915, 436] width 114 height 24
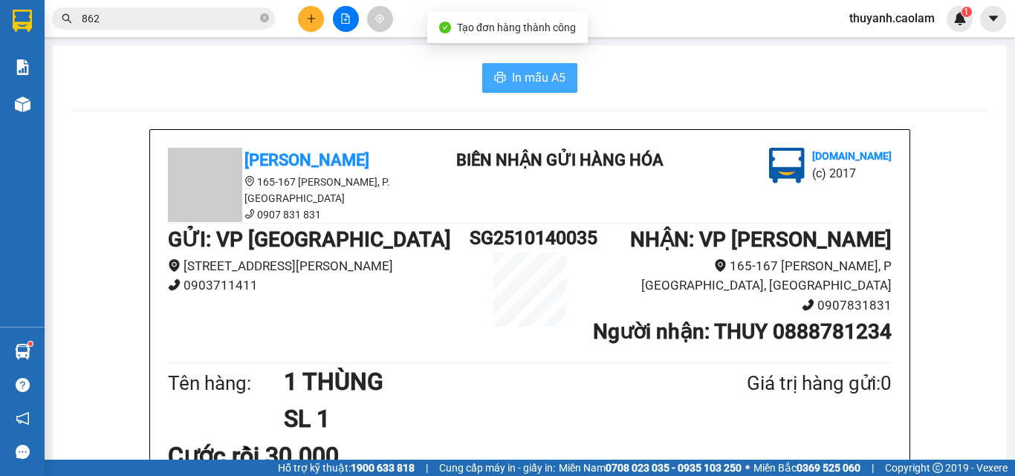
click at [523, 65] on button "In mẫu A5" at bounding box center [529, 78] width 95 height 30
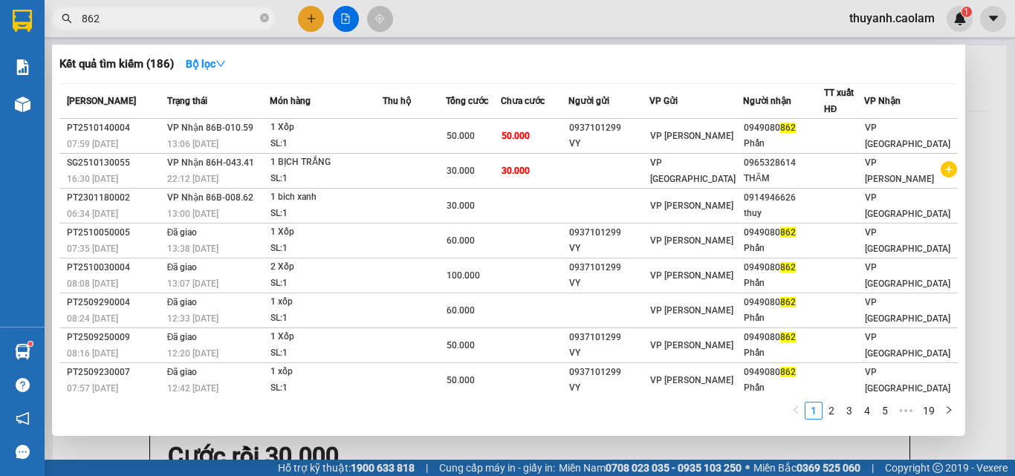
click at [236, 16] on input "862" at bounding box center [169, 18] width 175 height 16
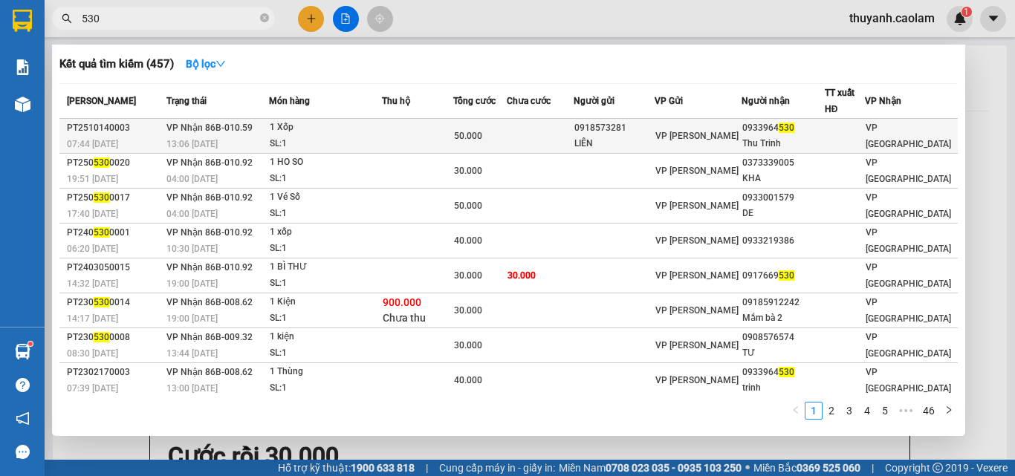
click at [804, 135] on div "0933964 530" at bounding box center [782, 128] width 81 height 16
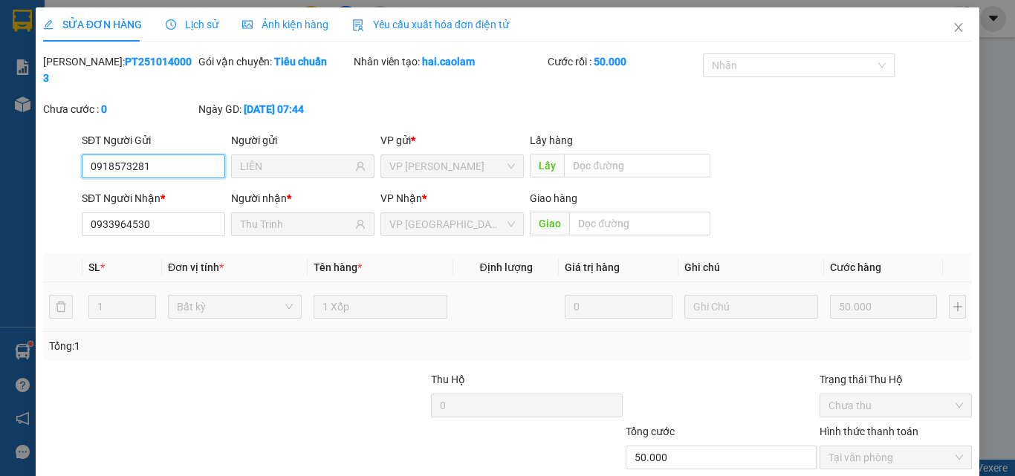
scroll to position [77, 0]
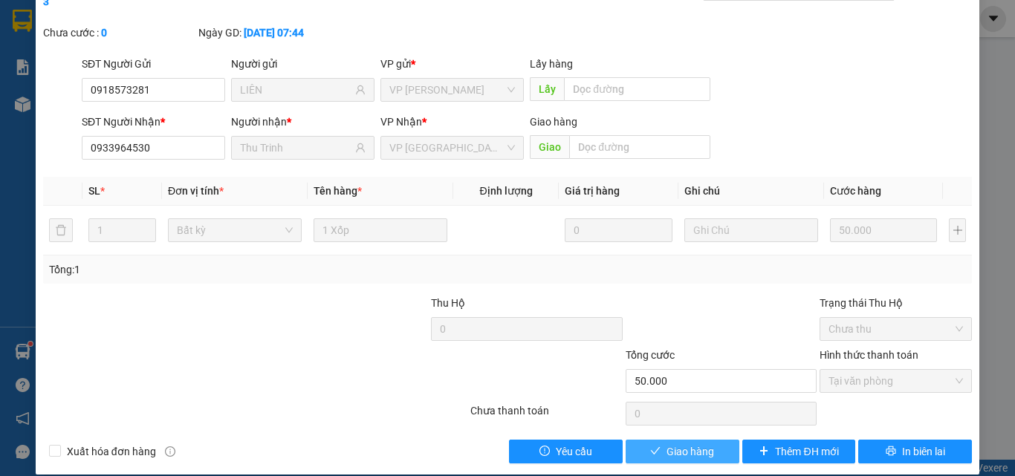
click at [701, 444] on span "Giao hàng" at bounding box center [691, 452] width 48 height 16
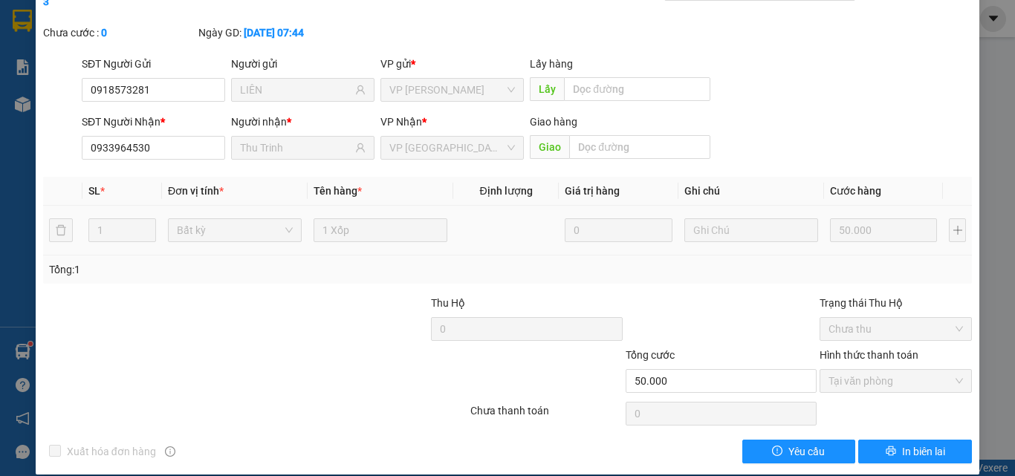
scroll to position [0, 0]
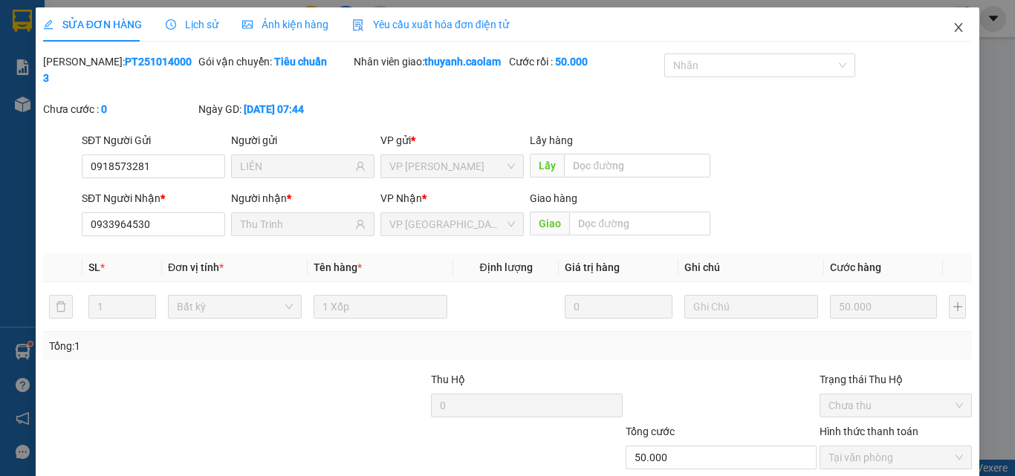
click at [955, 31] on icon "close" at bounding box center [959, 27] width 8 height 9
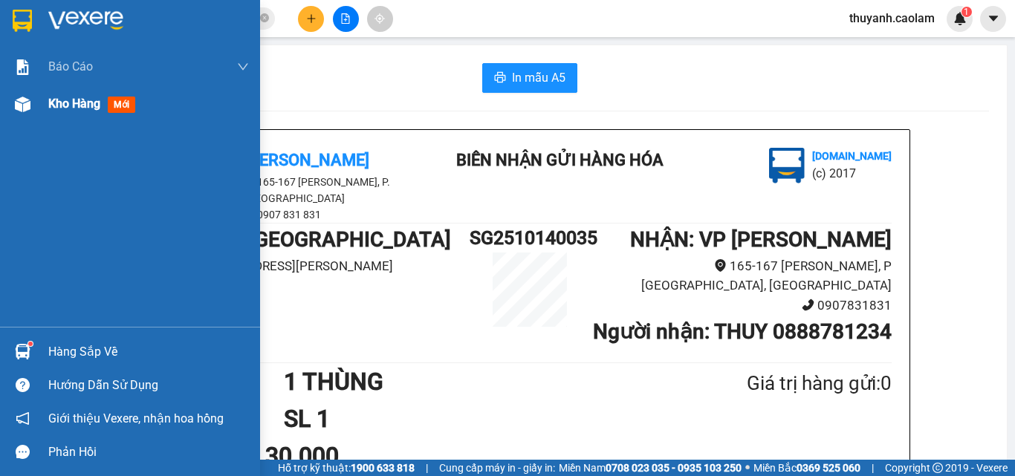
click at [38, 107] on div "Kho hàng mới" at bounding box center [130, 103] width 260 height 37
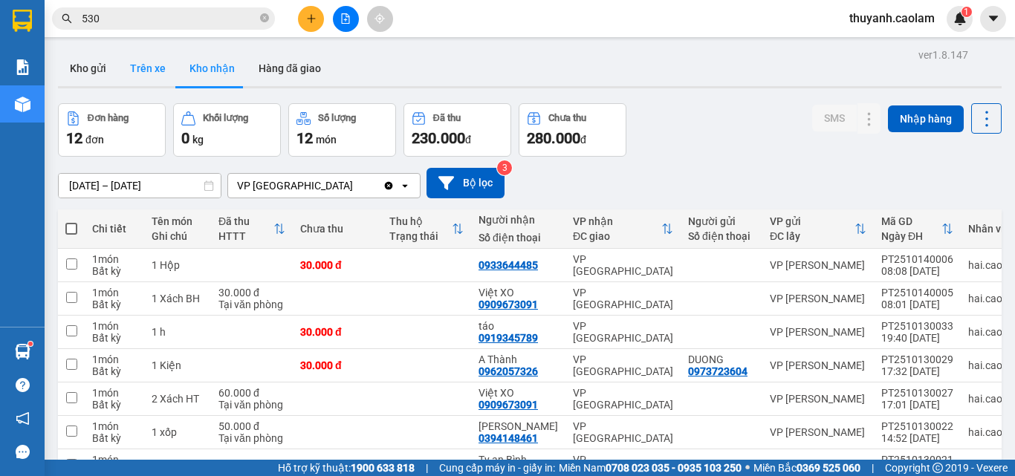
drag, startPoint x: 104, startPoint y: 70, endPoint x: 123, endPoint y: 73, distance: 18.8
click at [103, 70] on button "Kho gửi" at bounding box center [88, 69] width 60 height 36
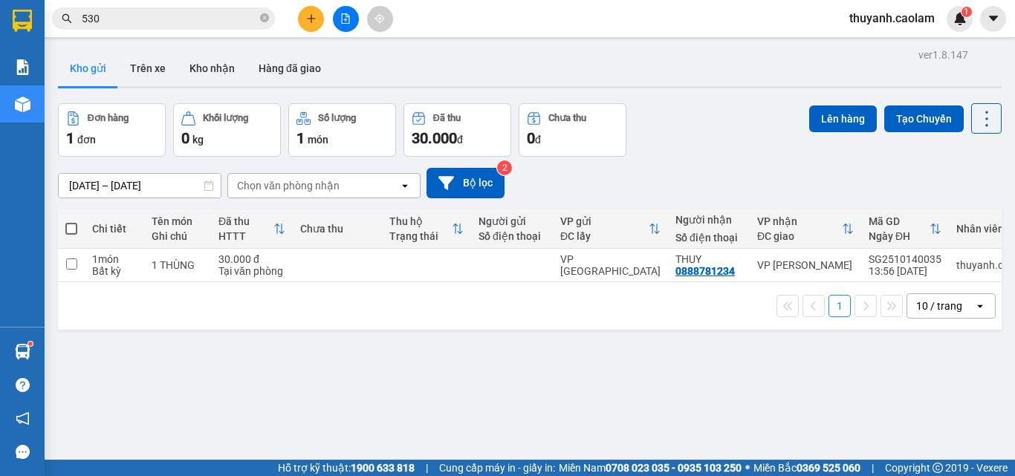
scroll to position [0, 39]
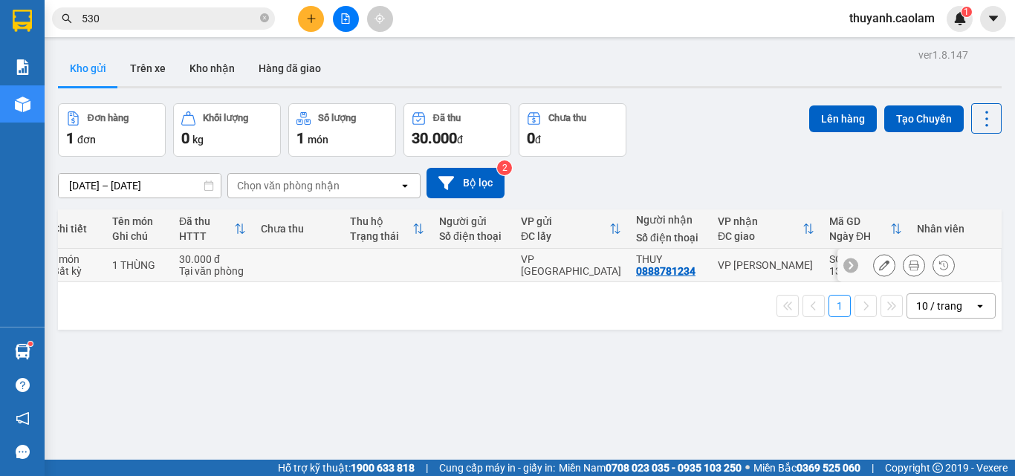
click at [589, 263] on div "VP [GEOGRAPHIC_DATA]" at bounding box center [571, 265] width 100 height 24
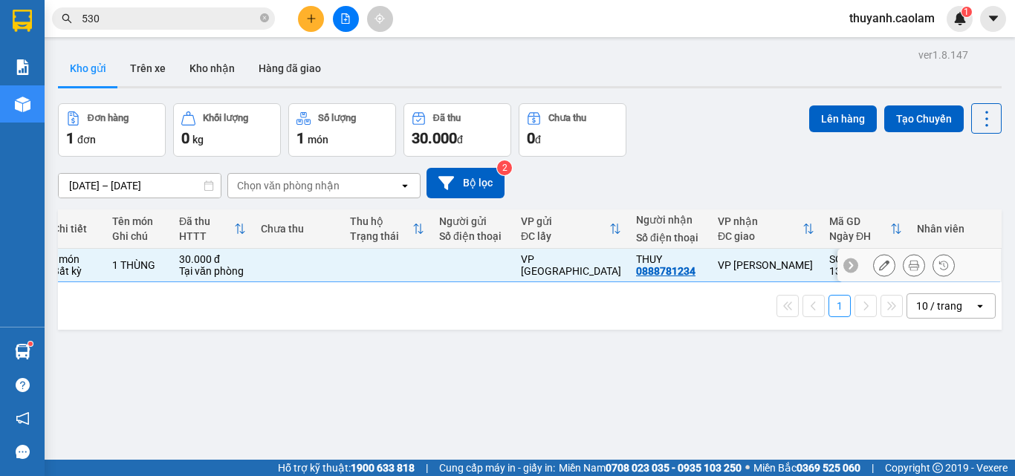
click at [589, 266] on div "VP [GEOGRAPHIC_DATA]" at bounding box center [571, 265] width 100 height 24
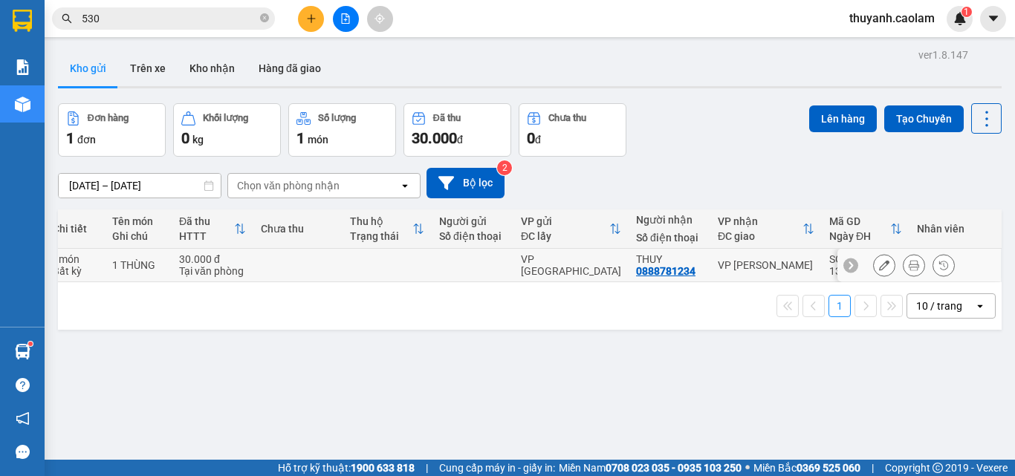
click at [589, 266] on div "VP [GEOGRAPHIC_DATA]" at bounding box center [571, 265] width 100 height 24
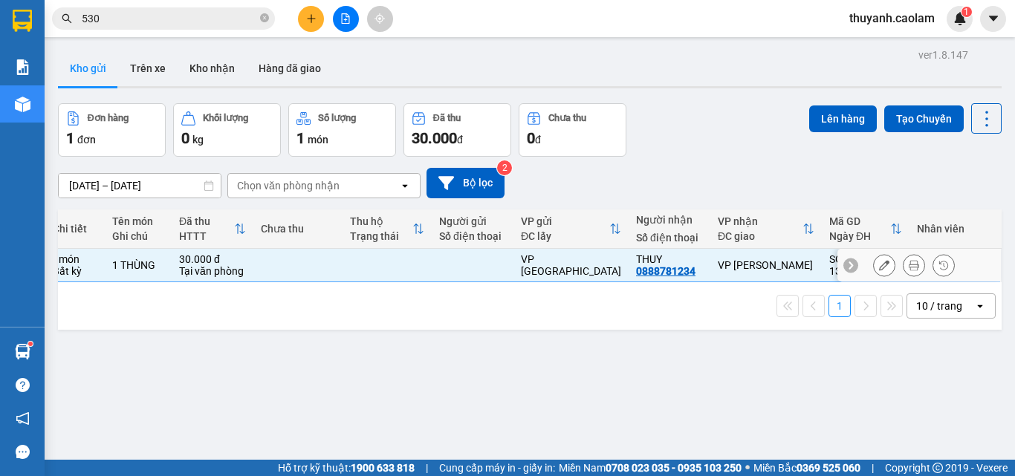
click at [879, 266] on icon at bounding box center [884, 265] width 10 height 10
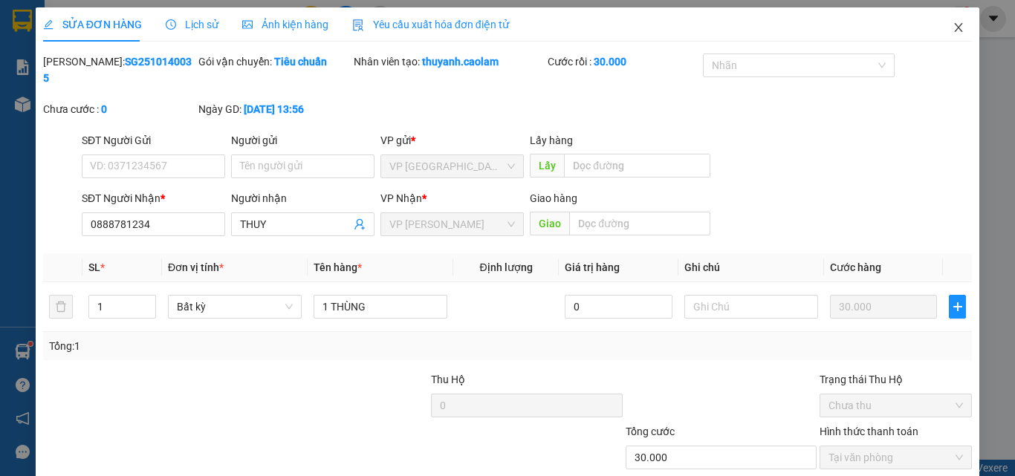
click at [953, 27] on icon "close" at bounding box center [959, 28] width 12 height 12
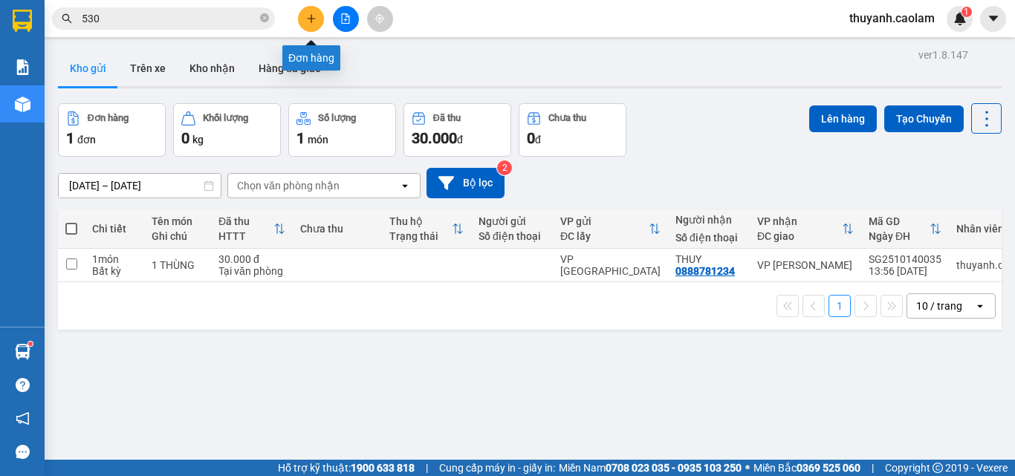
click at [308, 27] on button at bounding box center [311, 19] width 26 height 26
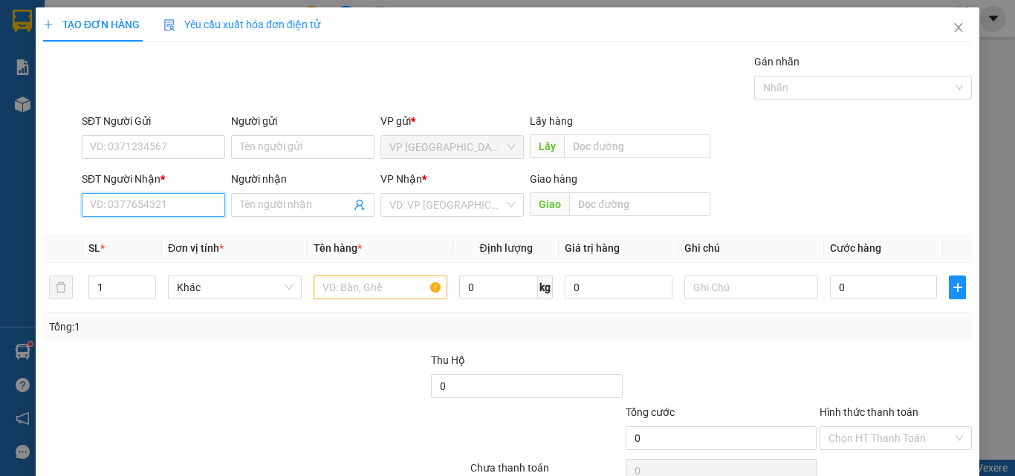
click at [176, 198] on input "SĐT Người Nhận *" at bounding box center [153, 205] width 143 height 24
click at [172, 195] on input "SĐT Người Nhận *" at bounding box center [153, 205] width 143 height 24
click at [175, 210] on input "SĐT Người Nhận *" at bounding box center [153, 205] width 143 height 24
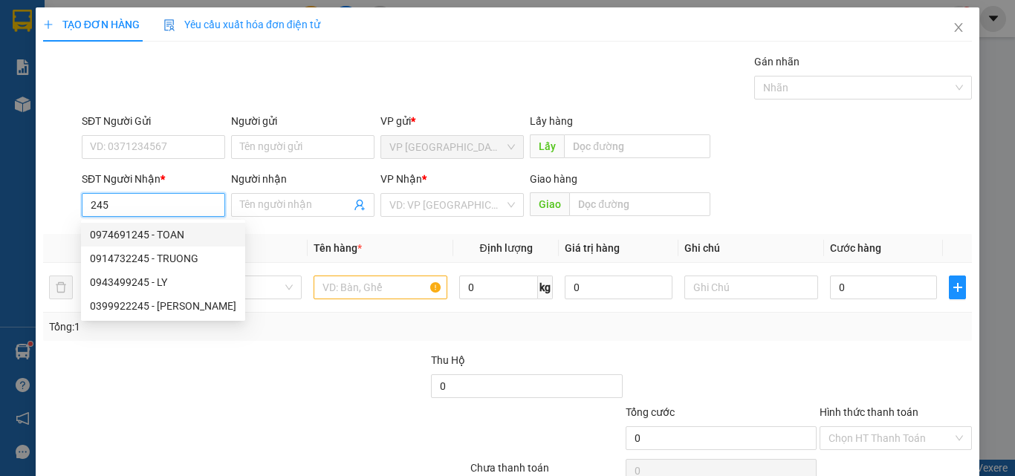
click at [91, 205] on input "245" at bounding box center [153, 205] width 143 height 24
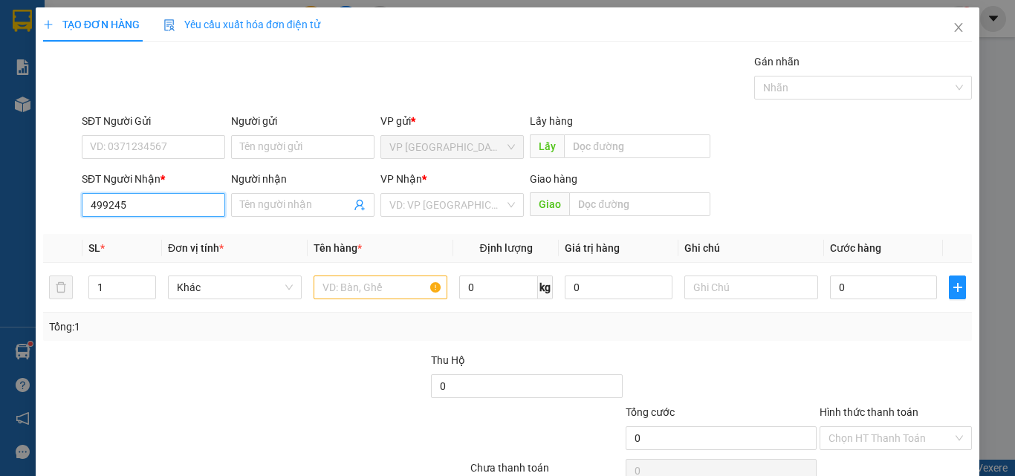
click at [91, 209] on input "499245" at bounding box center [153, 205] width 143 height 24
drag, startPoint x: 183, startPoint y: 233, endPoint x: 379, endPoint y: 282, distance: 202.4
click at [187, 233] on div "0943499245 - LY" at bounding box center [152, 235] width 124 height 16
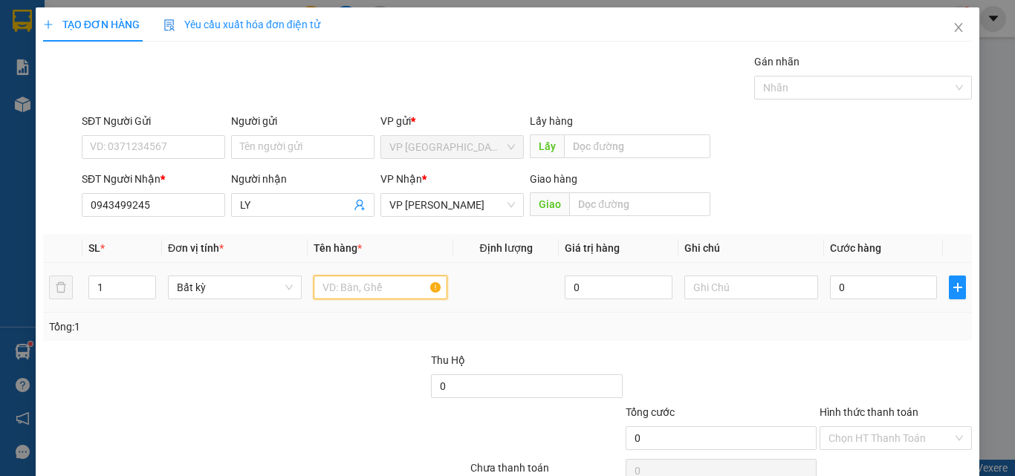
click at [381, 284] on input "text" at bounding box center [381, 288] width 134 height 24
click at [873, 285] on input "0" at bounding box center [883, 288] width 107 height 24
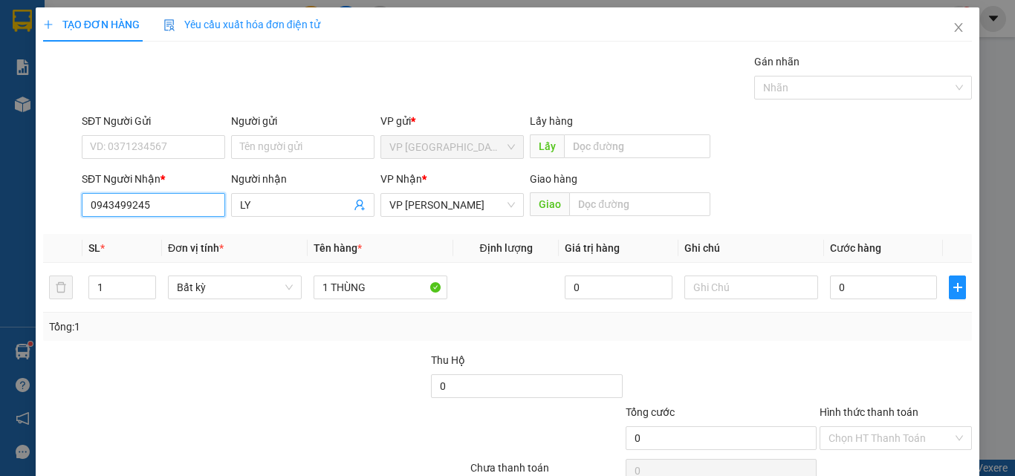
click at [196, 206] on input "0943499245" at bounding box center [153, 205] width 143 height 24
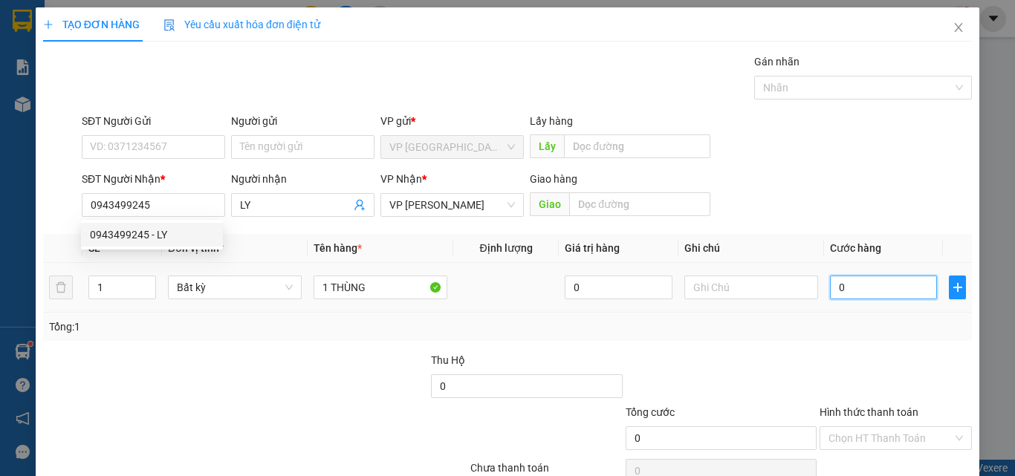
click at [853, 281] on input "0" at bounding box center [883, 288] width 107 height 24
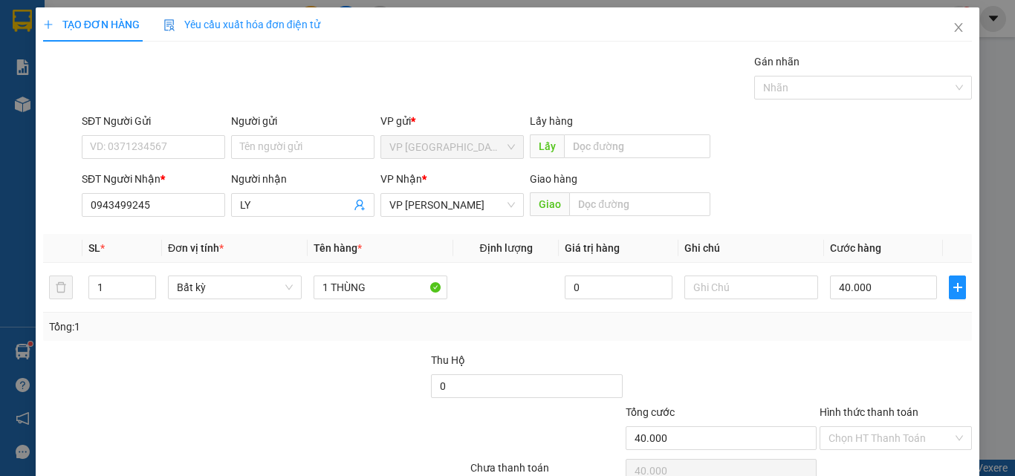
click at [885, 223] on div "Transit Pickup Surcharge Ids Transit Deliver Surcharge Ids Transit Deliver Surc…" at bounding box center [507, 287] width 929 height 467
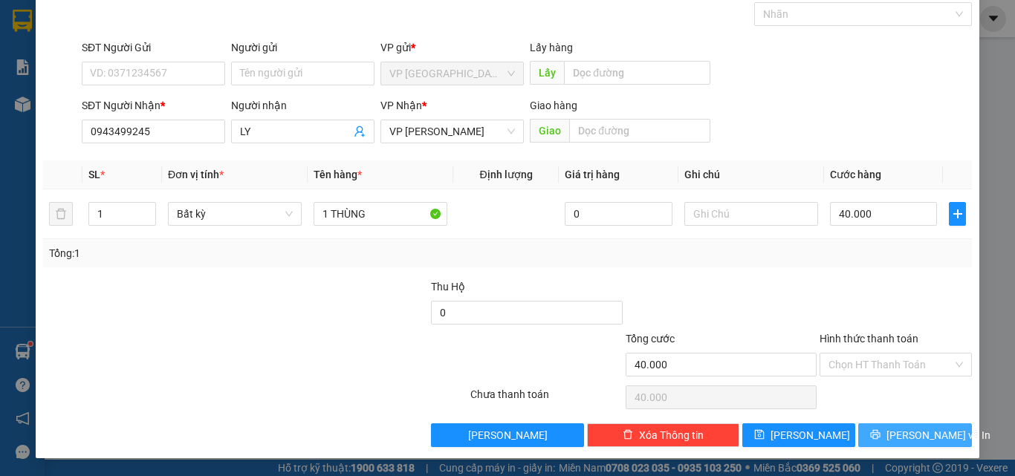
click at [894, 436] on span "[PERSON_NAME] và In" at bounding box center [939, 435] width 104 height 16
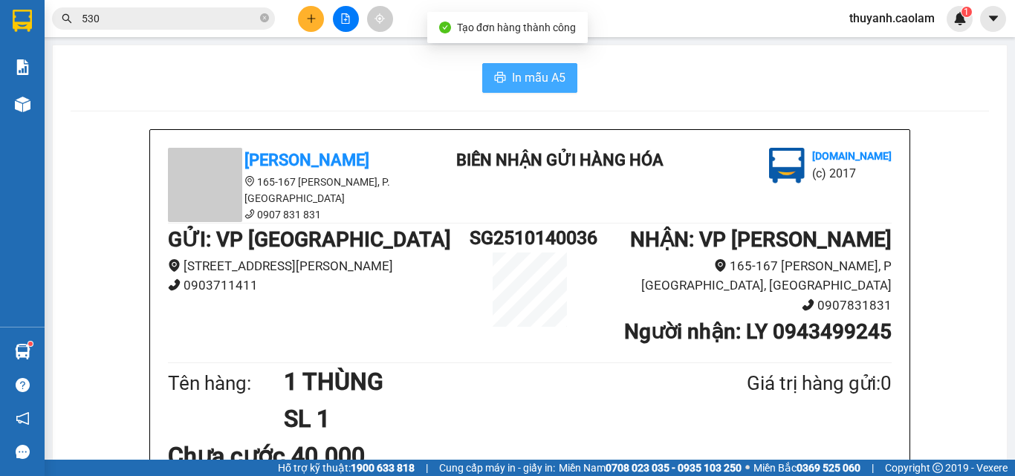
click at [512, 82] on span "In mẫu A5" at bounding box center [539, 77] width 54 height 19
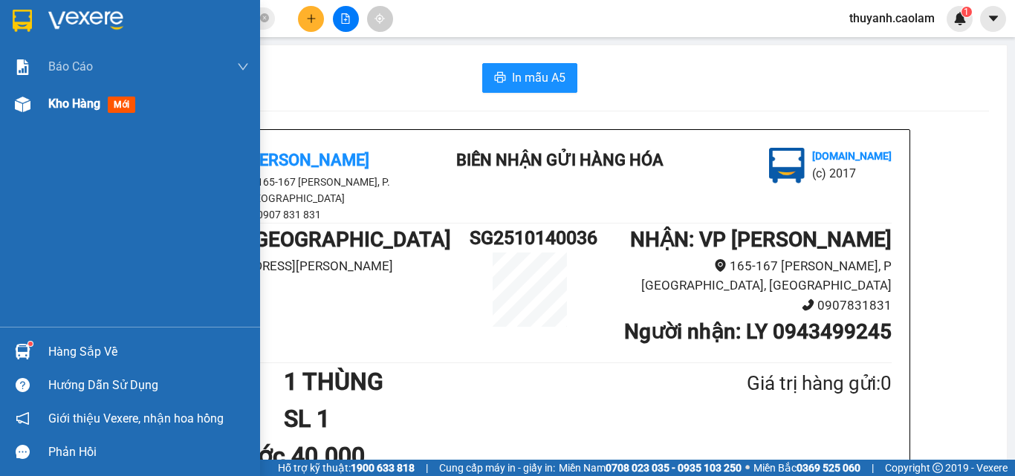
click at [86, 109] on span "Kho hàng" at bounding box center [74, 104] width 52 height 14
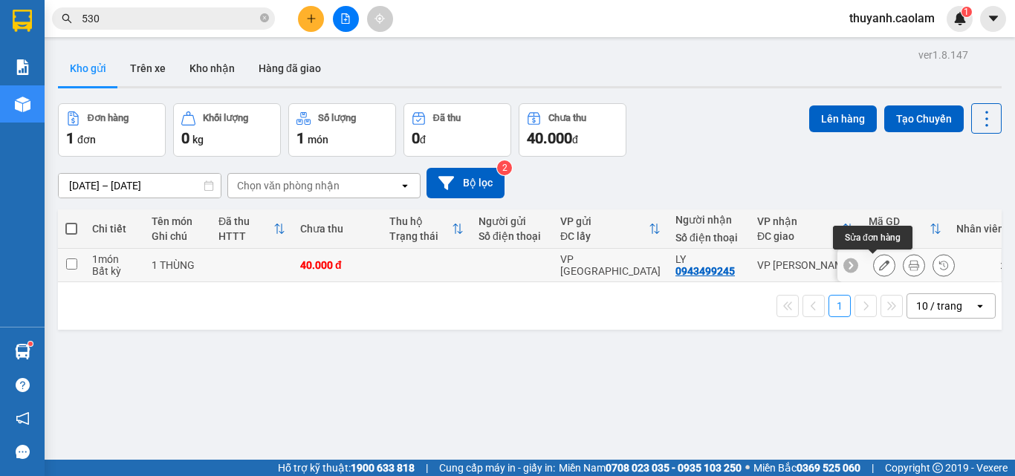
click at [879, 265] on icon at bounding box center [884, 265] width 10 height 10
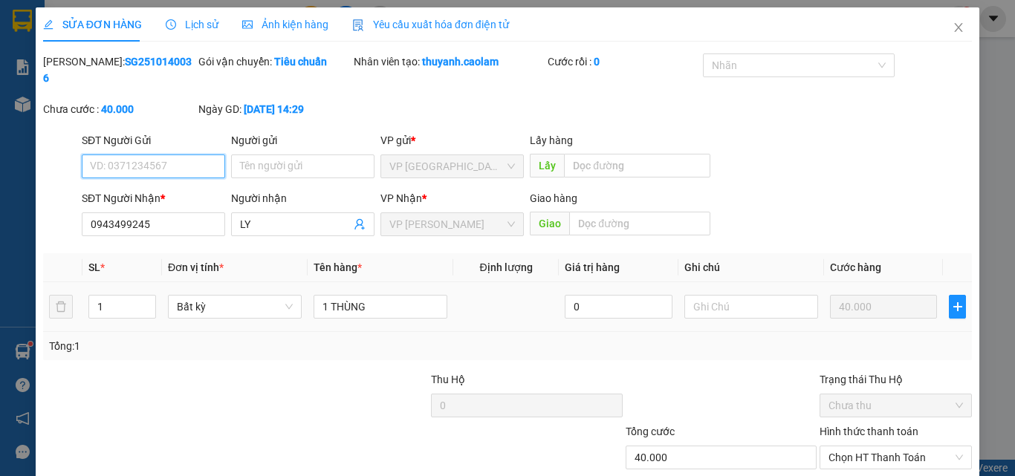
scroll to position [77, 0]
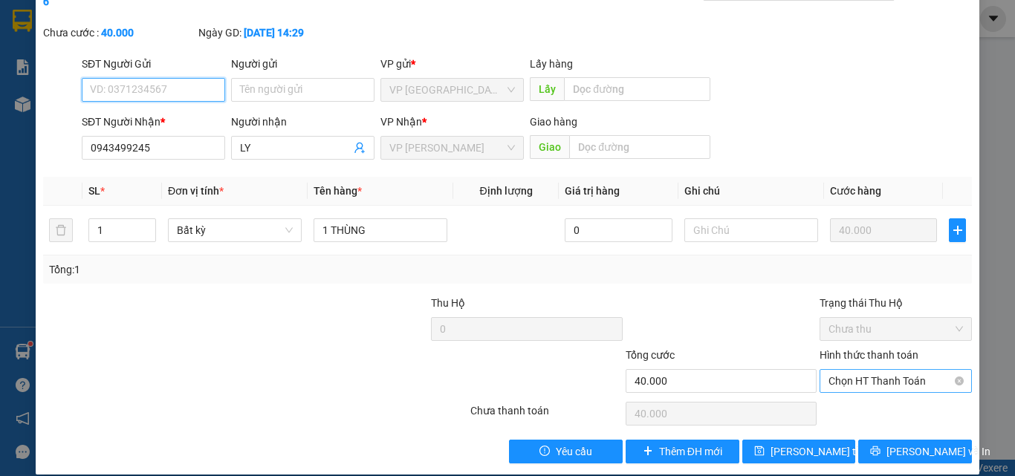
click at [861, 370] on span "Chọn HT Thanh Toán" at bounding box center [896, 381] width 135 height 22
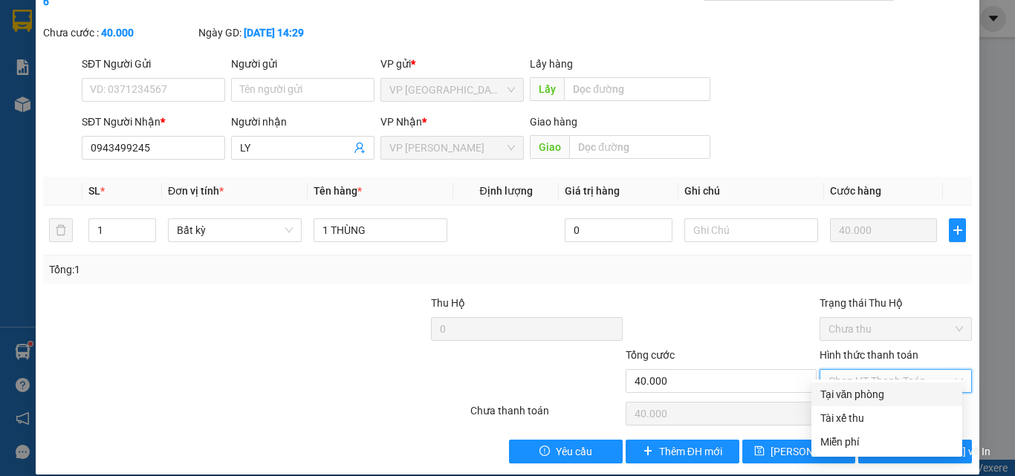
click at [841, 393] on div "Tại văn phòng" at bounding box center [887, 394] width 133 height 16
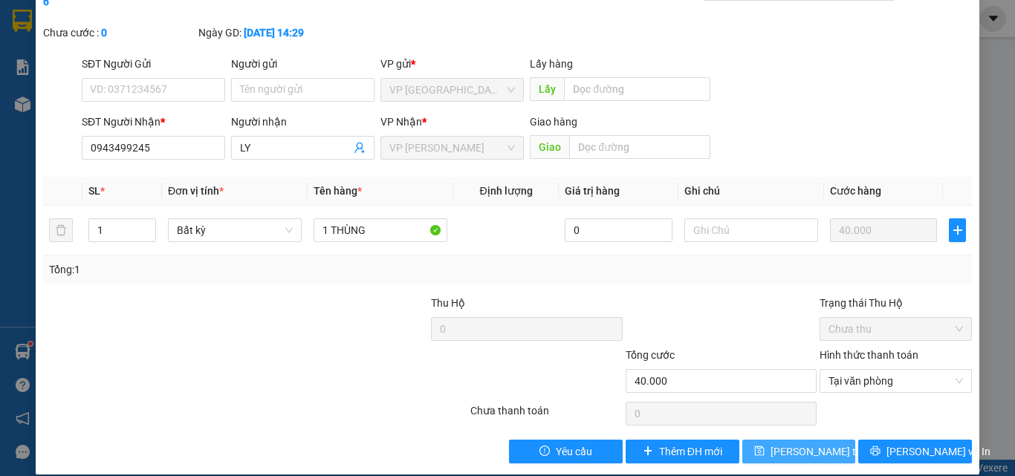
click at [772, 444] on span "[PERSON_NAME] thay đổi" at bounding box center [830, 452] width 119 height 16
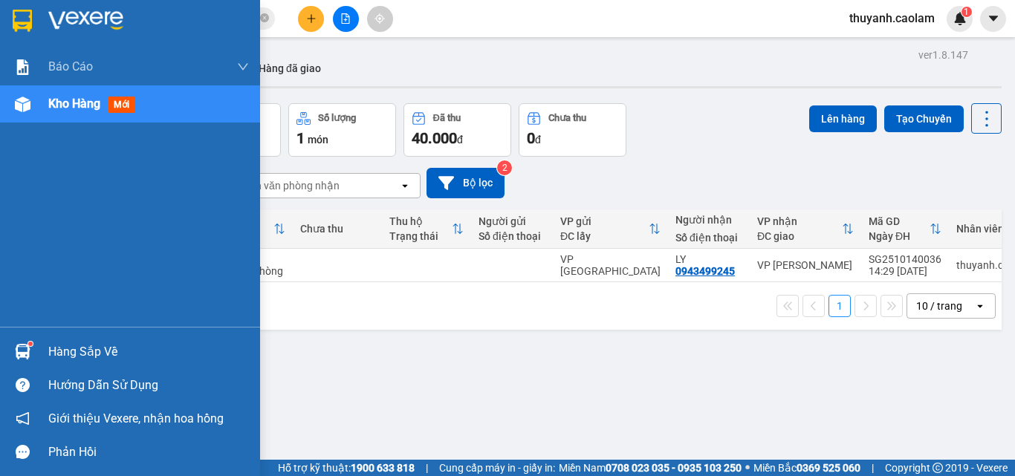
drag, startPoint x: 21, startPoint y: 25, endPoint x: 27, endPoint y: 17, distance: 9.5
click at [21, 25] on img at bounding box center [22, 21] width 19 height 22
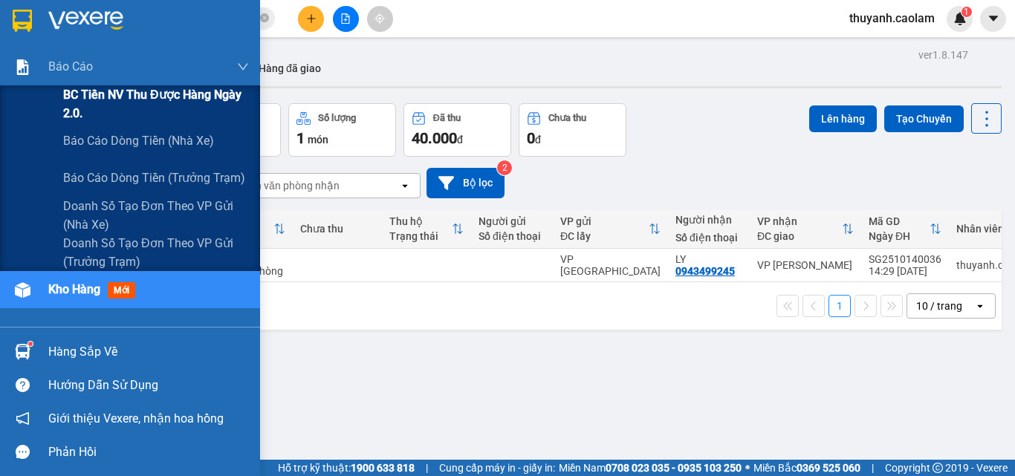
click at [98, 104] on span "BC Tiền NV thu được hàng ngày 2.0." at bounding box center [156, 103] width 186 height 37
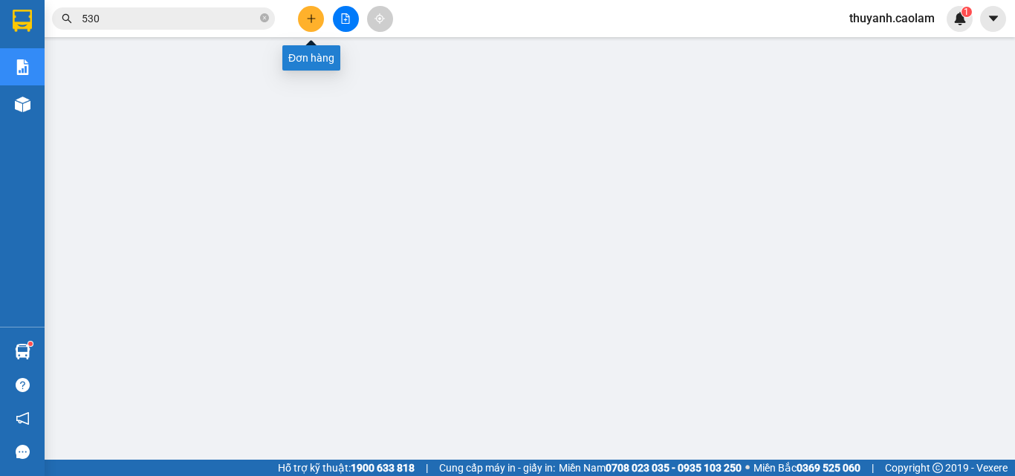
click at [317, 29] on button at bounding box center [311, 19] width 26 height 26
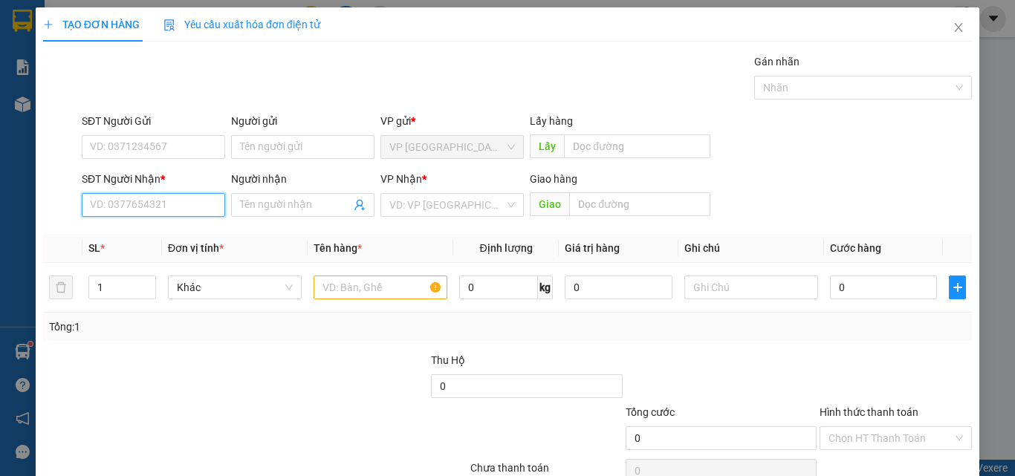
click at [146, 211] on input "SĐT Người Nhận *" at bounding box center [153, 205] width 143 height 24
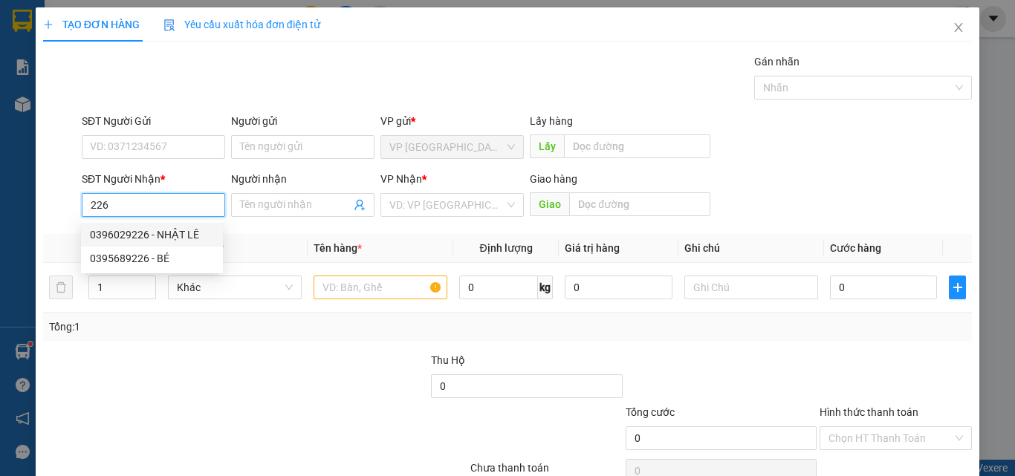
click at [192, 236] on div "0396029226 - NHẬT LÊ" at bounding box center [152, 235] width 124 height 16
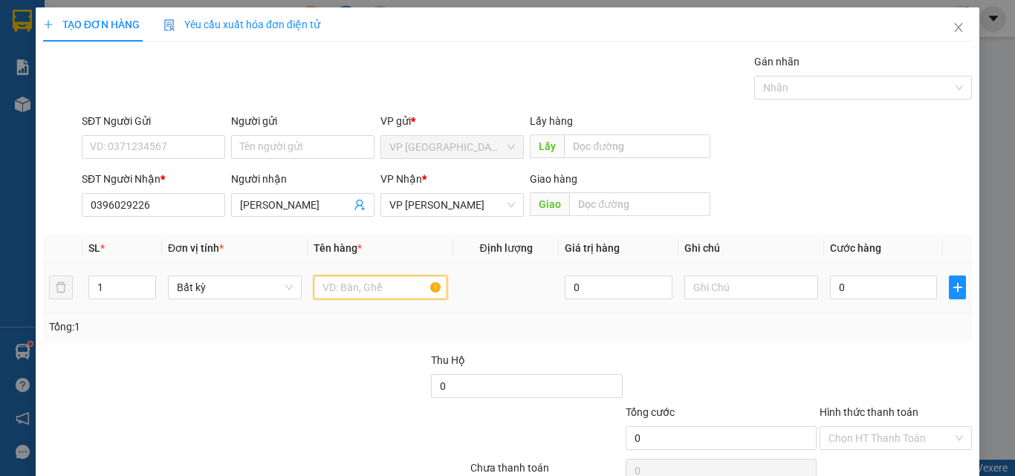
click at [372, 286] on input "text" at bounding box center [381, 288] width 134 height 24
click at [835, 291] on input "0" at bounding box center [883, 288] width 107 height 24
click at [956, 163] on div "SĐT Người Gửi VD: 0371234567 Người gửi Tên người gửi VP gửi * VP Sài Gòn Lấy hà…" at bounding box center [527, 139] width 896 height 52
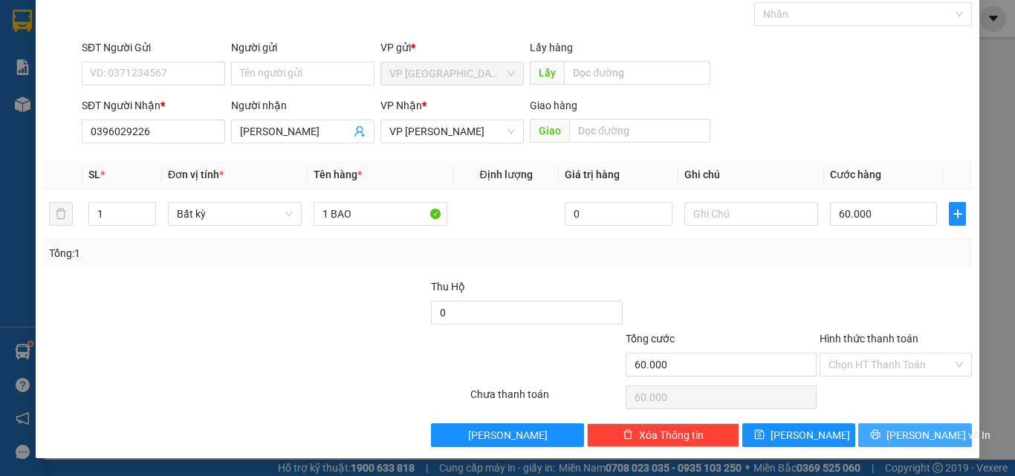
click at [898, 436] on span "[PERSON_NAME] và In" at bounding box center [939, 435] width 104 height 16
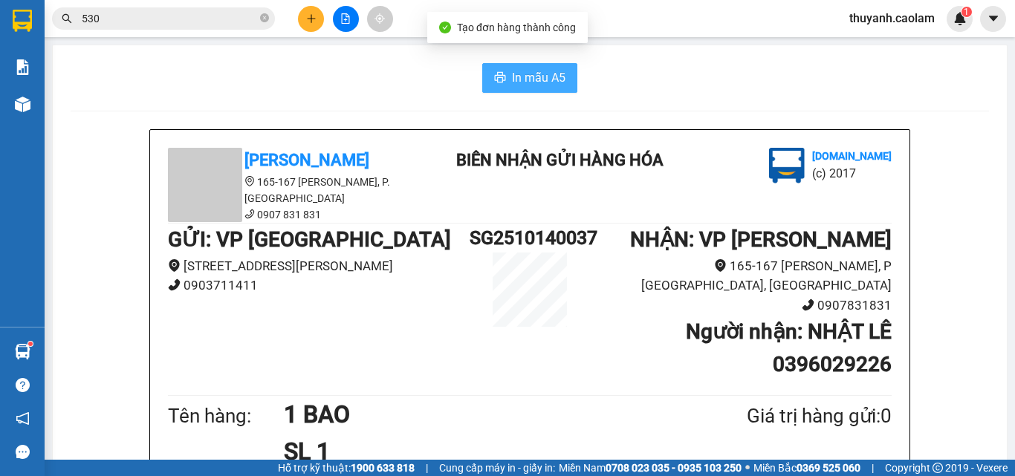
click at [512, 85] on span "In mẫu A5" at bounding box center [539, 77] width 54 height 19
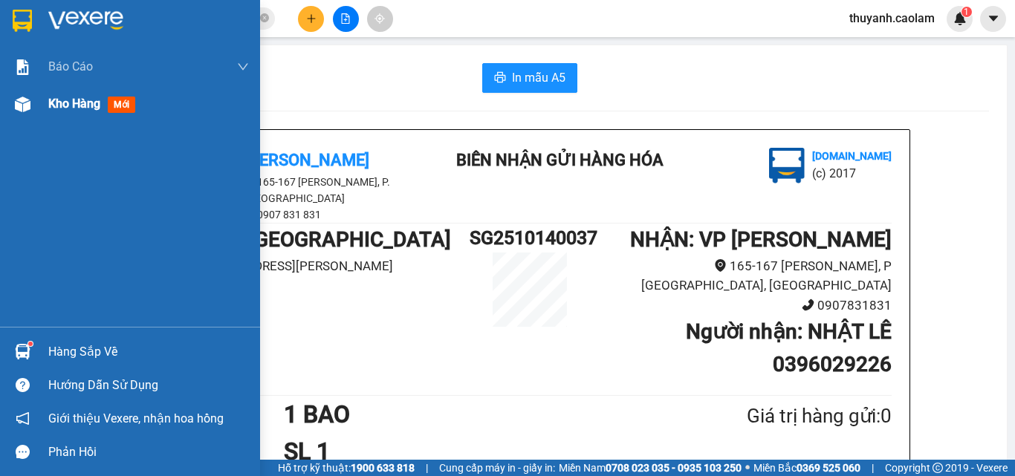
click at [39, 97] on div "Kho hàng mới" at bounding box center [130, 103] width 260 height 37
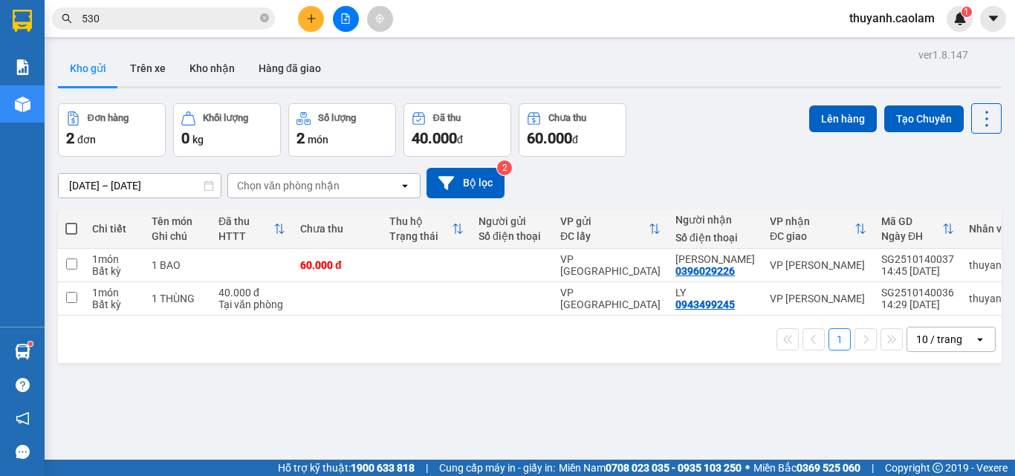
click at [188, 17] on input "530" at bounding box center [169, 18] width 175 height 16
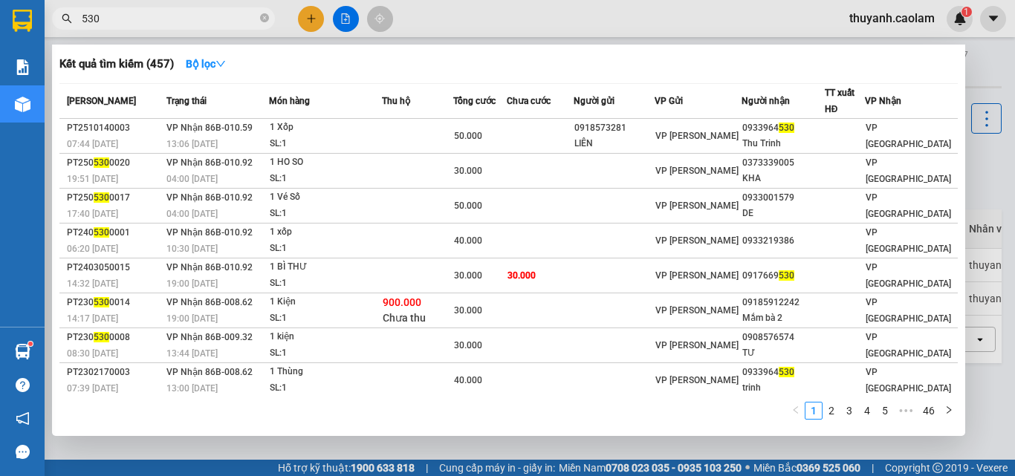
click at [308, 16] on div at bounding box center [507, 238] width 1015 height 476
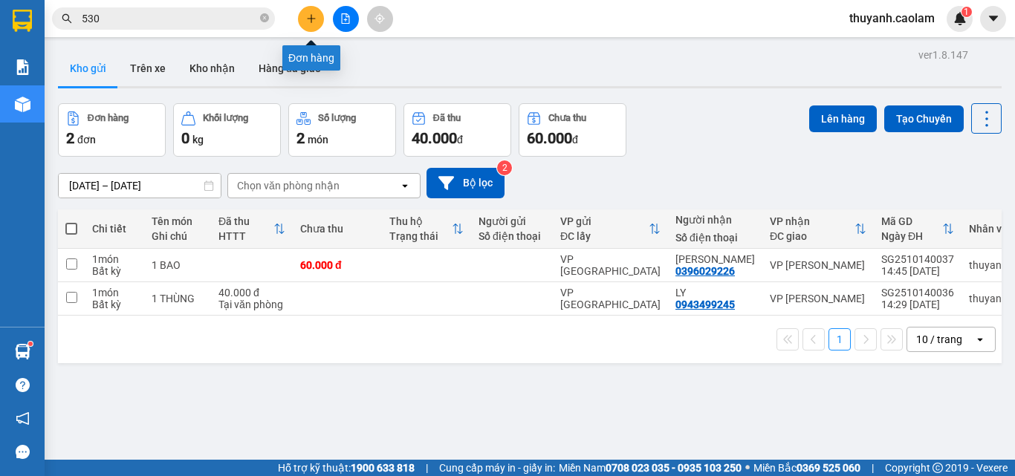
click at [308, 16] on icon "plus" at bounding box center [311, 18] width 10 height 10
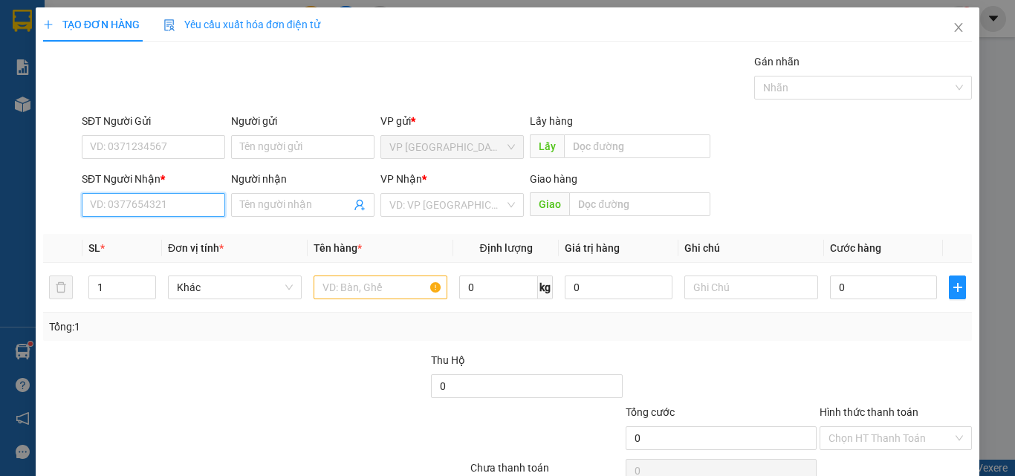
click at [208, 208] on input "SĐT Người Nhận *" at bounding box center [153, 205] width 143 height 24
click at [89, 208] on input "357" at bounding box center [153, 205] width 143 height 24
click at [107, 236] on div "0989114357 - LUONG" at bounding box center [152, 235] width 124 height 16
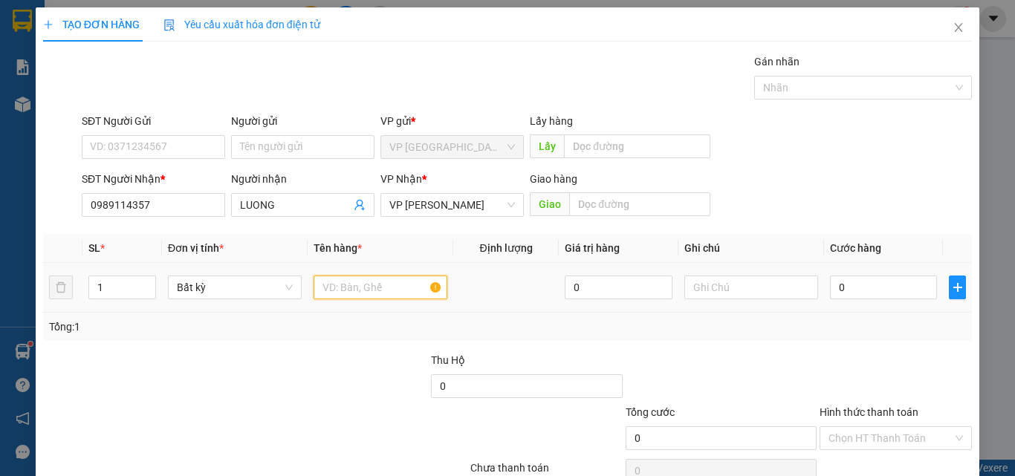
click at [377, 284] on input "text" at bounding box center [381, 288] width 134 height 24
click at [876, 287] on input "0" at bounding box center [883, 288] width 107 height 24
click at [867, 293] on input "60" at bounding box center [883, 288] width 107 height 24
click at [850, 373] on div at bounding box center [895, 378] width 155 height 52
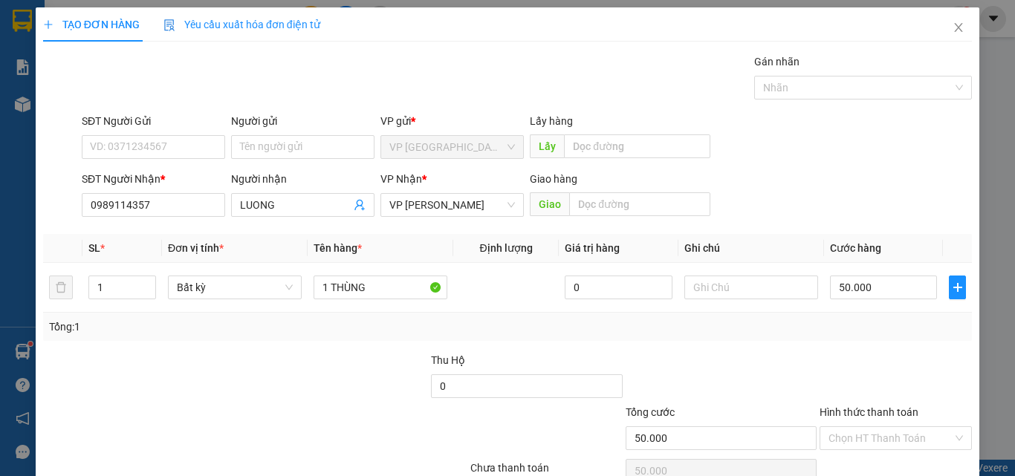
scroll to position [74, 0]
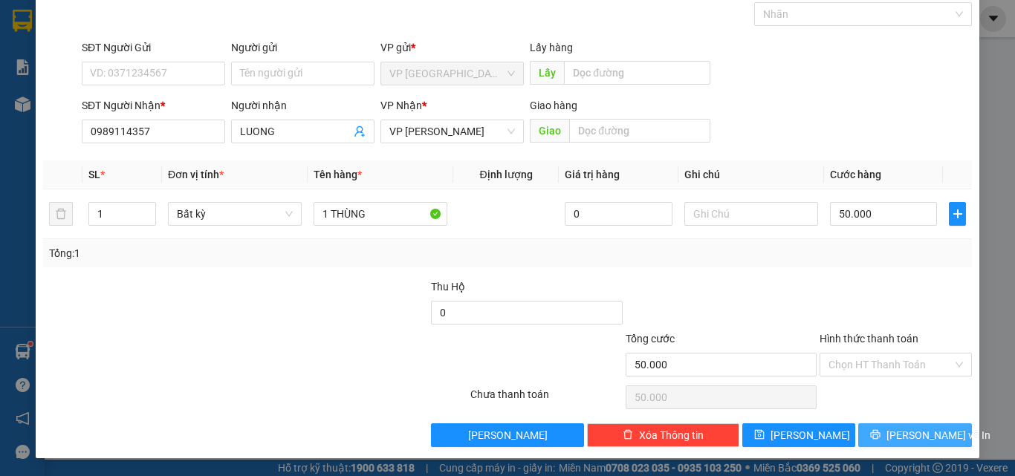
click at [915, 430] on span "[PERSON_NAME] và In" at bounding box center [939, 435] width 104 height 16
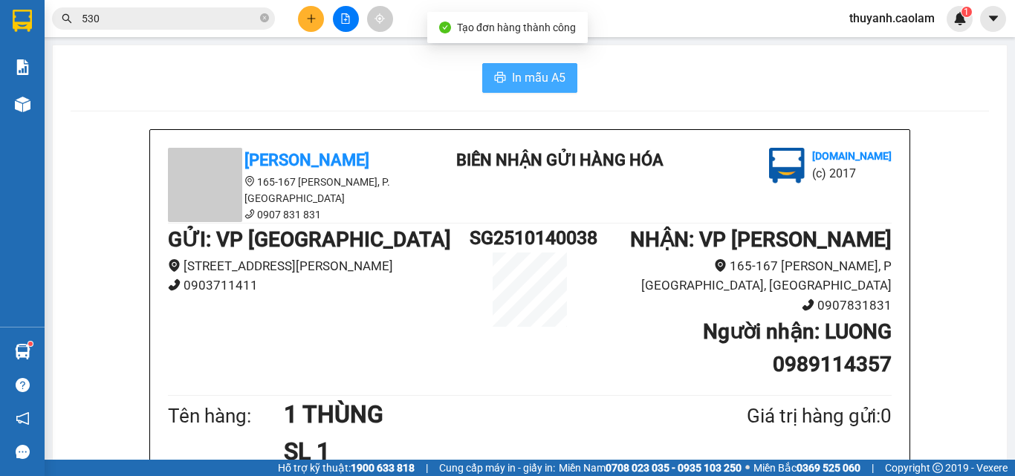
click at [548, 84] on span "In mẫu A5" at bounding box center [539, 77] width 54 height 19
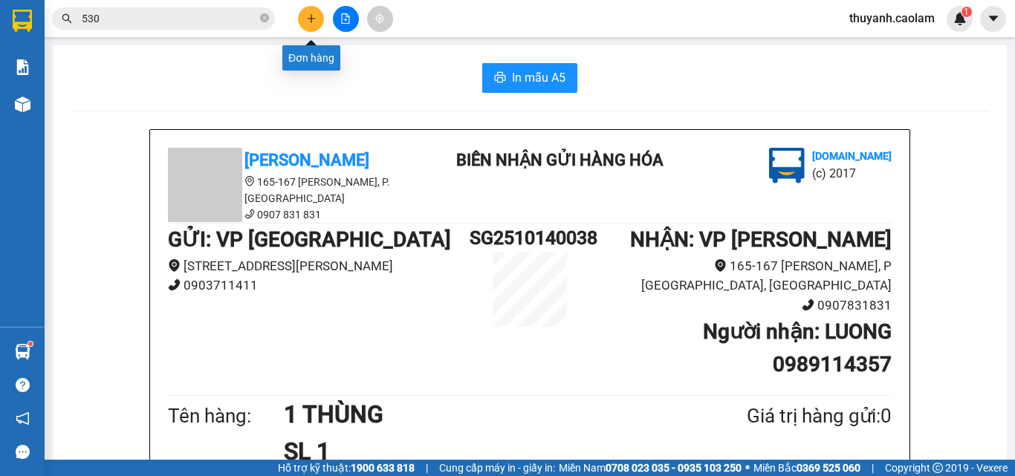
click at [311, 16] on icon "plus" at bounding box center [311, 18] width 10 height 10
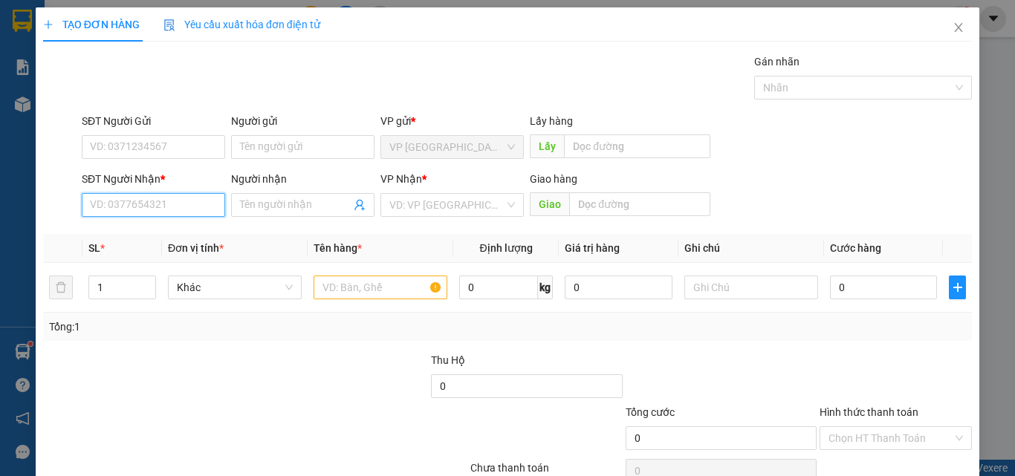
click at [191, 209] on input "SĐT Người Nhận *" at bounding box center [153, 205] width 143 height 24
click at [194, 231] on div "0792278438 - MY THUAN" at bounding box center [152, 235] width 124 height 16
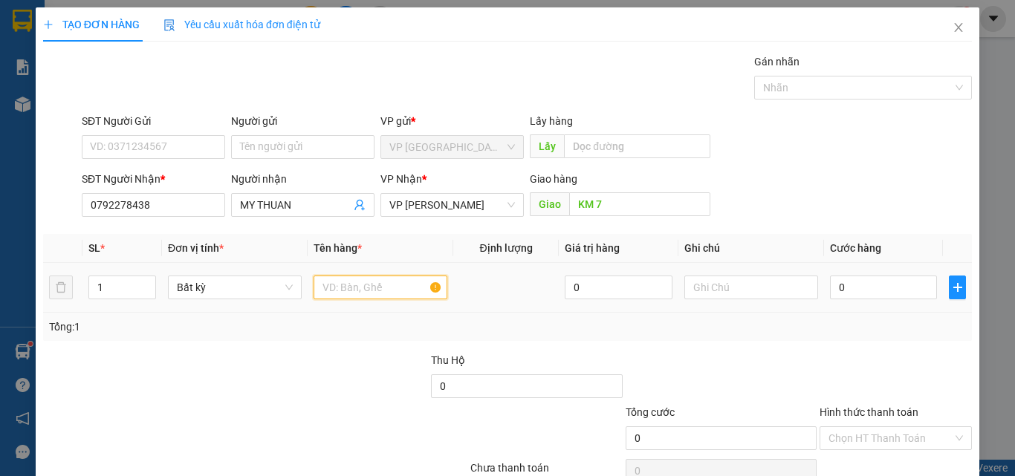
click at [369, 295] on input "text" at bounding box center [381, 288] width 134 height 24
click at [880, 285] on input "0" at bounding box center [883, 288] width 107 height 24
click at [874, 327] on div "Tổng: 1" at bounding box center [507, 327] width 917 height 16
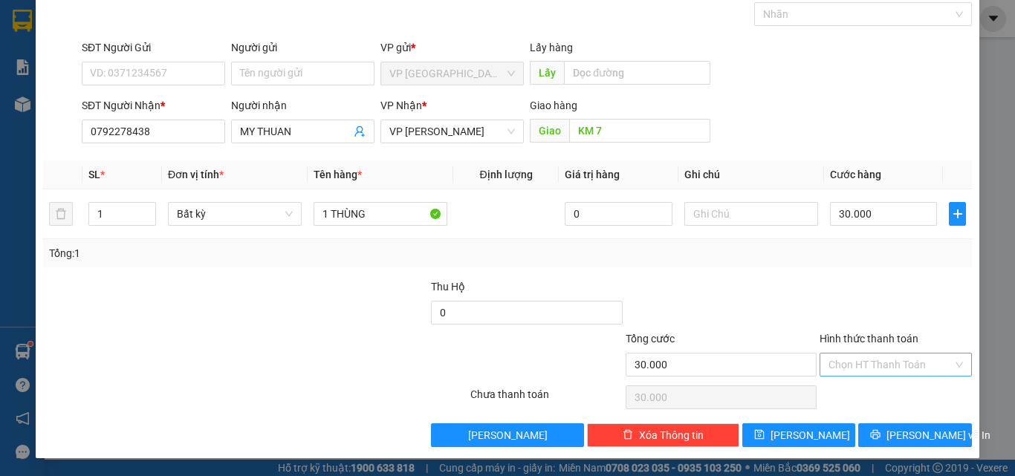
click at [893, 366] on input "Hình thức thanh toán" at bounding box center [891, 365] width 124 height 22
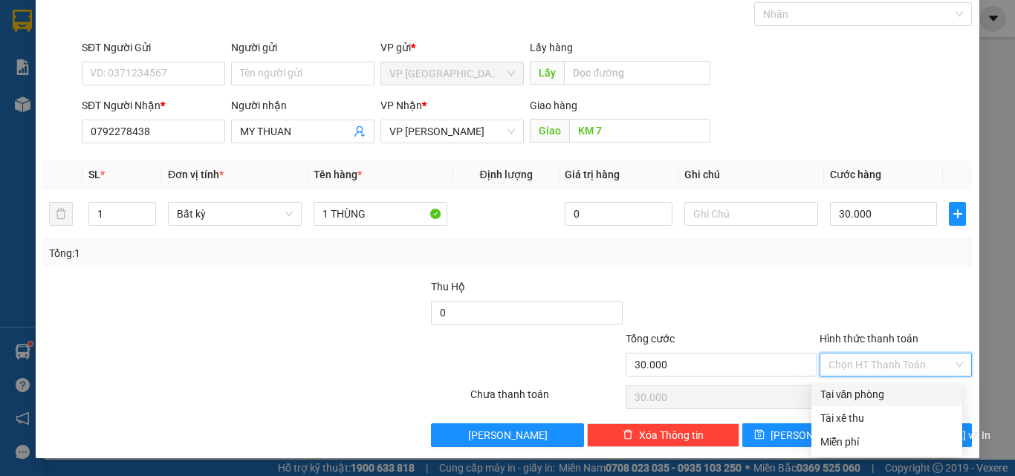
click at [863, 404] on div "Tại văn phòng" at bounding box center [887, 395] width 151 height 24
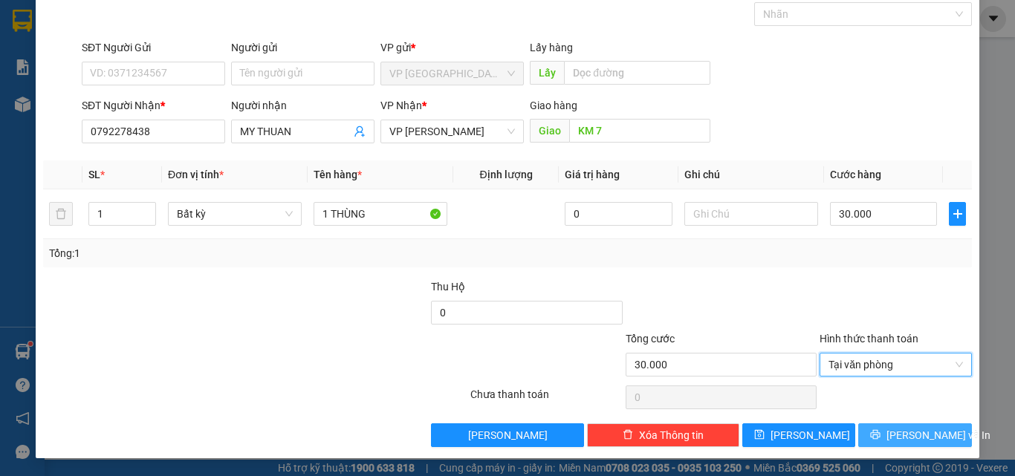
click at [895, 428] on span "[PERSON_NAME] và In" at bounding box center [939, 435] width 104 height 16
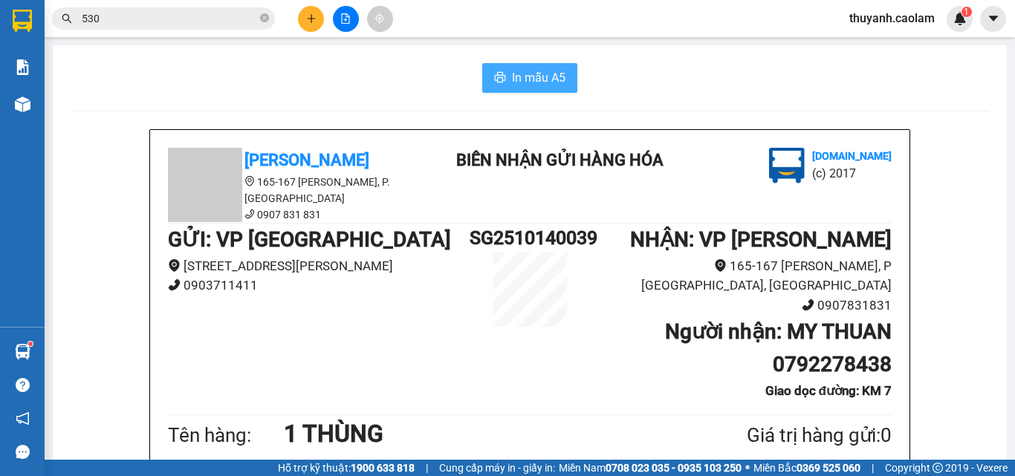
click at [515, 85] on span "In mẫu A5" at bounding box center [539, 77] width 54 height 19
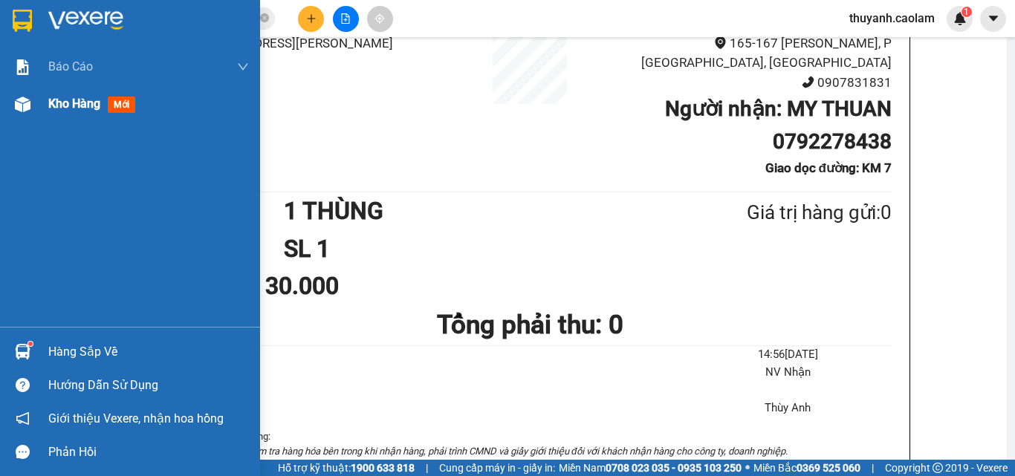
click at [49, 103] on span "Kho hàng" at bounding box center [74, 104] width 52 height 14
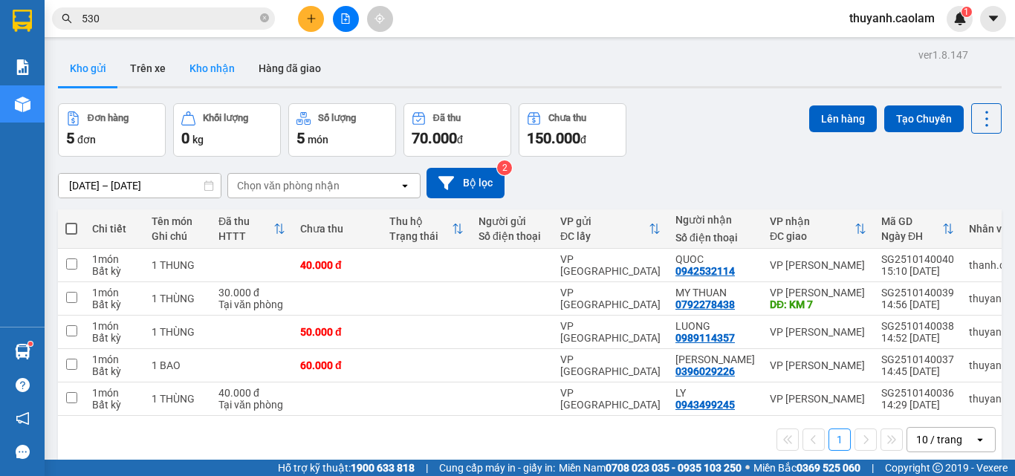
click at [227, 66] on button "Kho nhận" at bounding box center [212, 69] width 69 height 36
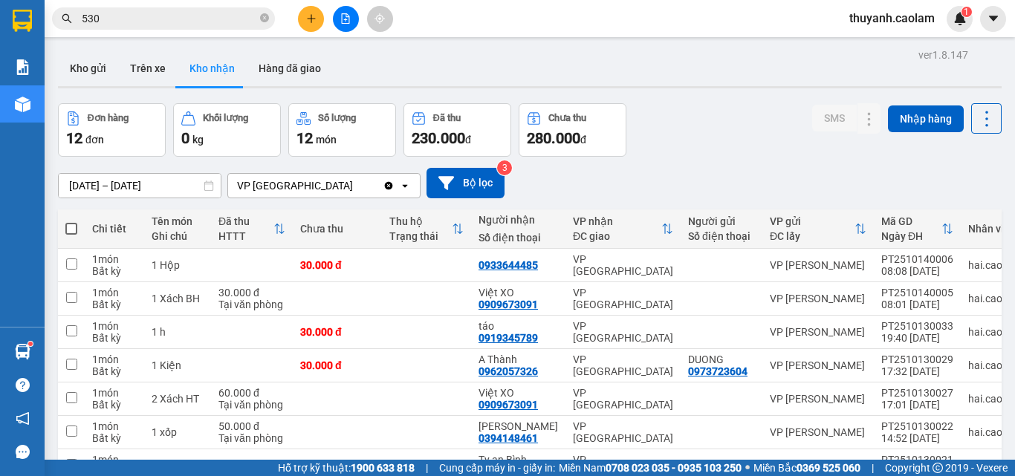
click at [460, 61] on div "Kho gửi Trên xe Kho nhận Hàng đã giao" at bounding box center [530, 70] width 944 height 39
click at [77, 65] on button "Kho gửi" at bounding box center [88, 69] width 60 height 36
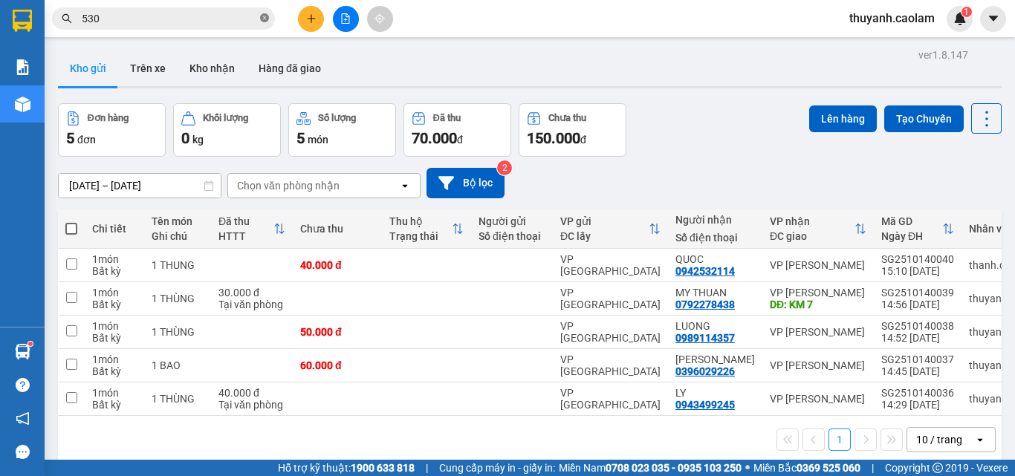
click at [264, 16] on icon "close-circle" at bounding box center [264, 17] width 9 height 9
